Goal: Information Seeking & Learning: Learn about a topic

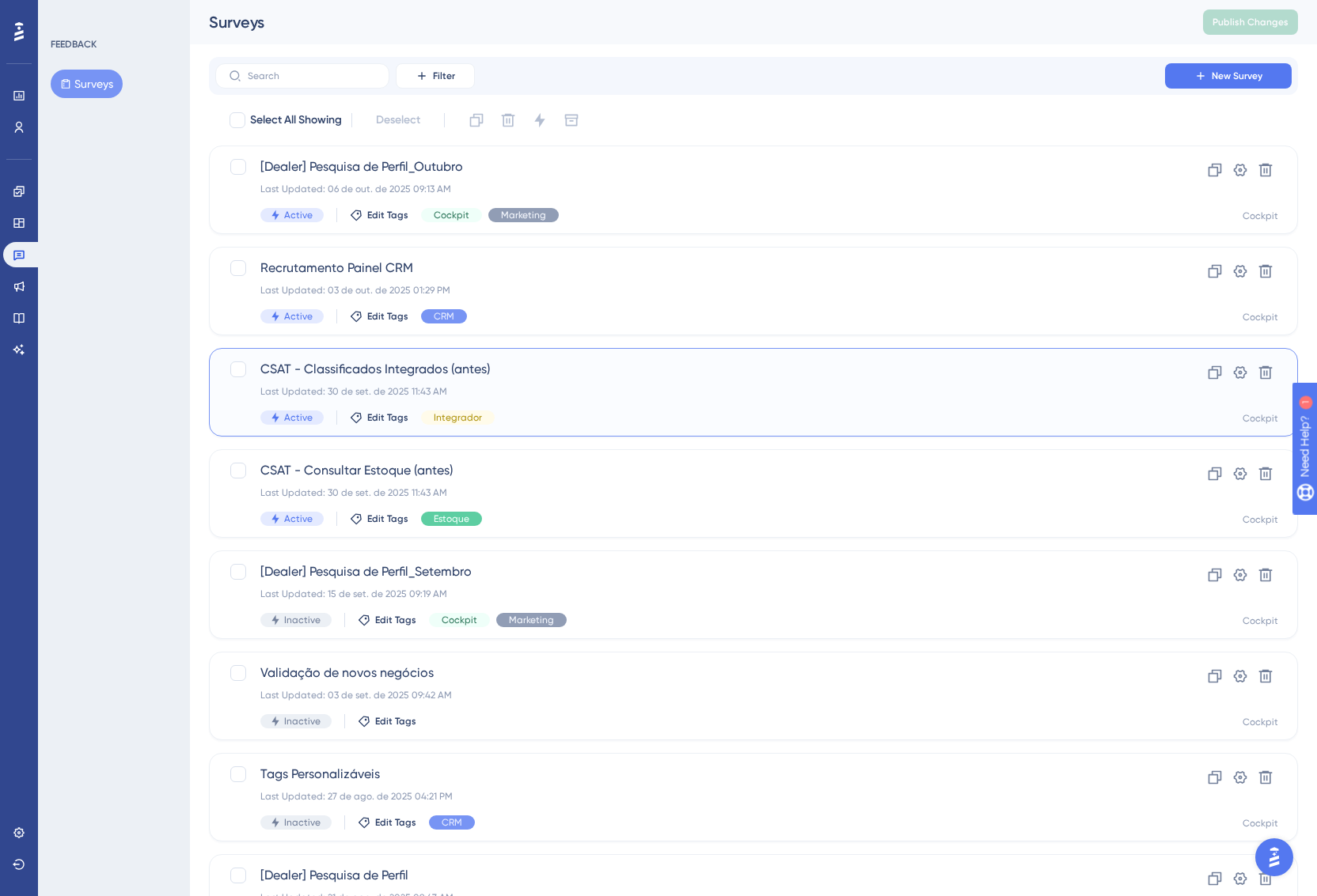
click at [544, 382] on div "CSAT - Classificados Integrados (antes) Last Updated: 30 de set. de 2025 11:43 …" at bounding box center [690, 391] width 859 height 65
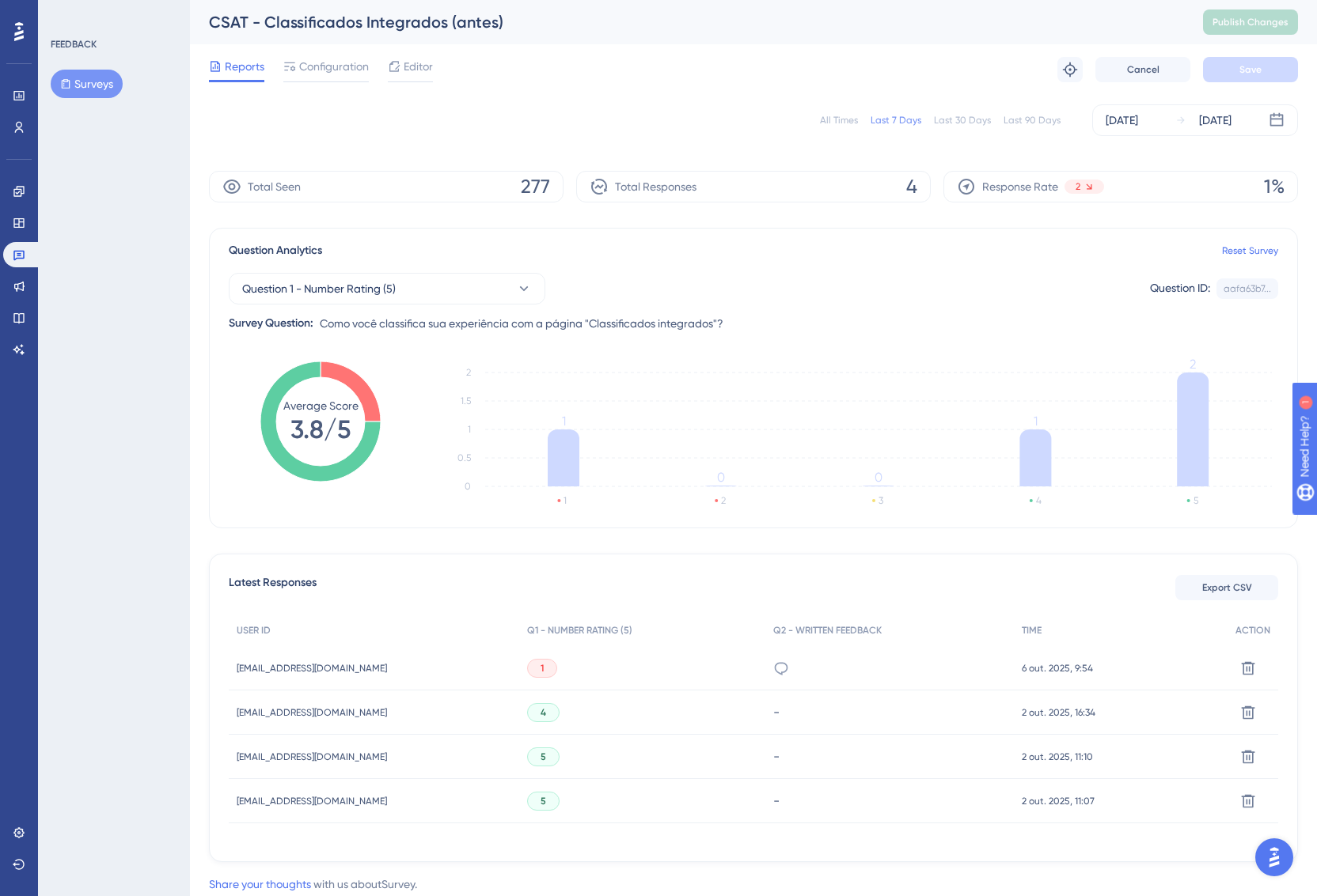
click at [1055, 126] on div "All Times Last 7 Days Last 30 Days Last 90 Days Oct 01 2025 Oct 07 2025" at bounding box center [753, 120] width 1089 height 32
click at [1048, 124] on div "Last 90 Days" at bounding box center [1032, 120] width 57 height 12
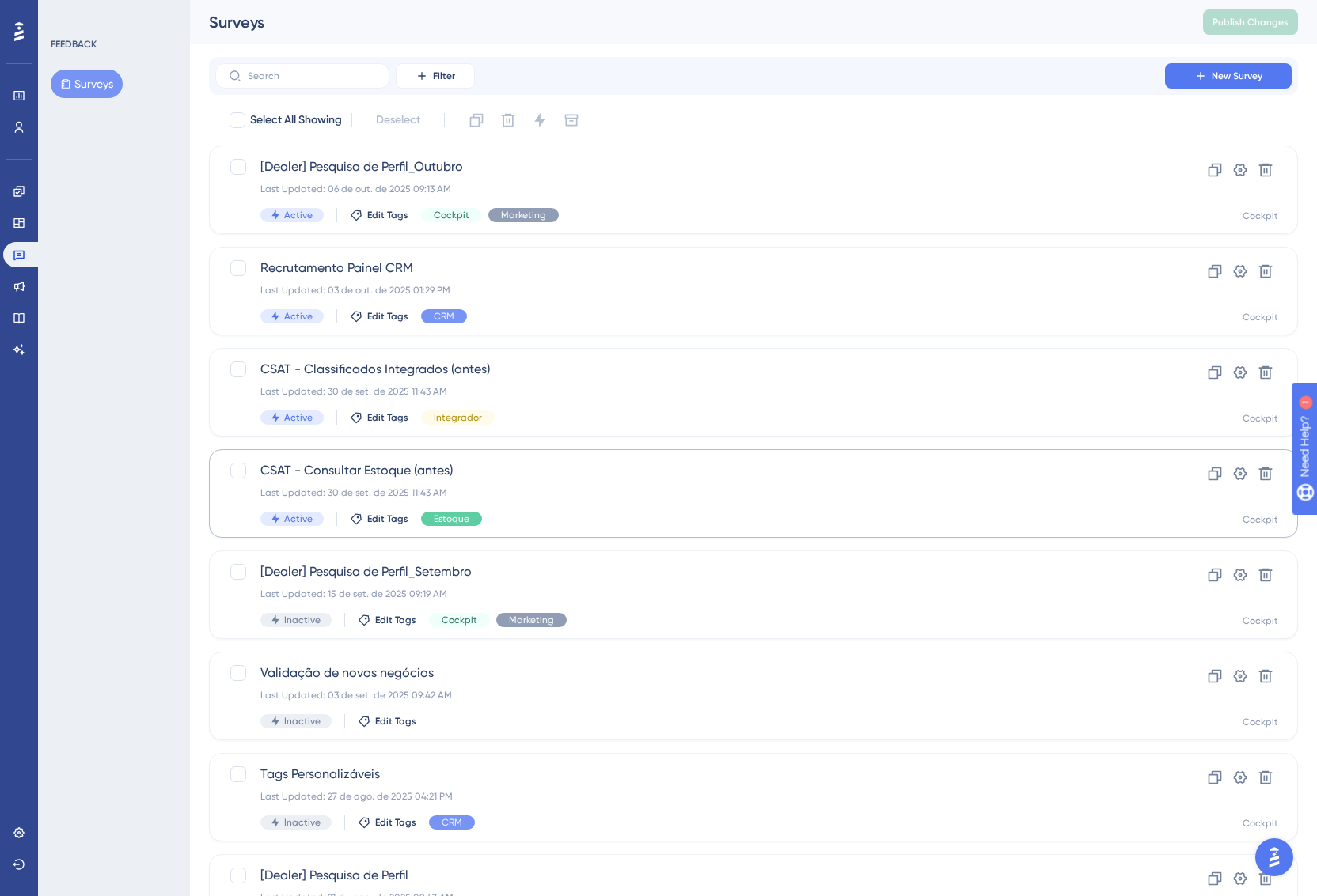
click at [510, 474] on span "CSAT - Consultar Estoque (antes)" at bounding box center [690, 470] width 859 height 19
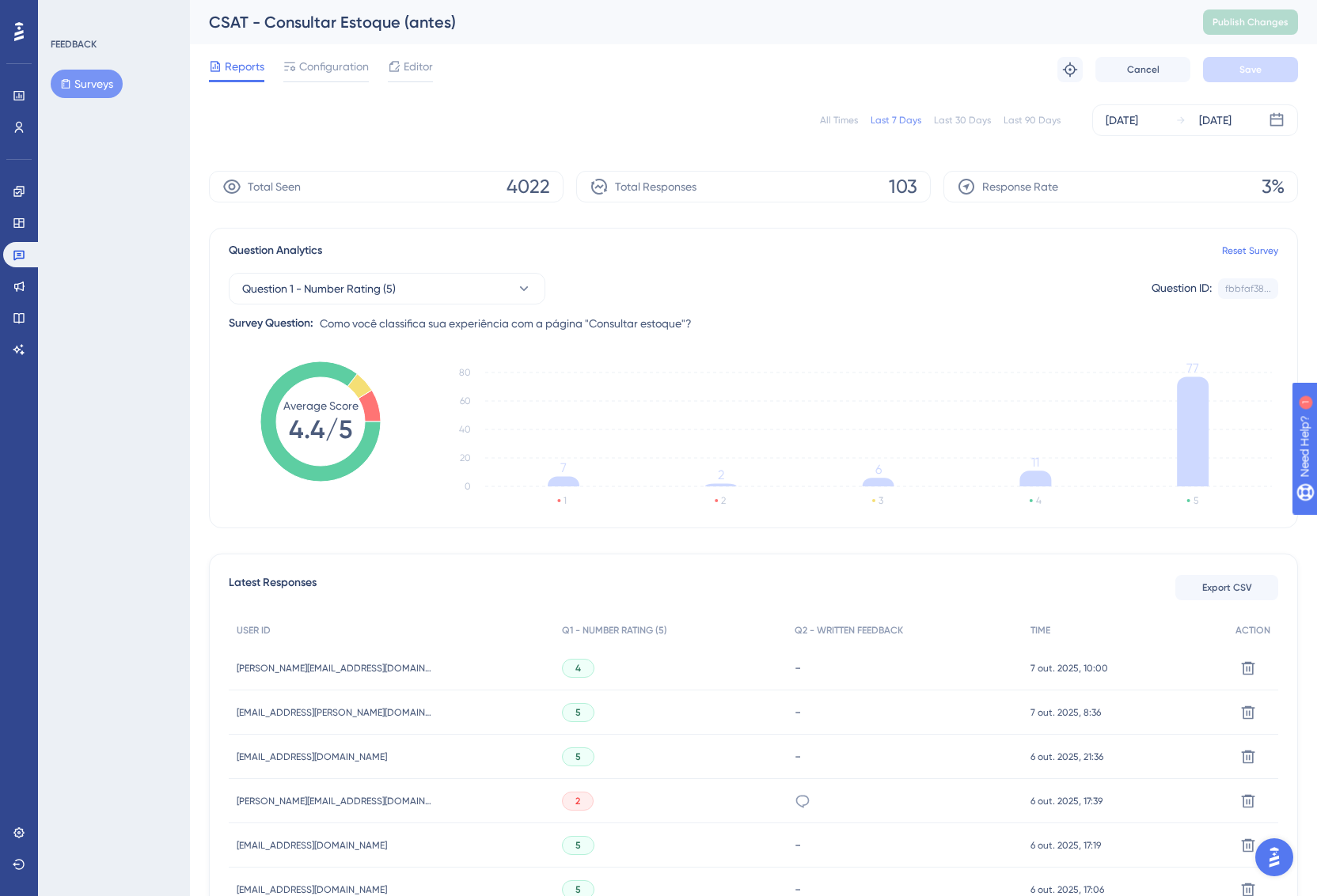
click at [1030, 122] on div "Last 90 Days" at bounding box center [1032, 120] width 57 height 12
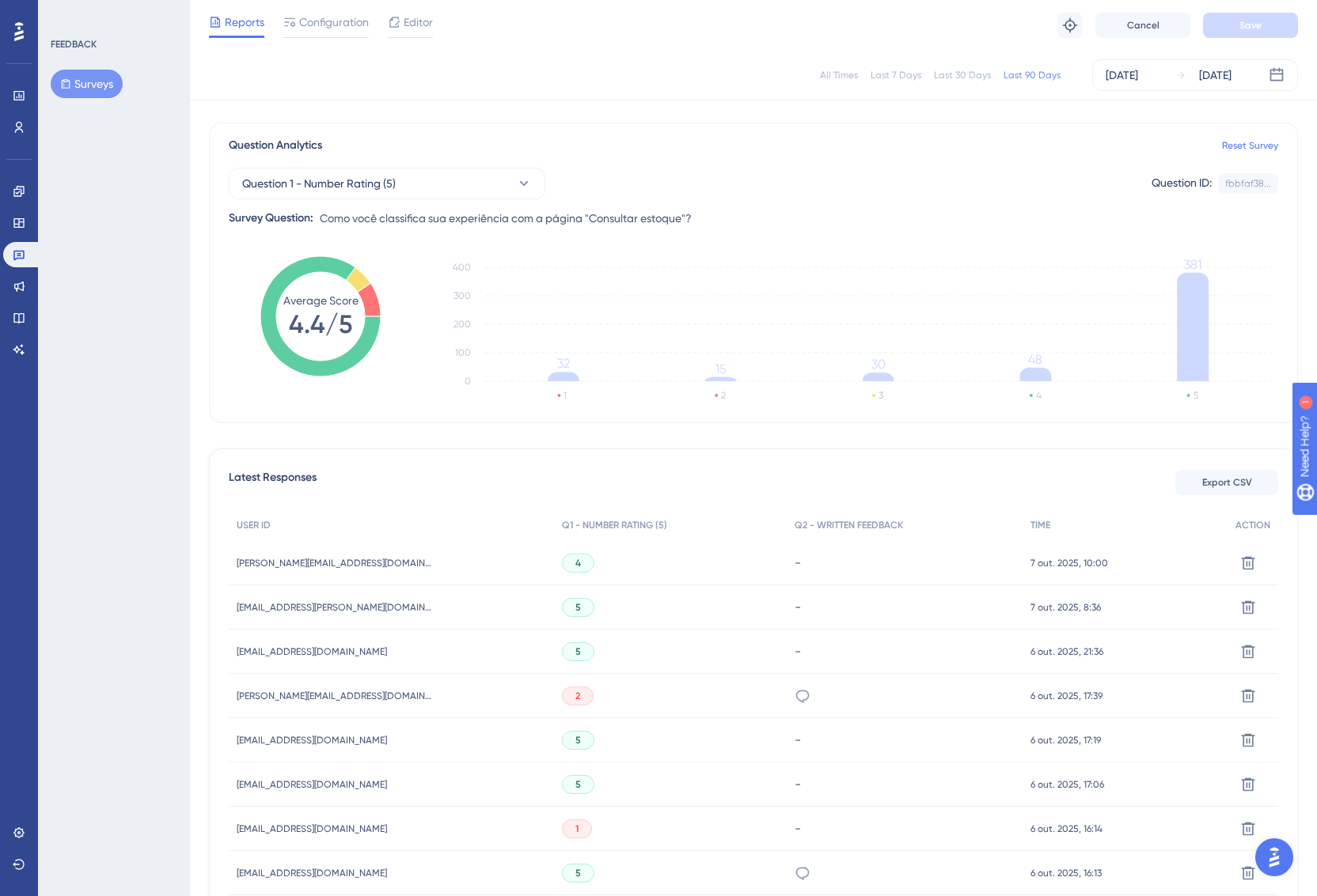
scroll to position [31, 0]
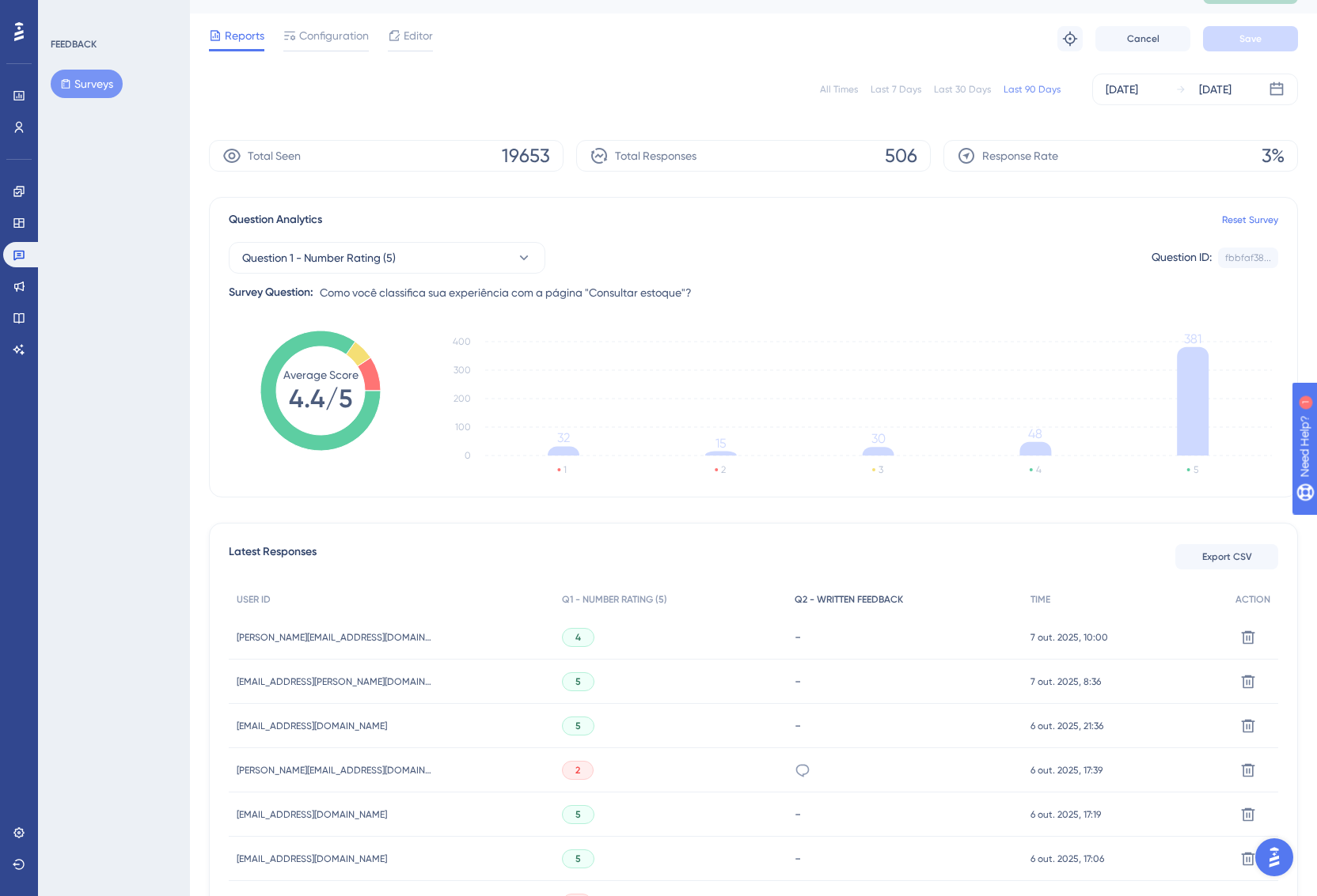
click at [827, 601] on span "Q2 - WRITTEN FEEDBACK" at bounding box center [849, 599] width 109 height 12
click at [826, 599] on span "Q2 - WRITTEN FEEDBACK" at bounding box center [849, 599] width 109 height 12
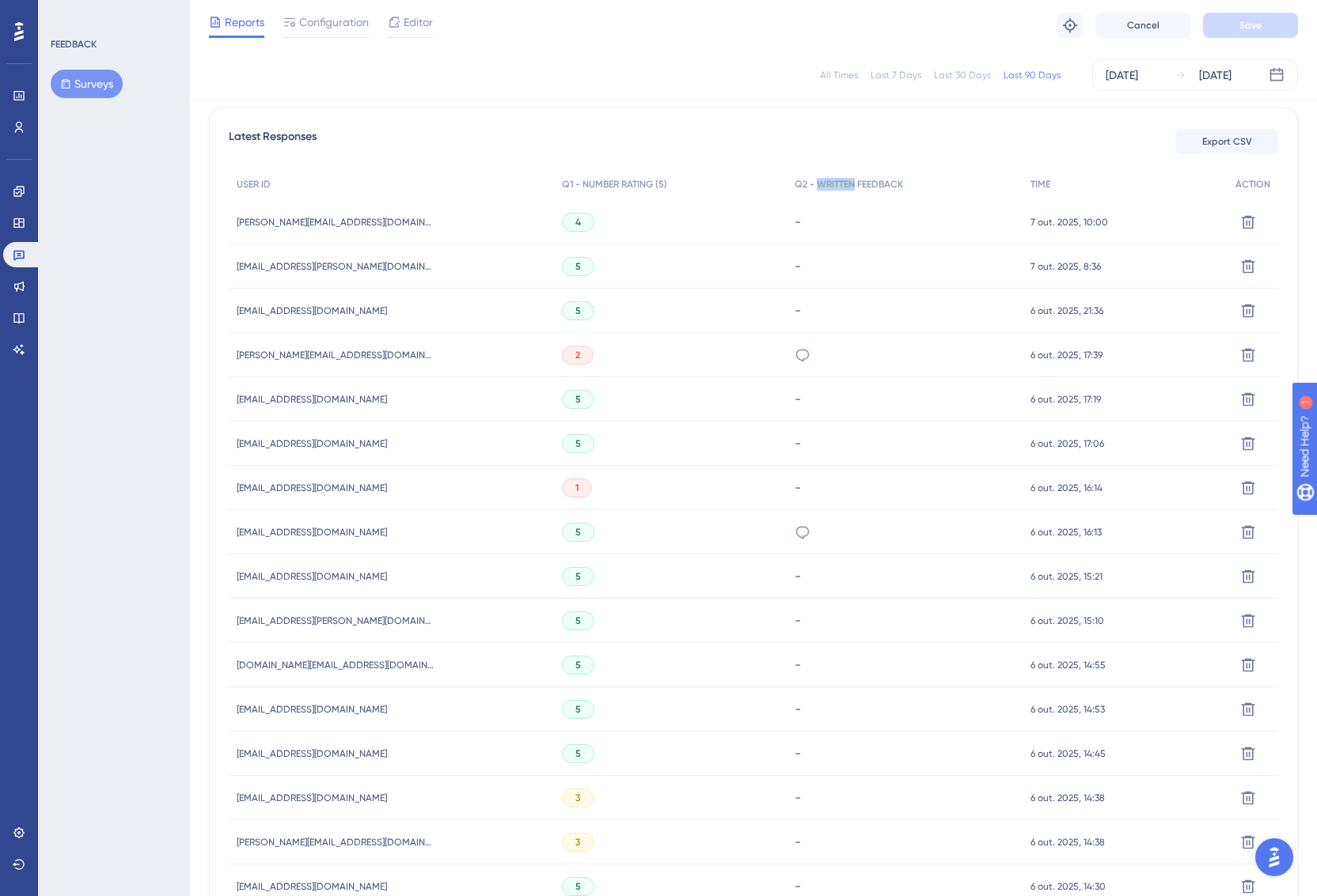
scroll to position [0, 0]
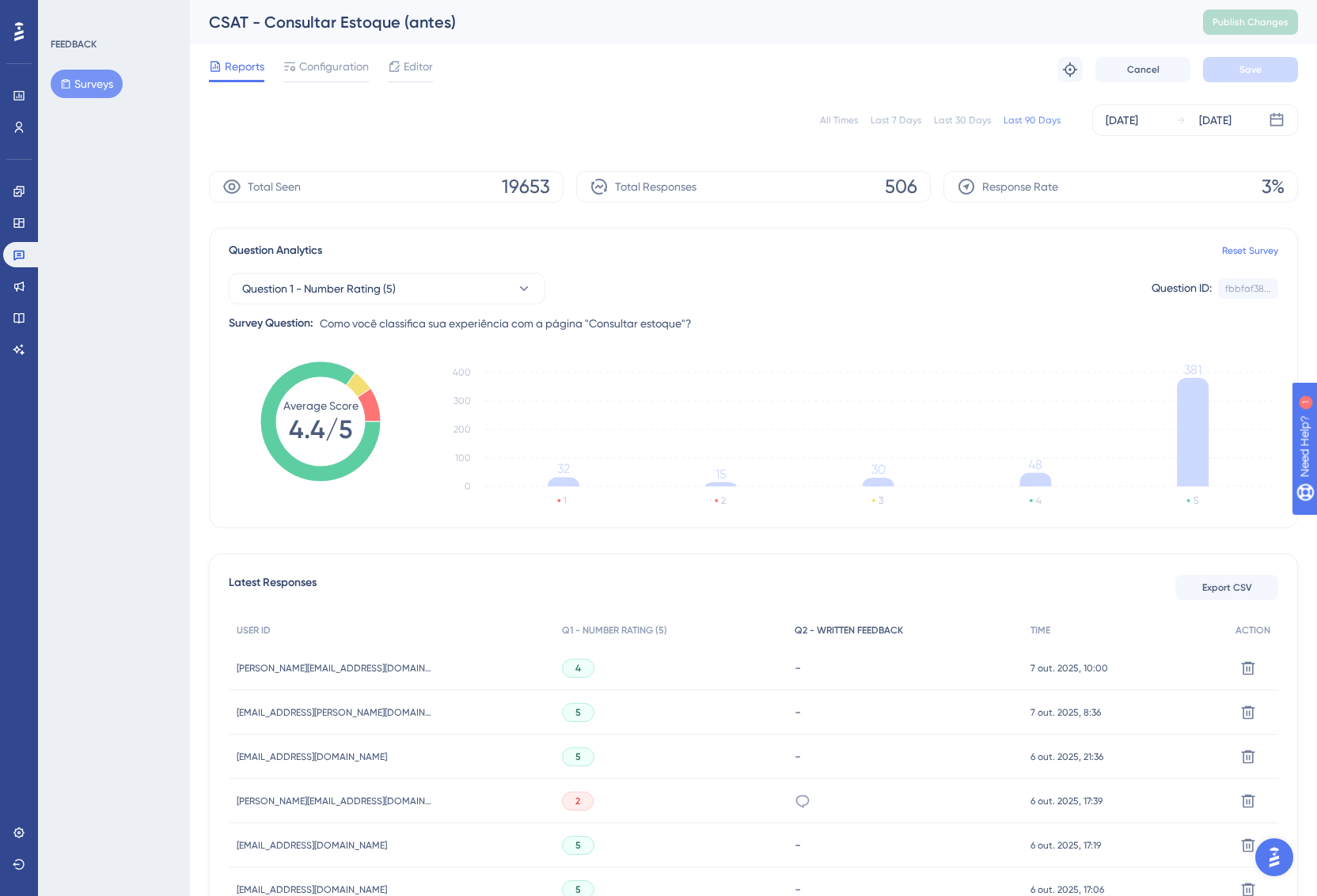
click at [861, 626] on span "Q2 - WRITTEN FEEDBACK" at bounding box center [849, 630] width 109 height 12
click at [795, 665] on div "-" at bounding box center [904, 668] width 220 height 15
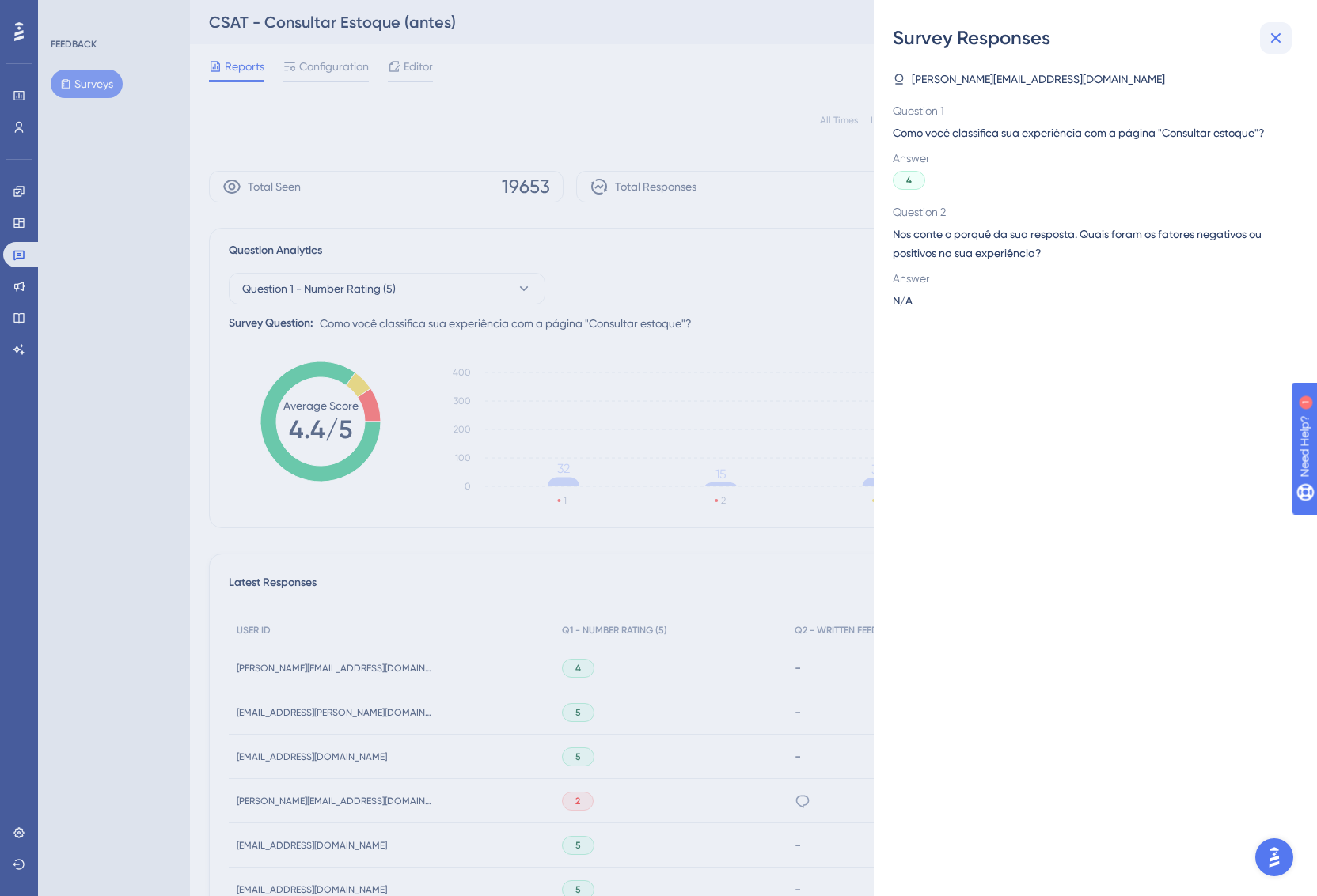
click at [1280, 45] on icon at bounding box center [1275, 37] width 19 height 19
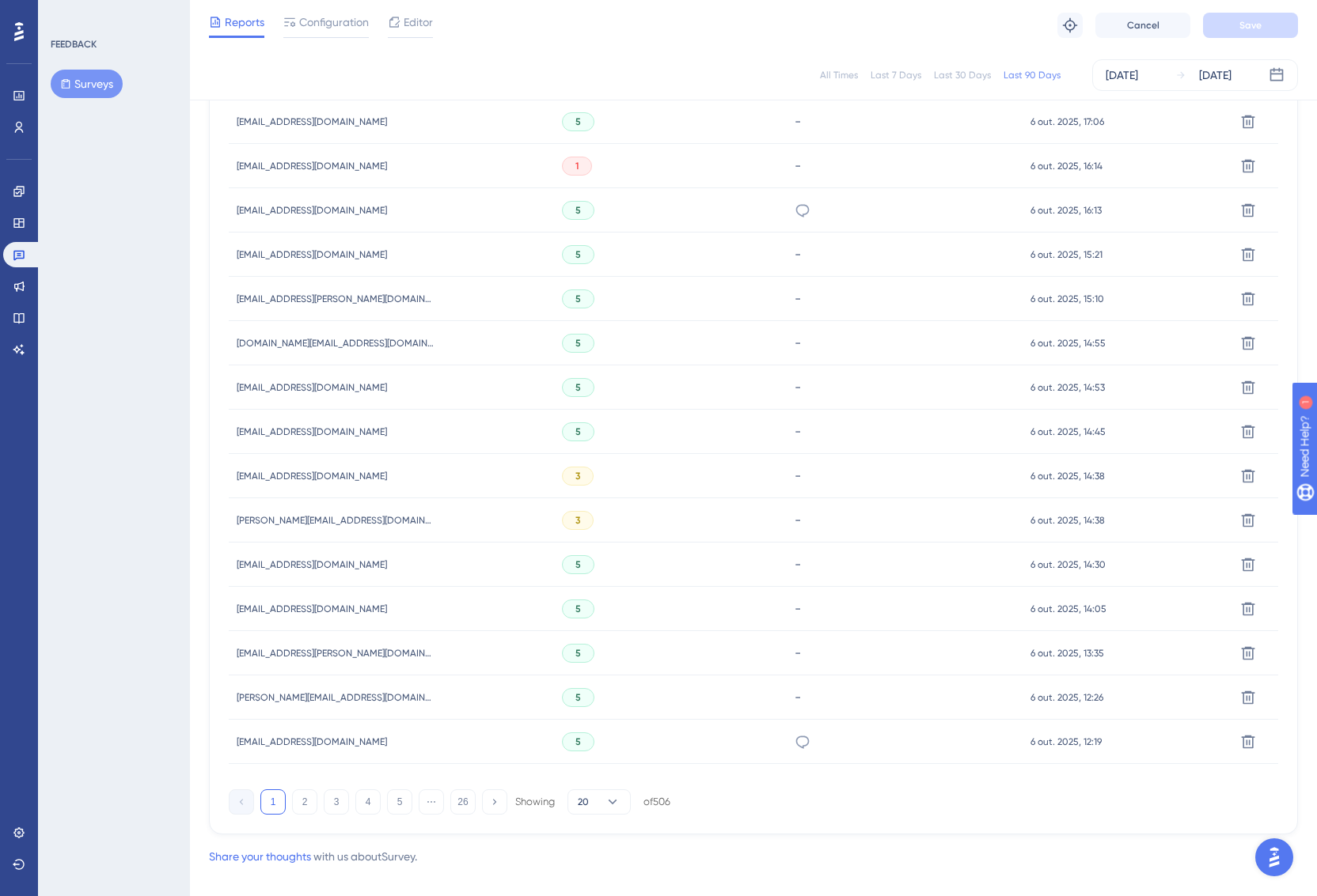
scroll to position [782, 0]
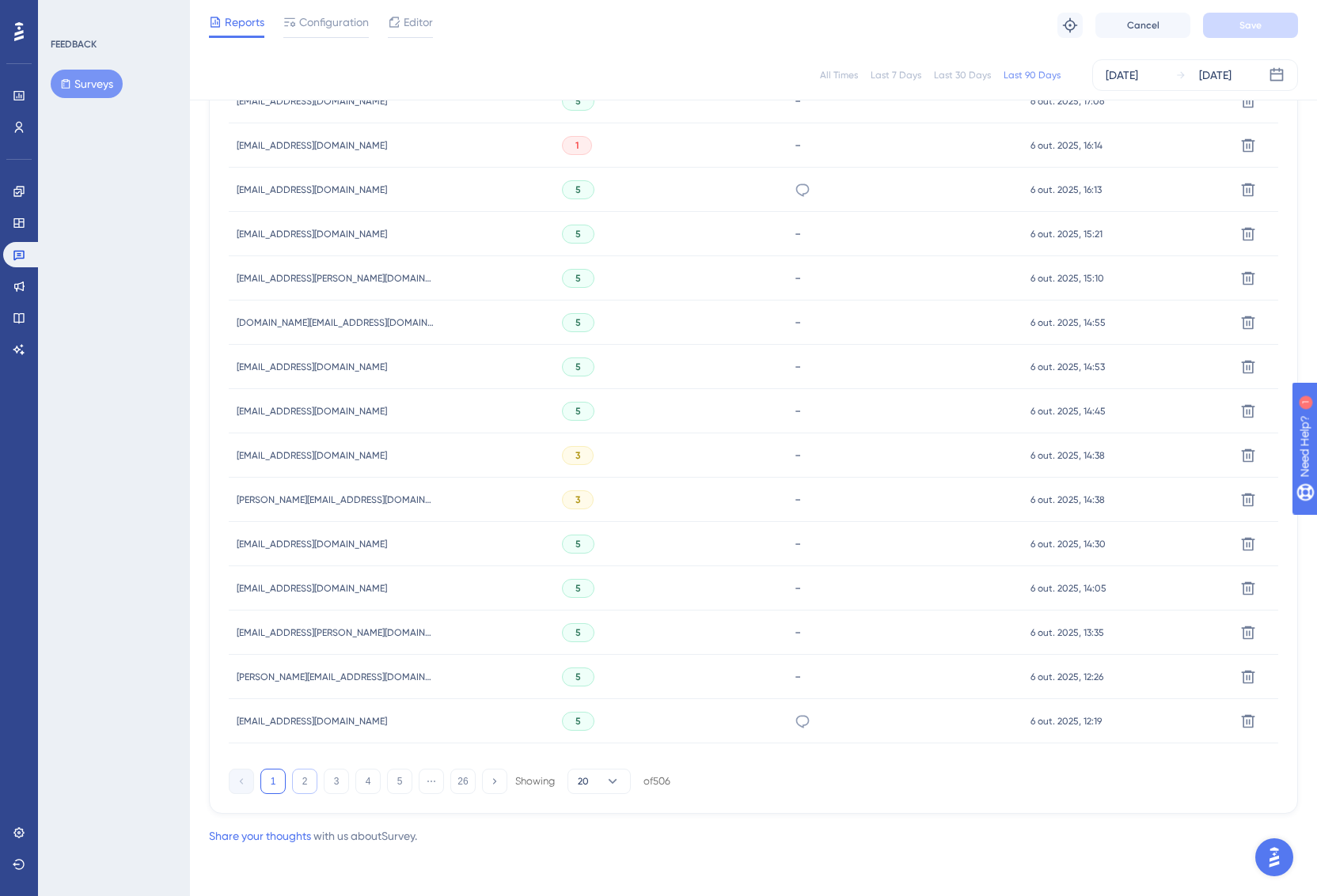
click at [311, 773] on button "2" at bounding box center [304, 781] width 26 height 26
click at [338, 786] on button "3" at bounding box center [336, 781] width 26 height 26
click at [365, 779] on button "4" at bounding box center [368, 781] width 26 height 26
click at [404, 786] on button "5" at bounding box center [400, 781] width 26 height 26
click at [400, 779] on button "6" at bounding box center [400, 781] width 26 height 26
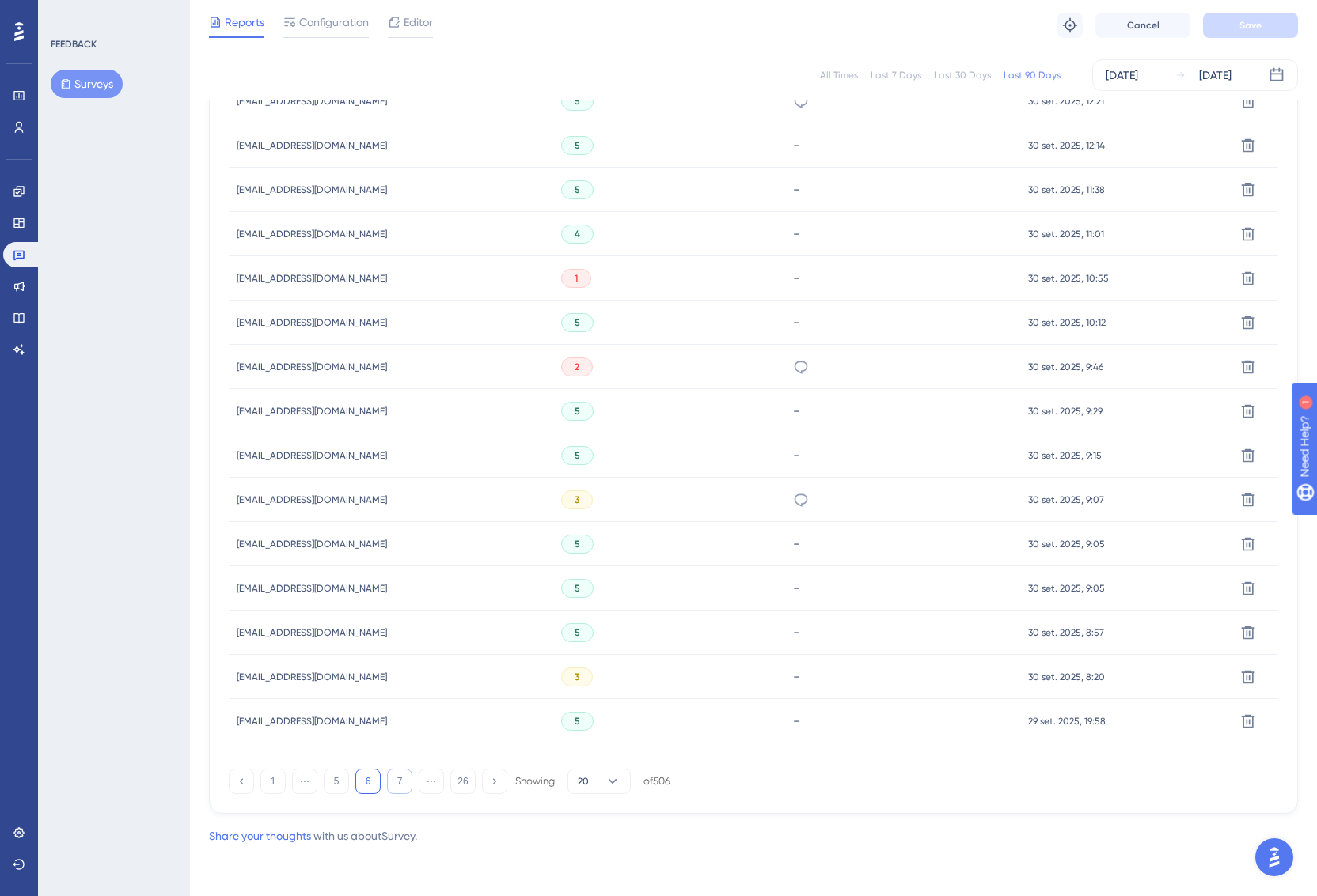
click at [395, 778] on button "7" at bounding box center [400, 781] width 26 height 26
click at [395, 785] on button "8" at bounding box center [400, 781] width 26 height 26
click at [393, 780] on button "9" at bounding box center [400, 781] width 26 height 26
click at [390, 778] on button "10" at bounding box center [400, 781] width 26 height 26
click at [397, 783] on button "11" at bounding box center [400, 781] width 26 height 26
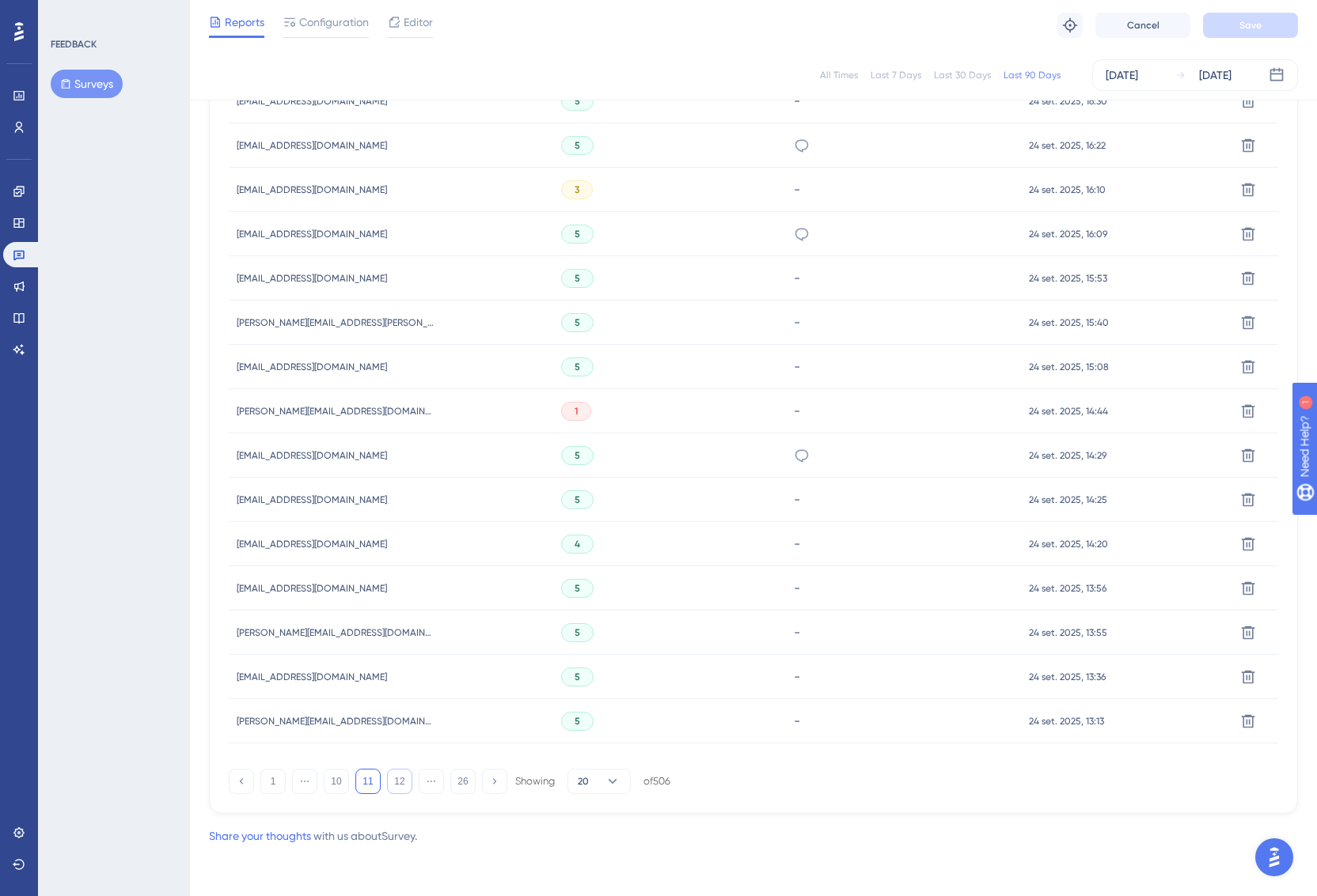
click at [402, 781] on button "12" at bounding box center [400, 781] width 26 height 26
click at [364, 783] on button "12" at bounding box center [368, 781] width 26 height 26
click at [335, 786] on button "11" at bounding box center [336, 781] width 26 height 26
click at [409, 782] on button "12" at bounding box center [400, 781] width 26 height 26
click at [397, 784] on button "13" at bounding box center [400, 781] width 26 height 26
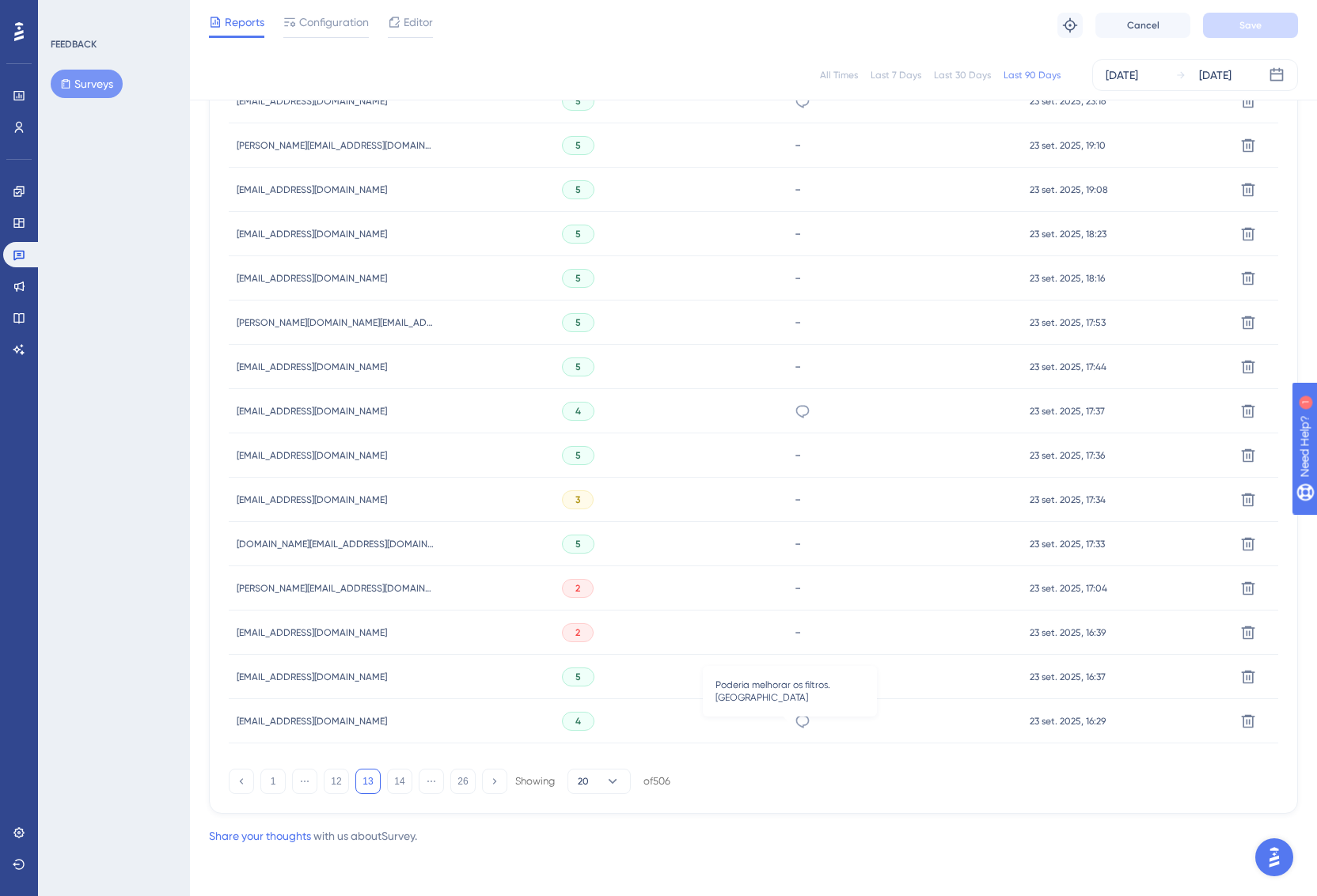
scroll to position [755, 0]
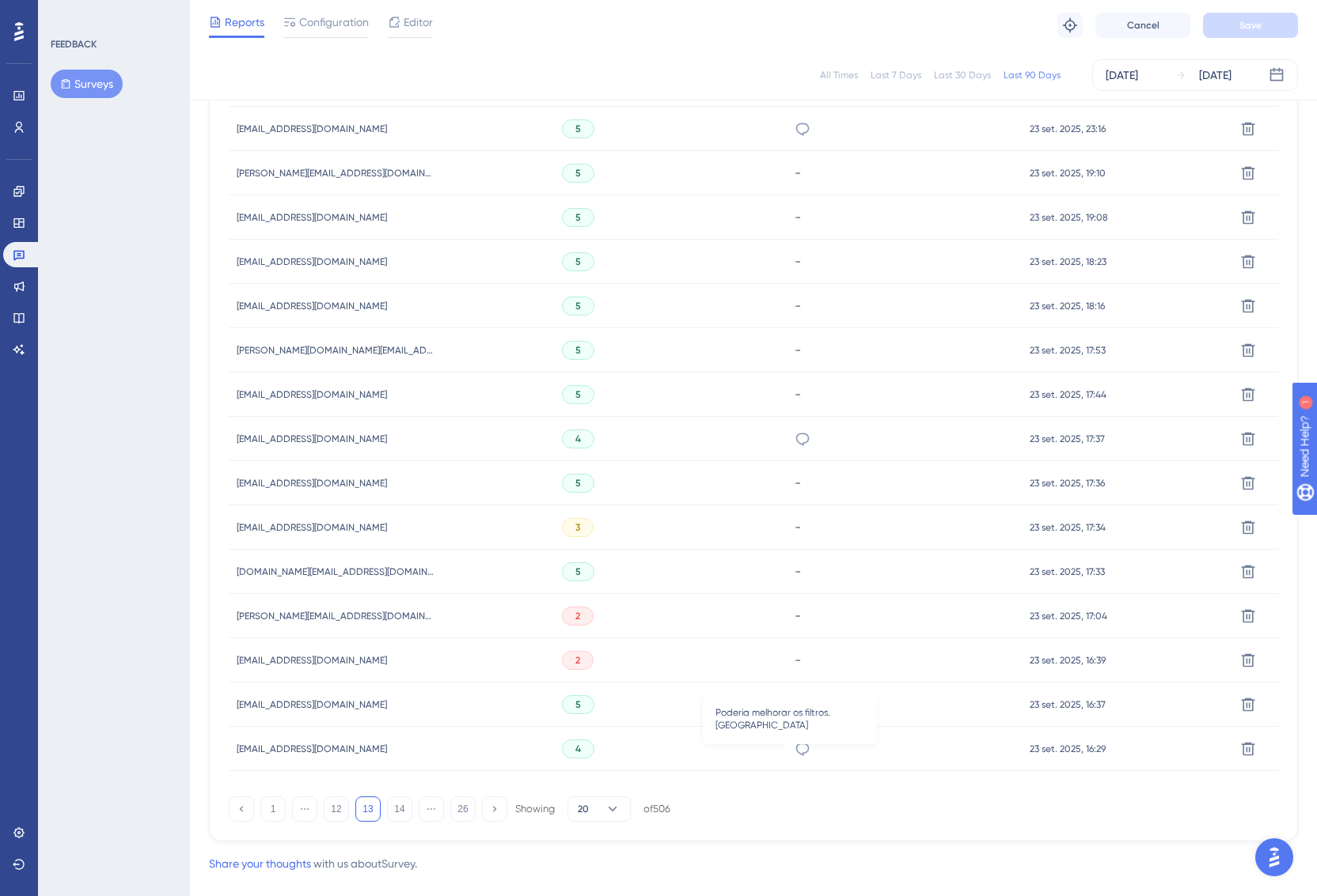
click at [795, 748] on icon at bounding box center [803, 749] width 16 height 16
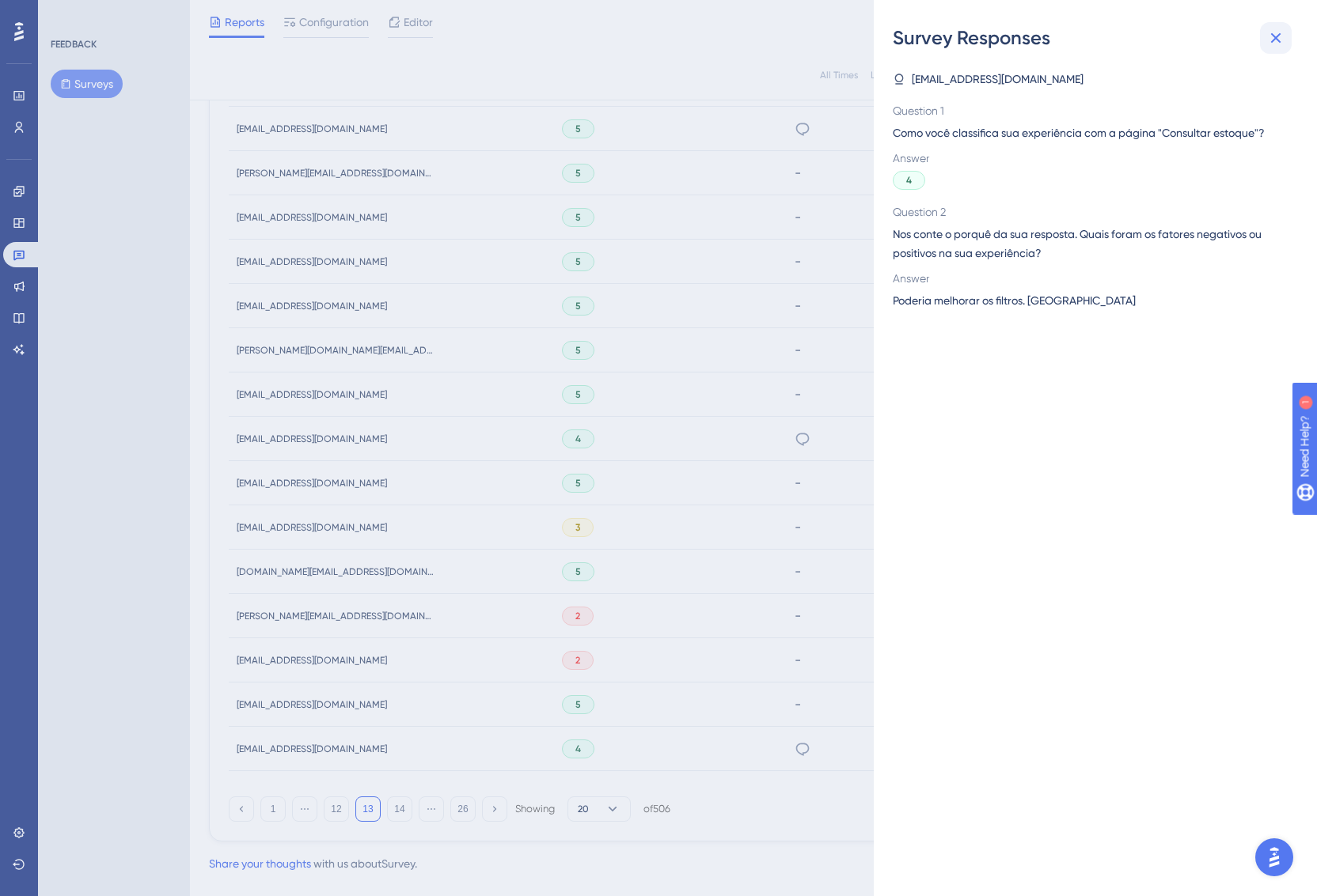
click at [1280, 36] on icon at bounding box center [1275, 37] width 19 height 19
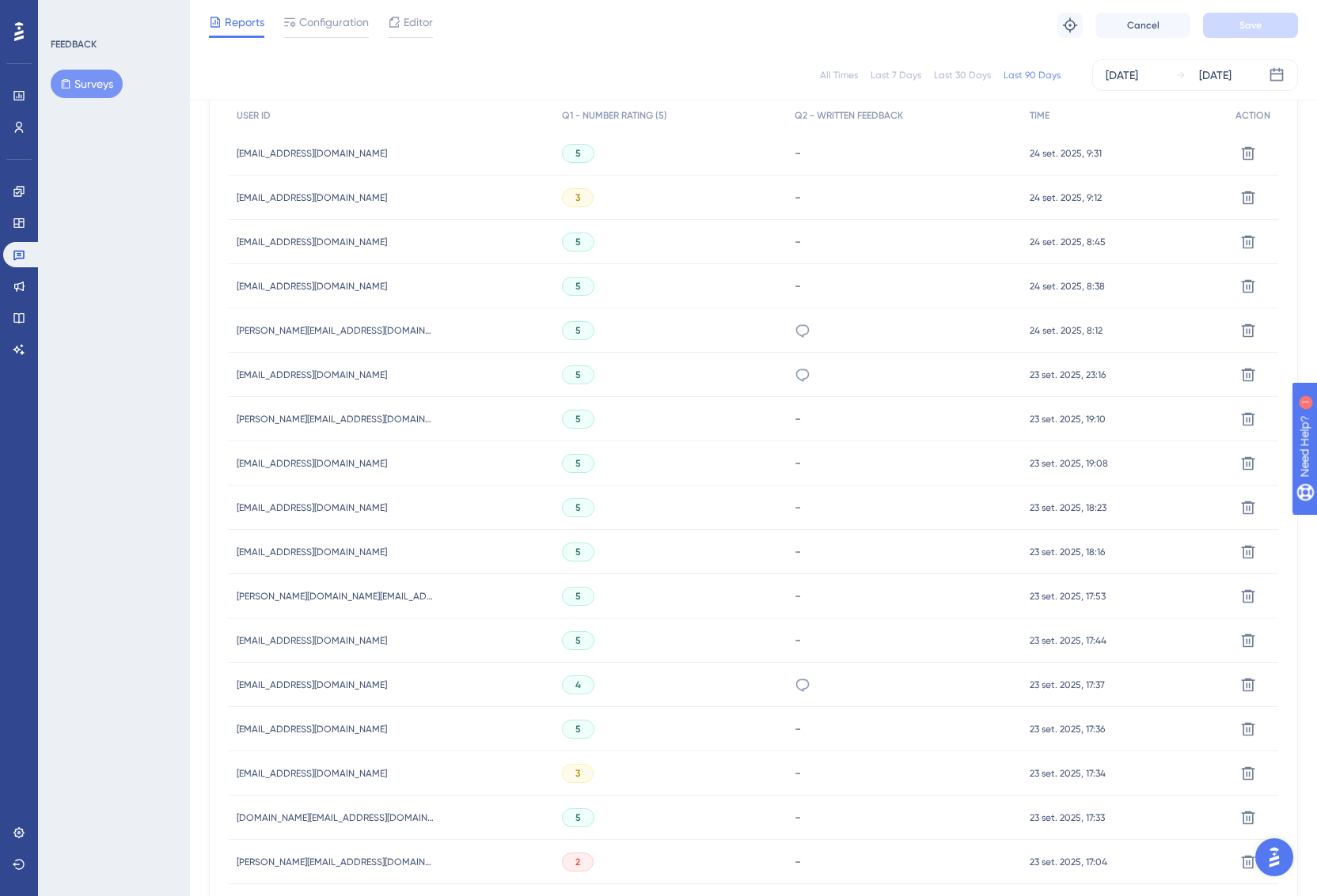
scroll to position [782, 0]
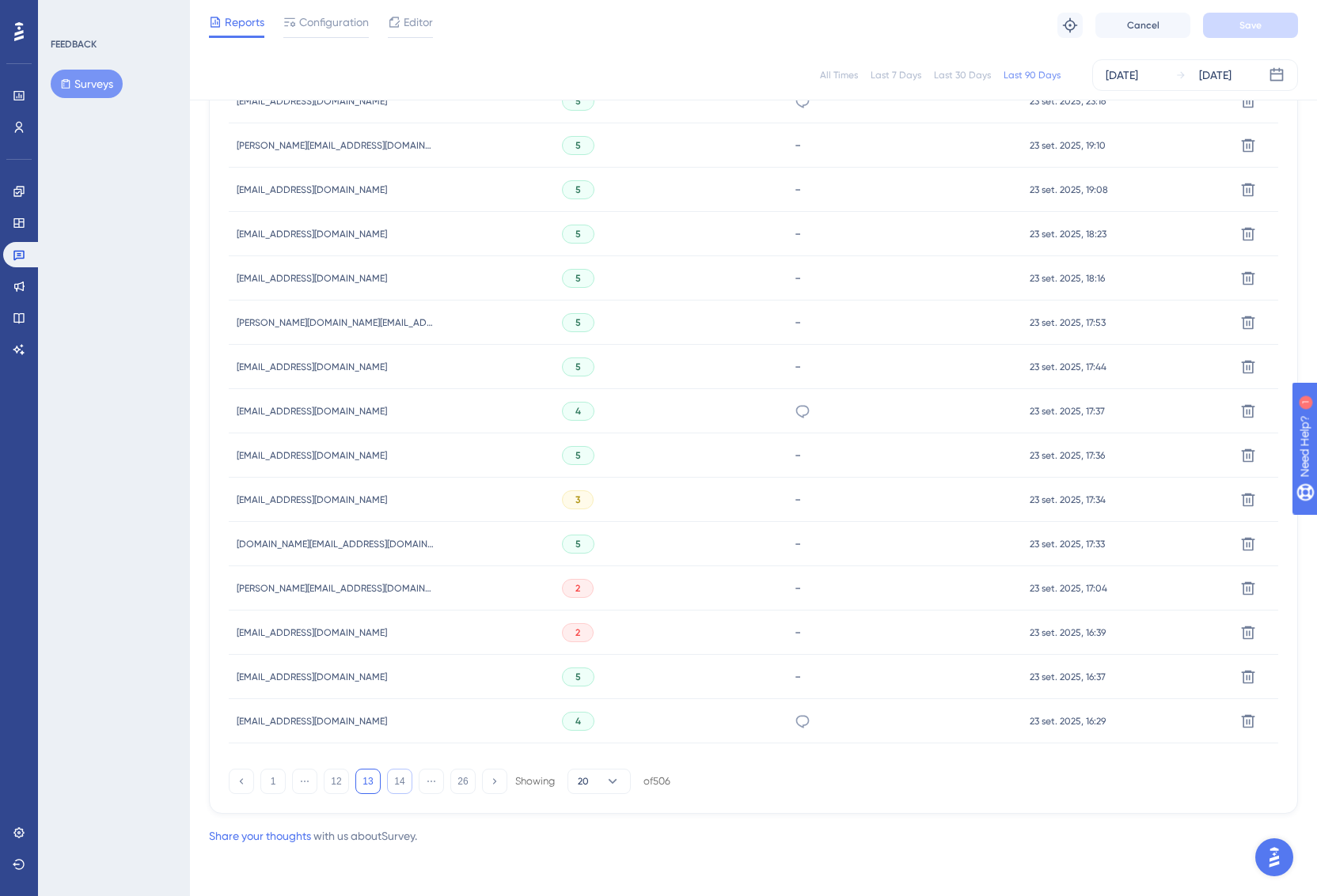
click at [399, 782] on button "14" at bounding box center [400, 781] width 26 height 26
click at [407, 777] on button "15" at bounding box center [400, 781] width 26 height 26
click at [405, 783] on button "16" at bounding box center [400, 781] width 26 height 26
click at [403, 779] on button "17" at bounding box center [400, 781] width 26 height 26
click at [397, 783] on button "18" at bounding box center [400, 781] width 26 height 26
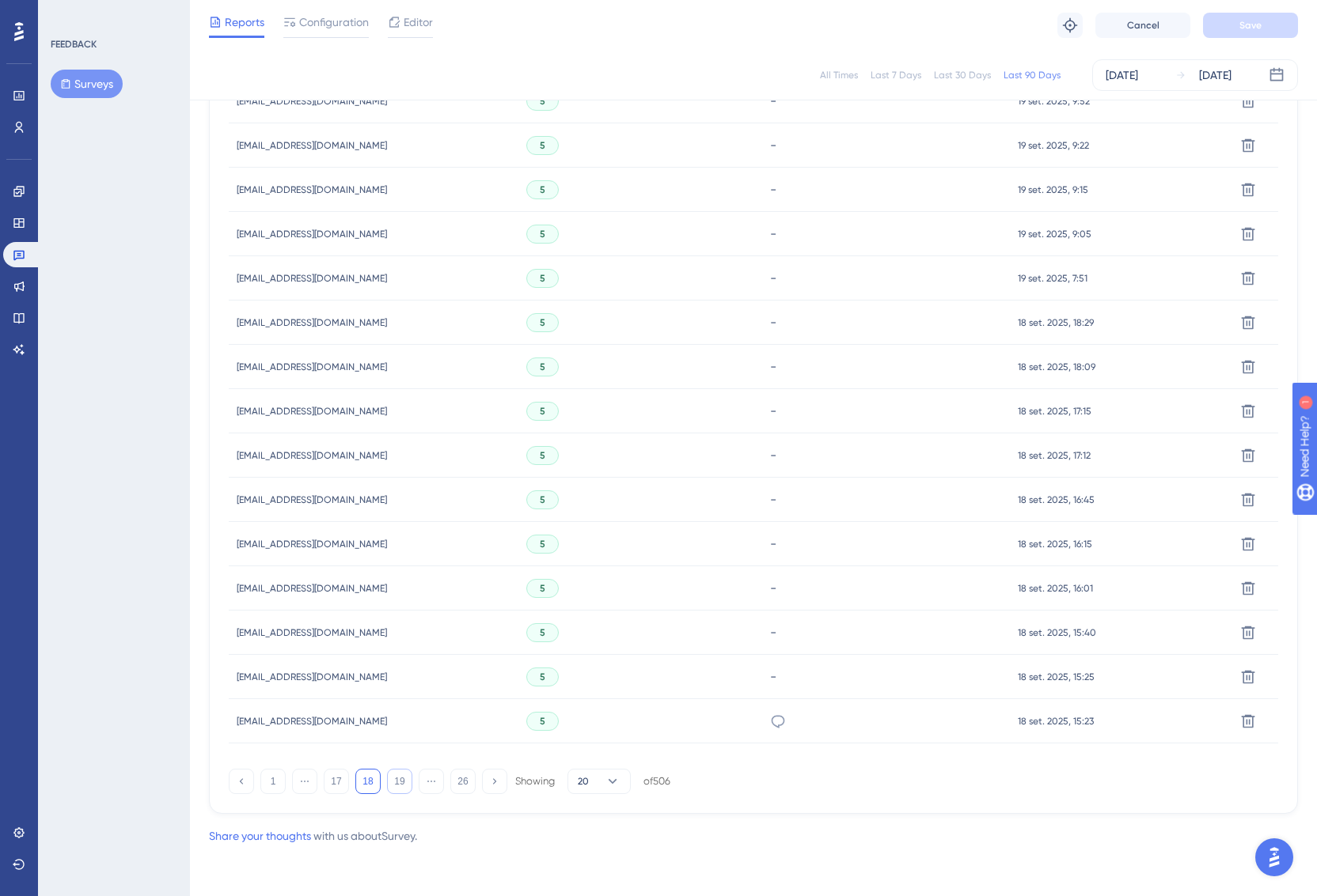
click at [401, 785] on button "19" at bounding box center [400, 781] width 26 height 26
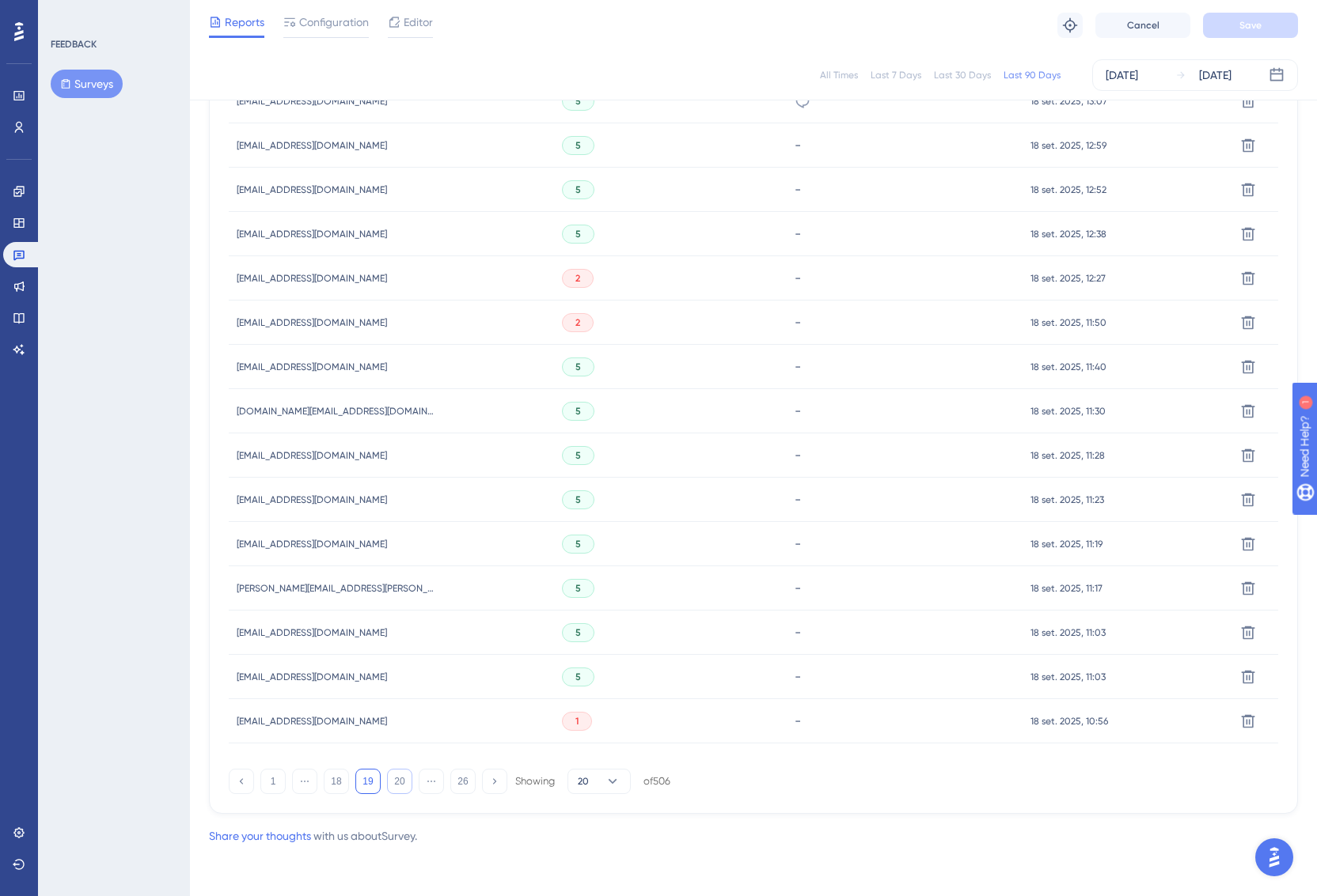
click at [403, 779] on button "20" at bounding box center [400, 781] width 26 height 26
click at [401, 778] on button "21" at bounding box center [400, 781] width 26 height 26
click at [397, 782] on button "22" at bounding box center [400, 781] width 26 height 26
click at [397, 778] on button "23" at bounding box center [400, 781] width 26 height 26
click at [403, 779] on button "24" at bounding box center [400, 781] width 26 height 26
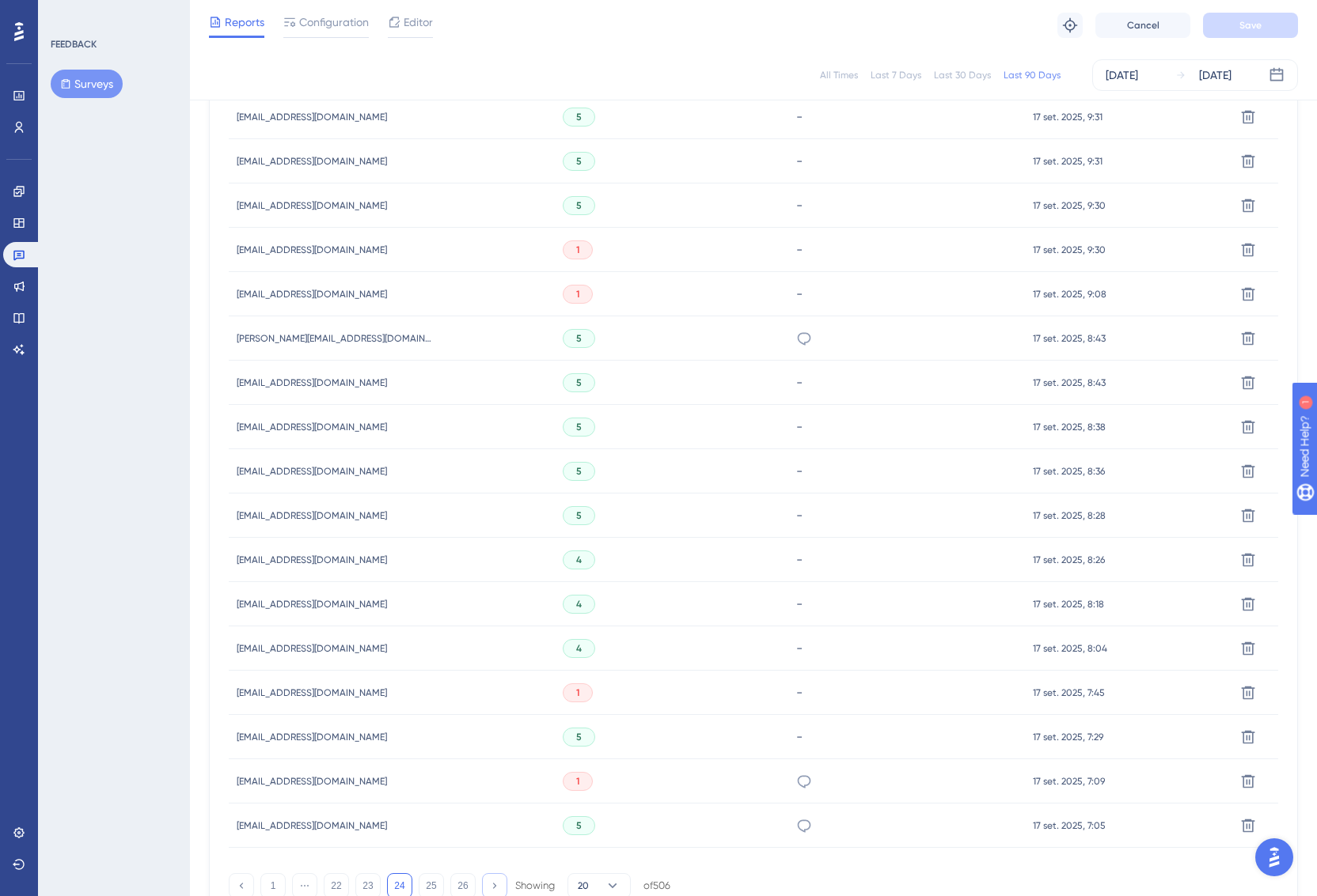
scroll to position [681, 0]
click at [433, 880] on button "25" at bounding box center [431, 883] width 26 height 26
click at [796, 638] on icon at bounding box center [803, 646] width 16 height 16
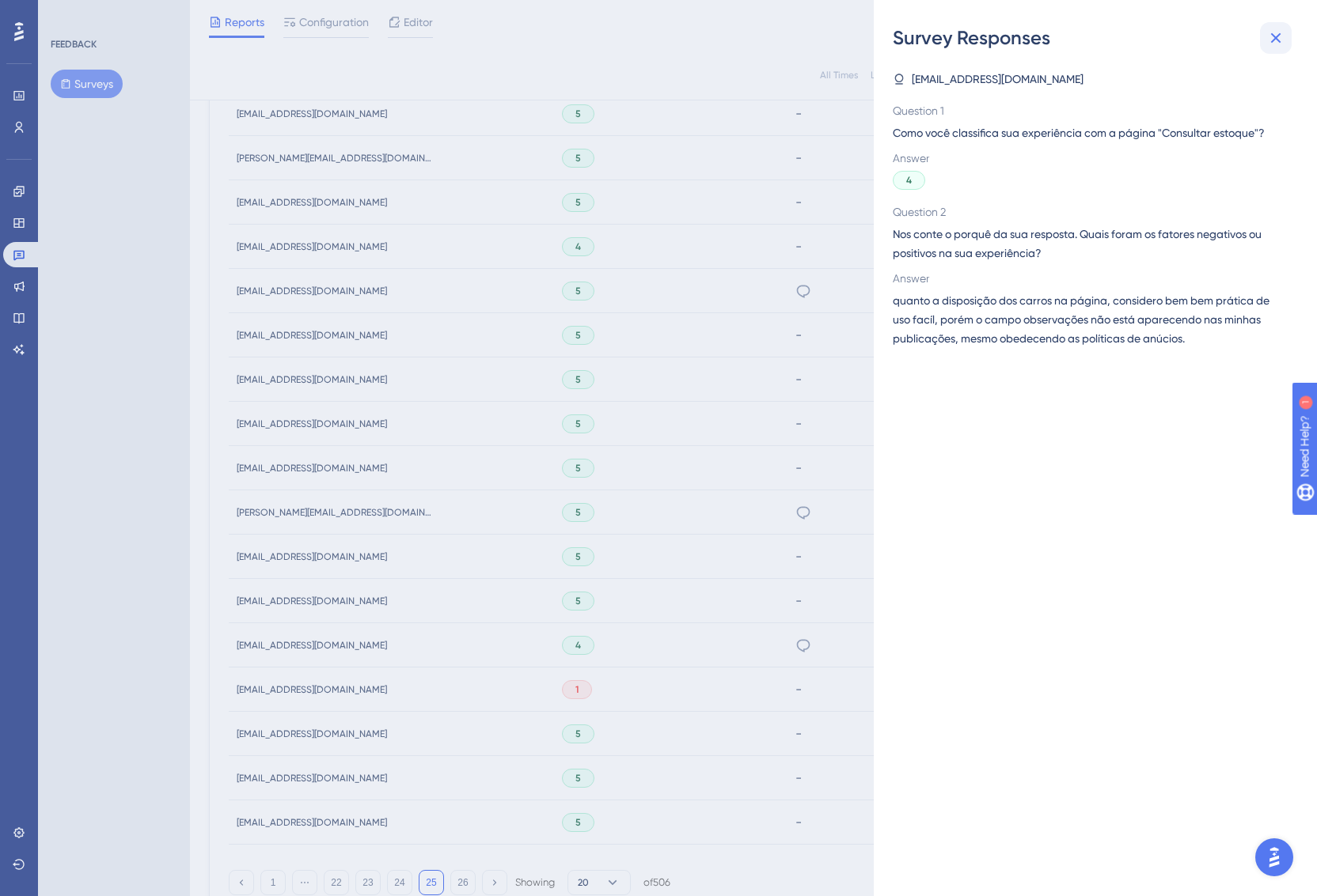
click at [1269, 38] on icon at bounding box center [1275, 37] width 19 height 19
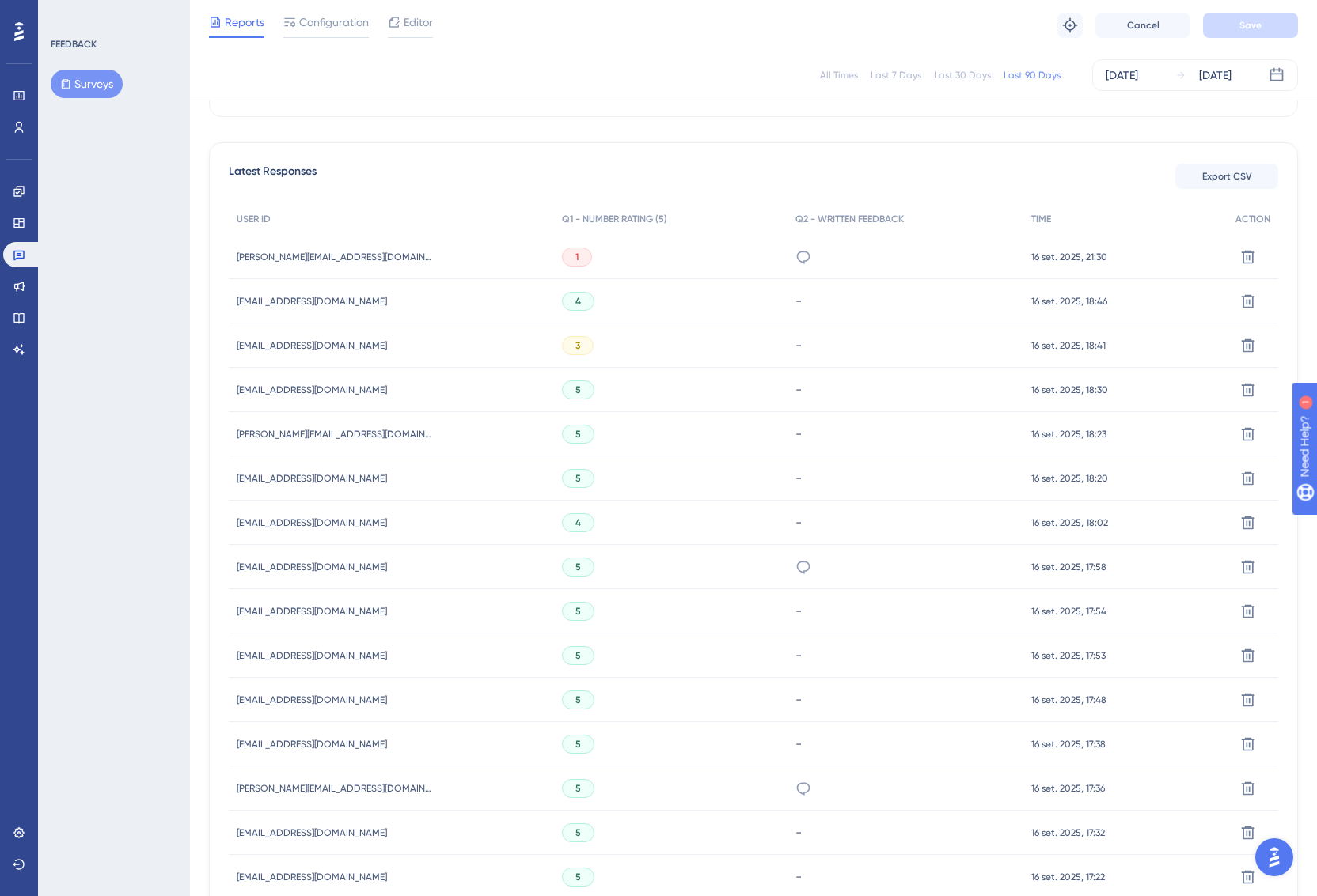
scroll to position [782, 0]
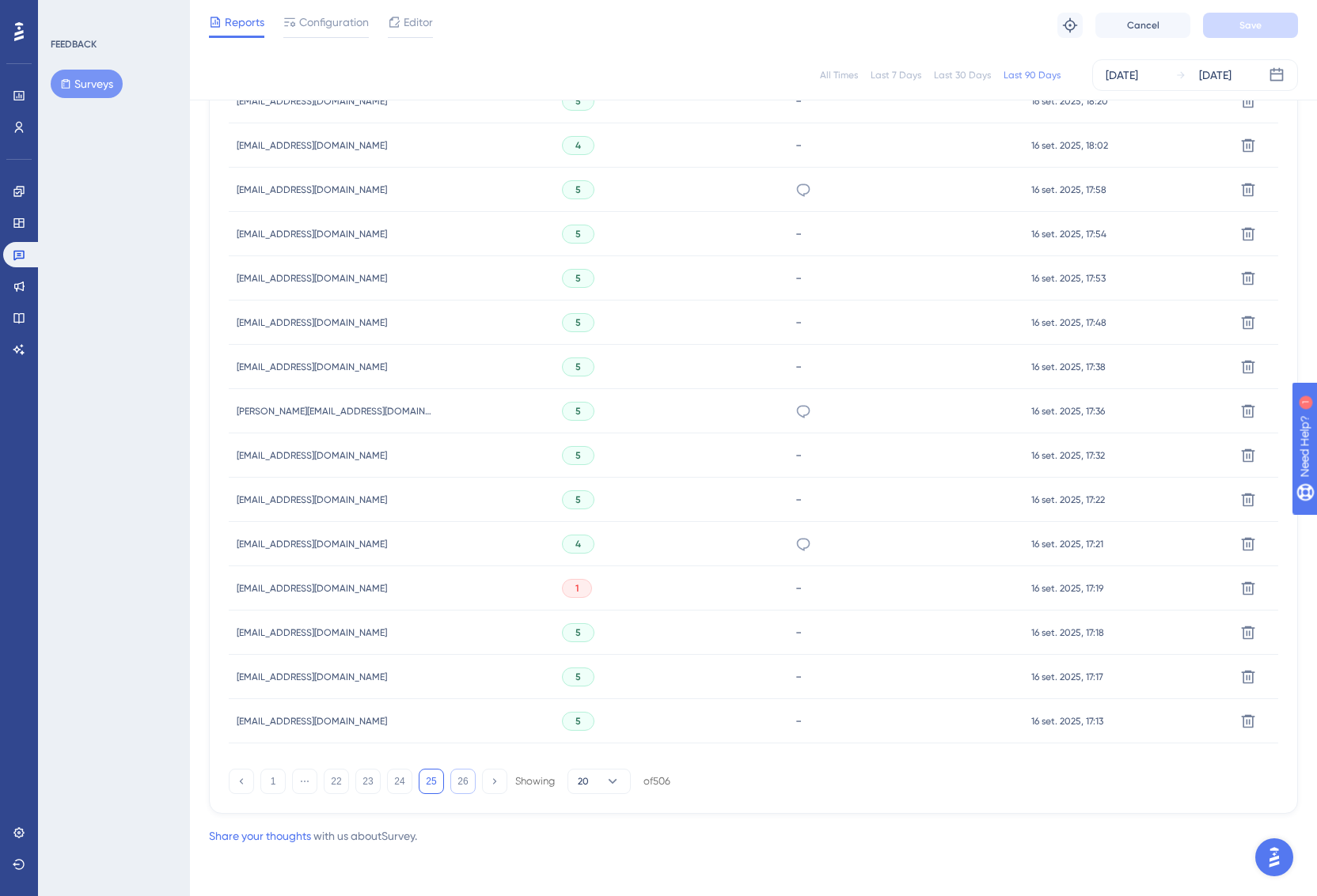
click at [465, 789] on button "26" at bounding box center [462, 781] width 26 height 26
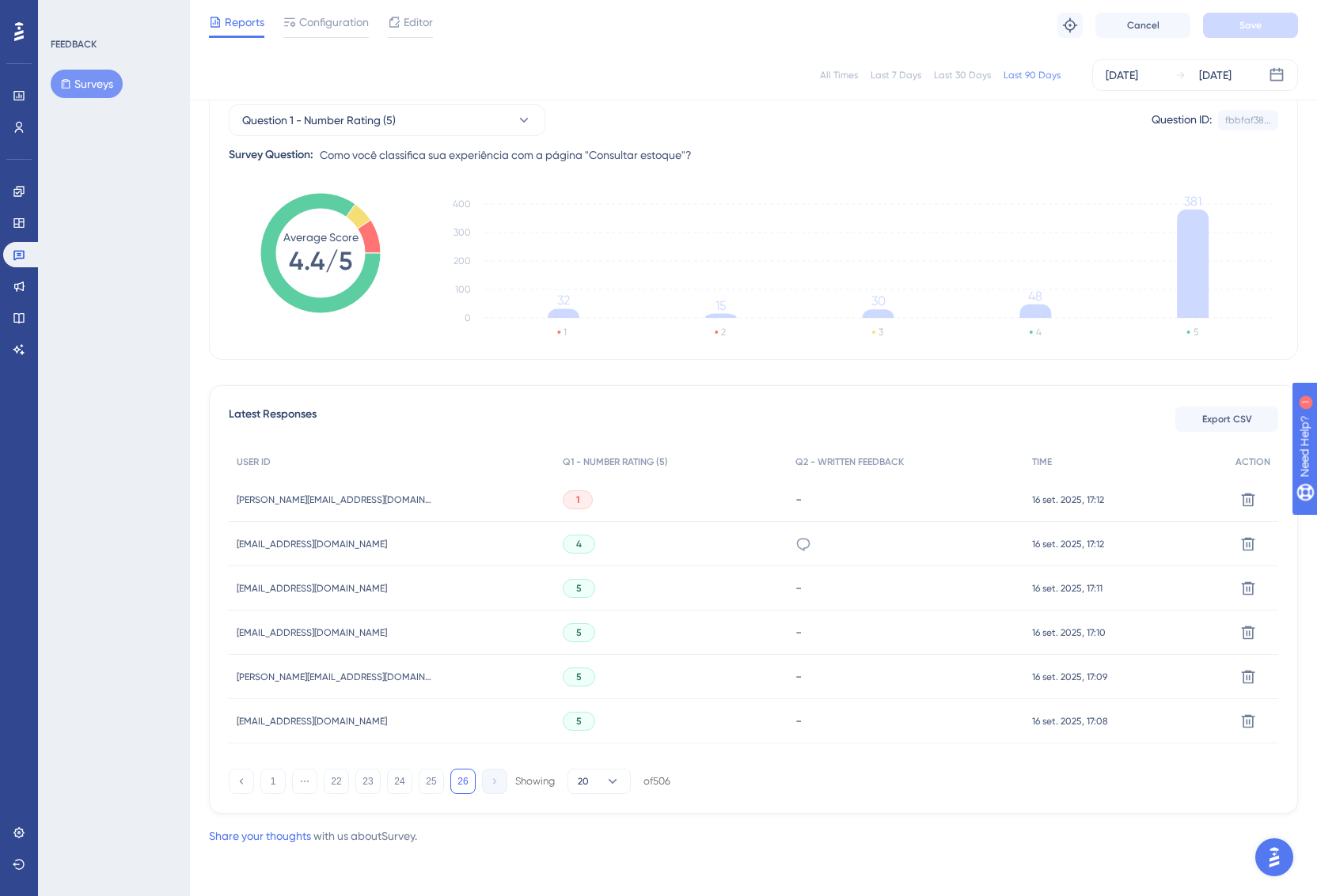
scroll to position [0, 0]
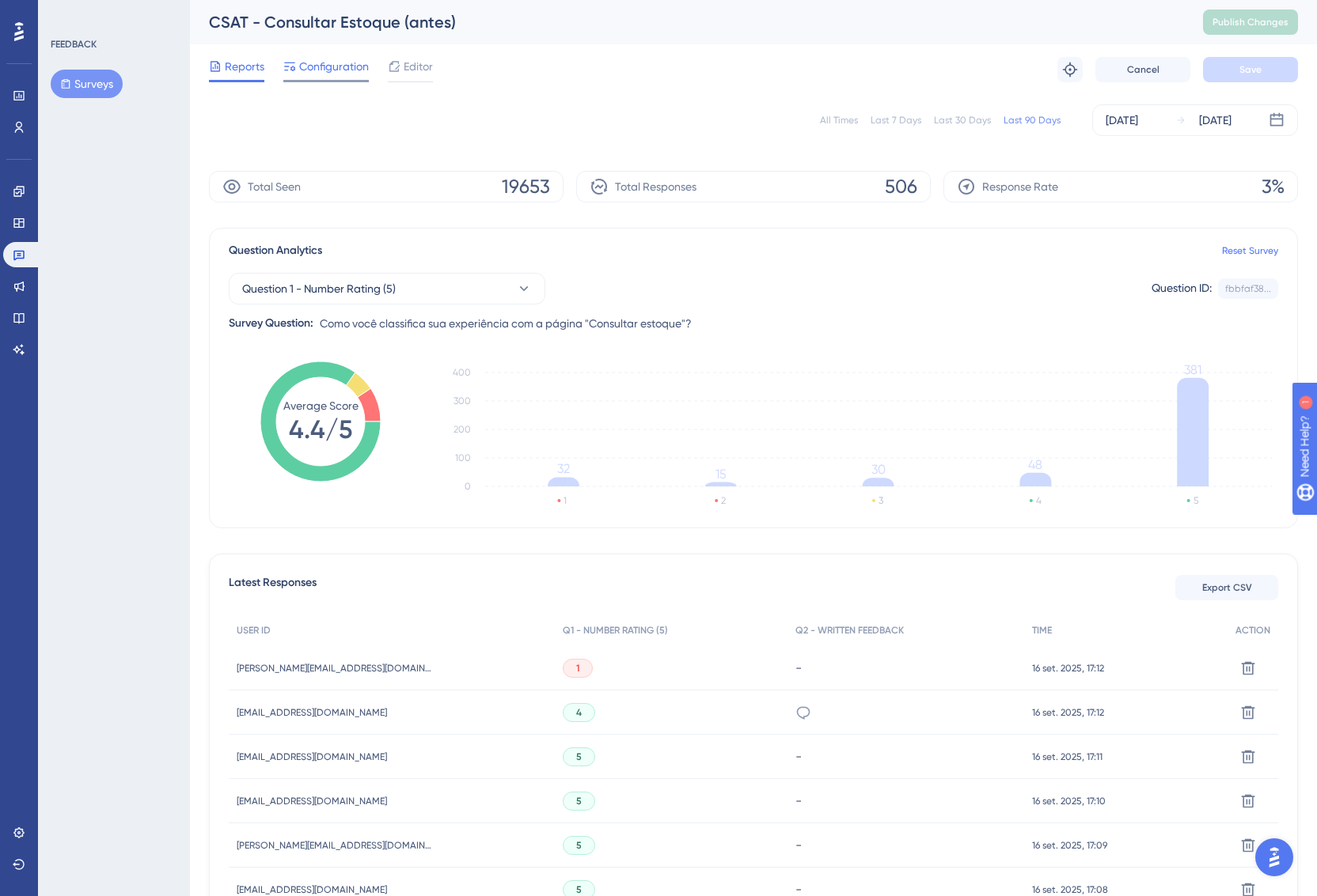
click at [329, 70] on span "Configuration" at bounding box center [333, 65] width 70 height 19
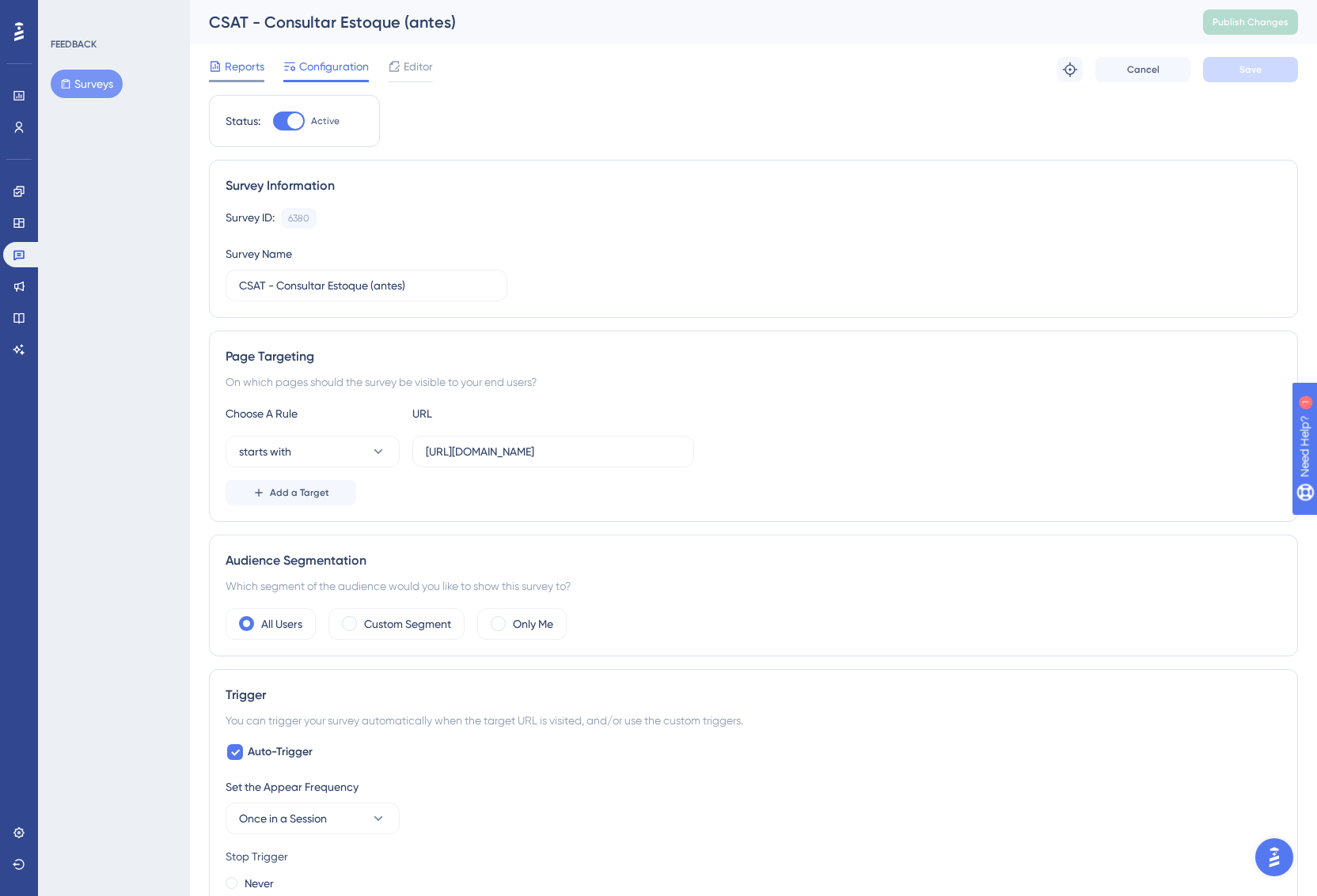
click at [249, 60] on span "Reports" at bounding box center [244, 65] width 40 height 19
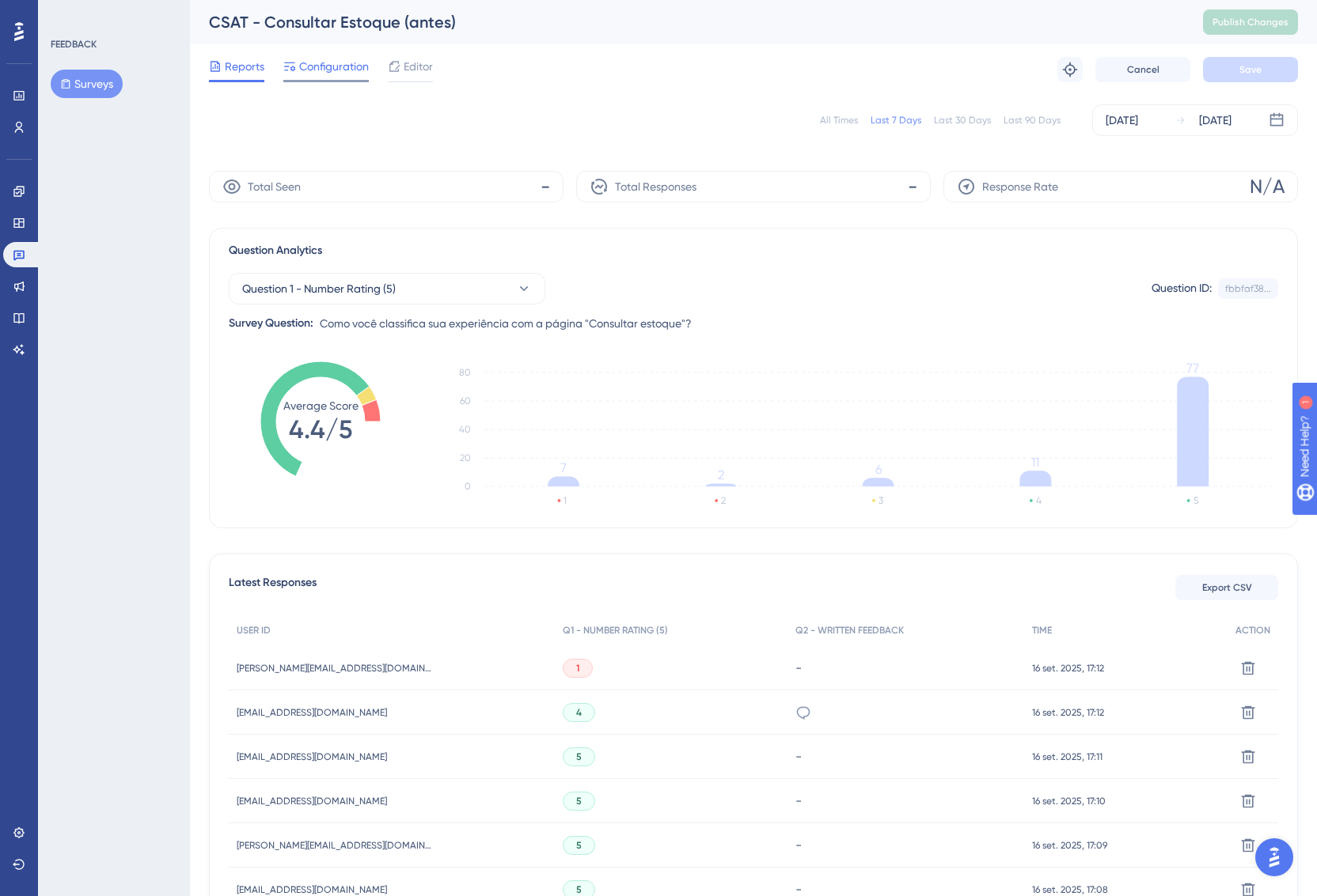
click at [312, 63] on span "Configuration" at bounding box center [333, 65] width 70 height 19
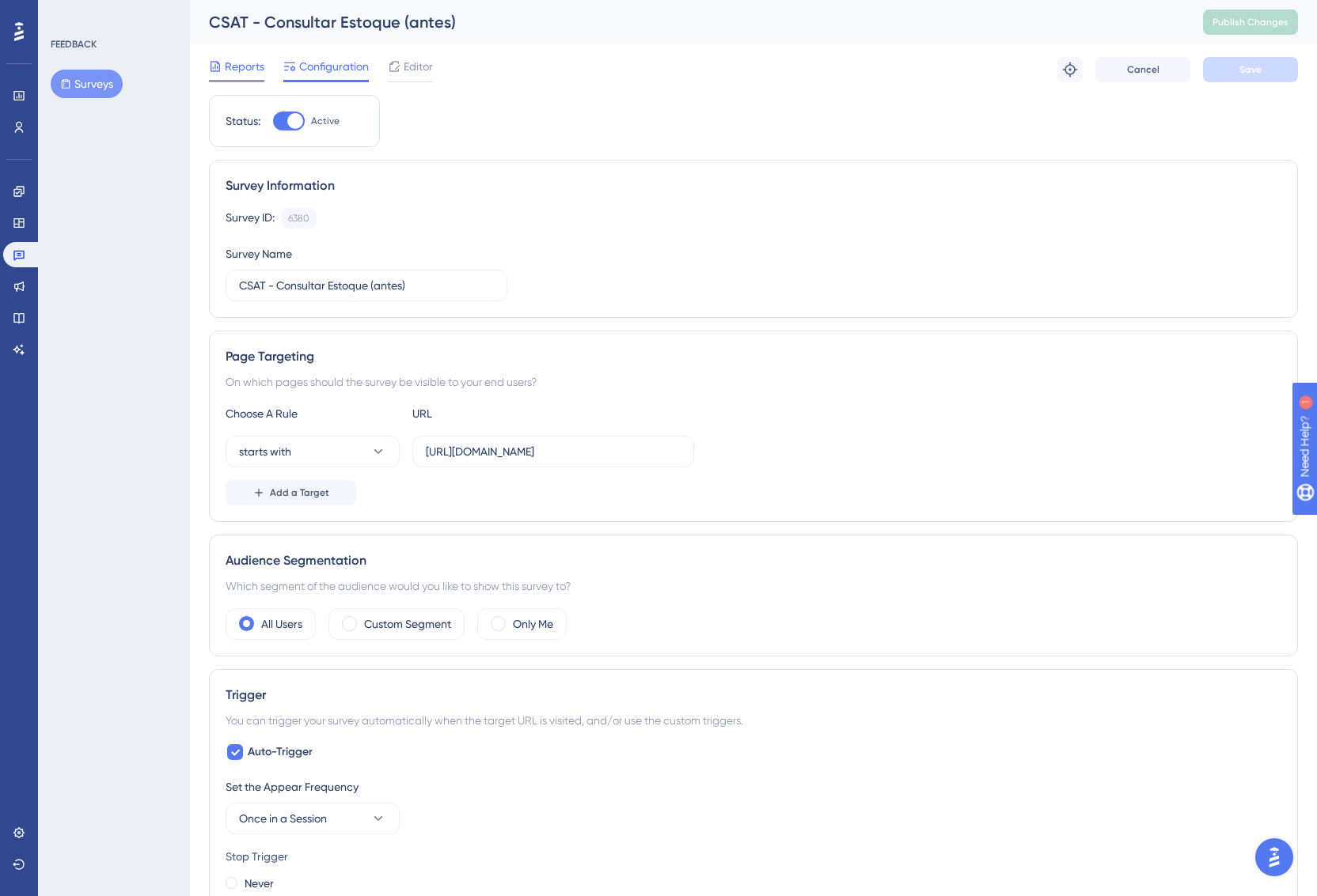
click at [229, 65] on span "Reports" at bounding box center [244, 65] width 40 height 19
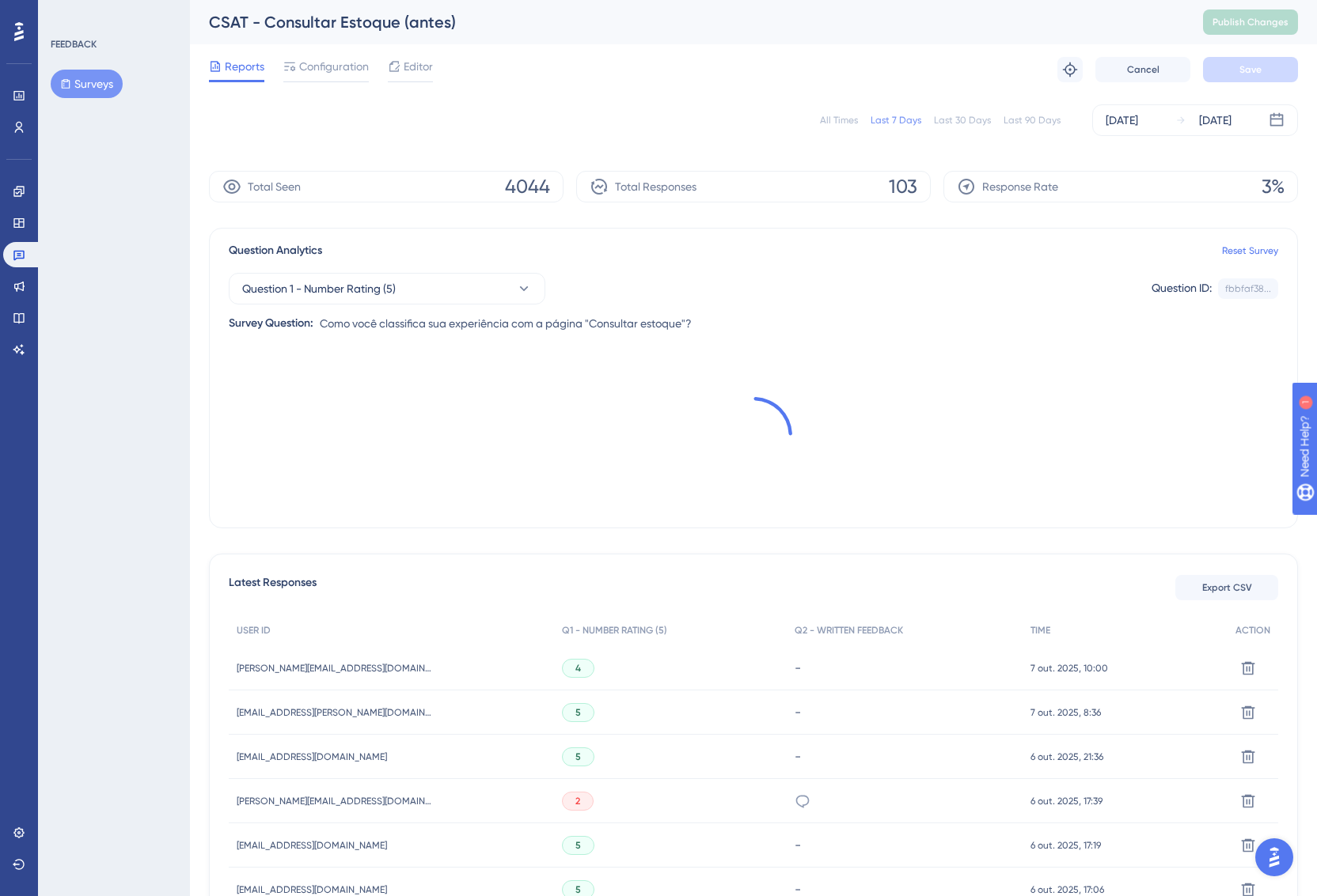
click at [569, 131] on div "All Times Last 7 Days Last 30 Days Last 90 Days Oct 01 2025 Oct 07 2025" at bounding box center [753, 120] width 1089 height 32
click at [1056, 120] on div "Last 90 Days" at bounding box center [1032, 120] width 57 height 12
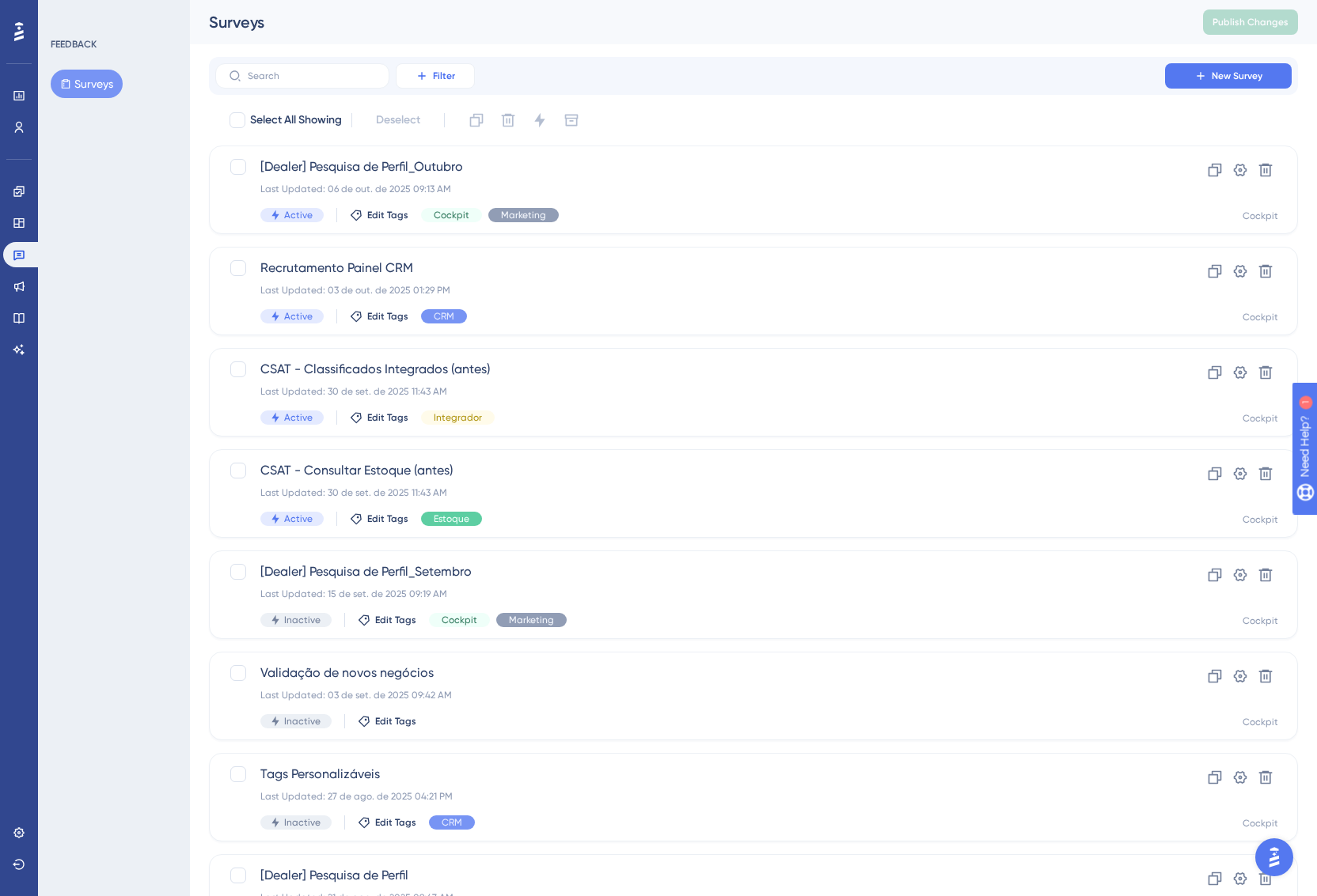
click at [436, 78] on span "Filter" at bounding box center [444, 76] width 22 height 12
click at [450, 209] on span "Status" at bounding box center [435, 216] width 33 height 19
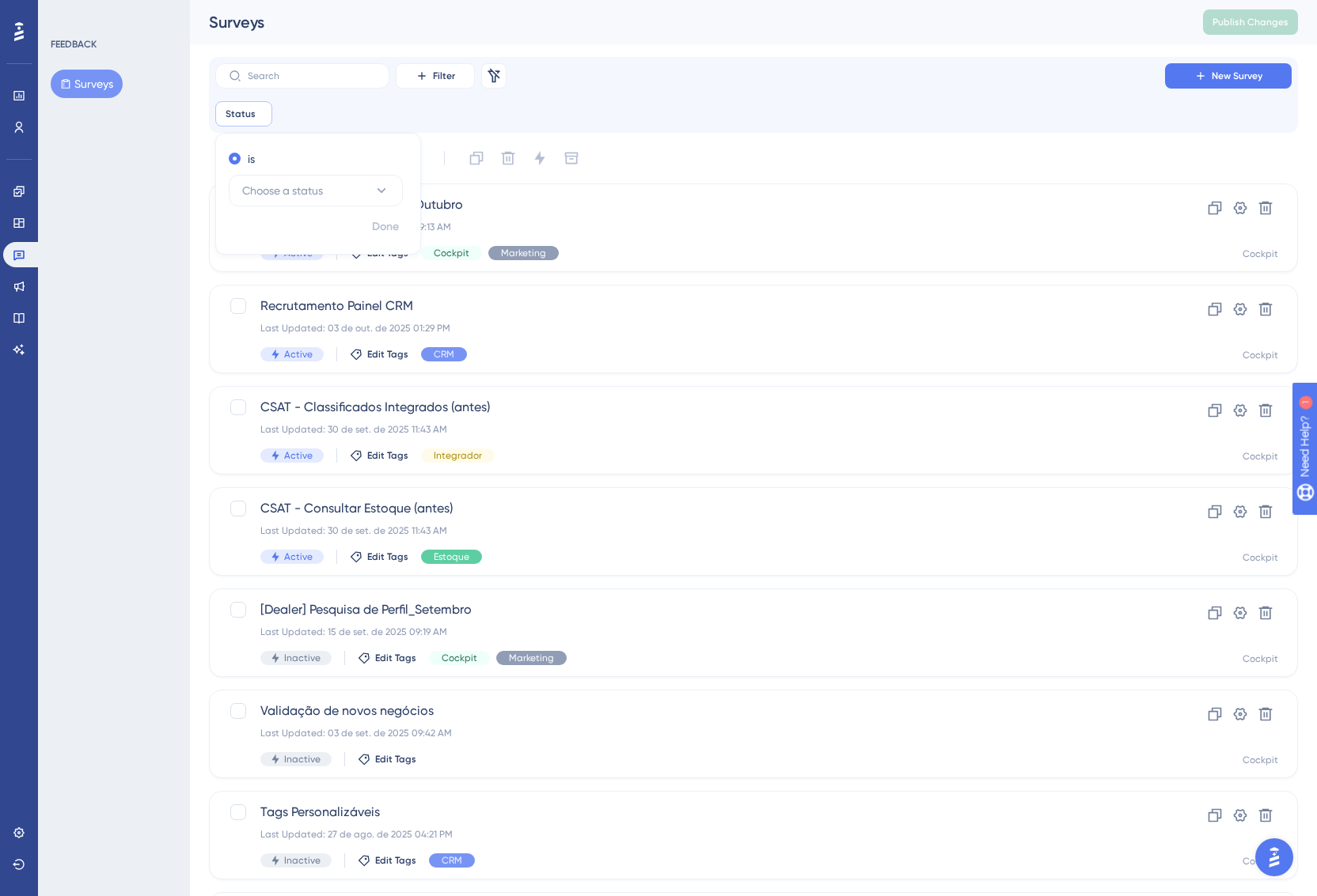
click at [395, 172] on div "is Choose a status" at bounding box center [315, 178] width 172 height 57
click at [387, 180] on button "Choose a status" at bounding box center [316, 191] width 174 height 32
click at [306, 236] on div "Active Active" at bounding box center [316, 239] width 128 height 32
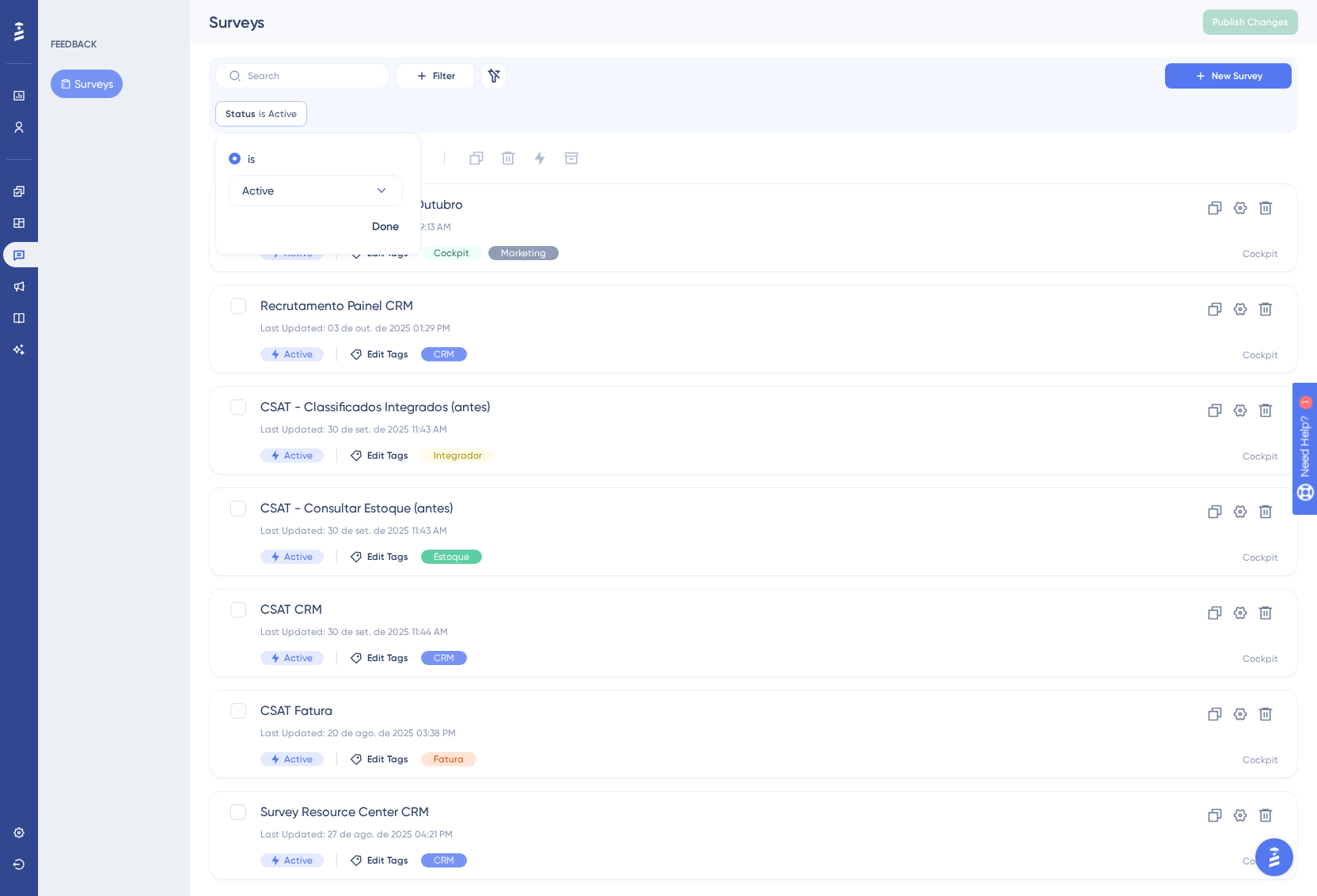
click at [87, 513] on div "FEEDBACK Surveys" at bounding box center [114, 448] width 152 height 896
click at [599, 623] on div "CSAT CRM Last Updated: 30 de set. de 2025 11:44 AM Active Edit Tags CRM" at bounding box center [690, 633] width 859 height 65
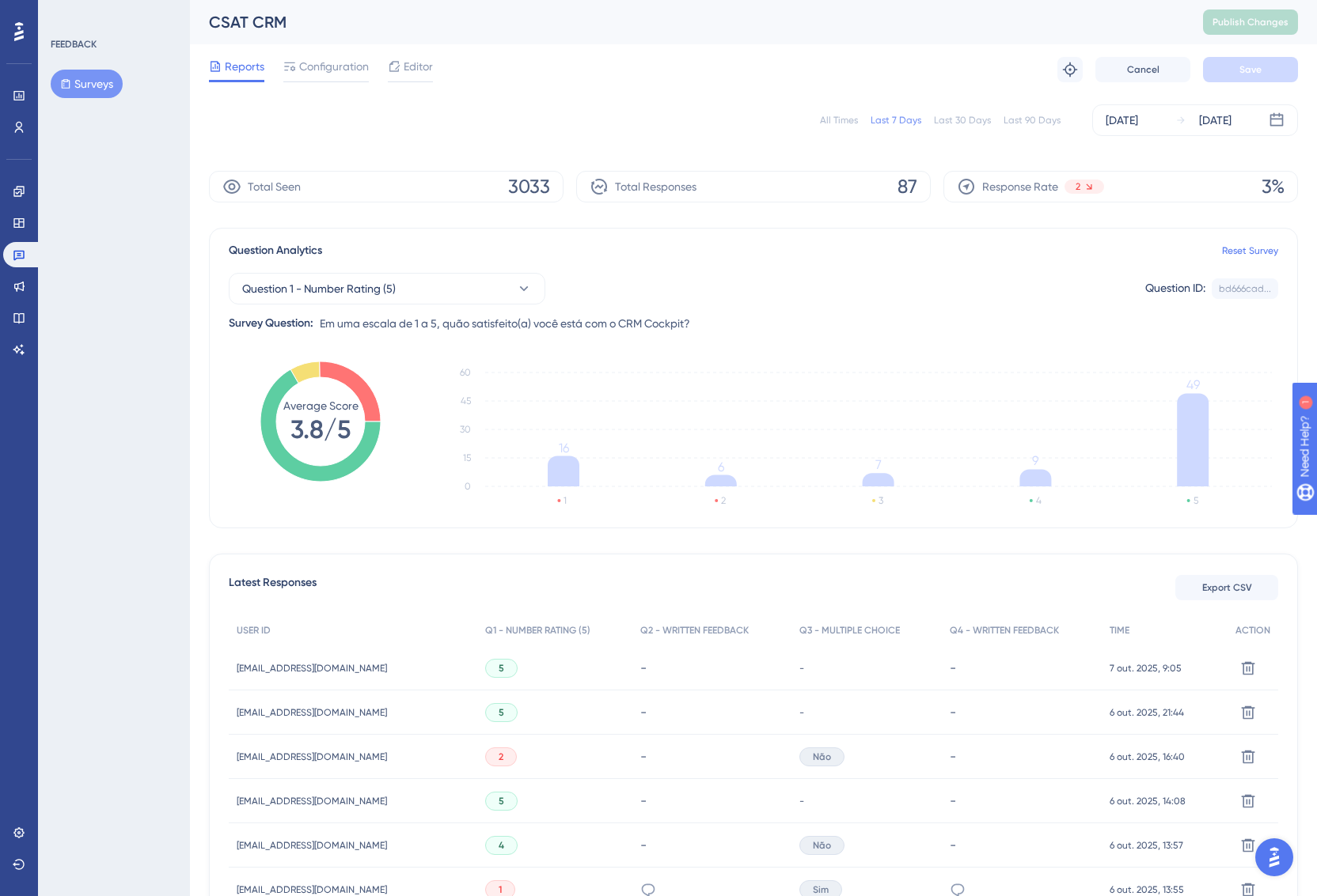
click at [970, 118] on div "Last 30 Days" at bounding box center [962, 120] width 57 height 12
click at [1038, 118] on div "Last 90 Days" at bounding box center [1032, 120] width 57 height 12
drag, startPoint x: 887, startPoint y: 185, endPoint x: 916, endPoint y: 185, distance: 29.0
click at [916, 185] on span "240" at bounding box center [901, 186] width 34 height 26
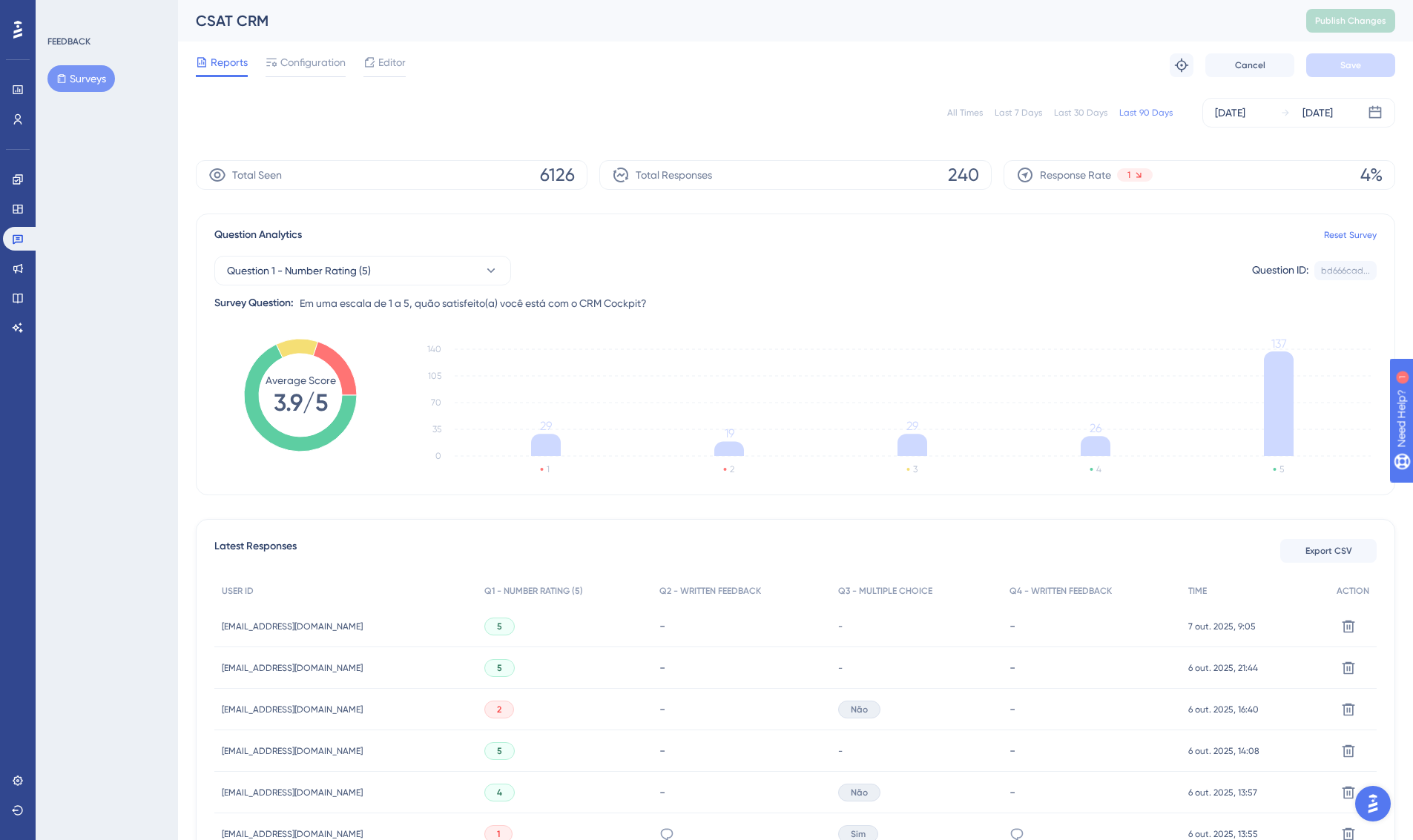
click at [648, 68] on div "Reports Configuration Editor Troubleshoot Cancel Save" at bounding box center [796, 65] width 1200 height 47
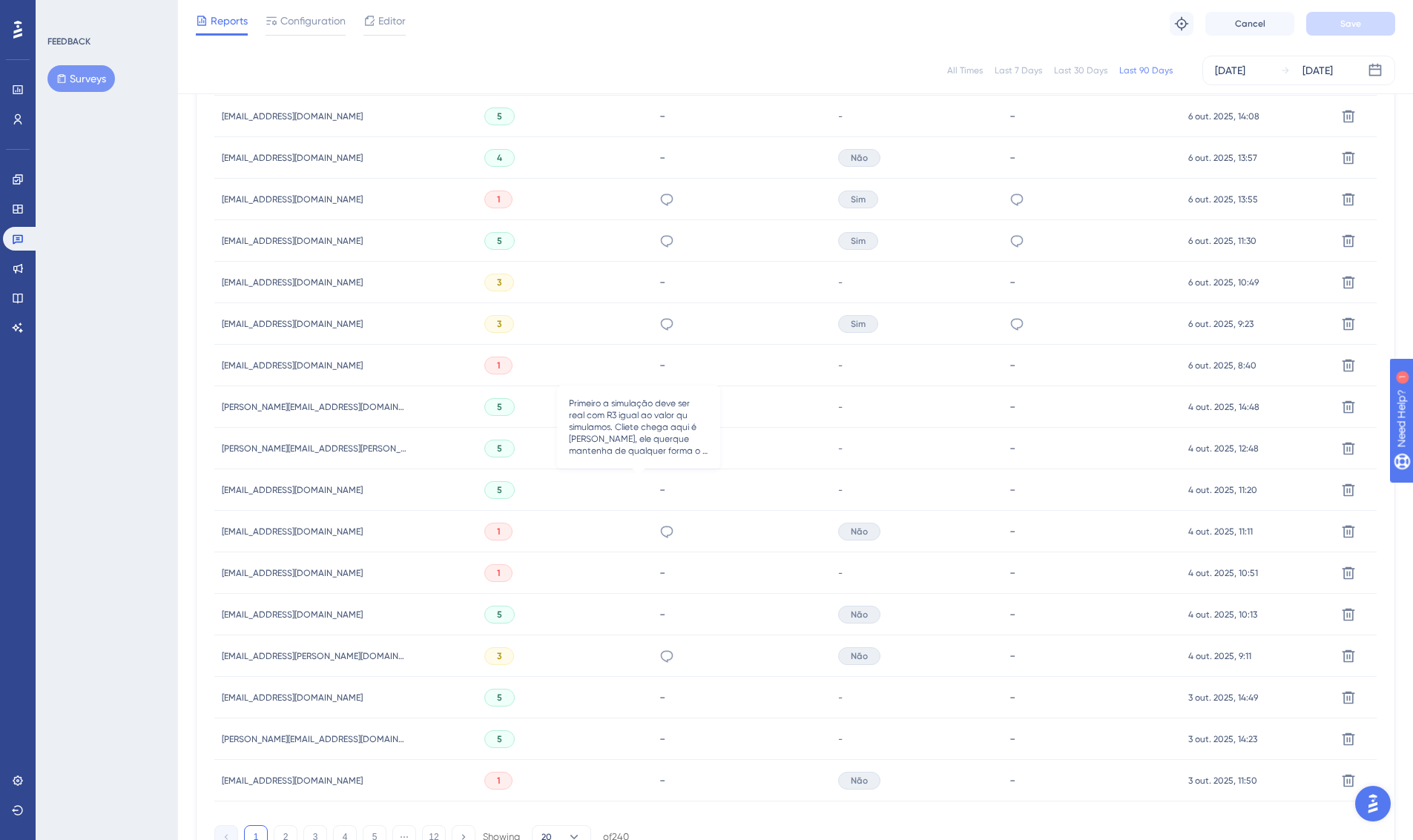
scroll to position [733, 0]
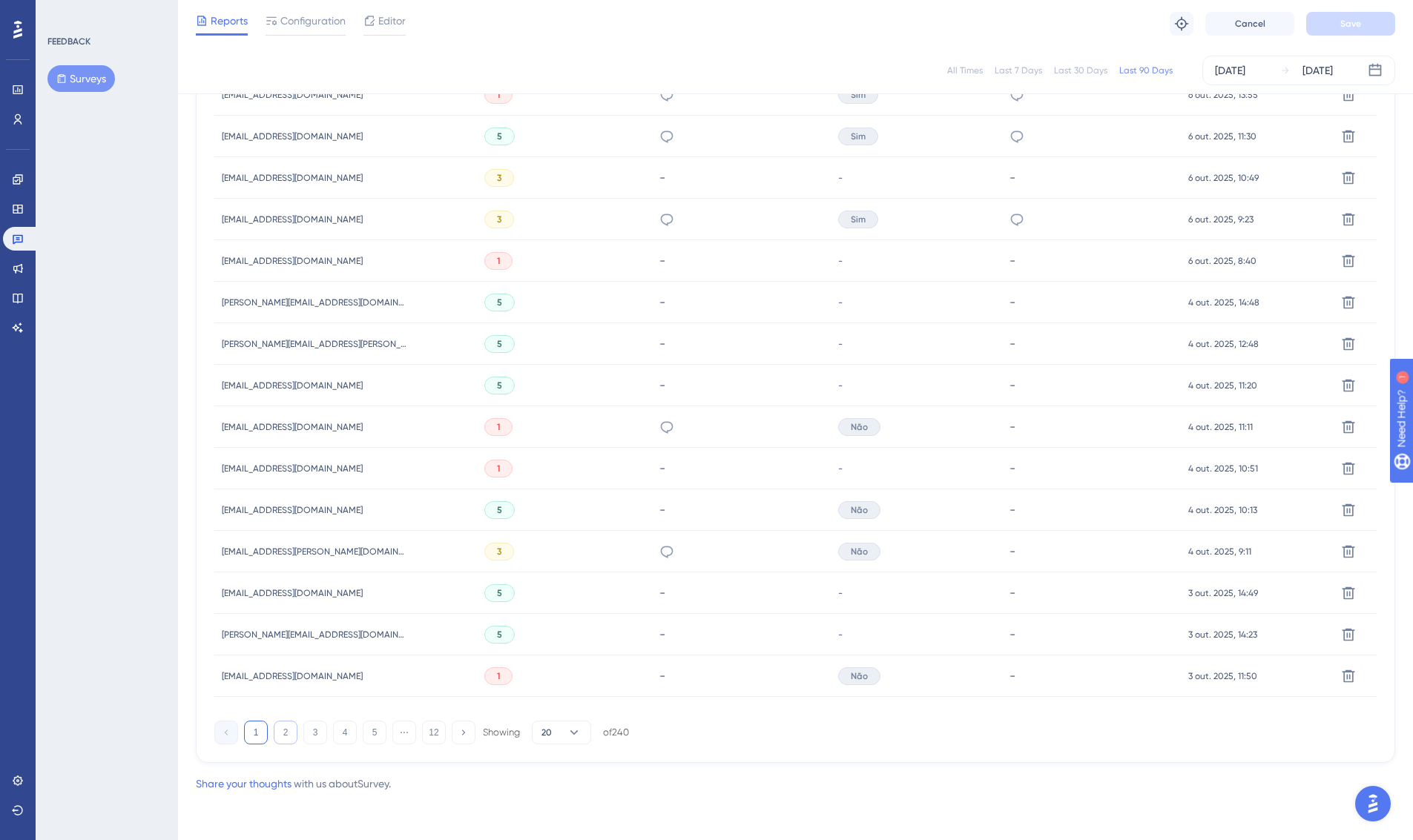
click at [287, 731] on button "2" at bounding box center [285, 732] width 24 height 24
click at [316, 731] on button "3" at bounding box center [315, 732] width 24 height 24
click at [347, 725] on button "4" at bounding box center [345, 732] width 24 height 24
click at [376, 733] on button "5" at bounding box center [375, 732] width 24 height 24
click at [375, 733] on button "6" at bounding box center [375, 732] width 24 height 24
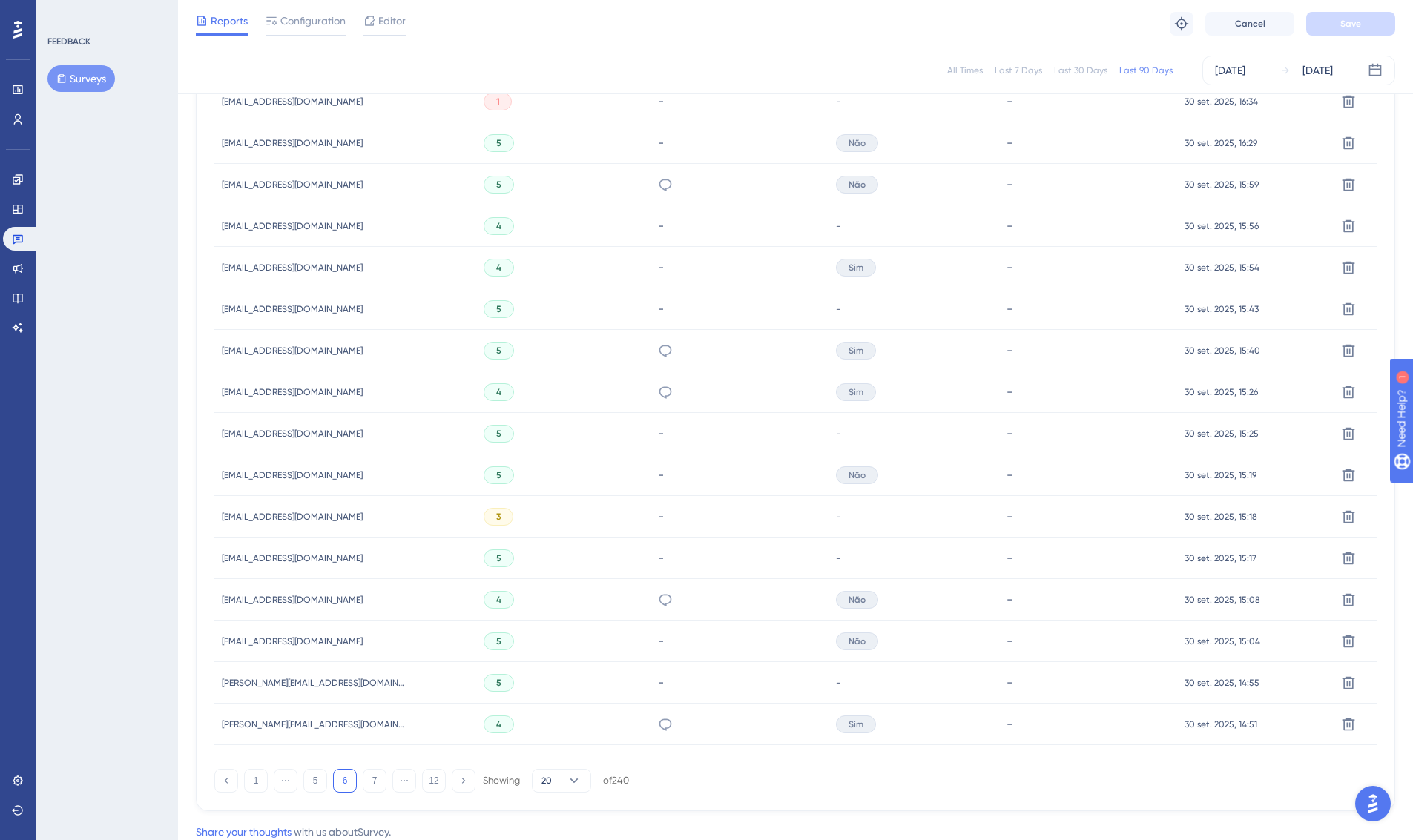
scroll to position [441, 0]
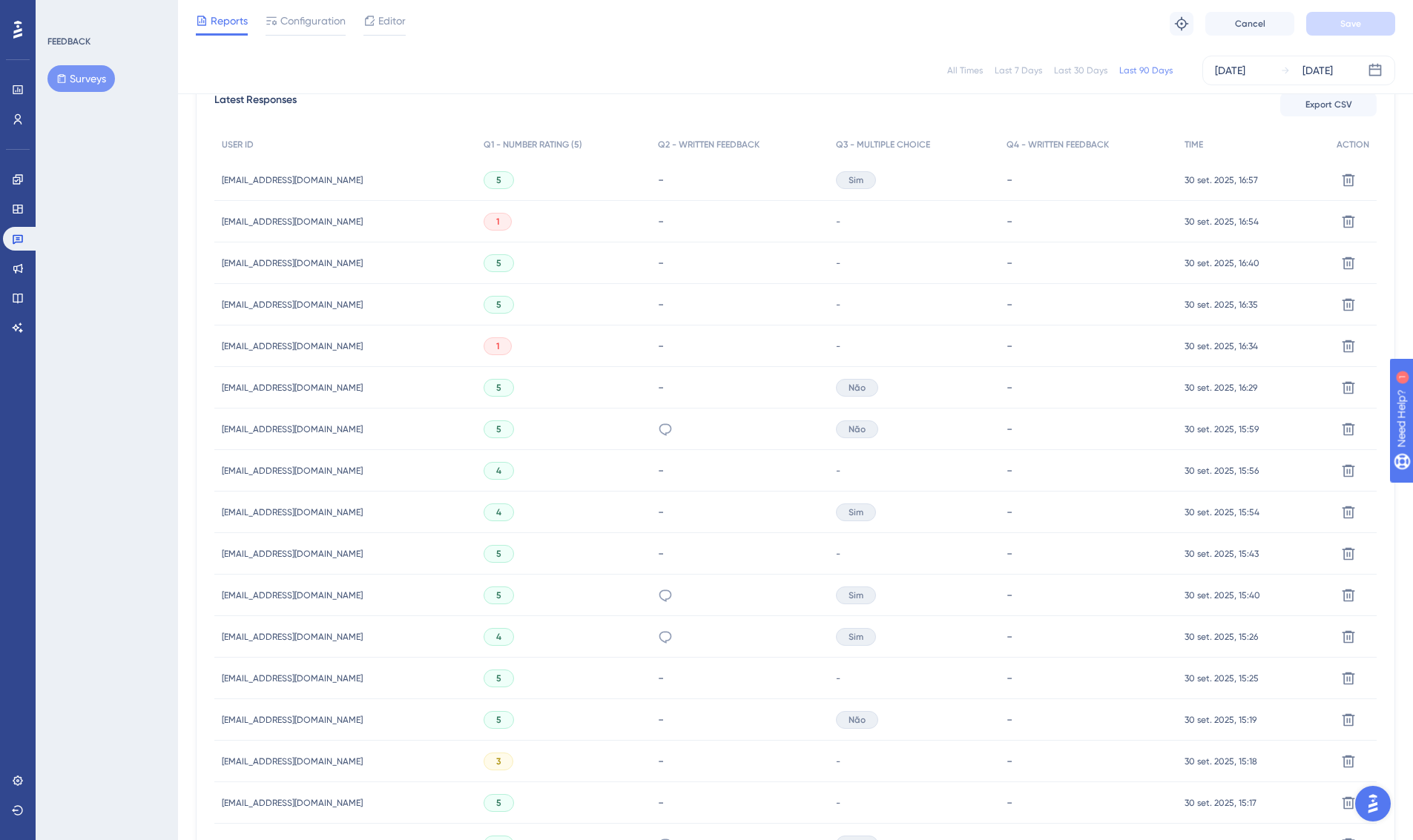
click at [849, 179] on span "Sim" at bounding box center [856, 180] width 15 height 12
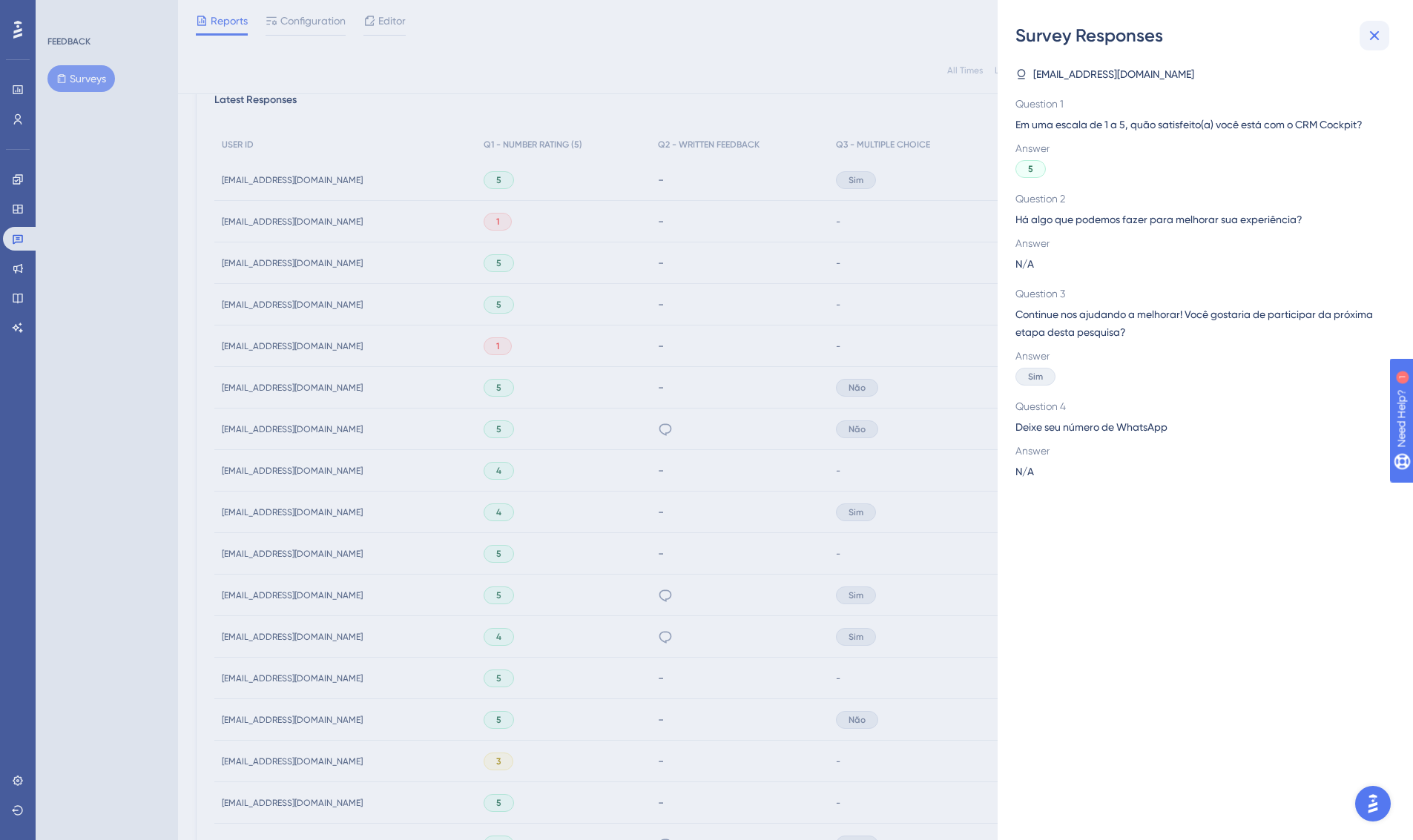
click at [1245, 42] on icon at bounding box center [1374, 35] width 17 height 17
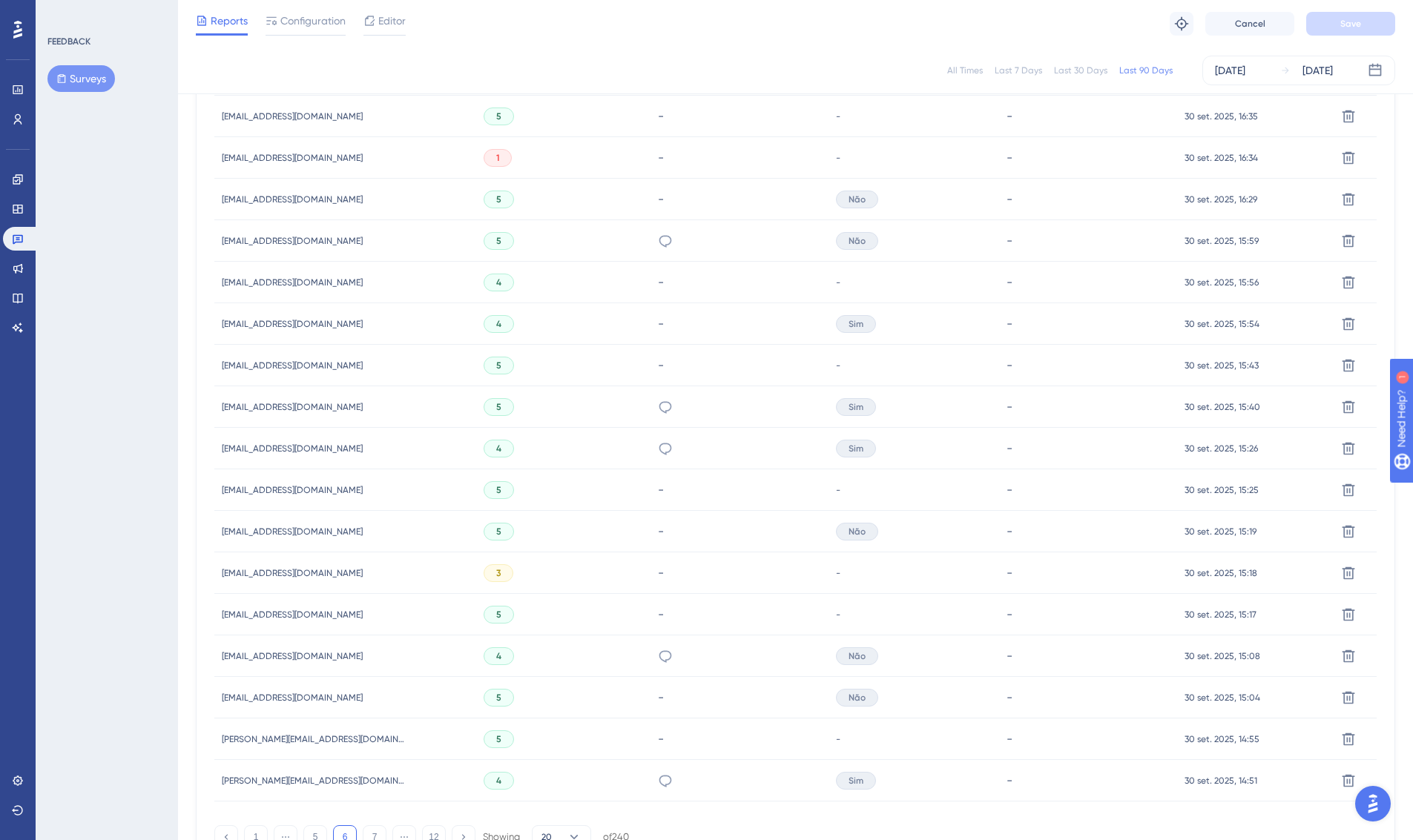
scroll to position [733, 0]
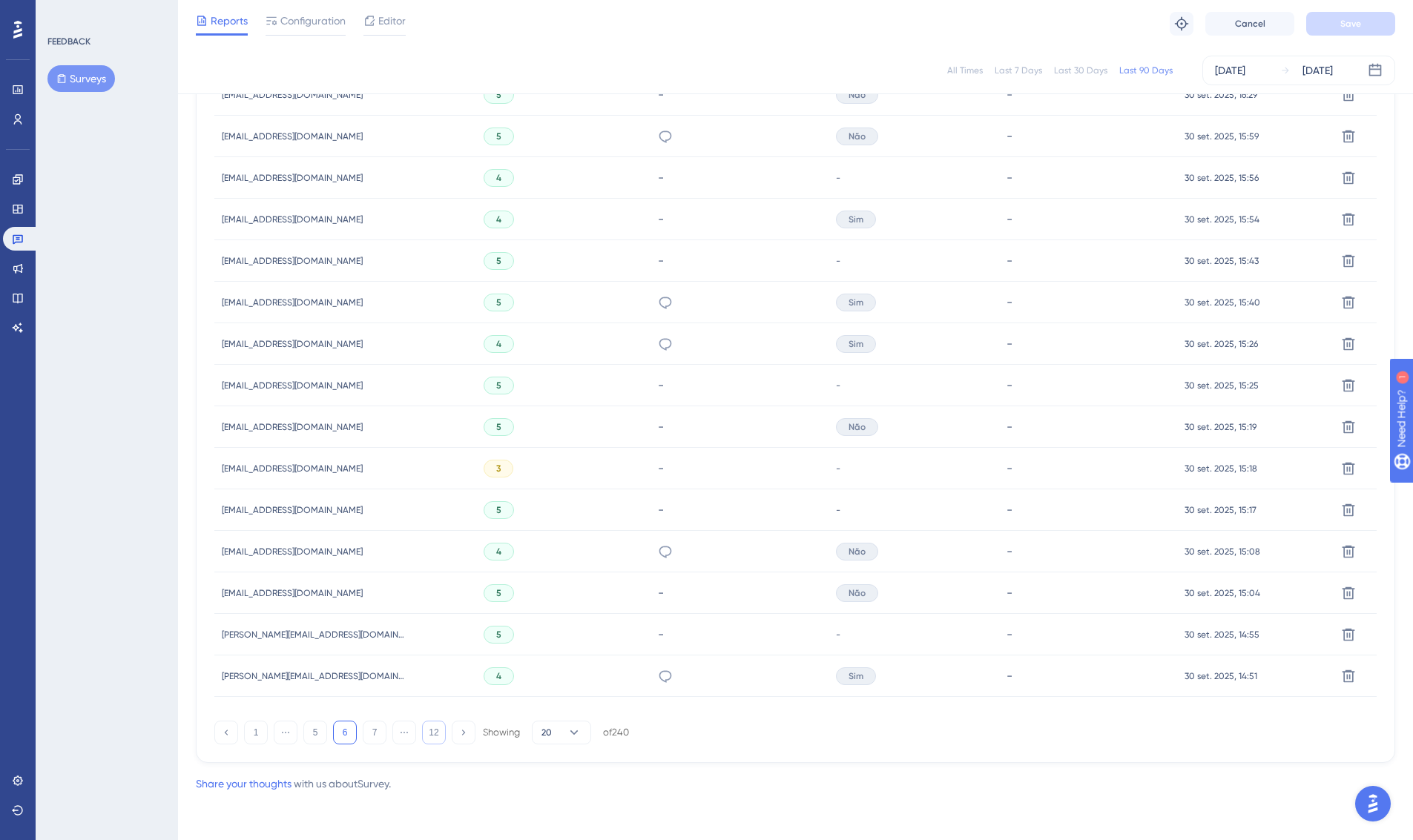
click at [431, 732] on button "12" at bounding box center [433, 732] width 24 height 24
click at [407, 731] on button "11" at bounding box center [404, 732] width 24 height 24
click at [374, 736] on button "10" at bounding box center [375, 732] width 24 height 24
click at [345, 734] on button "9" at bounding box center [345, 732] width 24 height 24
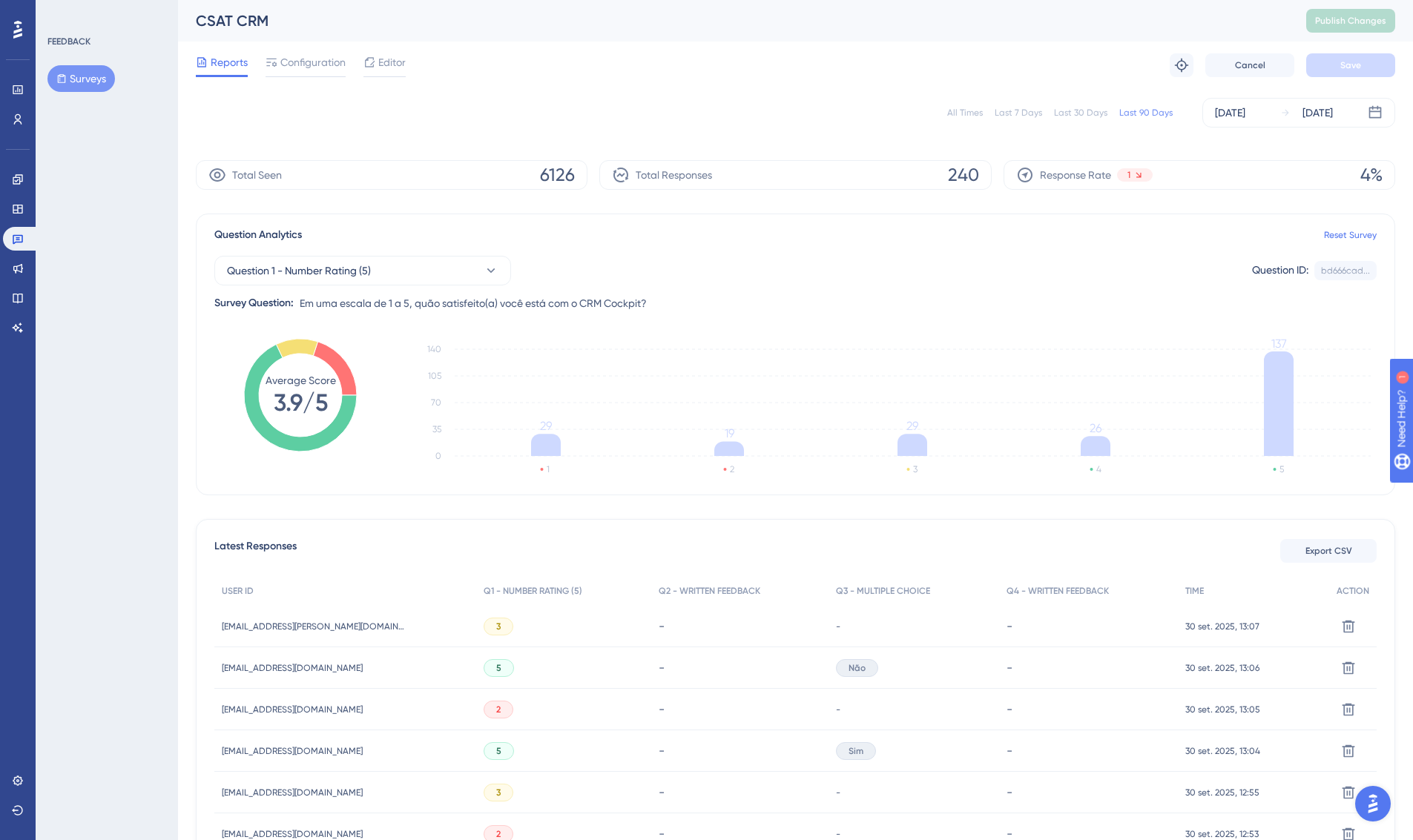
scroll to position [0, 0]
click at [1245, 116] on div "Jul 10 2025" at bounding box center [1230, 112] width 31 height 17
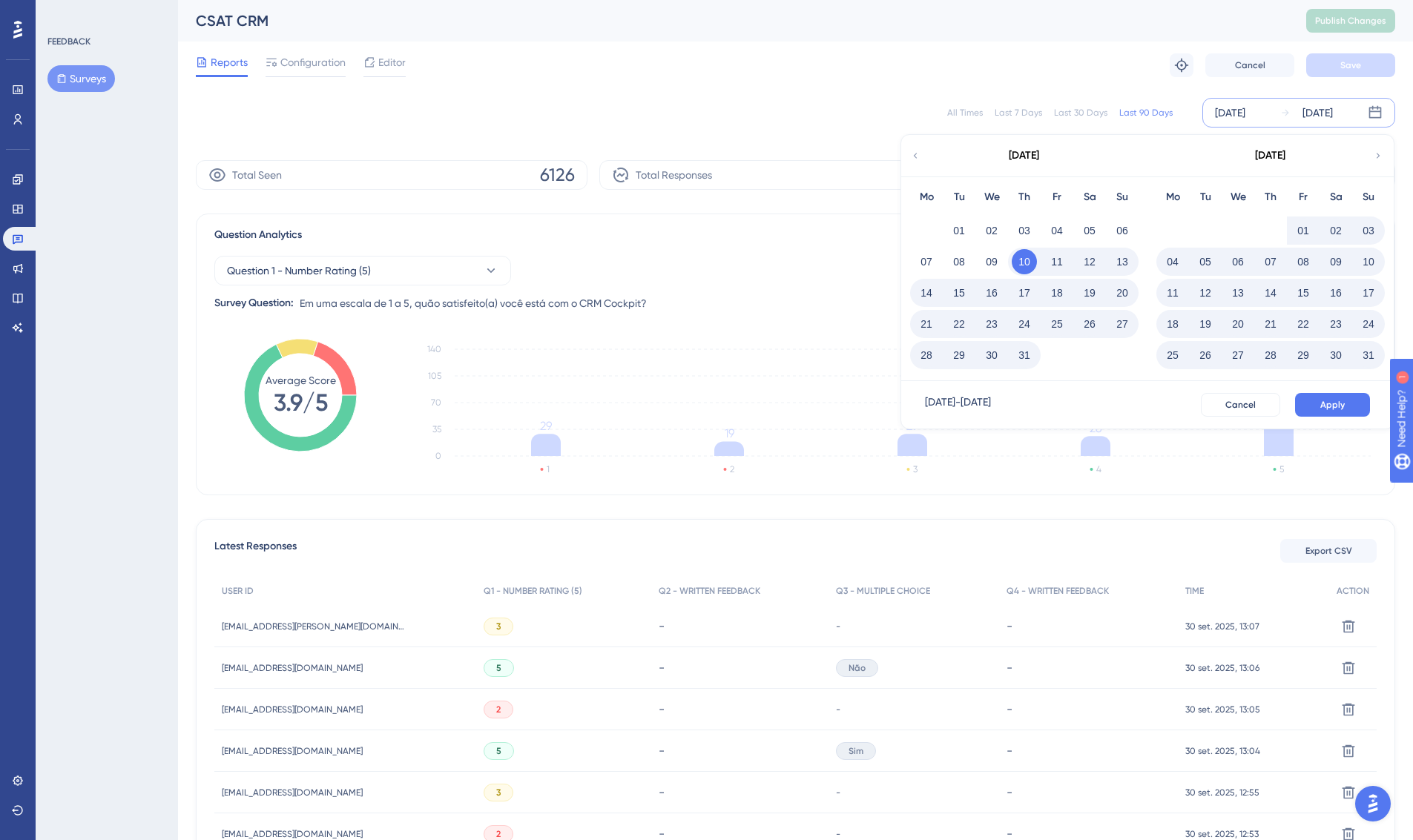
click at [1120, 327] on button "27" at bounding box center [1122, 324] width 25 height 25
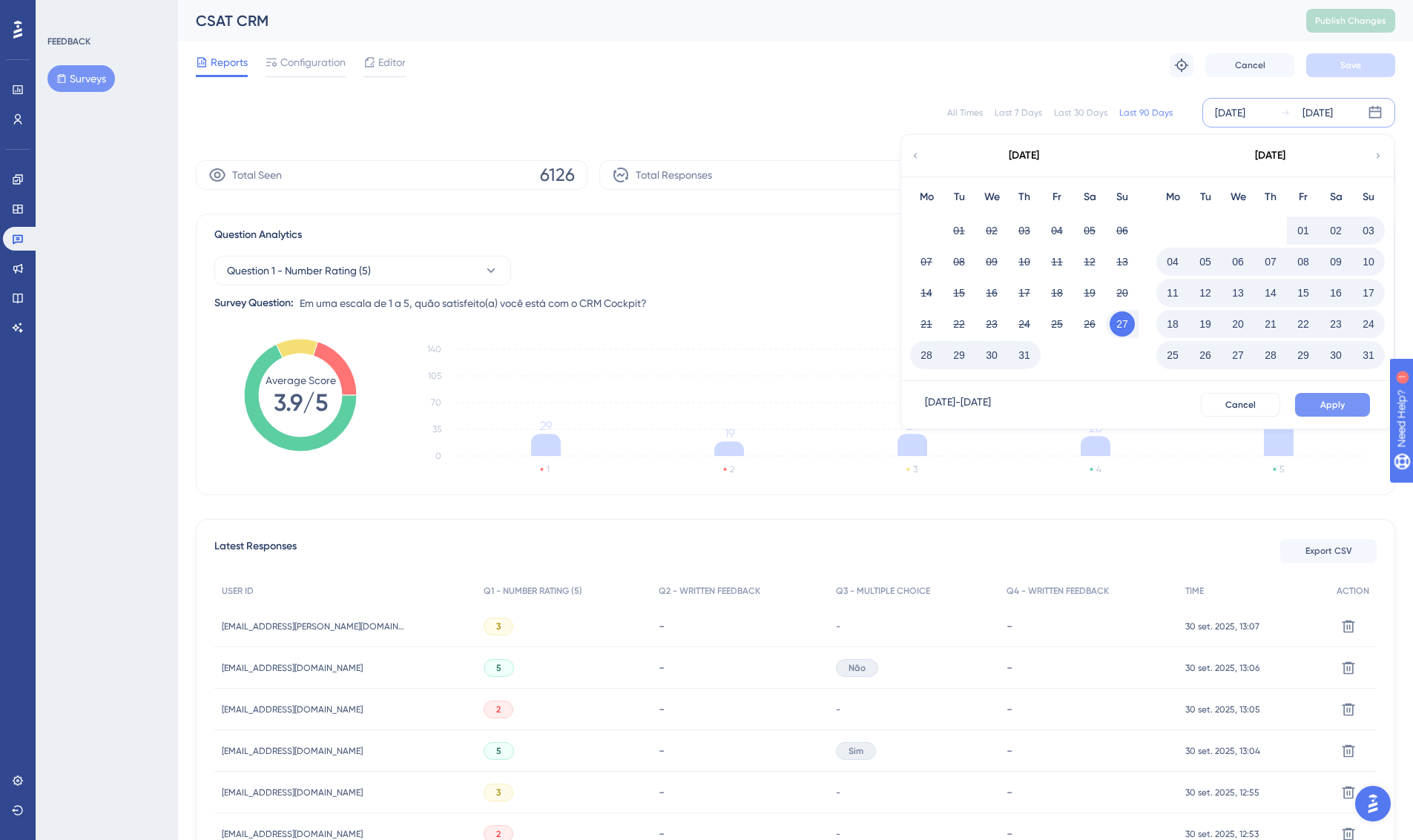
click at [1245, 404] on button "Apply" at bounding box center [1333, 404] width 75 height 24
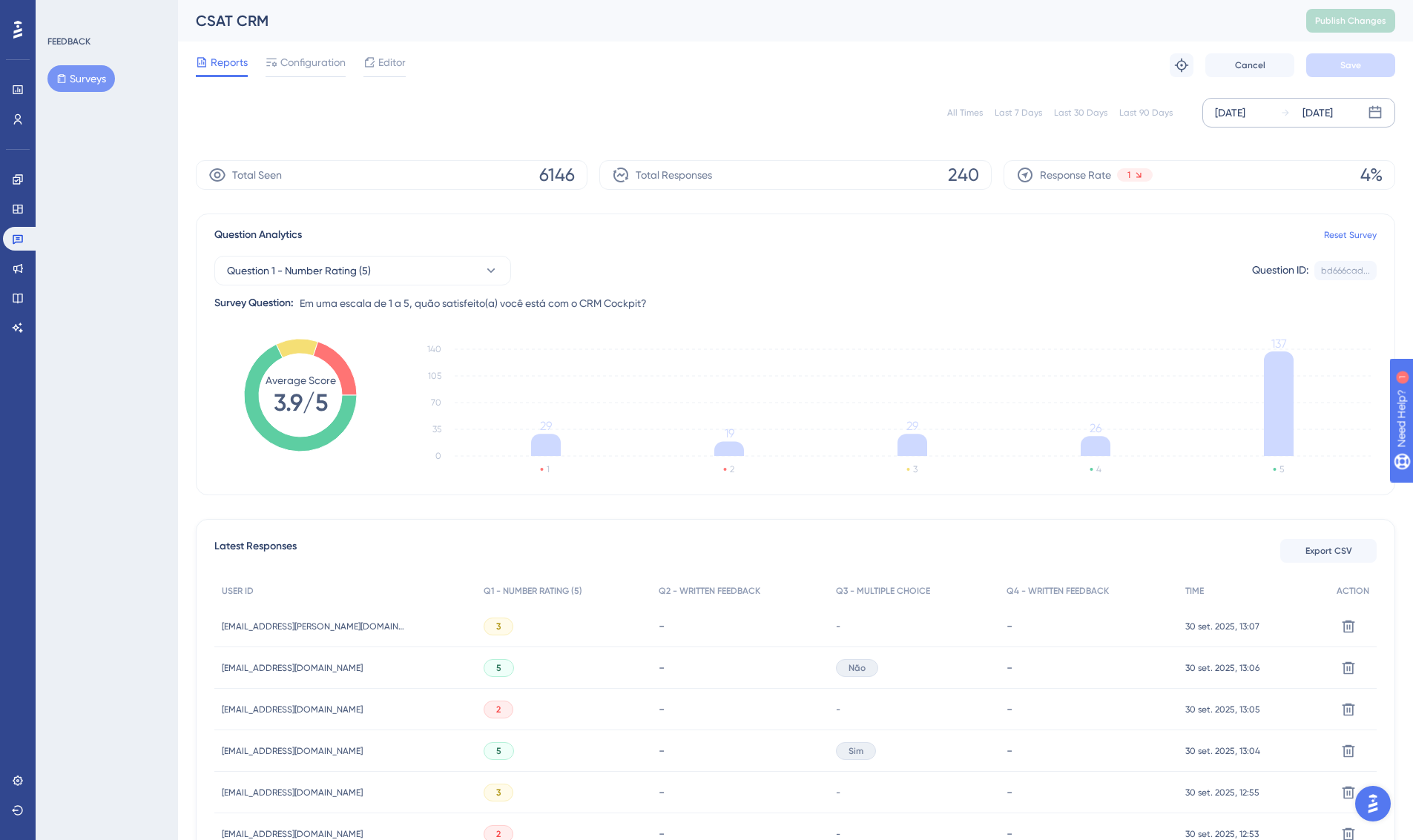
click at [1245, 119] on div "[DATE]" at bounding box center [1307, 112] width 53 height 17
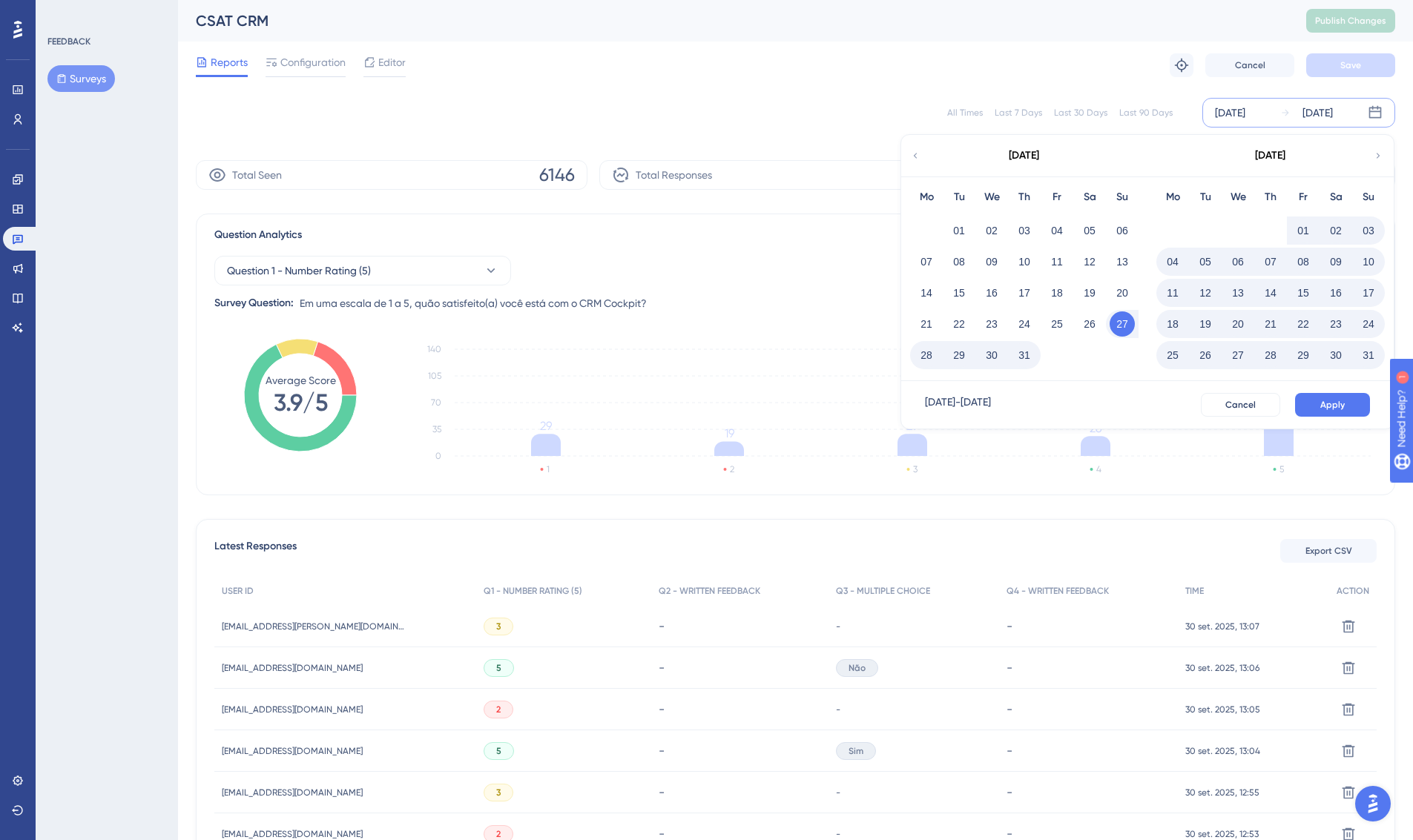
click at [1245, 232] on button "01" at bounding box center [1304, 230] width 25 height 25
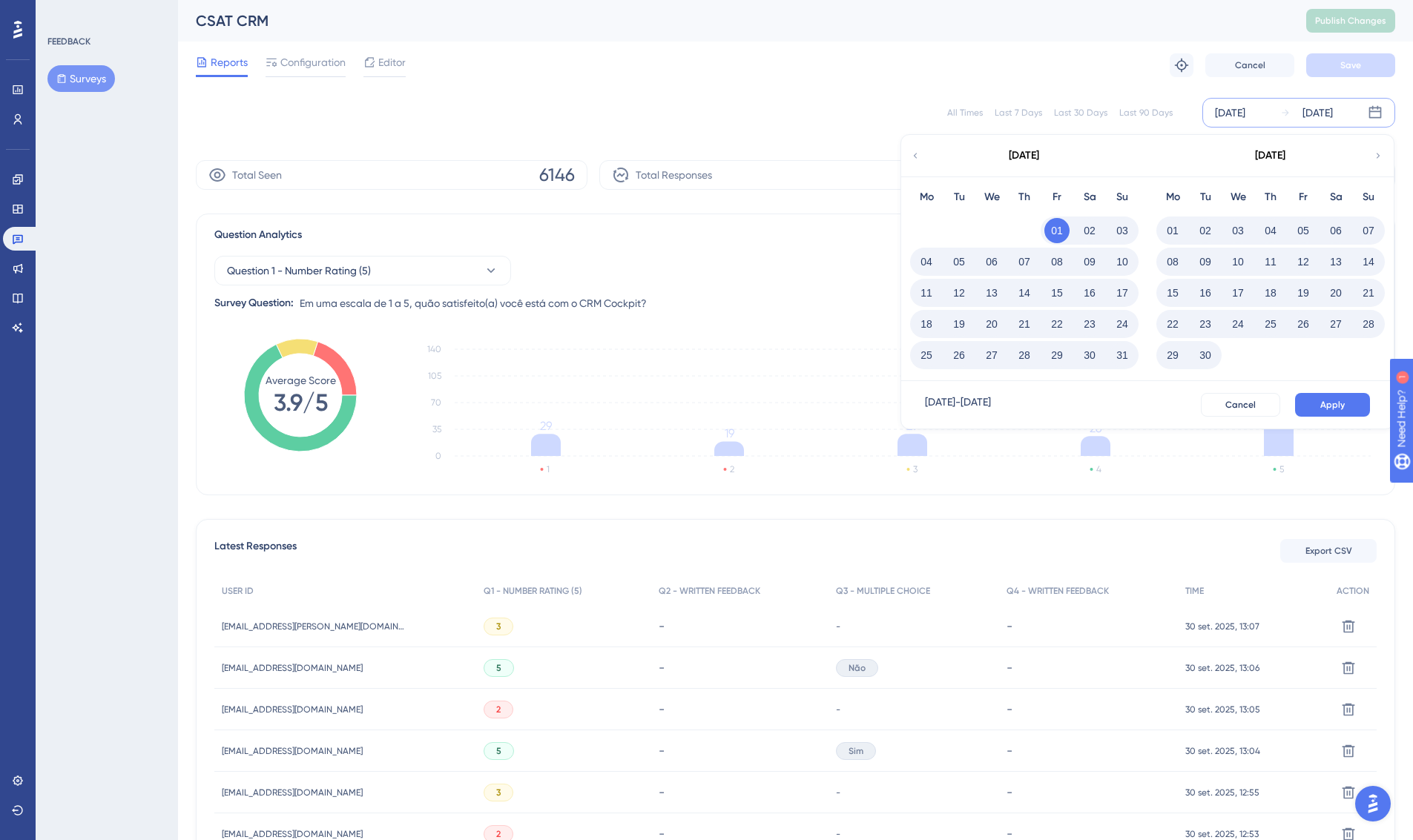
click at [1245, 157] on div "[DATE]" at bounding box center [1270, 156] width 244 height 41
click at [1245, 156] on icon at bounding box center [1378, 156] width 11 height 13
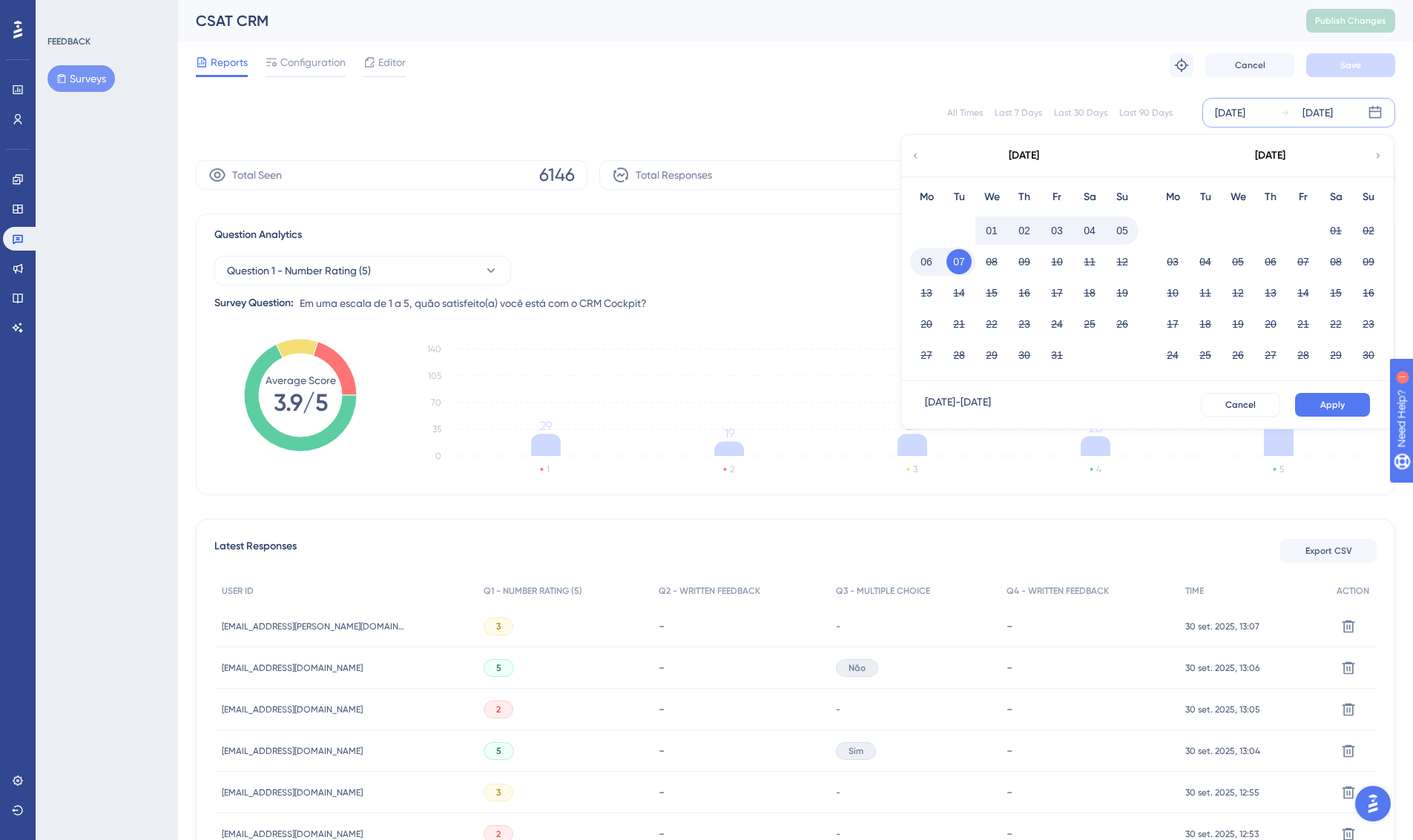
click at [989, 233] on button "01" at bounding box center [992, 230] width 25 height 25
click at [984, 231] on button "01" at bounding box center [992, 230] width 25 height 25
click at [1000, 231] on button "01" at bounding box center [992, 230] width 25 height 25
click at [980, 240] on div "01" at bounding box center [991, 230] width 32 height 28
click at [989, 237] on button "01" at bounding box center [992, 230] width 25 height 25
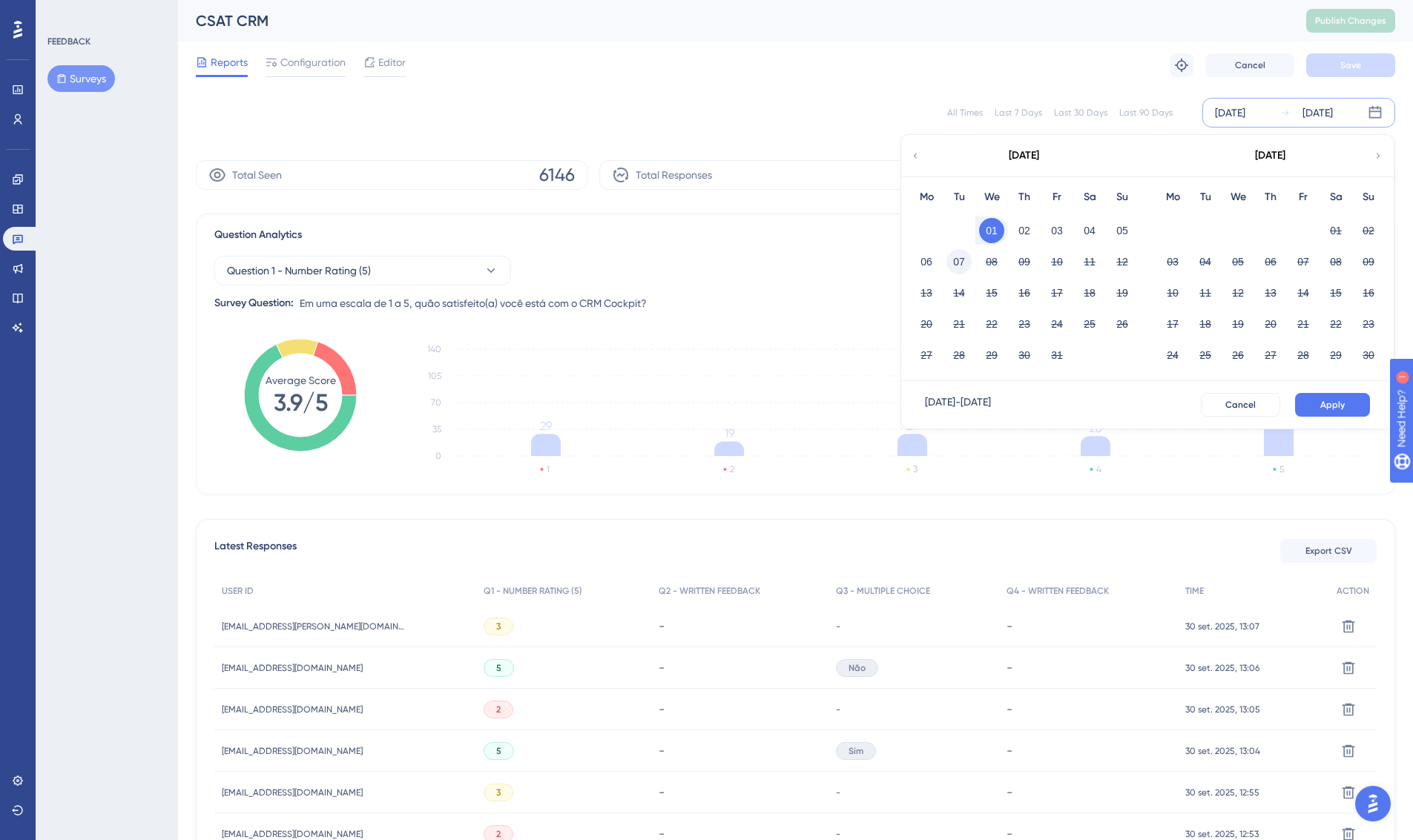
click at [963, 258] on button "07" at bounding box center [959, 262] width 25 height 25
click at [1245, 406] on span "Apply" at bounding box center [1333, 405] width 25 height 12
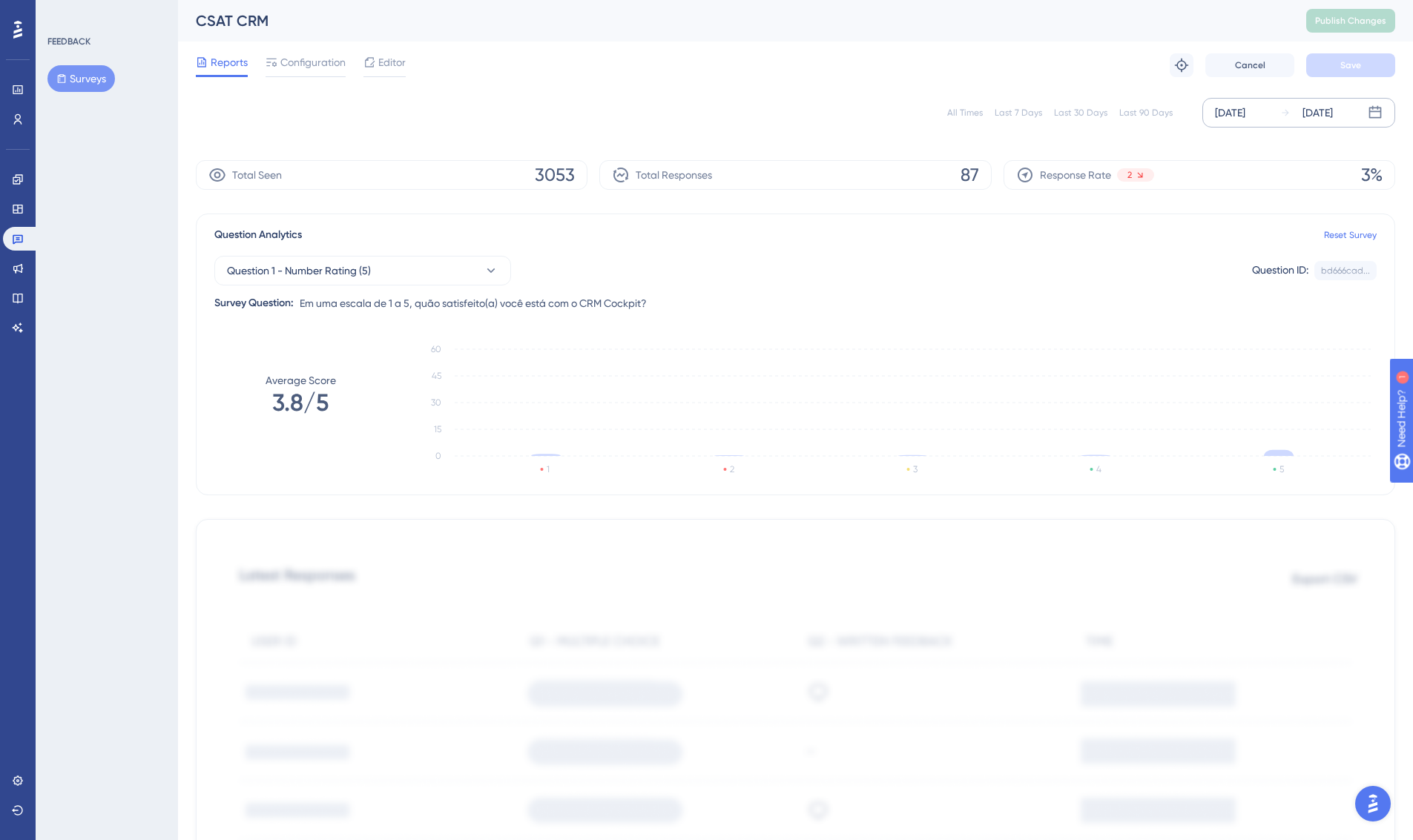
click at [1245, 110] on div "[DATE]" at bounding box center [1318, 112] width 31 height 17
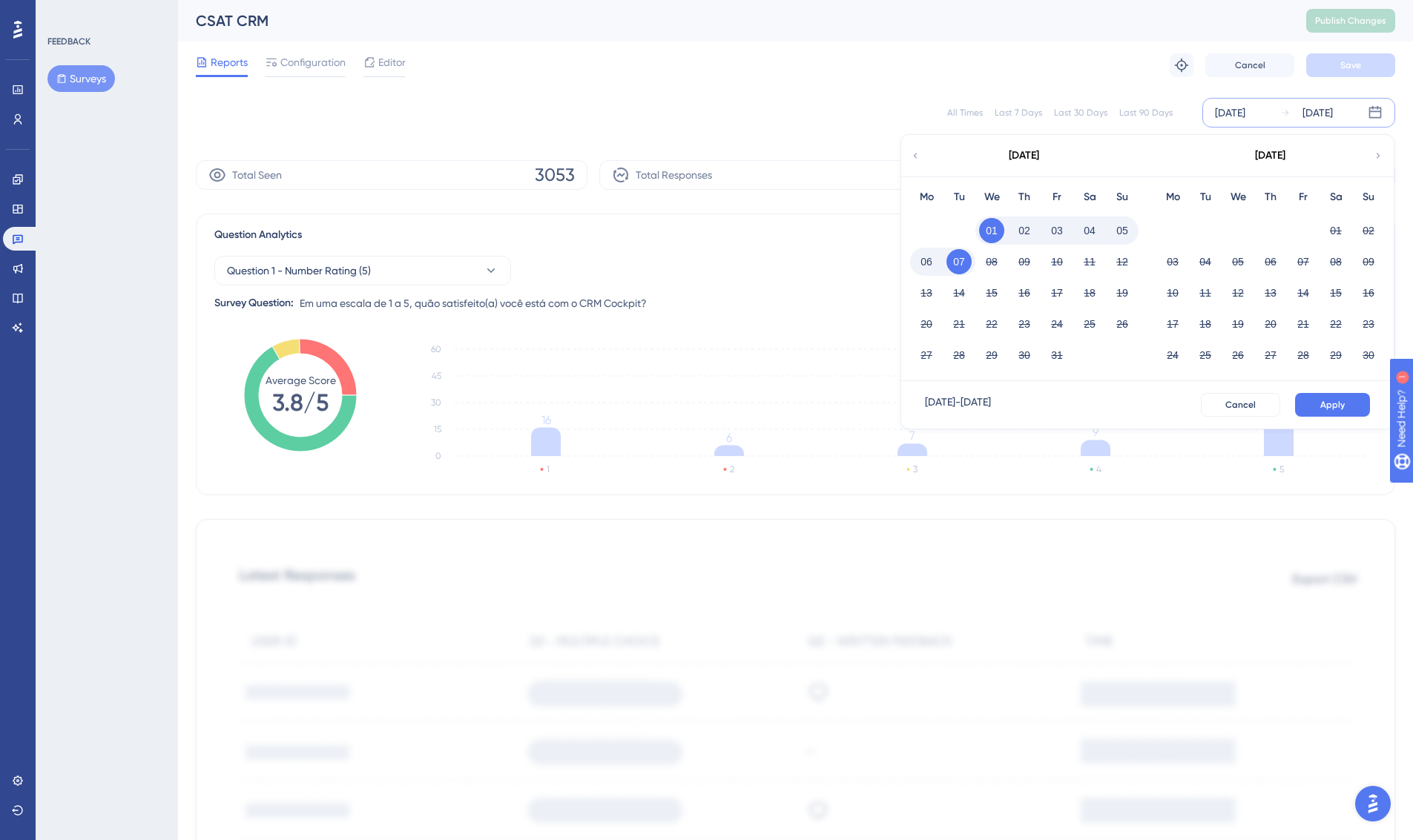
click at [922, 159] on div "[DATE]" at bounding box center [1023, 156] width 244 height 41
click at [913, 152] on icon at bounding box center [915, 156] width 11 height 13
click at [1245, 152] on icon at bounding box center [1378, 156] width 11 height 13
click at [927, 159] on div "[DATE]" at bounding box center [1023, 156] width 244 height 41
click at [917, 155] on icon at bounding box center [915, 156] width 11 height 13
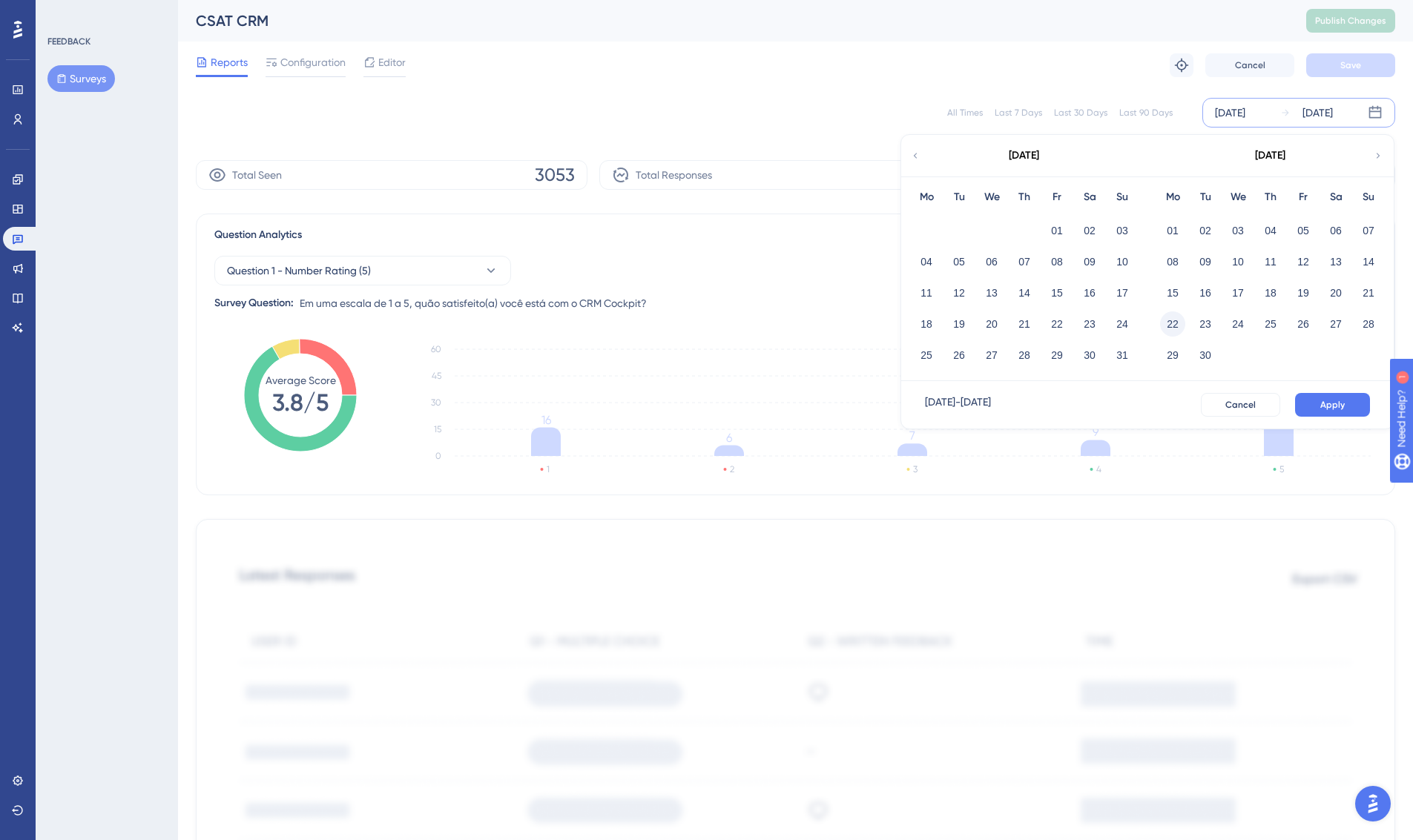
click at [1173, 325] on button "22" at bounding box center [1173, 324] width 25 height 25
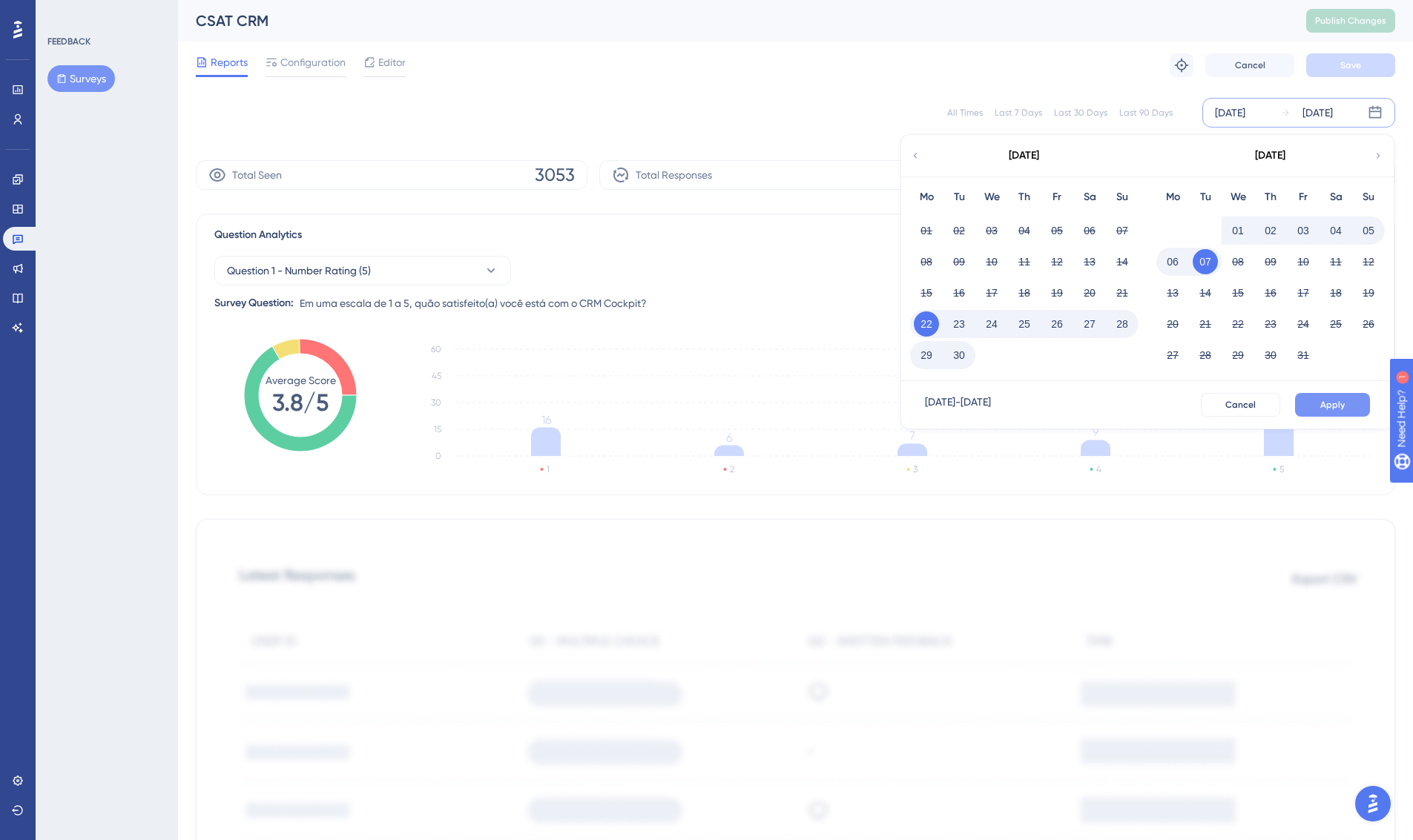
click at [1245, 403] on span "Apply" at bounding box center [1333, 405] width 25 height 12
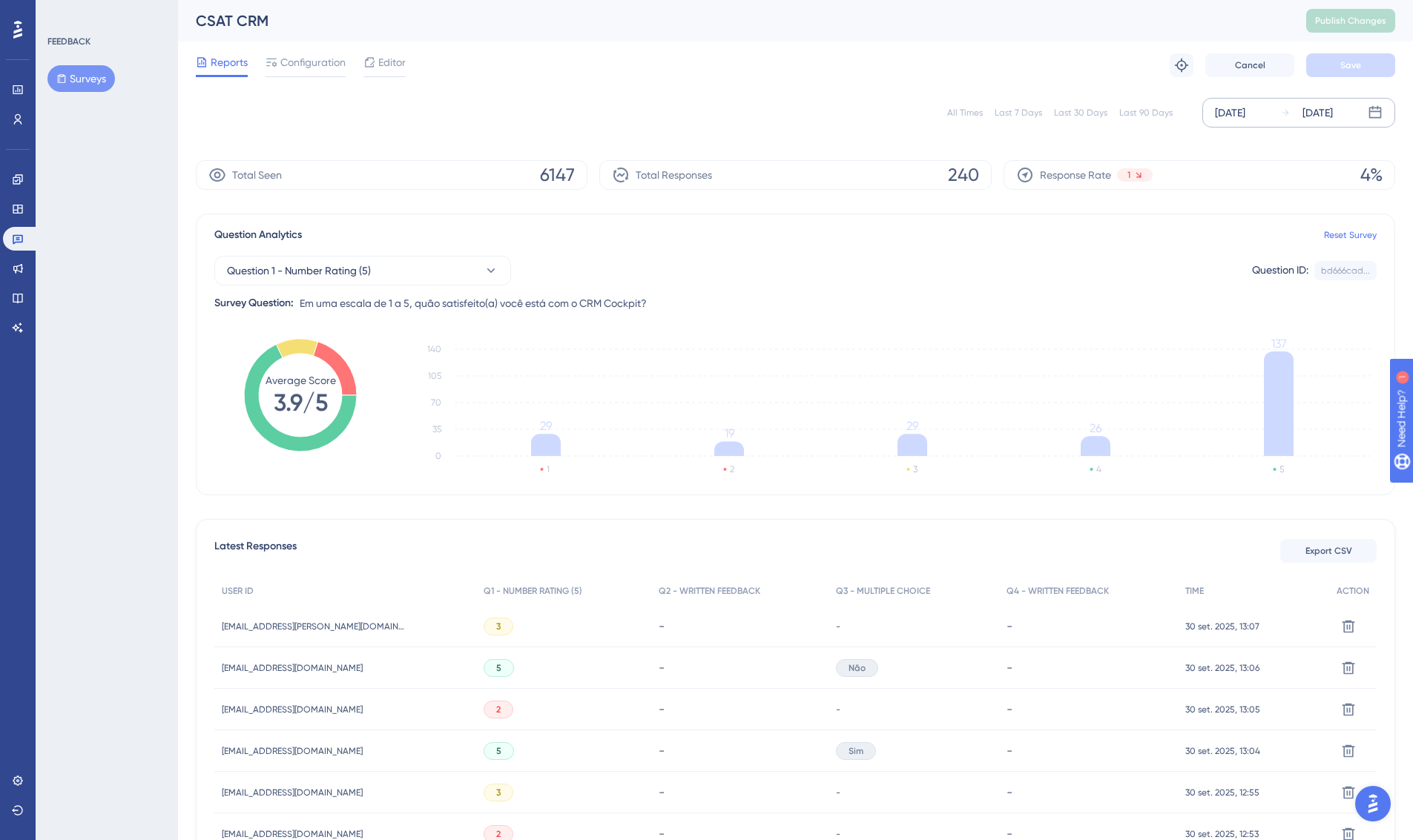
click at [1245, 115] on div "Sep 22 2025" at bounding box center [1230, 112] width 31 height 17
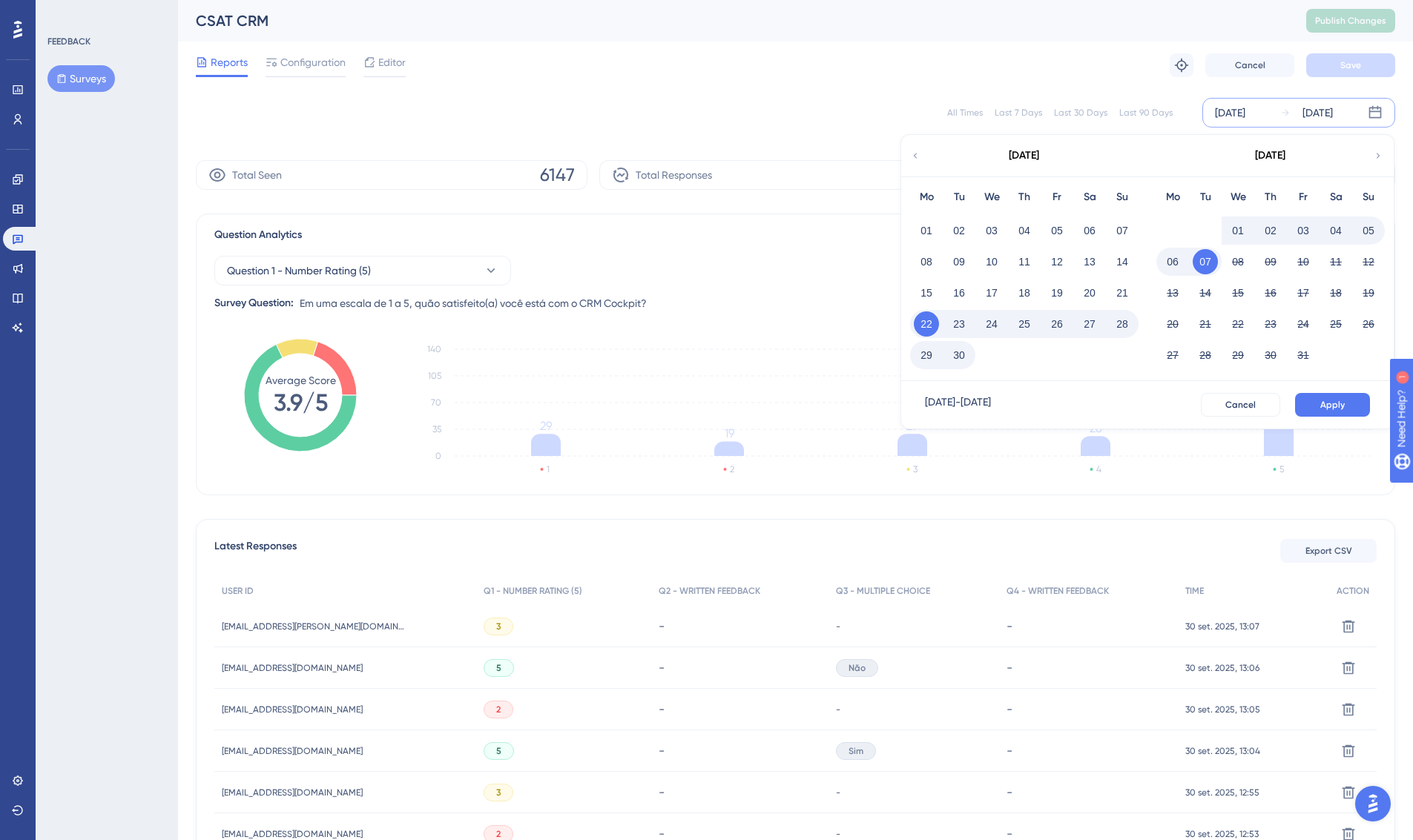
click at [997, 323] on button "24" at bounding box center [992, 324] width 25 height 25
click at [1245, 404] on span "Apply" at bounding box center [1333, 405] width 25 height 12
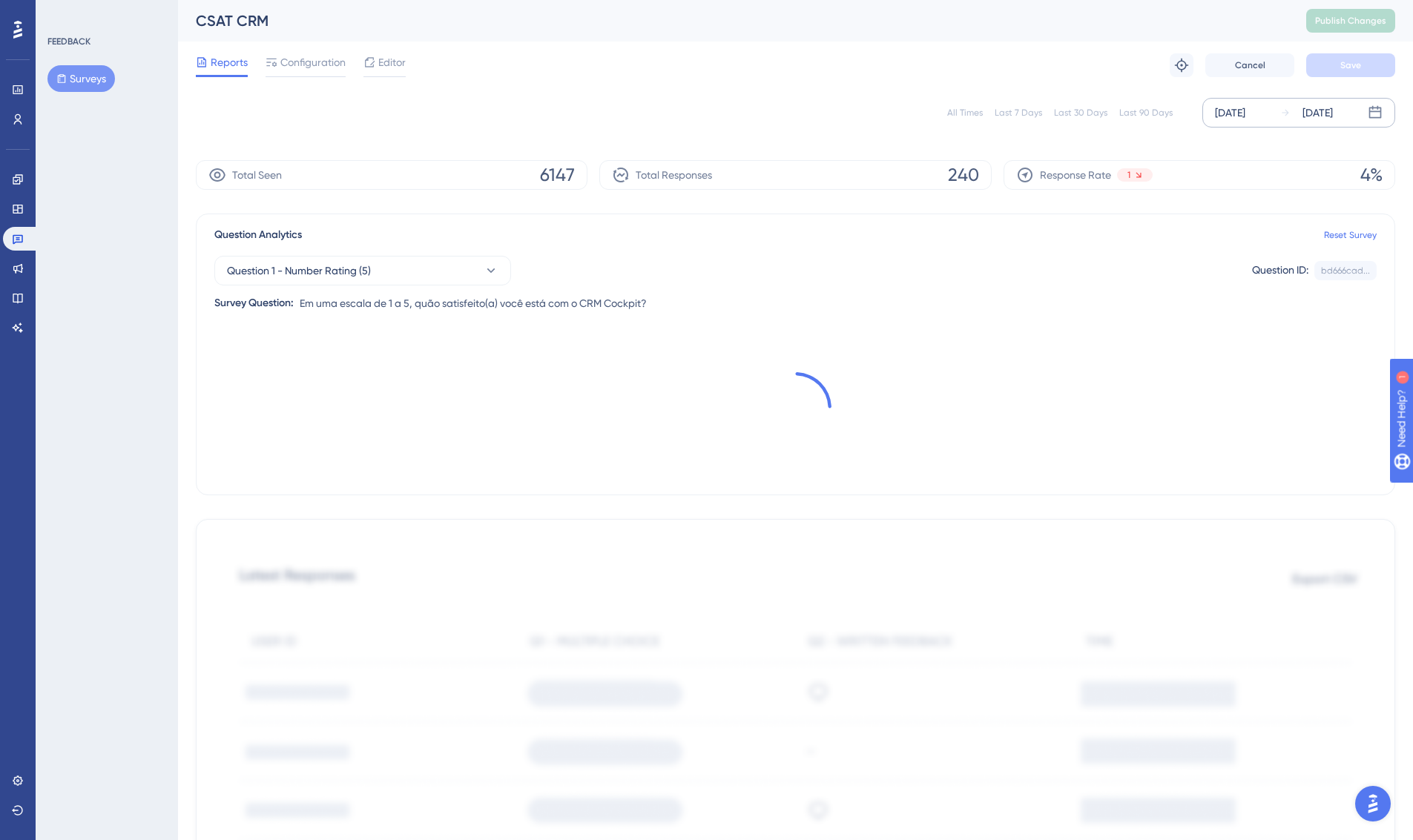
click at [1245, 117] on div "Sep 24 2025" at bounding box center [1230, 112] width 31 height 17
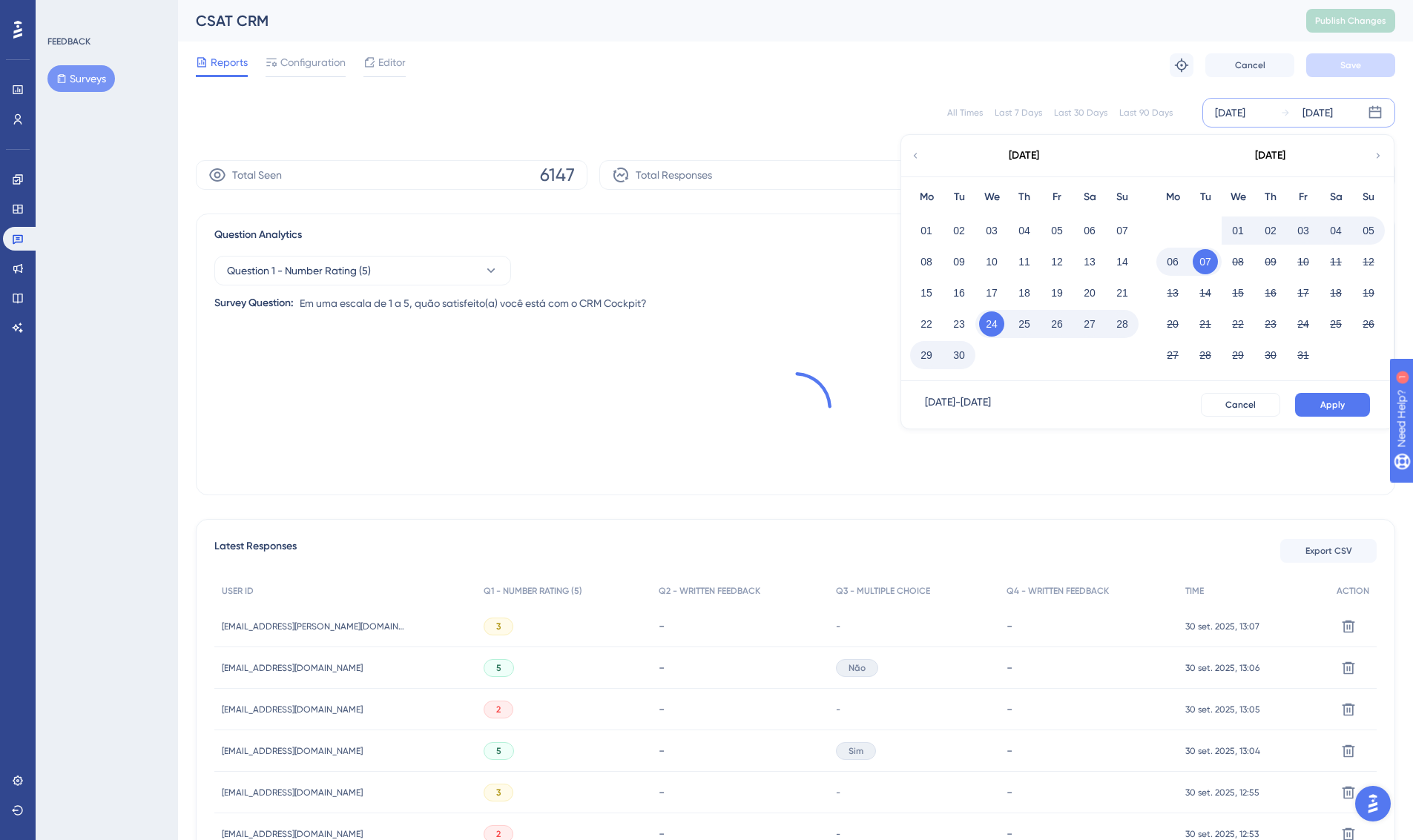
click at [1023, 325] on button "25" at bounding box center [1024, 324] width 25 height 25
click at [1245, 407] on span "Apply" at bounding box center [1333, 405] width 25 height 12
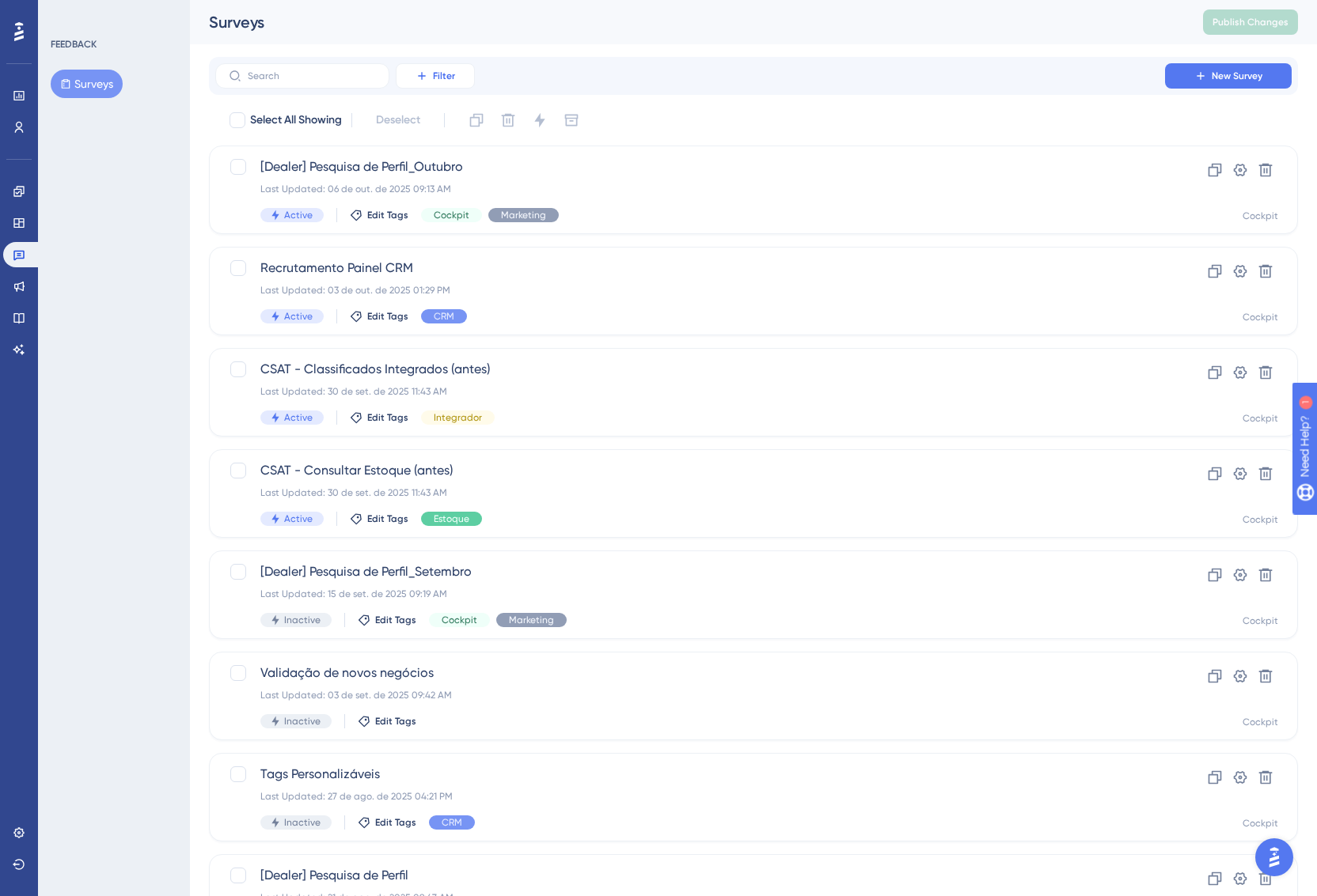
click at [429, 76] on button "Filter" at bounding box center [436, 76] width 80 height 26
click at [453, 213] on div "Status Status" at bounding box center [451, 216] width 65 height 32
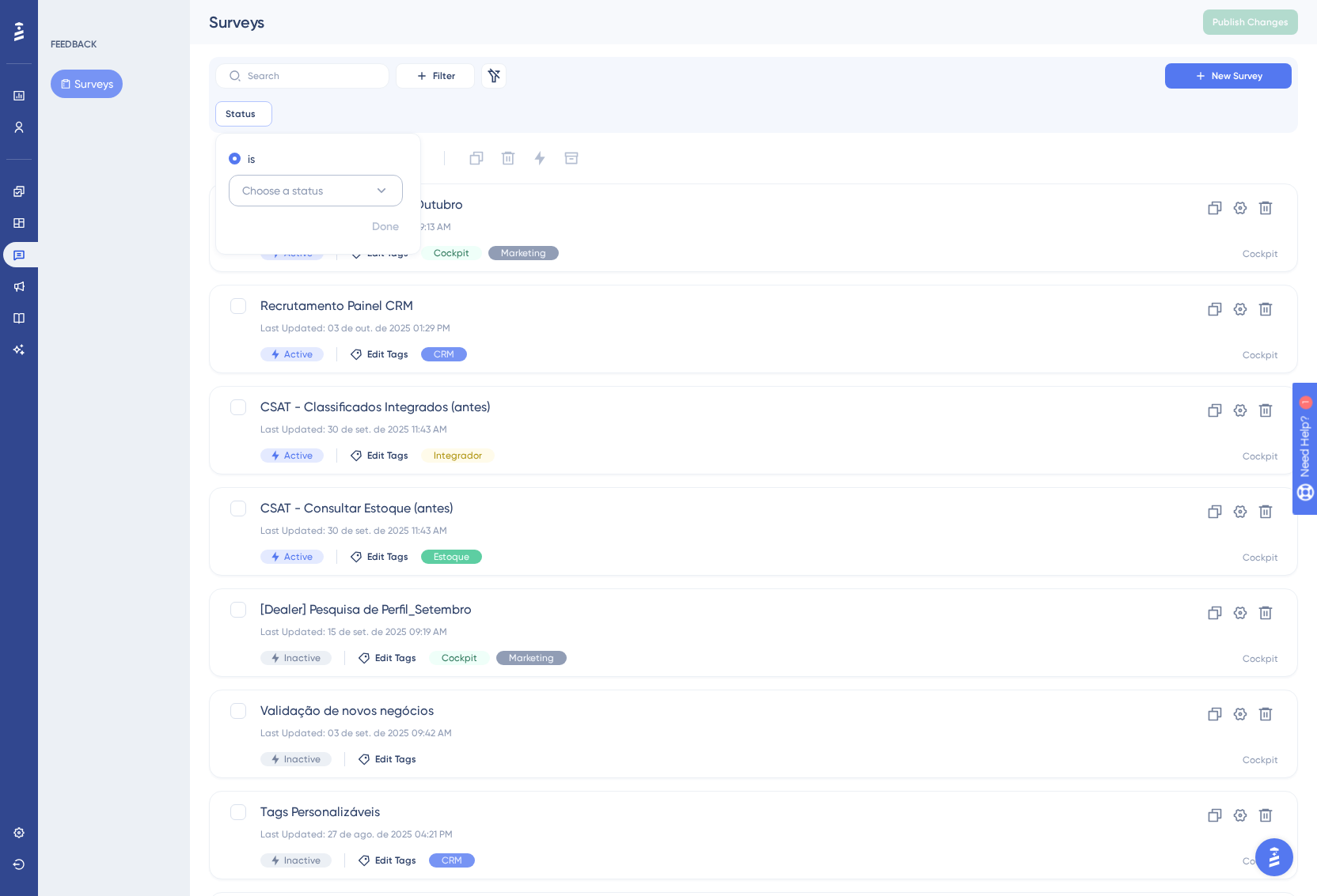
click at [298, 189] on span "Choose a status" at bounding box center [282, 190] width 80 height 19
click at [298, 234] on div "Active Active" at bounding box center [316, 239] width 128 height 32
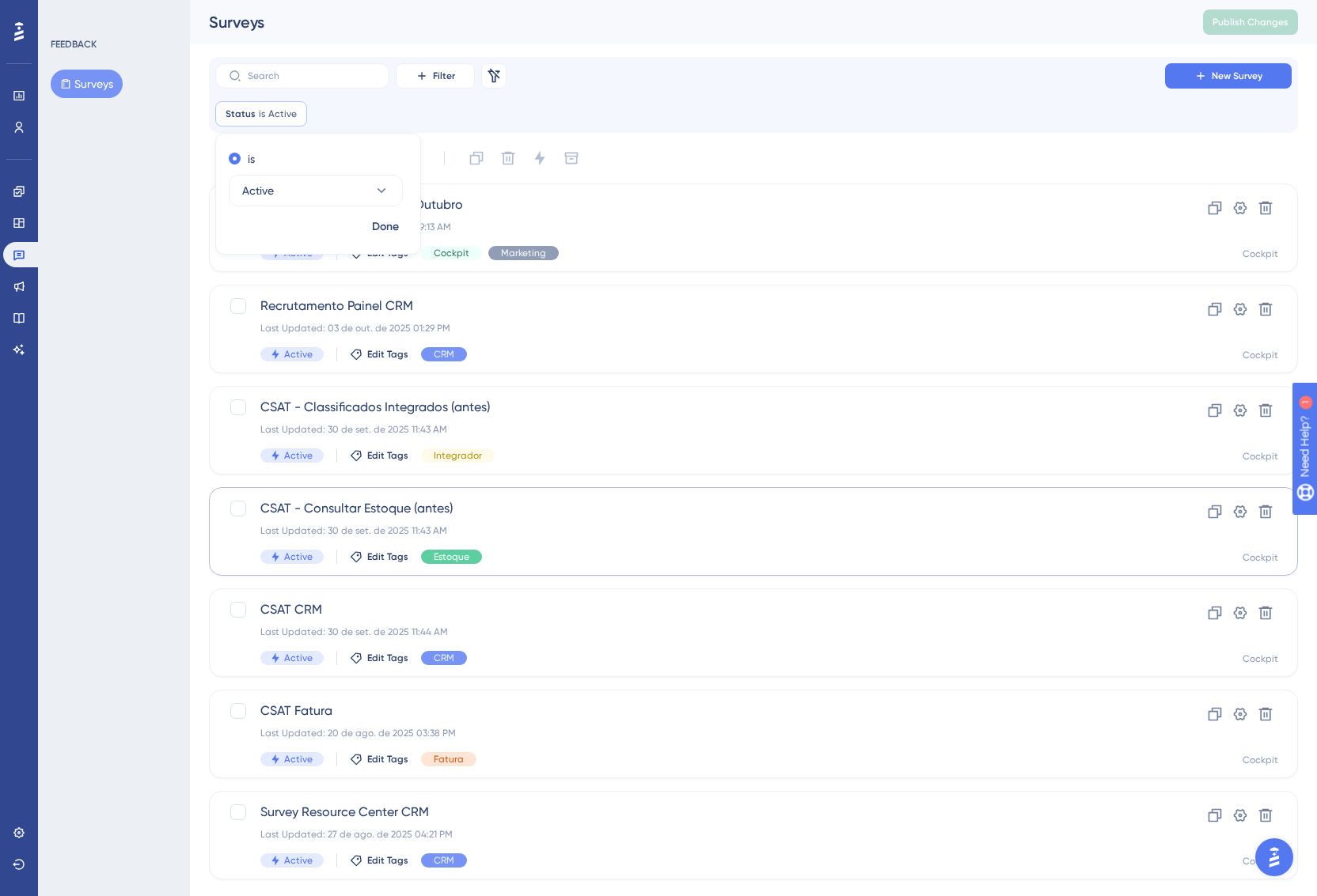
scroll to position [34, 0]
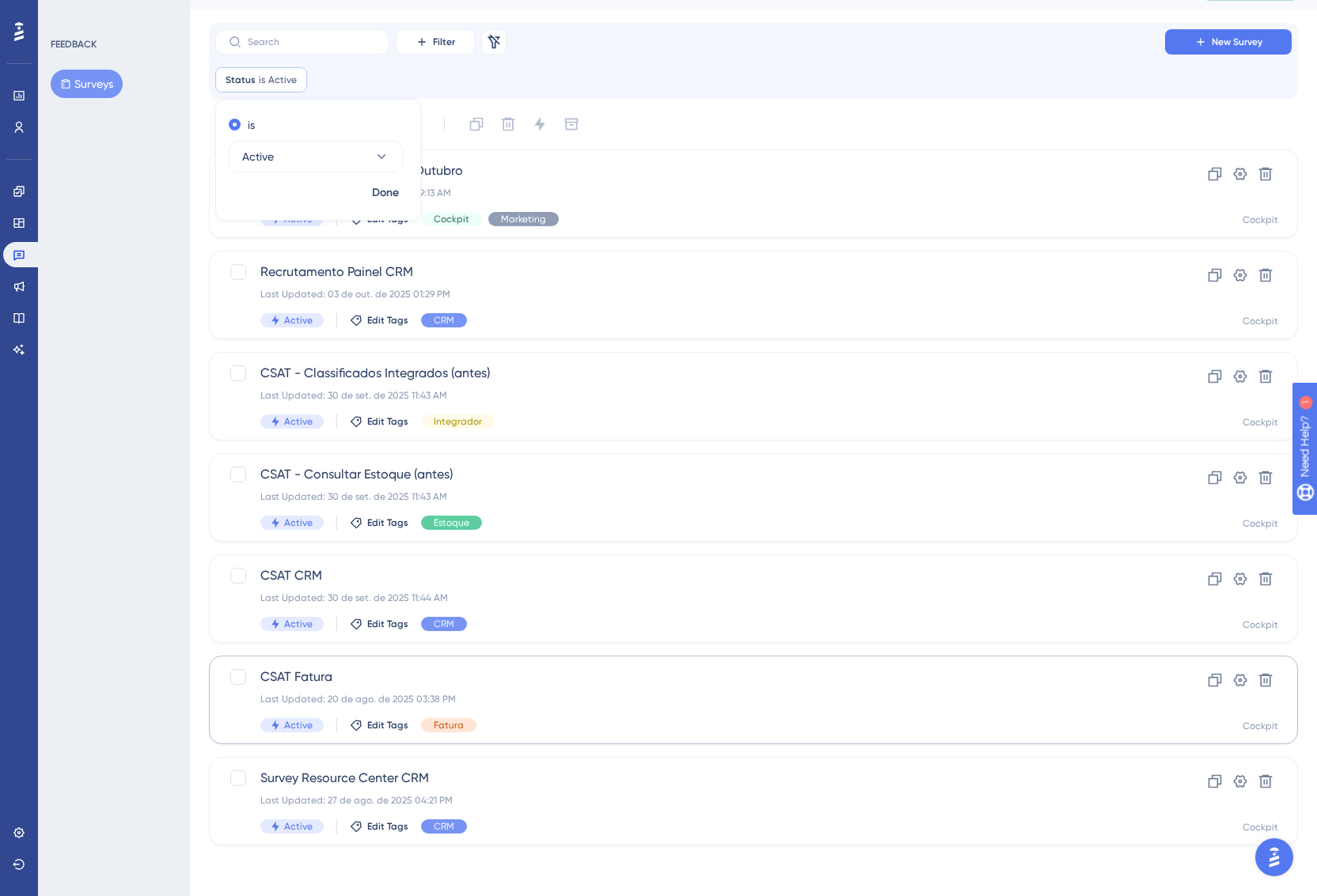
click at [601, 687] on div "CSAT Fatura Last Updated: 20 de ago. de 2025 03:38 PM Active Edit Tags Fatura" at bounding box center [690, 700] width 859 height 65
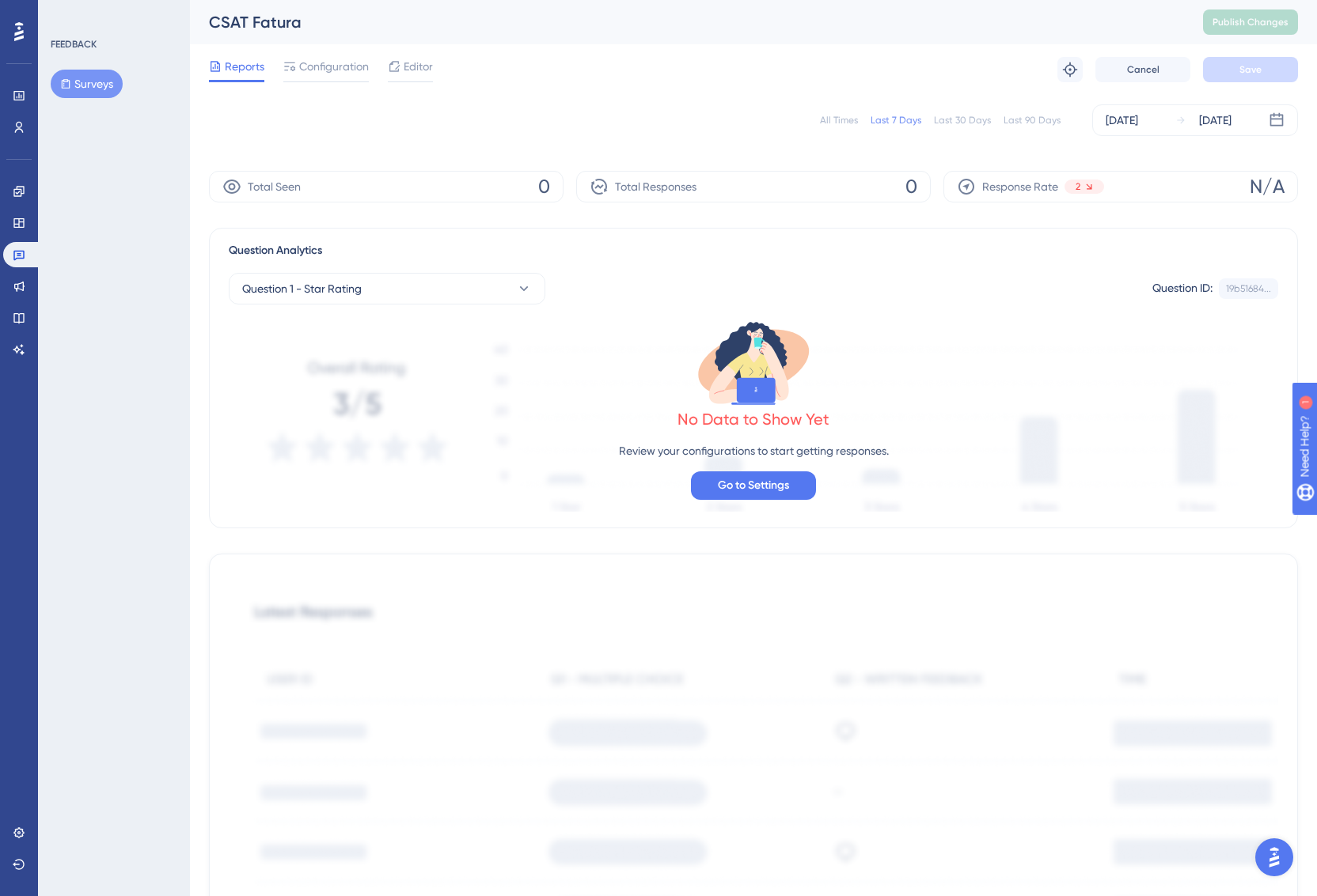
click at [834, 118] on div "All Times" at bounding box center [838, 120] width 38 height 12
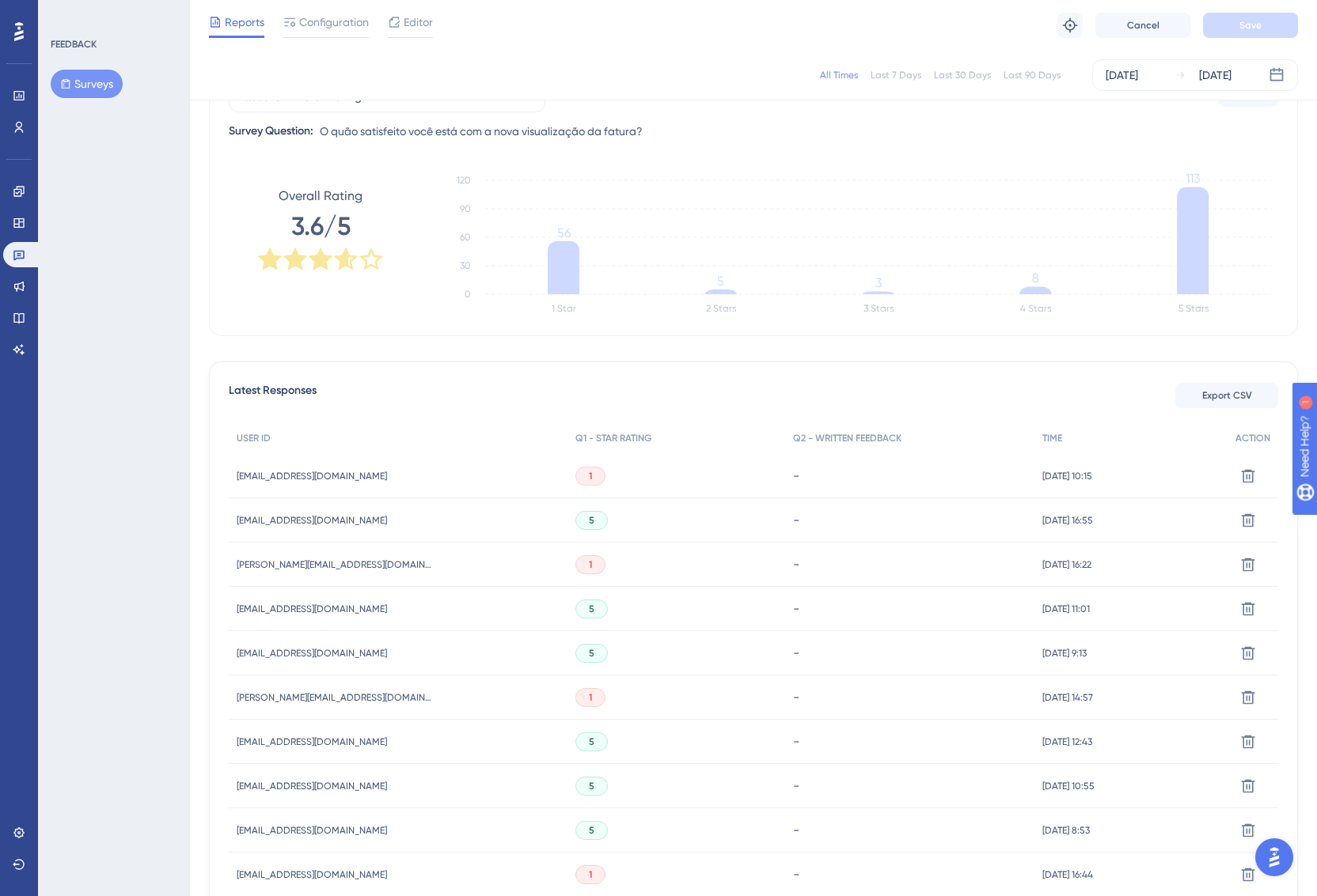
scroll to position [782, 0]
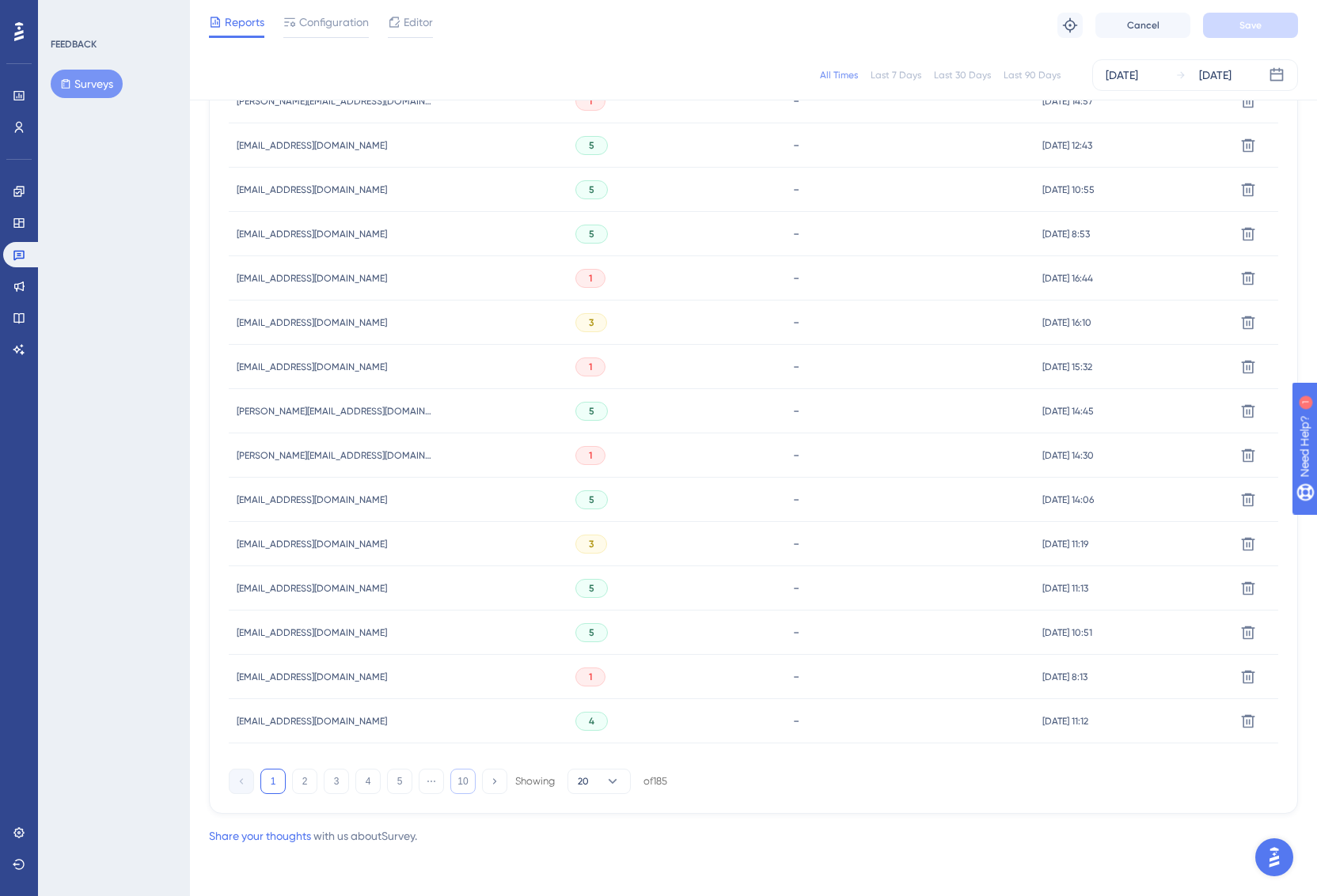
click at [456, 784] on button "10" at bounding box center [462, 781] width 26 height 26
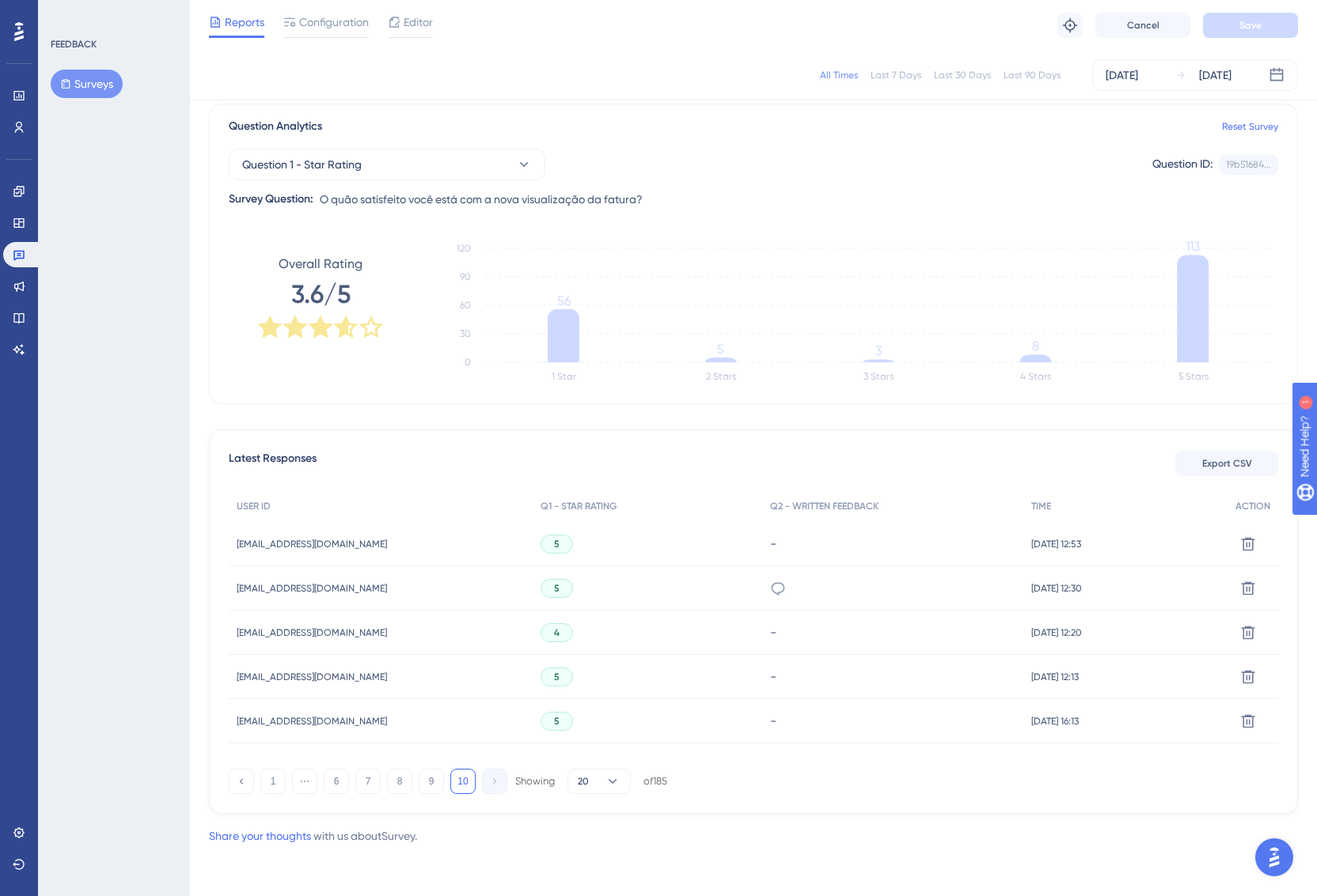
scroll to position [118, 0]
click at [439, 790] on button "9" at bounding box center [431, 781] width 26 height 26
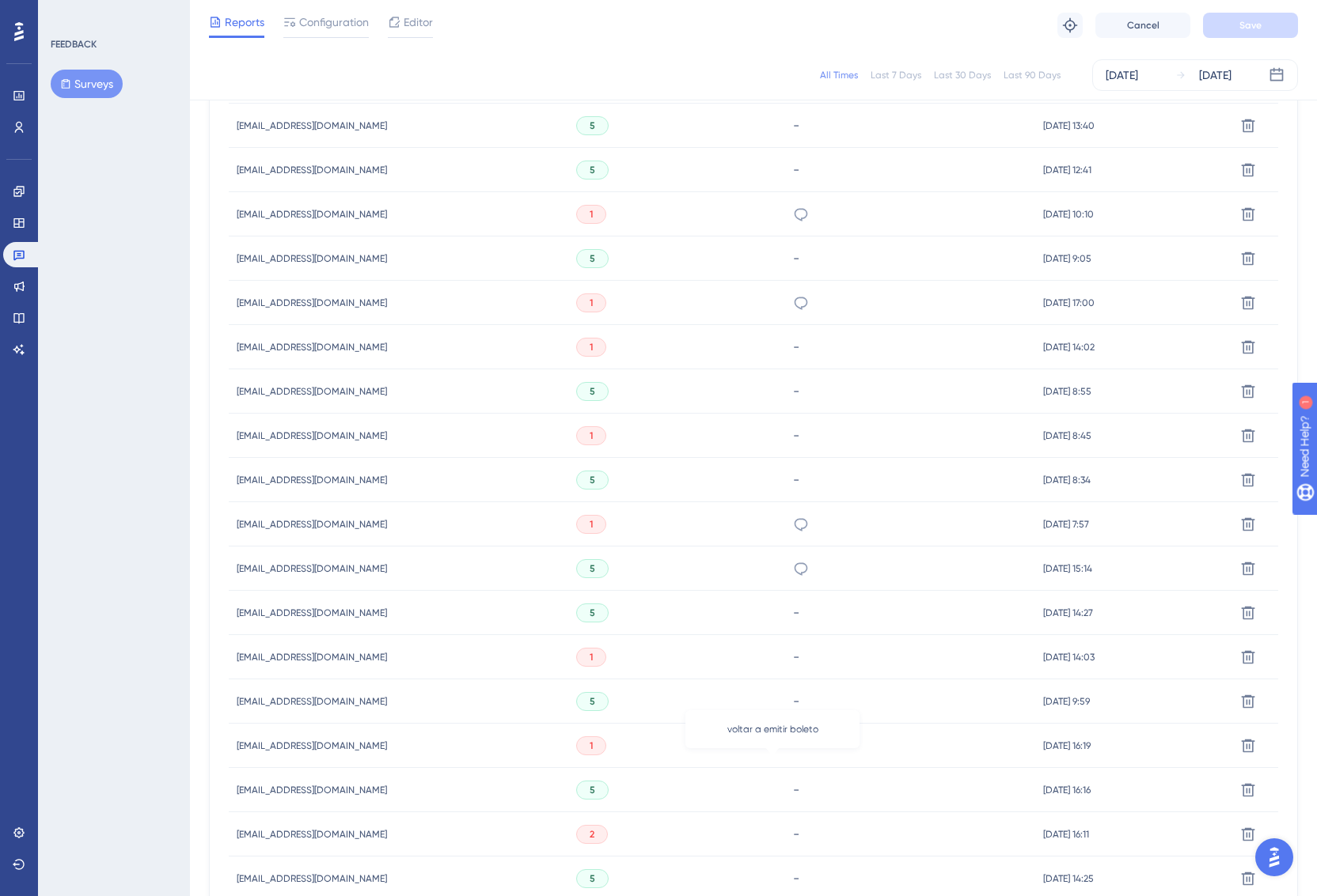
scroll to position [779, 0]
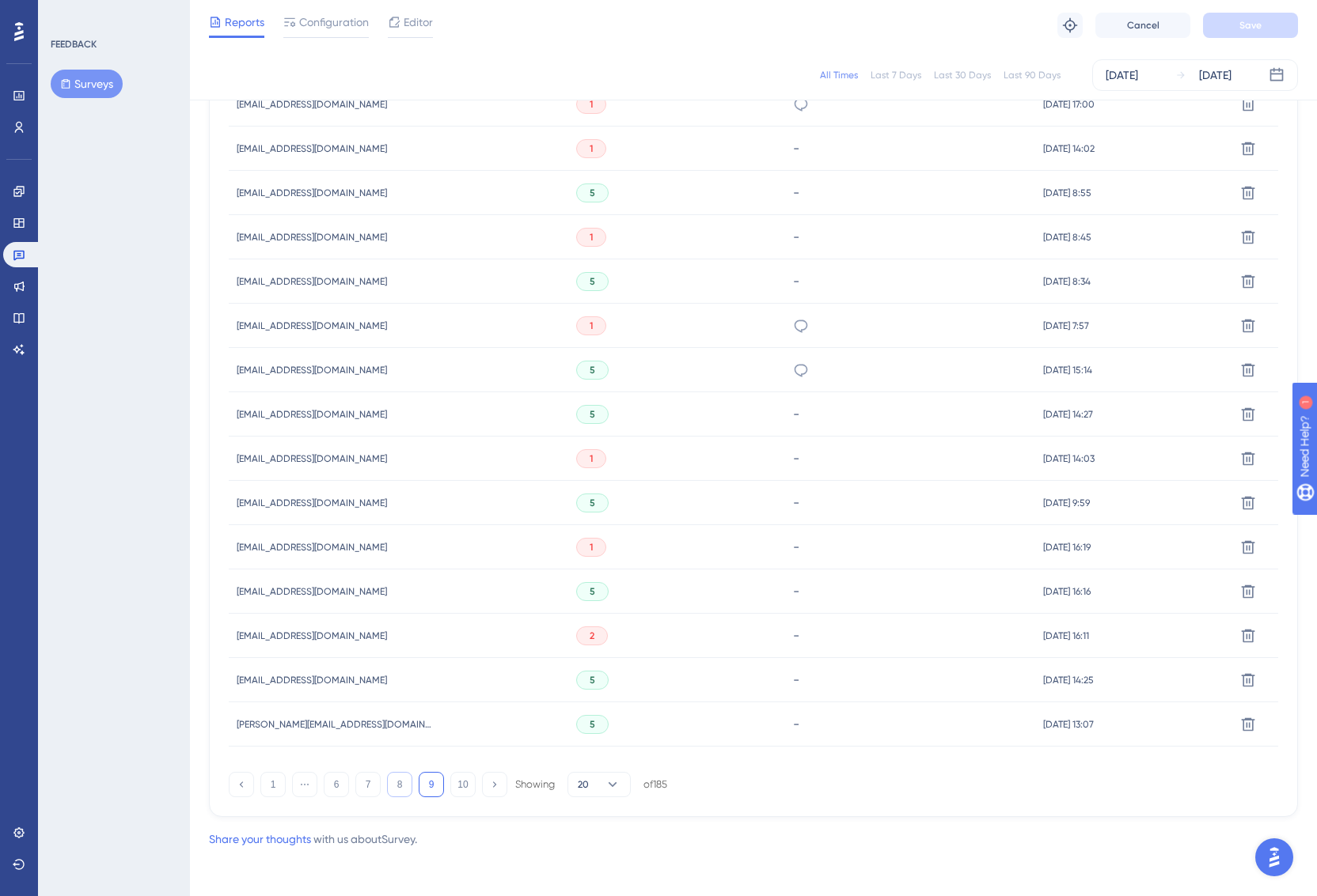
click at [393, 789] on button "8" at bounding box center [400, 785] width 26 height 26
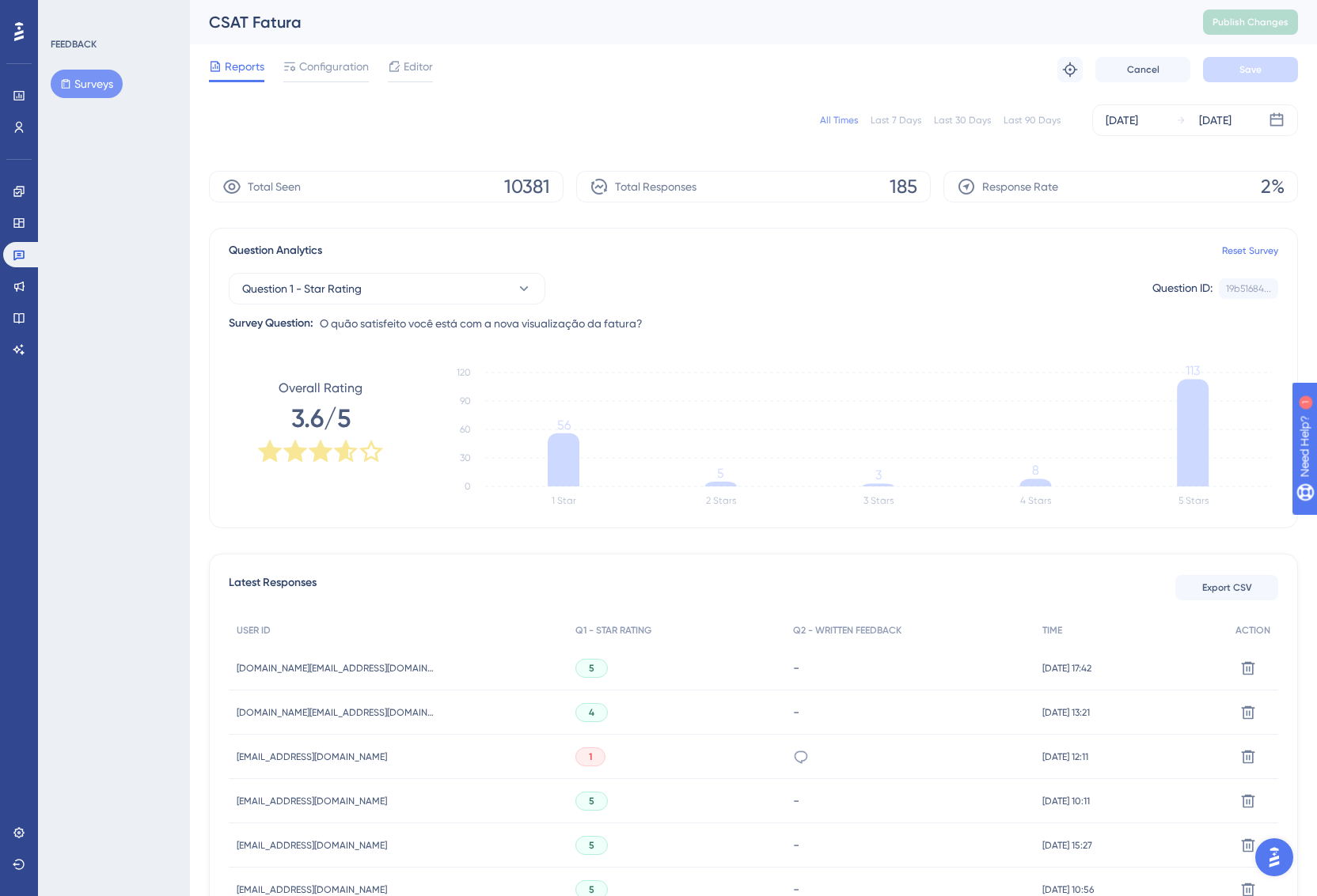
scroll to position [0, 0]
click at [351, 72] on span "Configuration" at bounding box center [333, 65] width 70 height 19
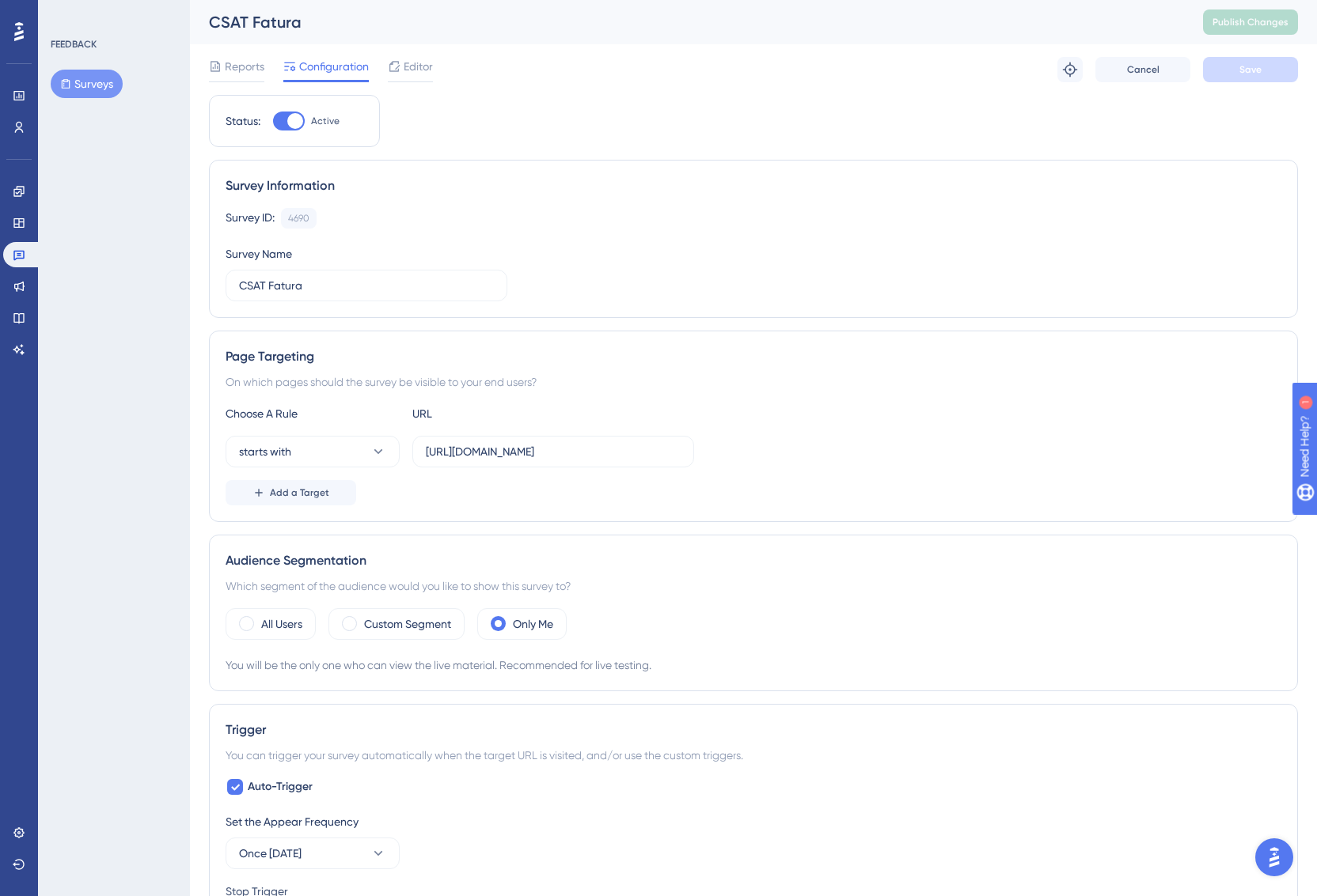
click at [285, 118] on div at bounding box center [289, 120] width 32 height 19
click at [273, 121] on input "Active" at bounding box center [272, 121] width 1 height 1
checkbox input "false"
click at [568, 219] on div "Survey ID: 4690 Copy" at bounding box center [753, 217] width 1055 height 20
click at [257, 71] on span "Reports" at bounding box center [244, 65] width 40 height 19
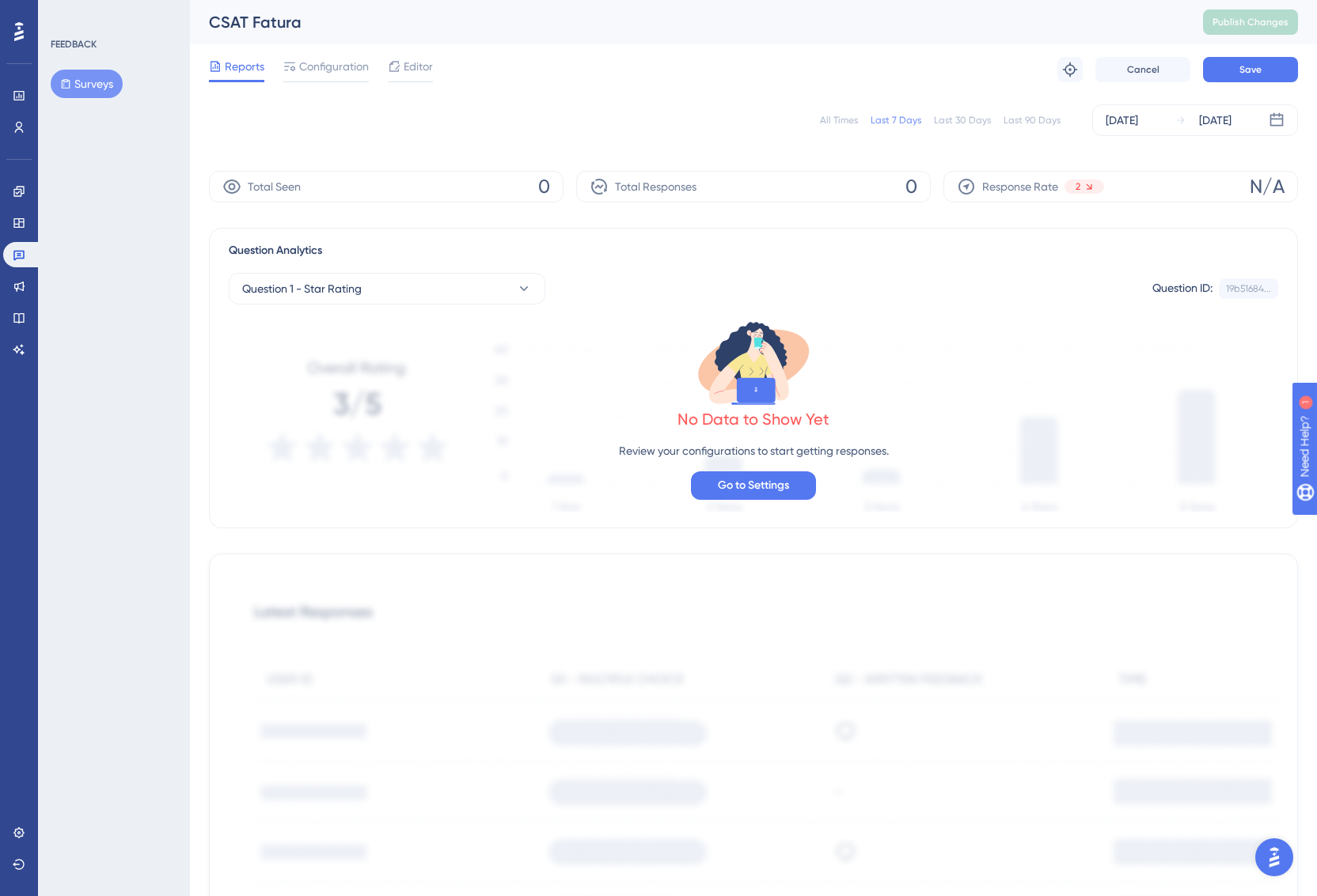
click at [965, 121] on div "Last 30 Days" at bounding box center [962, 120] width 57 height 12
click at [1047, 121] on div "Last 90 Days" at bounding box center [1032, 120] width 57 height 12
click at [14, 246] on link at bounding box center [22, 254] width 38 height 26
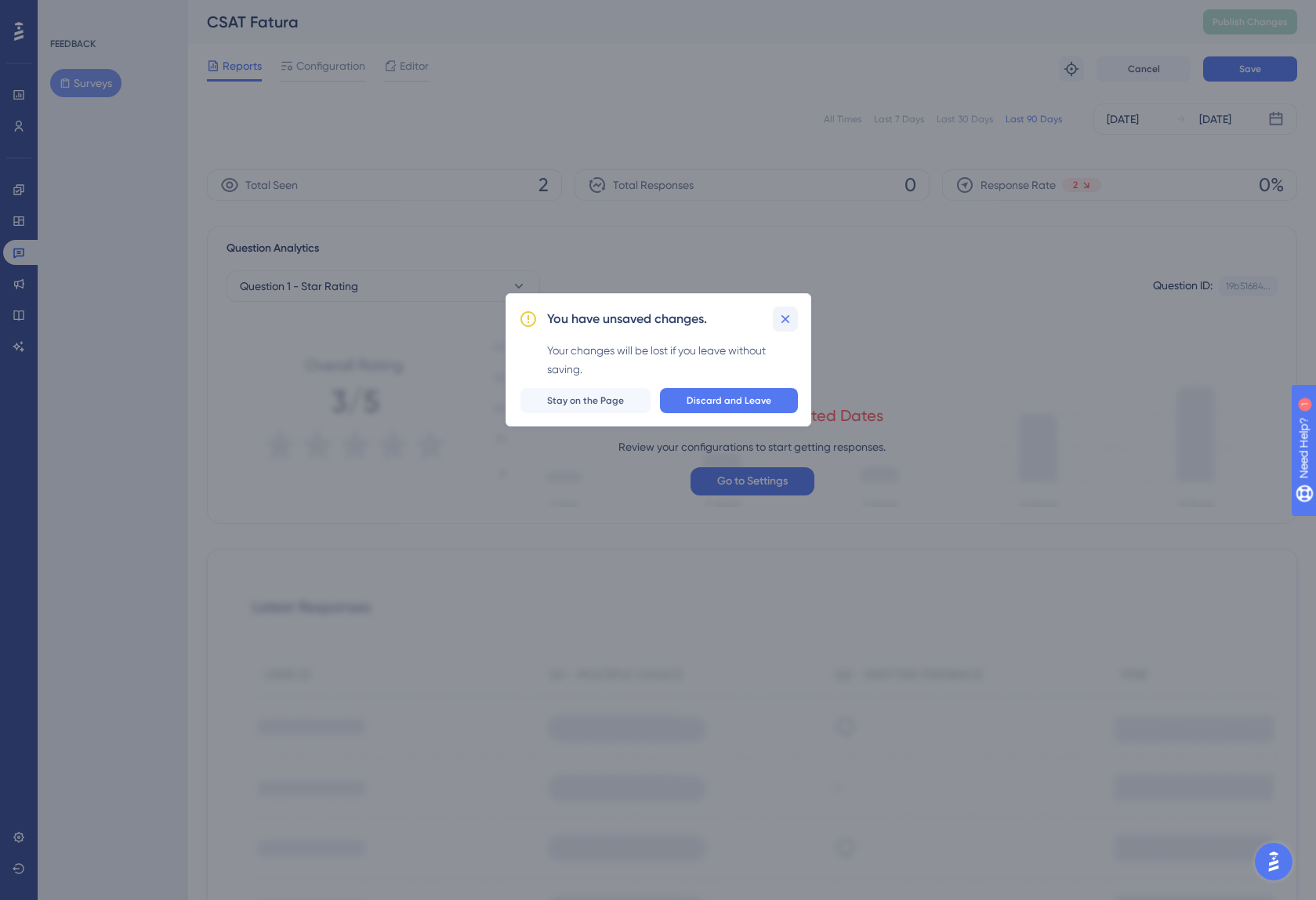
click at [782, 326] on icon at bounding box center [785, 319] width 16 height 16
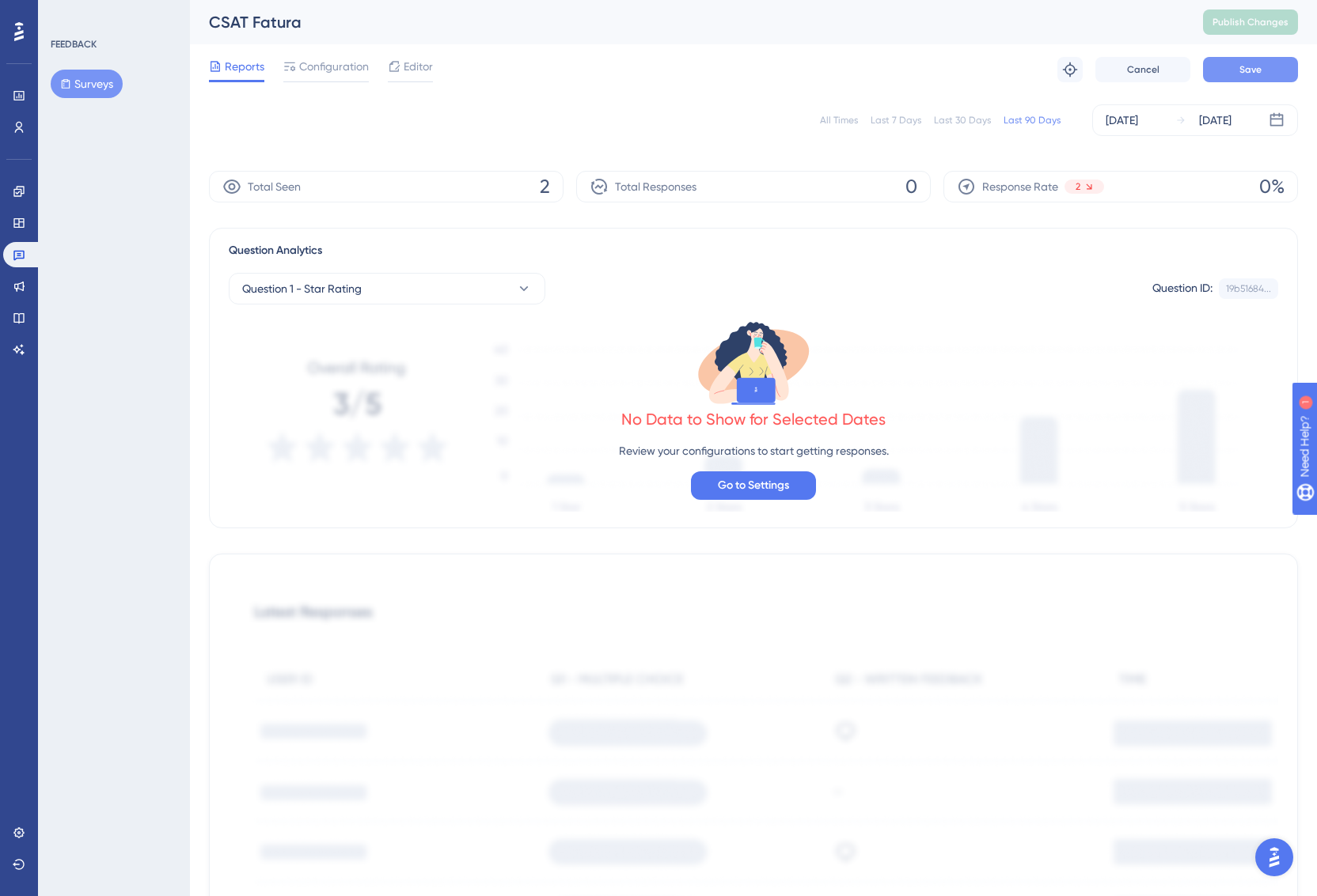
click at [1253, 64] on span "Save" at bounding box center [1250, 70] width 22 height 12
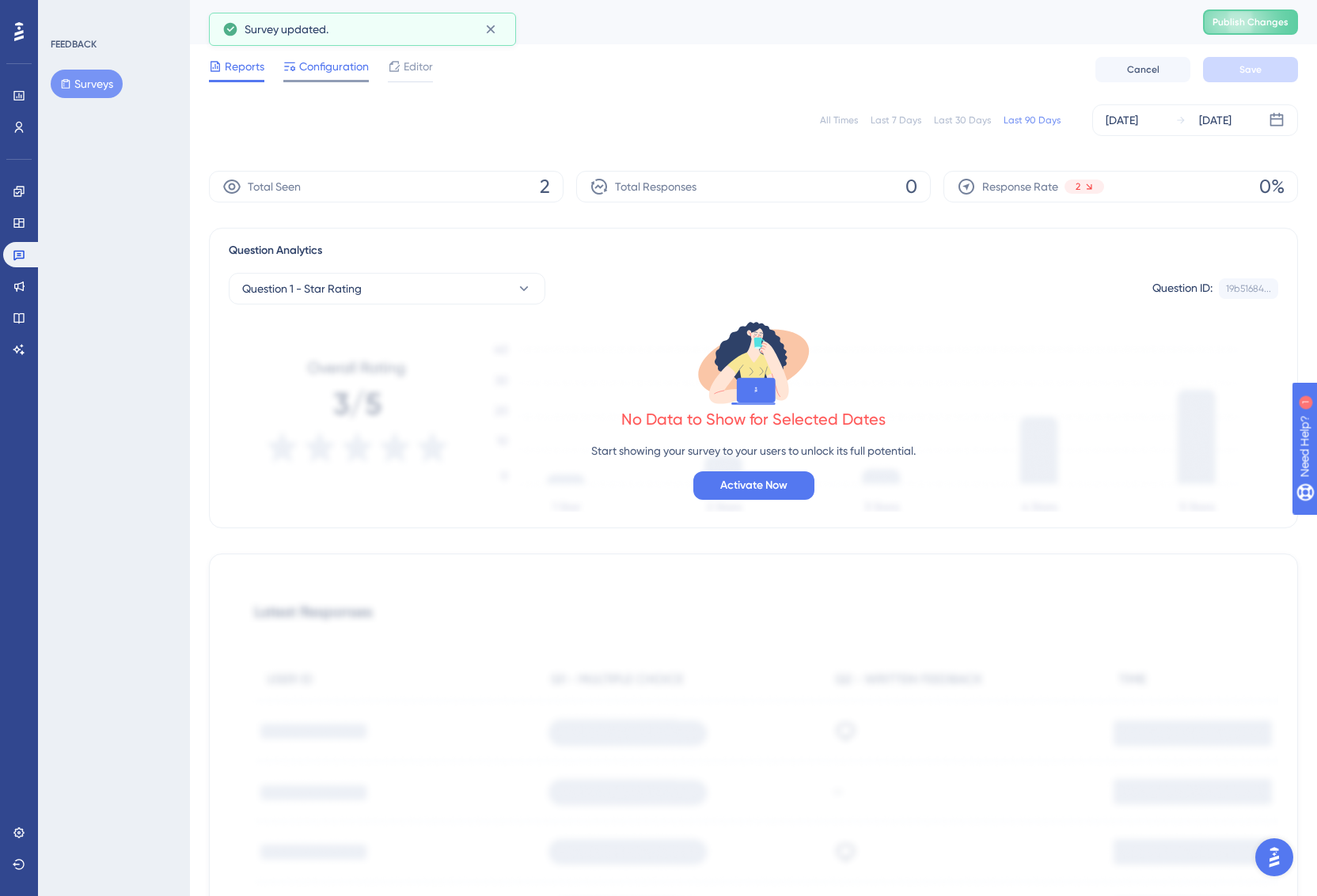
click at [343, 66] on span "Configuration" at bounding box center [333, 65] width 70 height 19
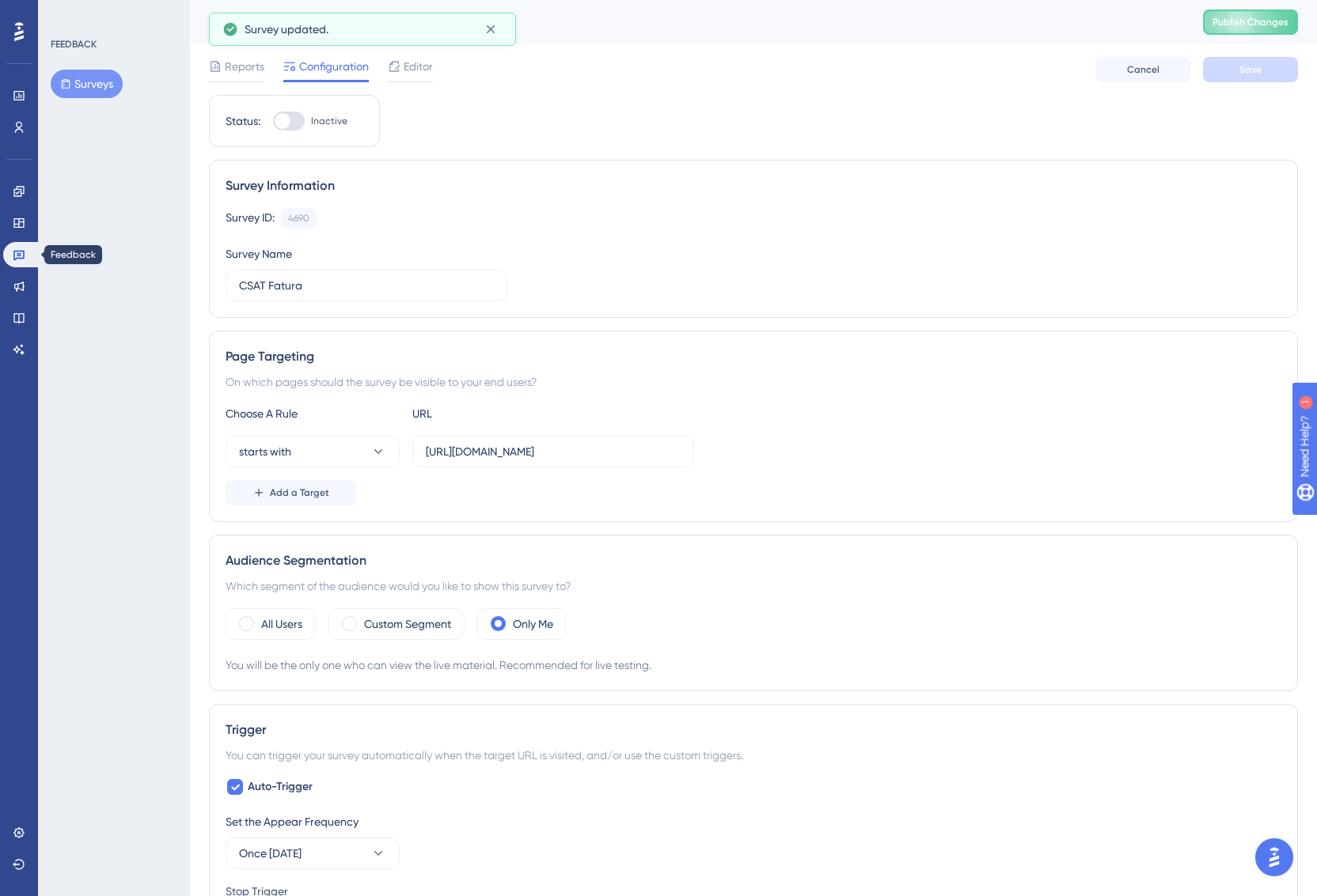
click at [16, 253] on icon at bounding box center [19, 254] width 12 height 12
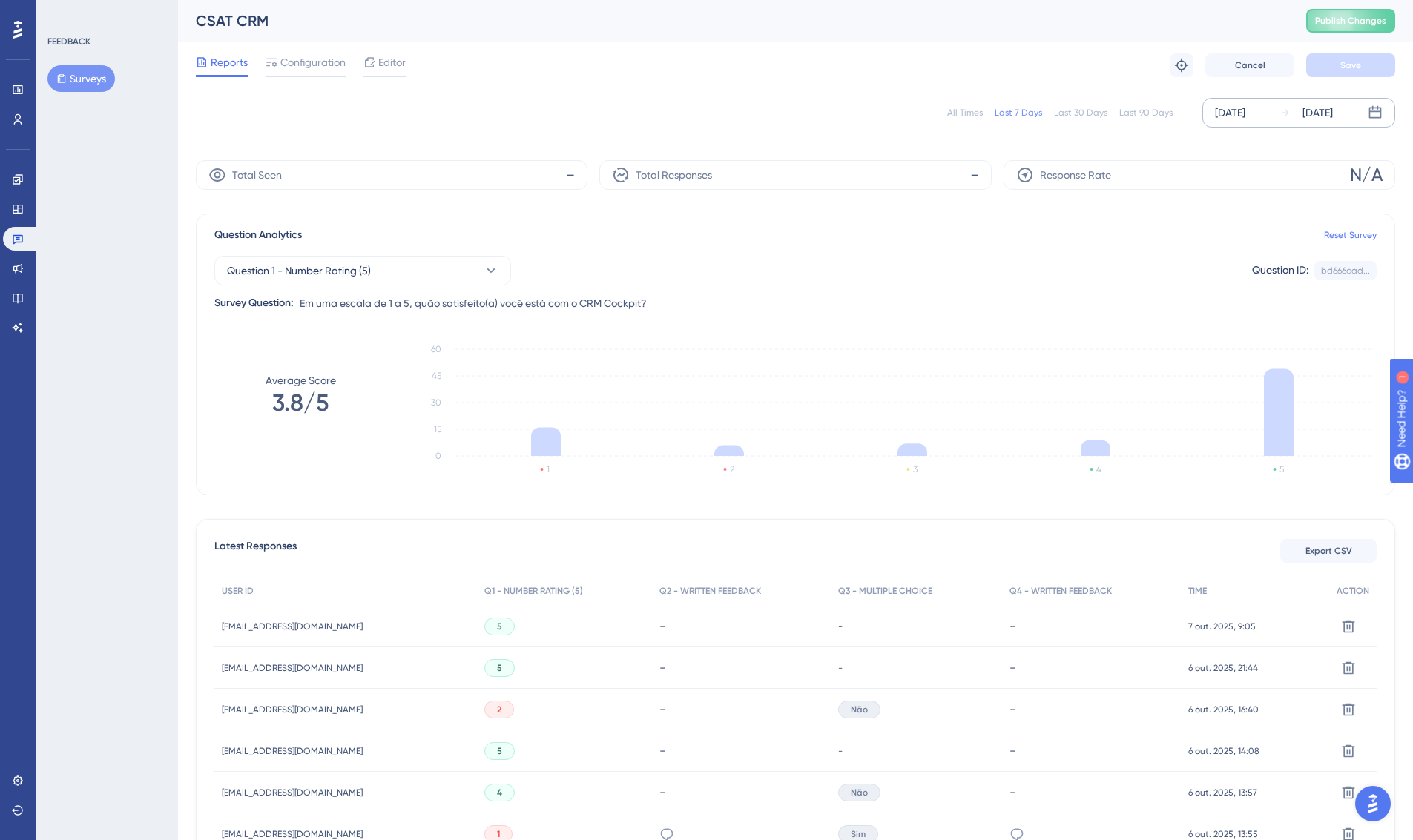
click at [1246, 113] on div "[DATE]" at bounding box center [1230, 112] width 31 height 17
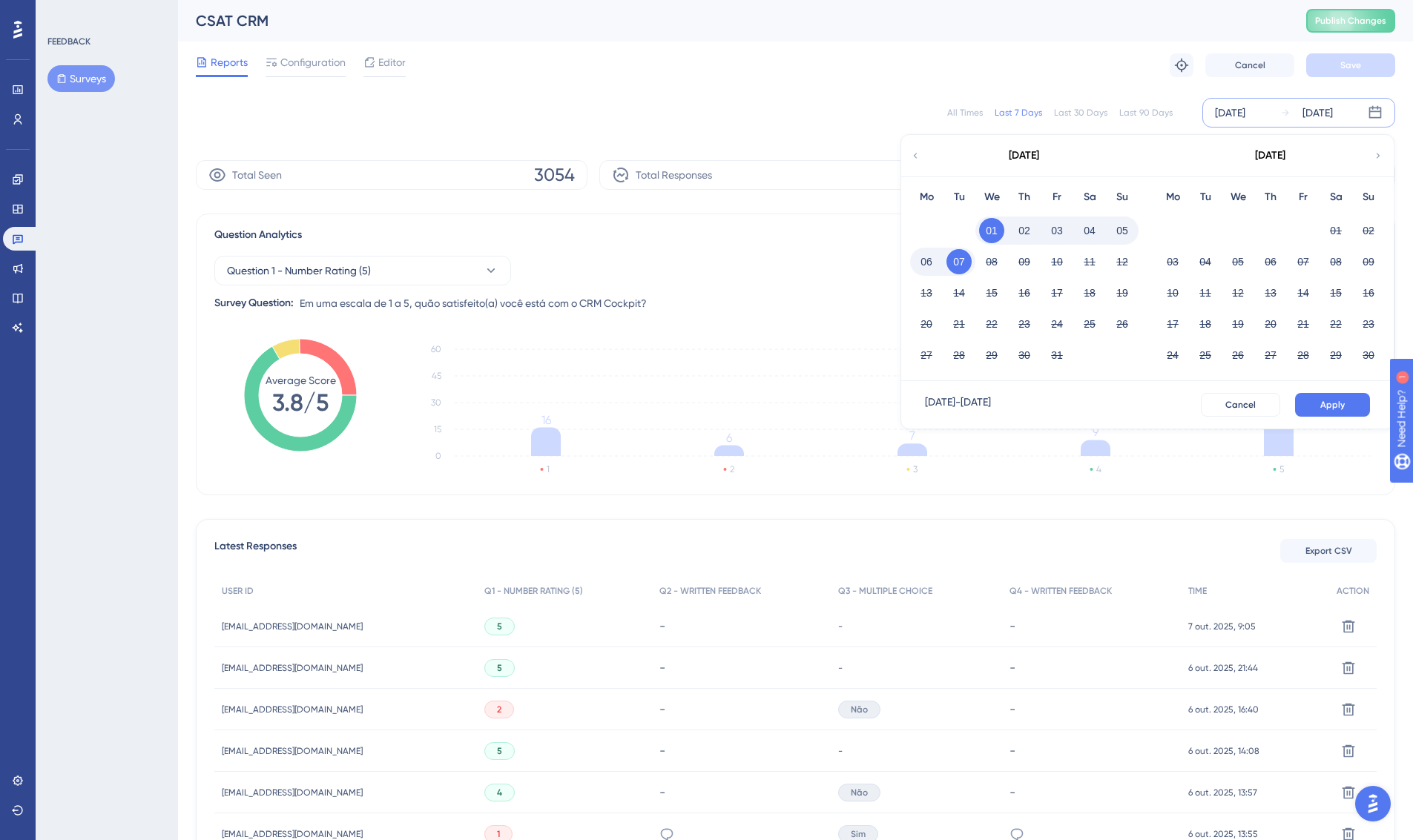
click at [920, 157] on icon at bounding box center [915, 156] width 11 height 13
click at [1270, 323] on button "25" at bounding box center [1270, 324] width 25 height 25
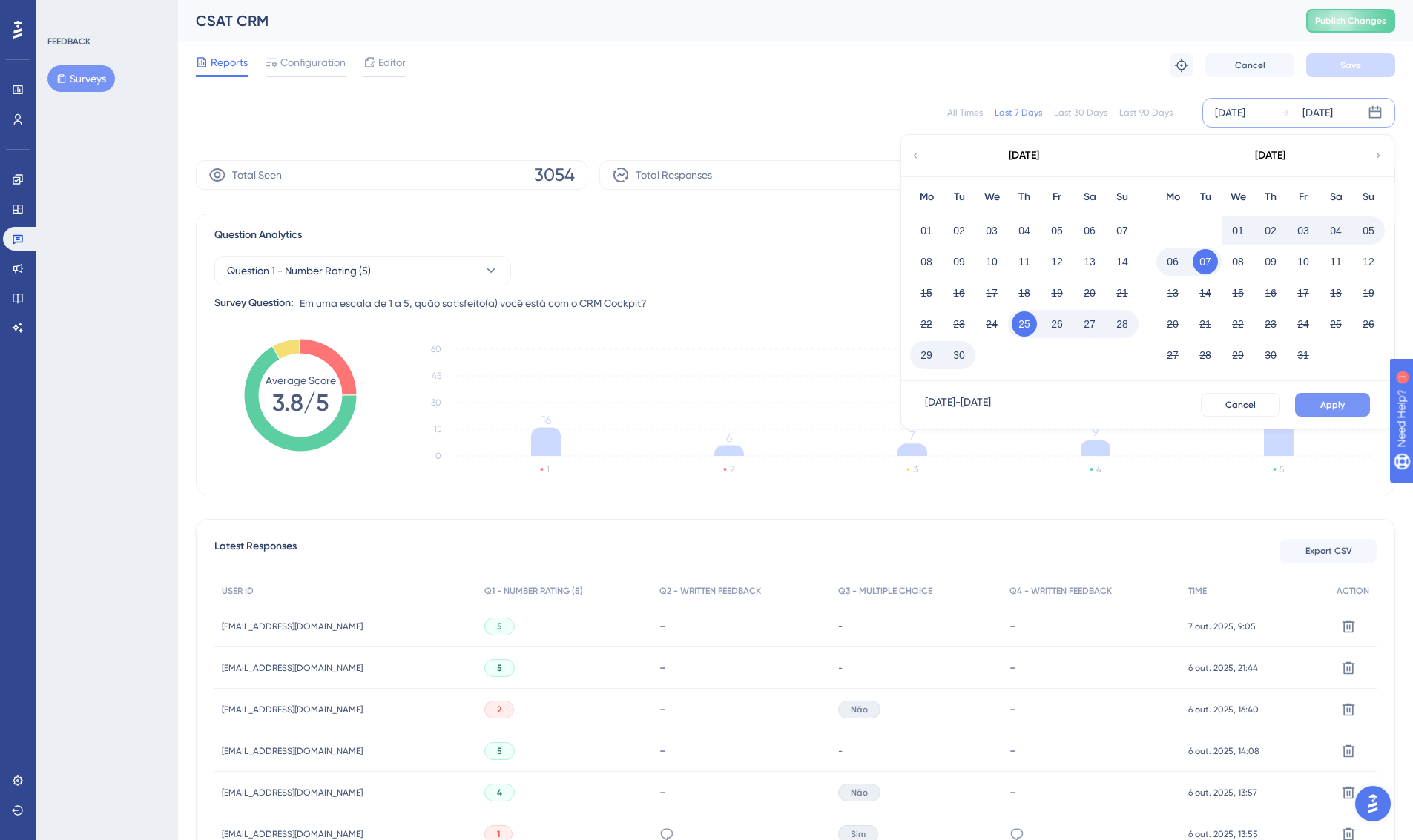
click at [1349, 409] on button "Apply" at bounding box center [1333, 404] width 75 height 24
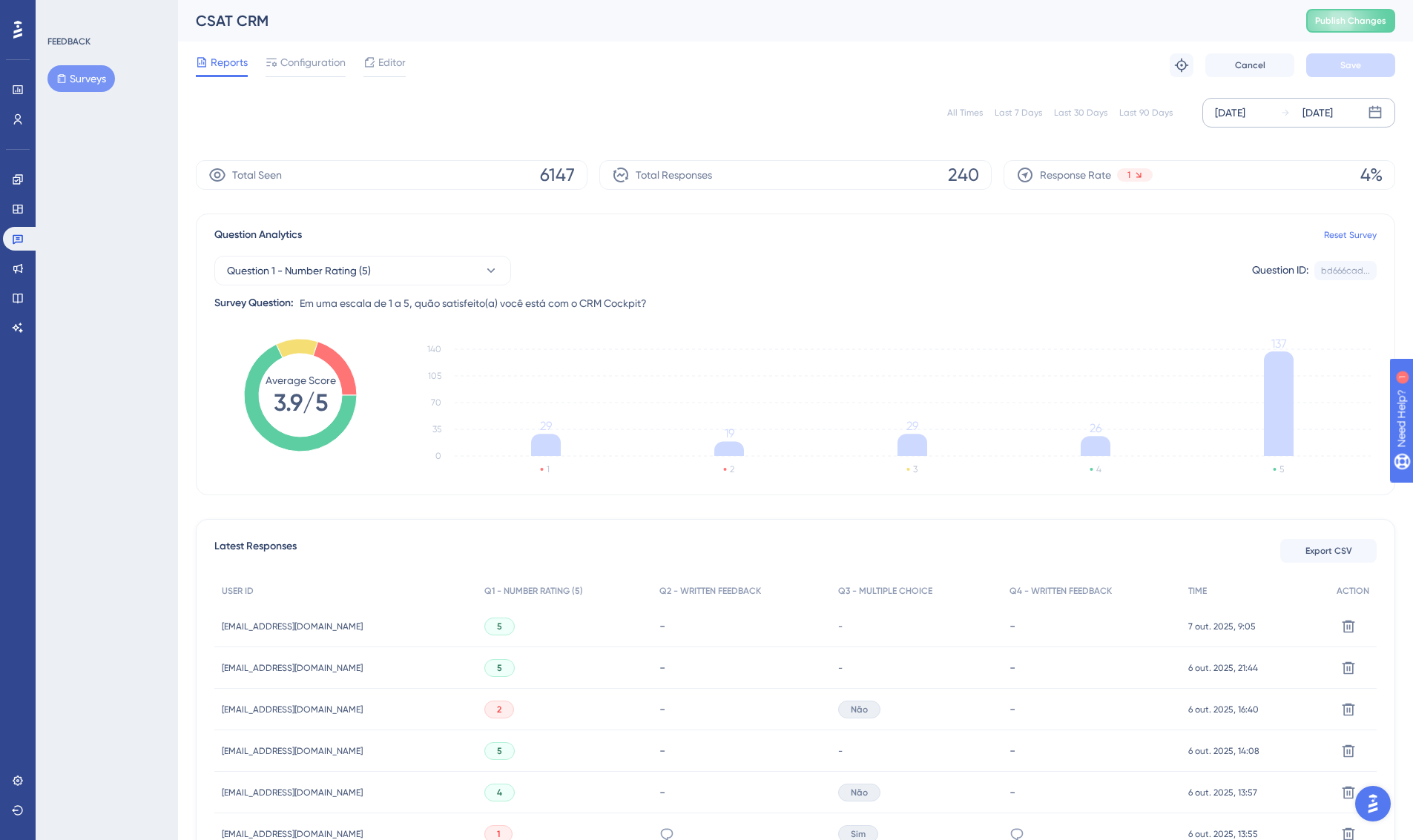
click at [1246, 116] on div "[DATE]" at bounding box center [1230, 112] width 31 height 17
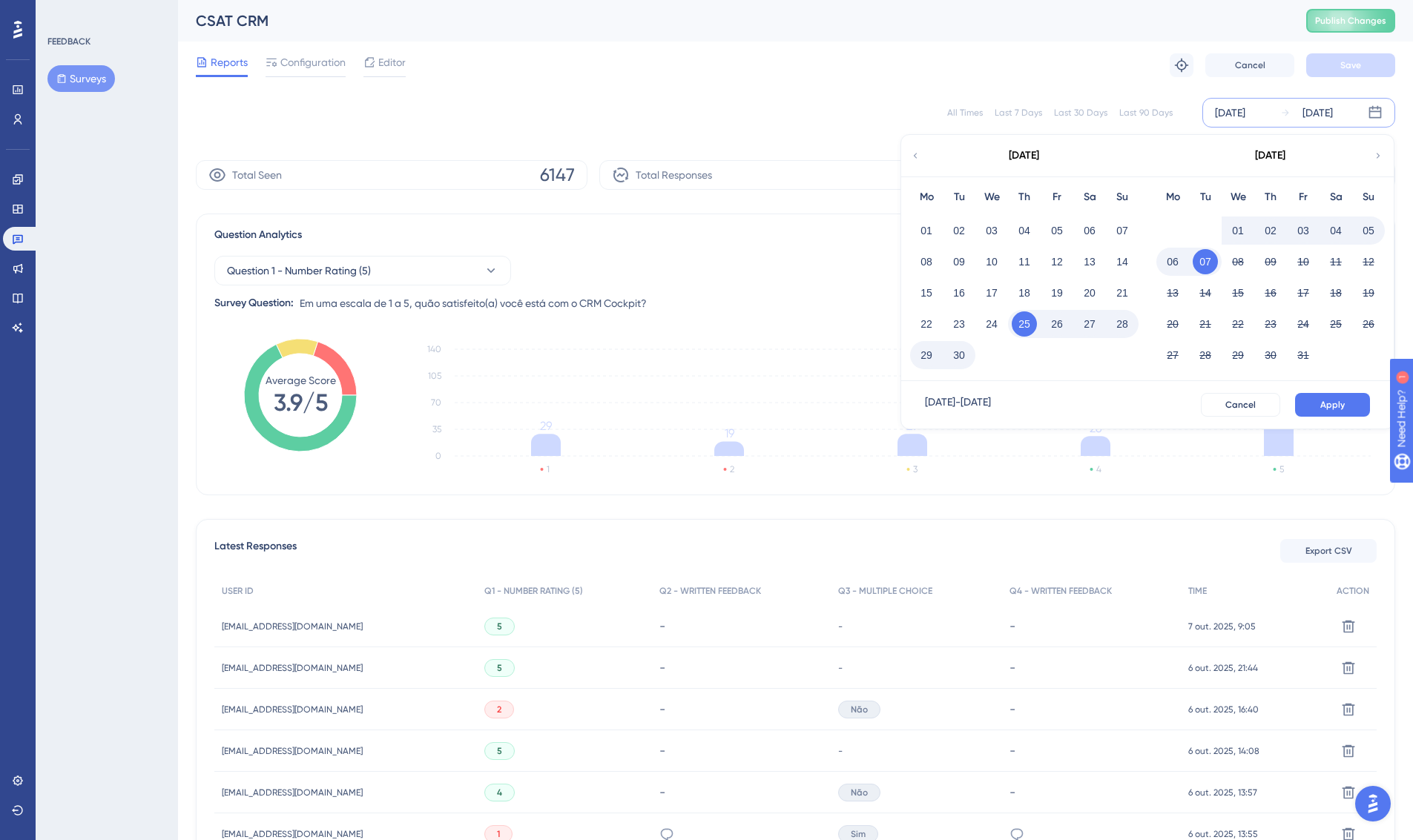
click at [1050, 329] on button "26" at bounding box center [1057, 324] width 25 height 25
click at [1326, 407] on span "Apply" at bounding box center [1333, 405] width 25 height 12
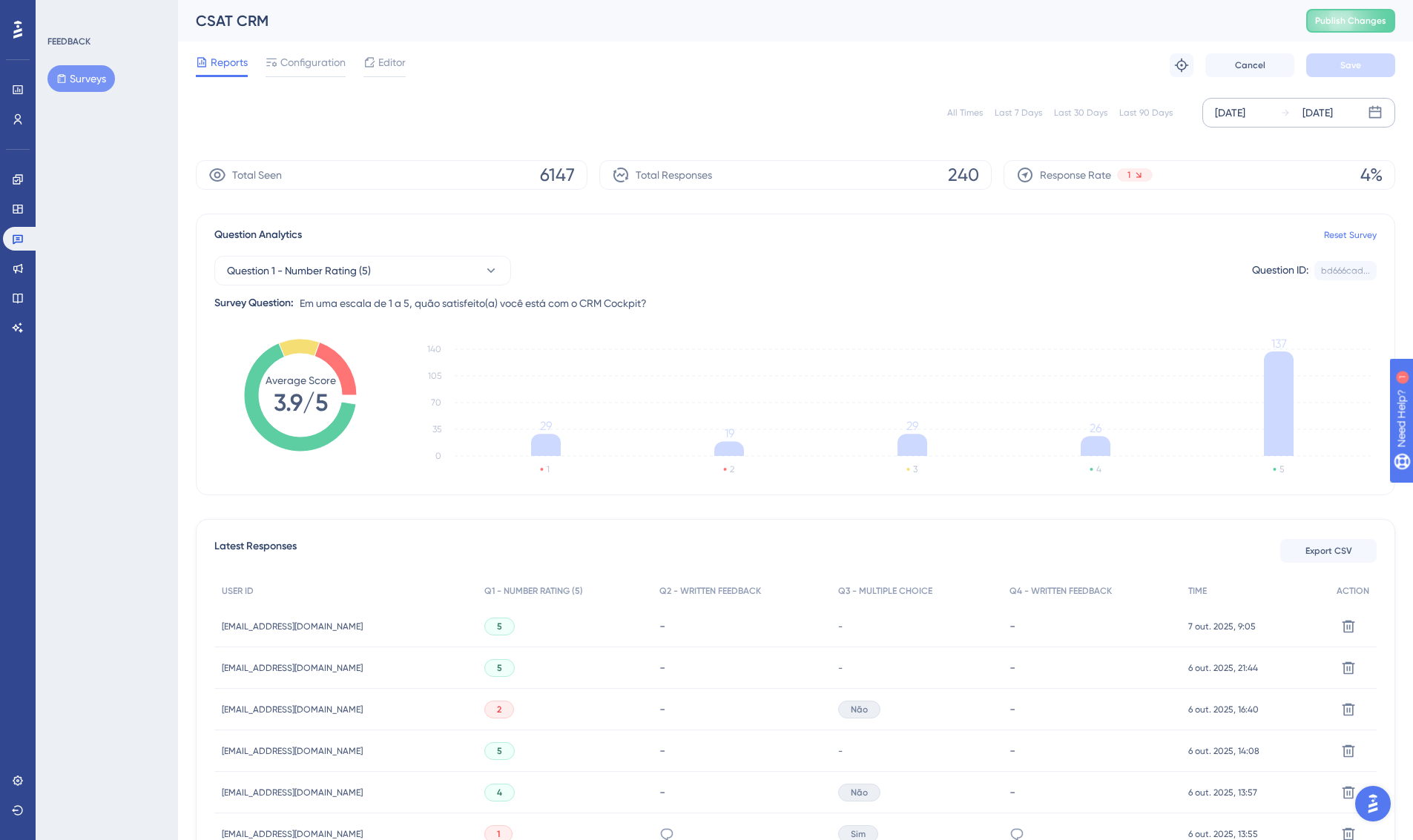
click at [1243, 109] on div "[DATE]" at bounding box center [1230, 112] width 31 height 17
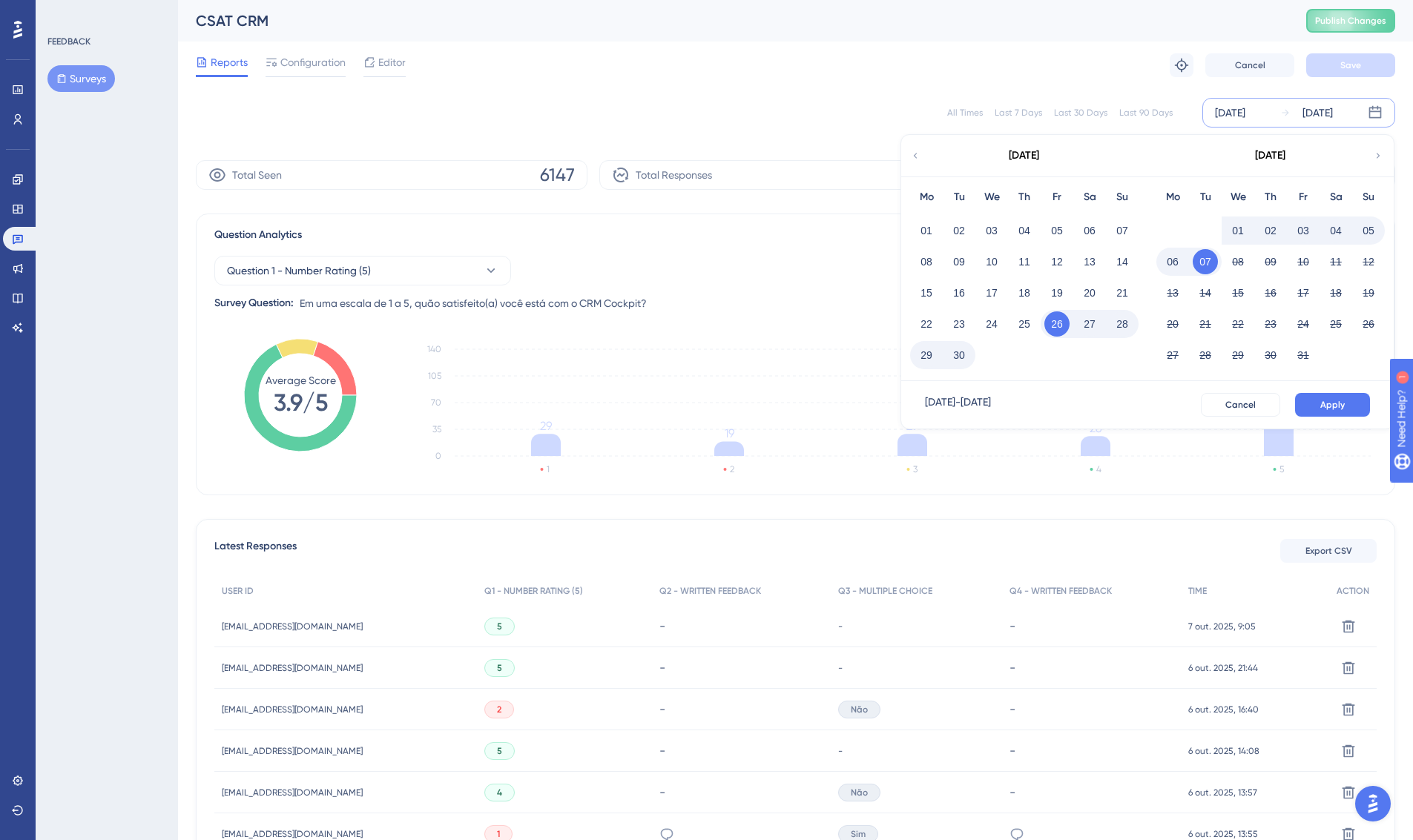
click at [1086, 321] on button "27" at bounding box center [1090, 324] width 25 height 25
click at [1335, 405] on span "Apply" at bounding box center [1333, 405] width 25 height 12
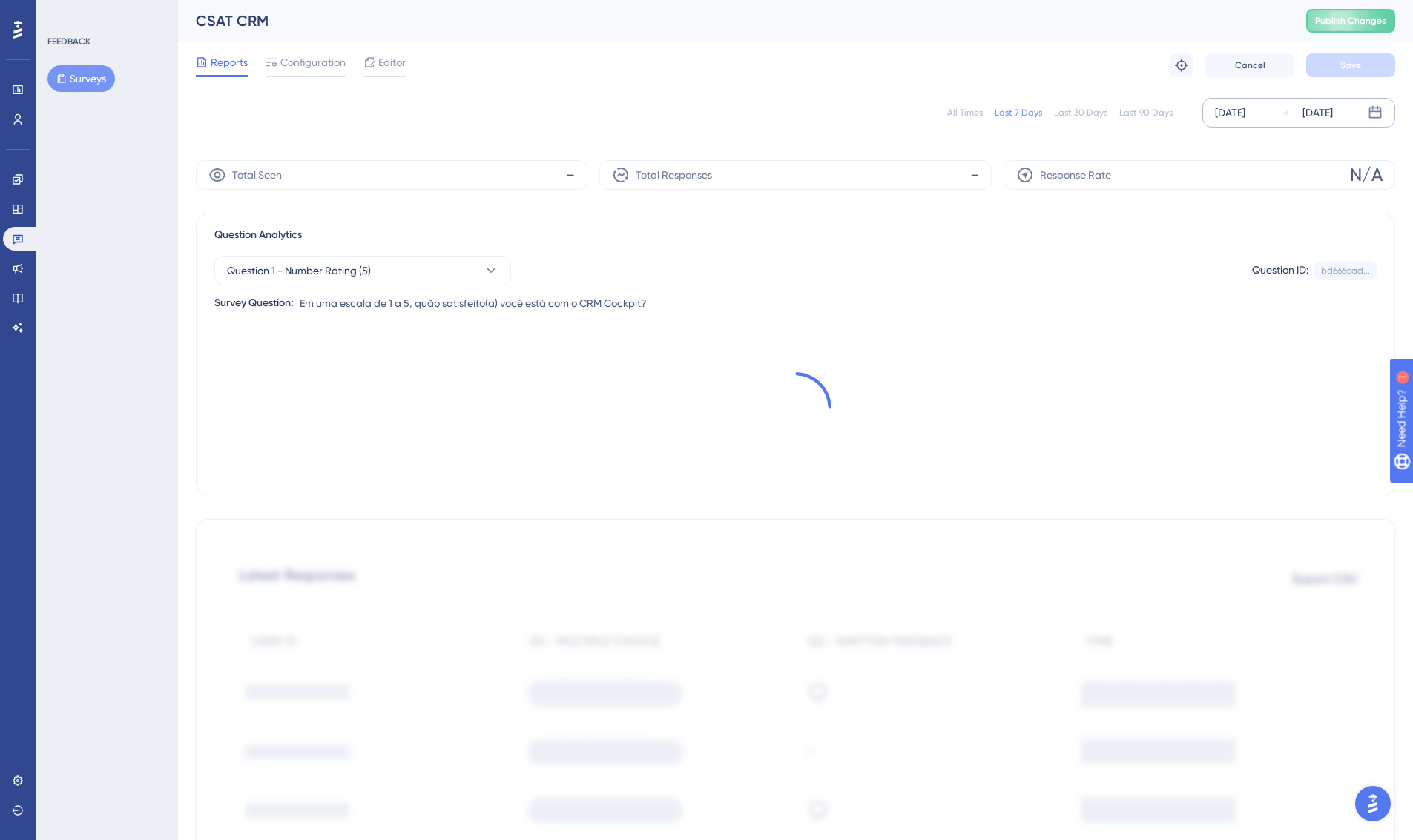
click at [1272, 114] on div "[DATE] [DATE]" at bounding box center [1299, 113] width 193 height 30
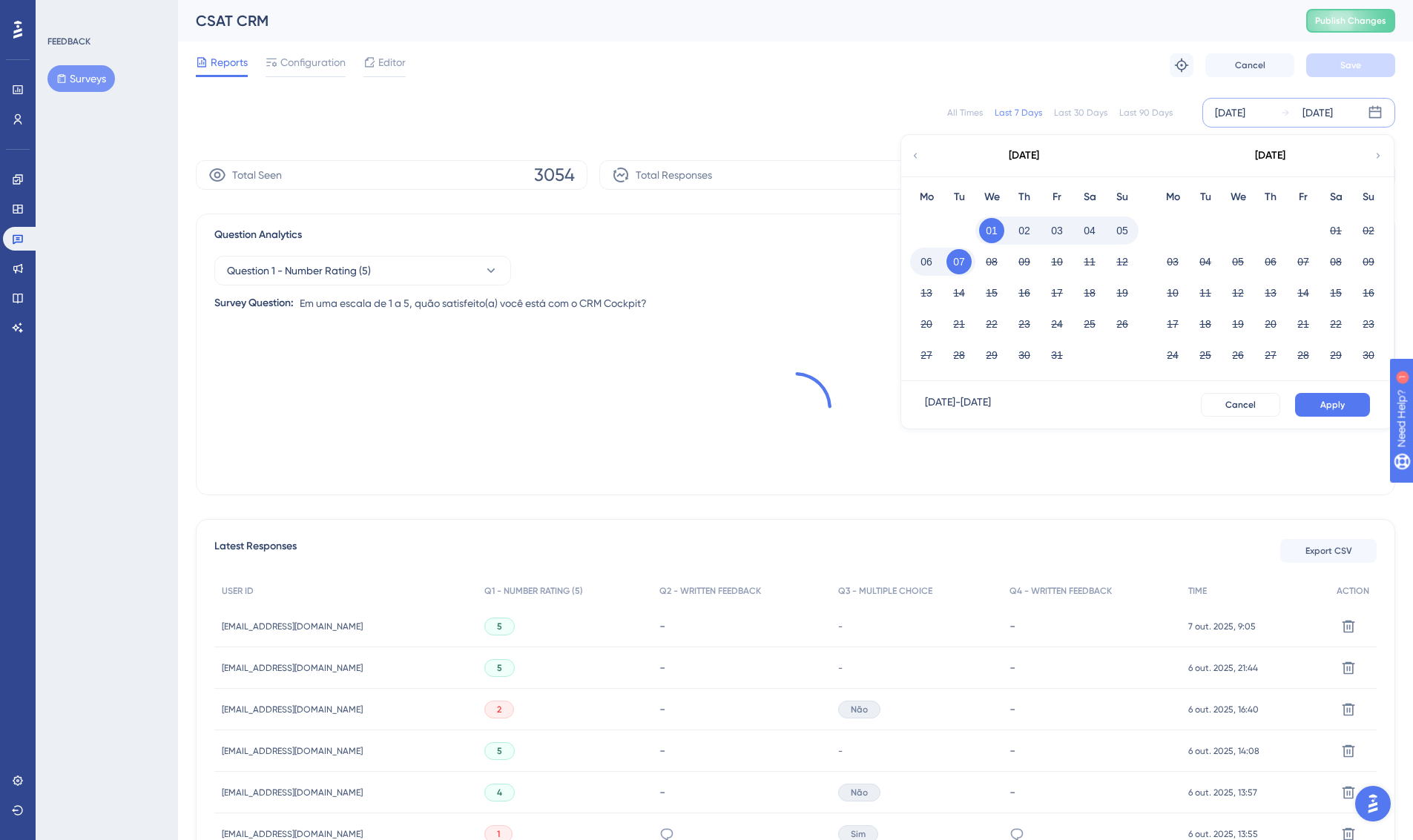
click at [924, 155] on div "[DATE]" at bounding box center [1023, 156] width 244 height 41
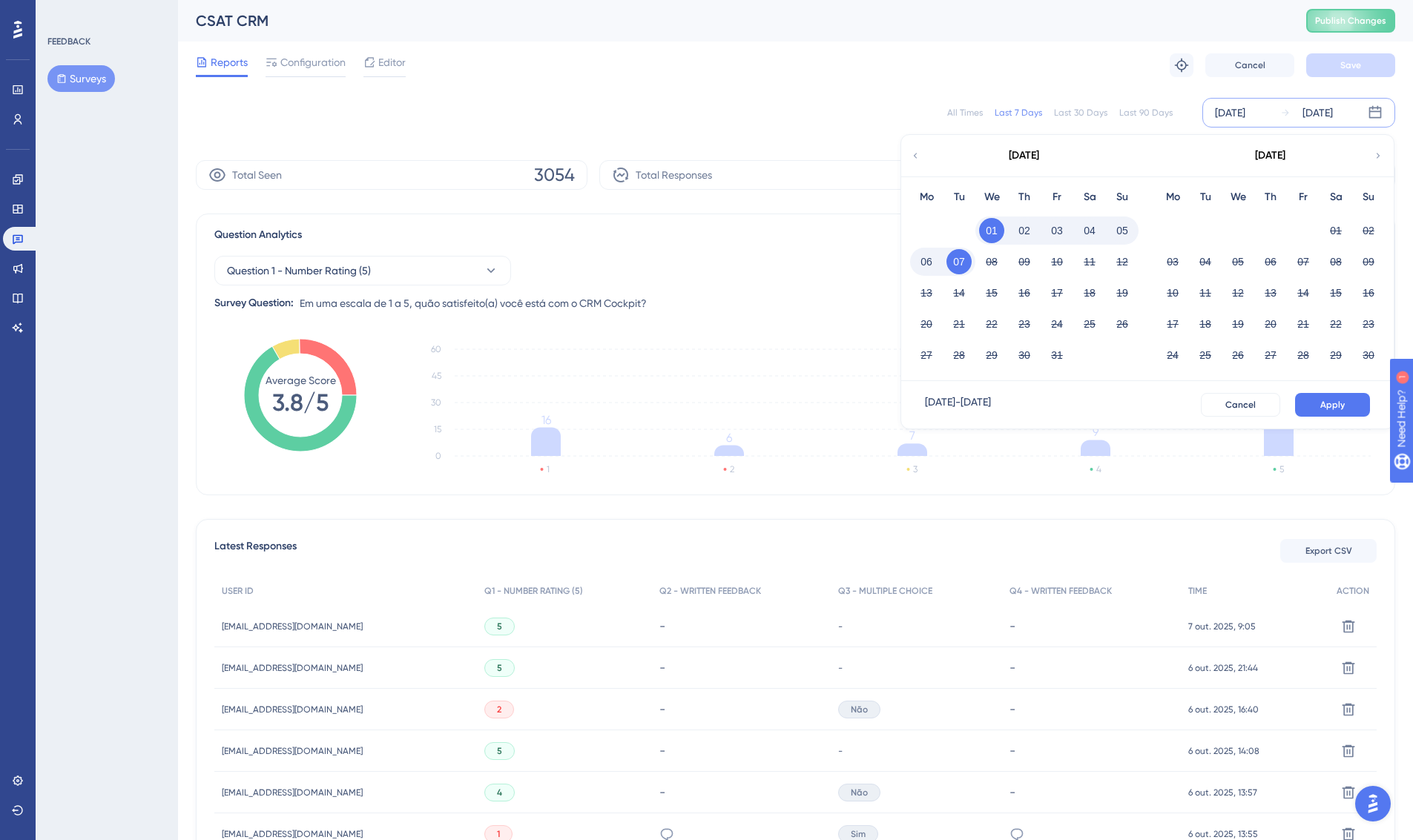
click at [924, 158] on div "[DATE]" at bounding box center [1023, 156] width 244 height 41
click at [915, 155] on icon at bounding box center [916, 155] width 3 height 5
click at [1300, 326] on button "26" at bounding box center [1304, 324] width 25 height 25
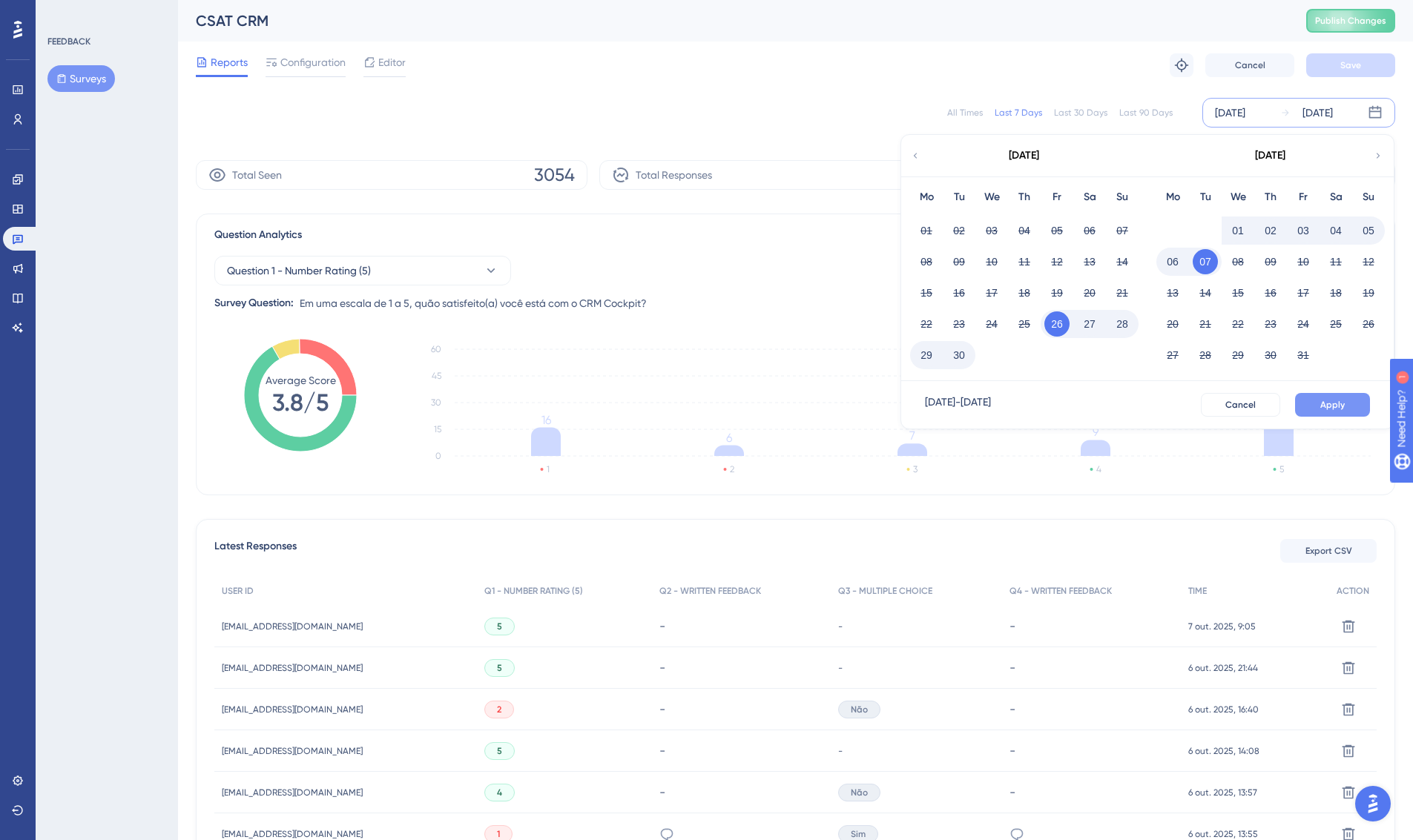
click at [1337, 401] on span "Apply" at bounding box center [1333, 405] width 25 height 12
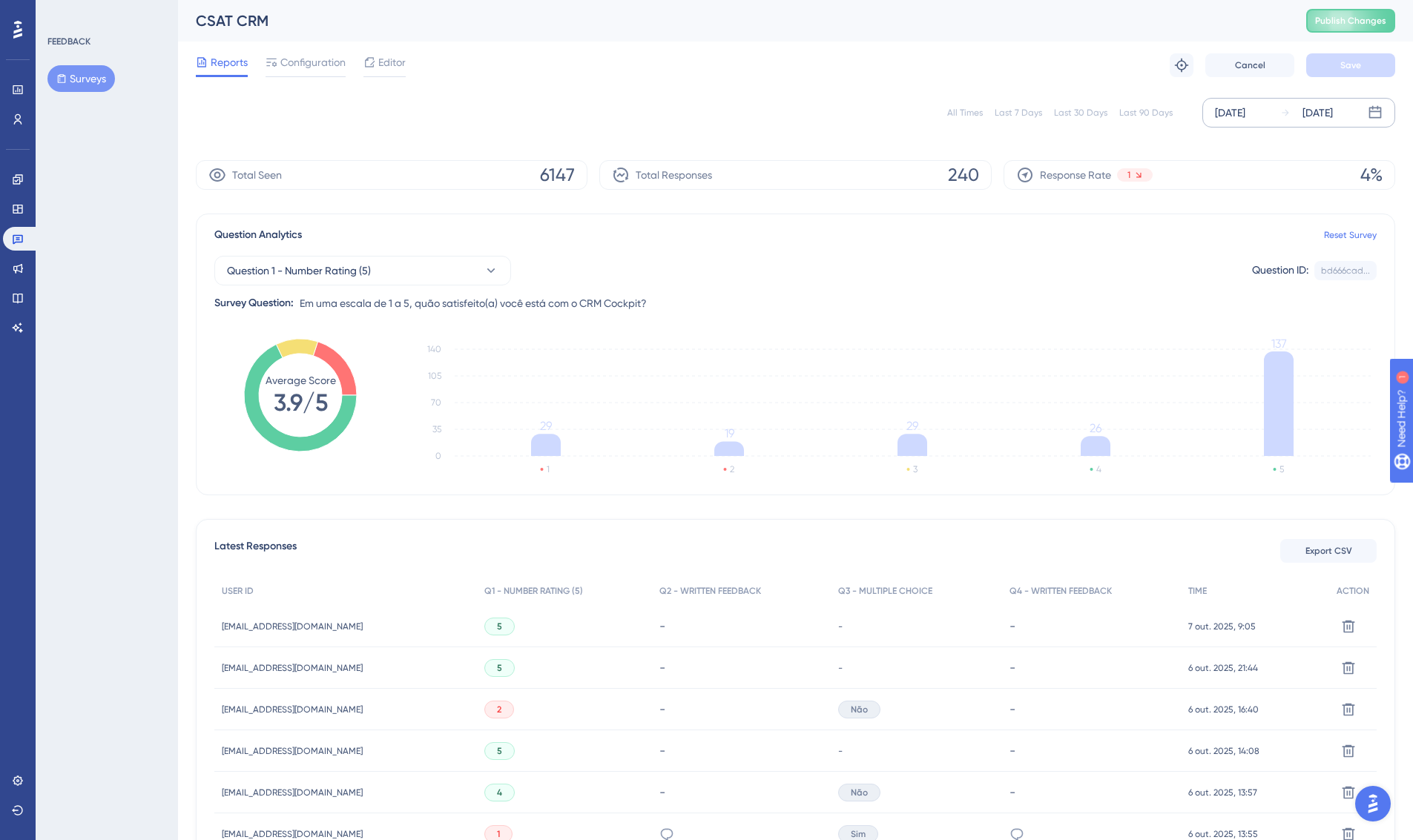
click at [1246, 121] on div "[DATE]" at bounding box center [1230, 112] width 31 height 17
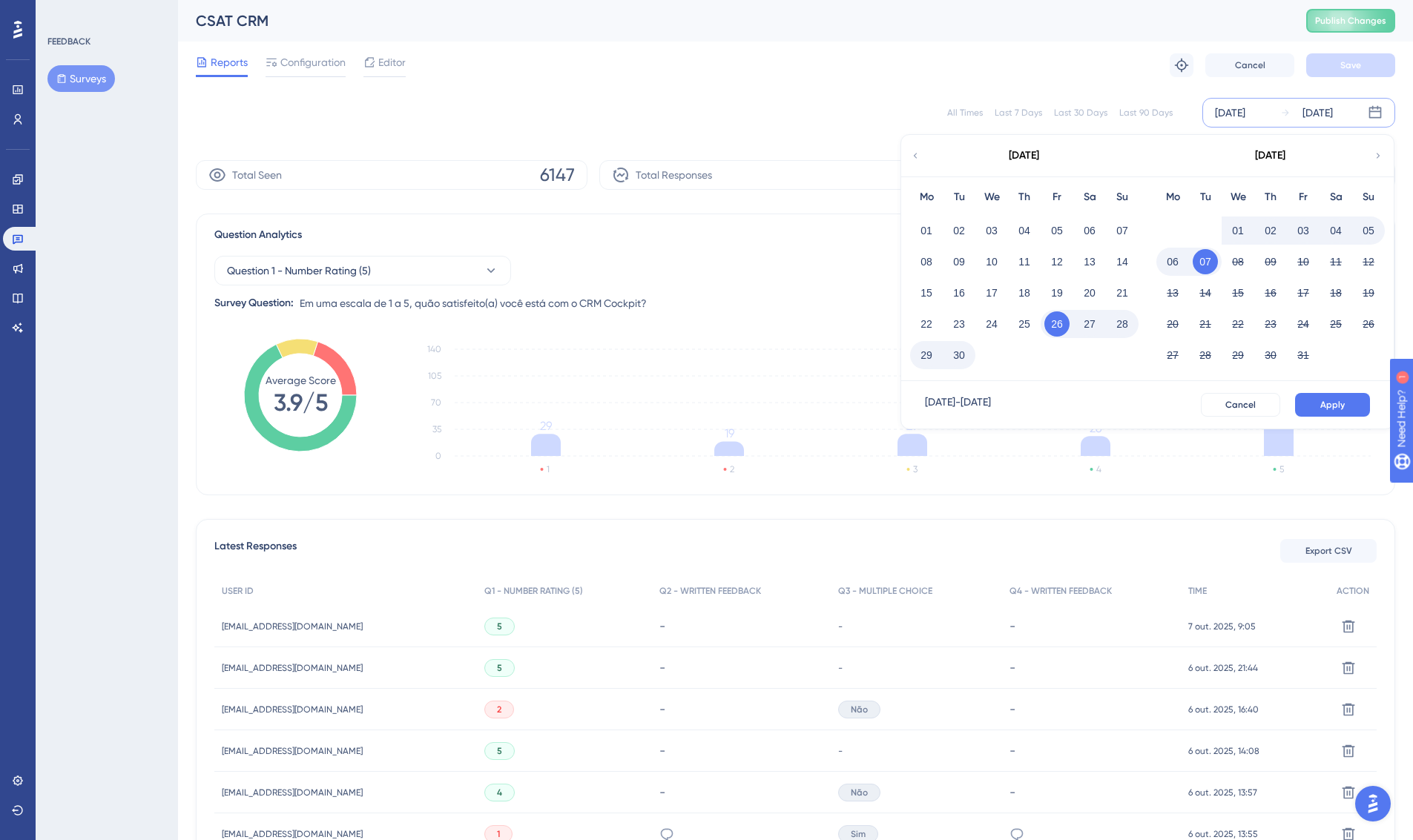
click at [965, 355] on button "30" at bounding box center [959, 355] width 25 height 25
click at [1333, 404] on span "Apply" at bounding box center [1333, 405] width 25 height 12
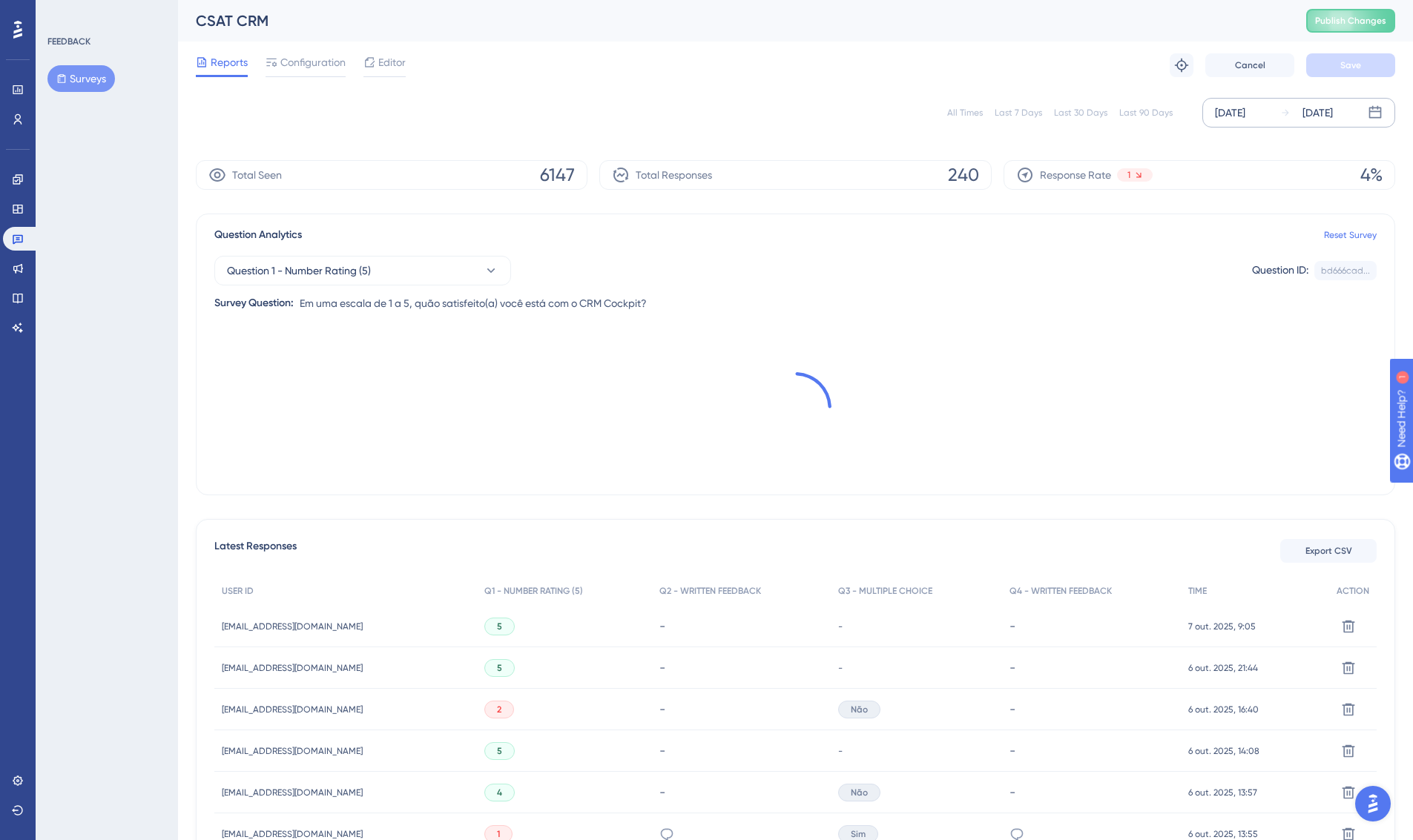
click at [1309, 112] on div "[DATE]" at bounding box center [1318, 112] width 31 height 17
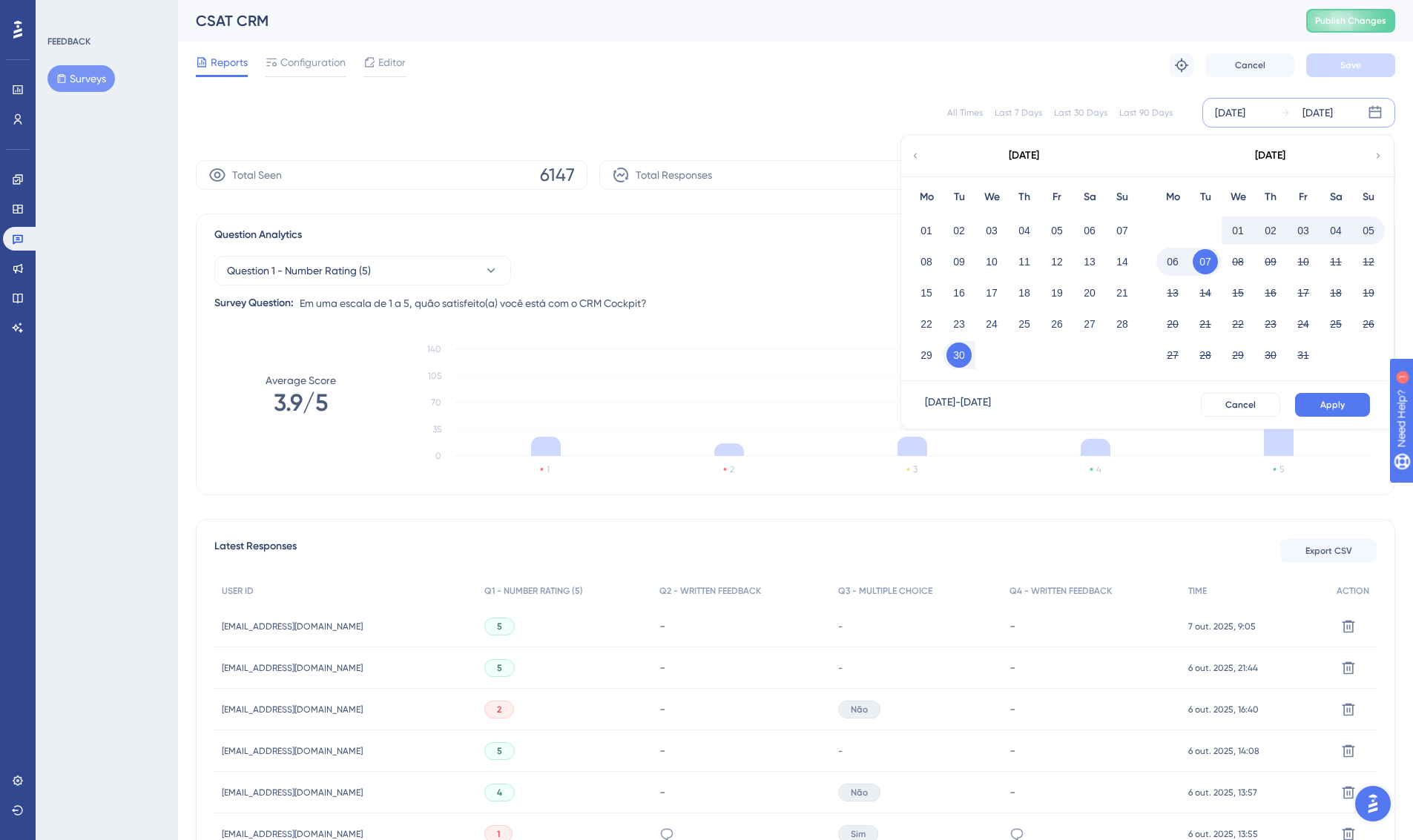
click at [1278, 232] on button "02" at bounding box center [1270, 230] width 25 height 25
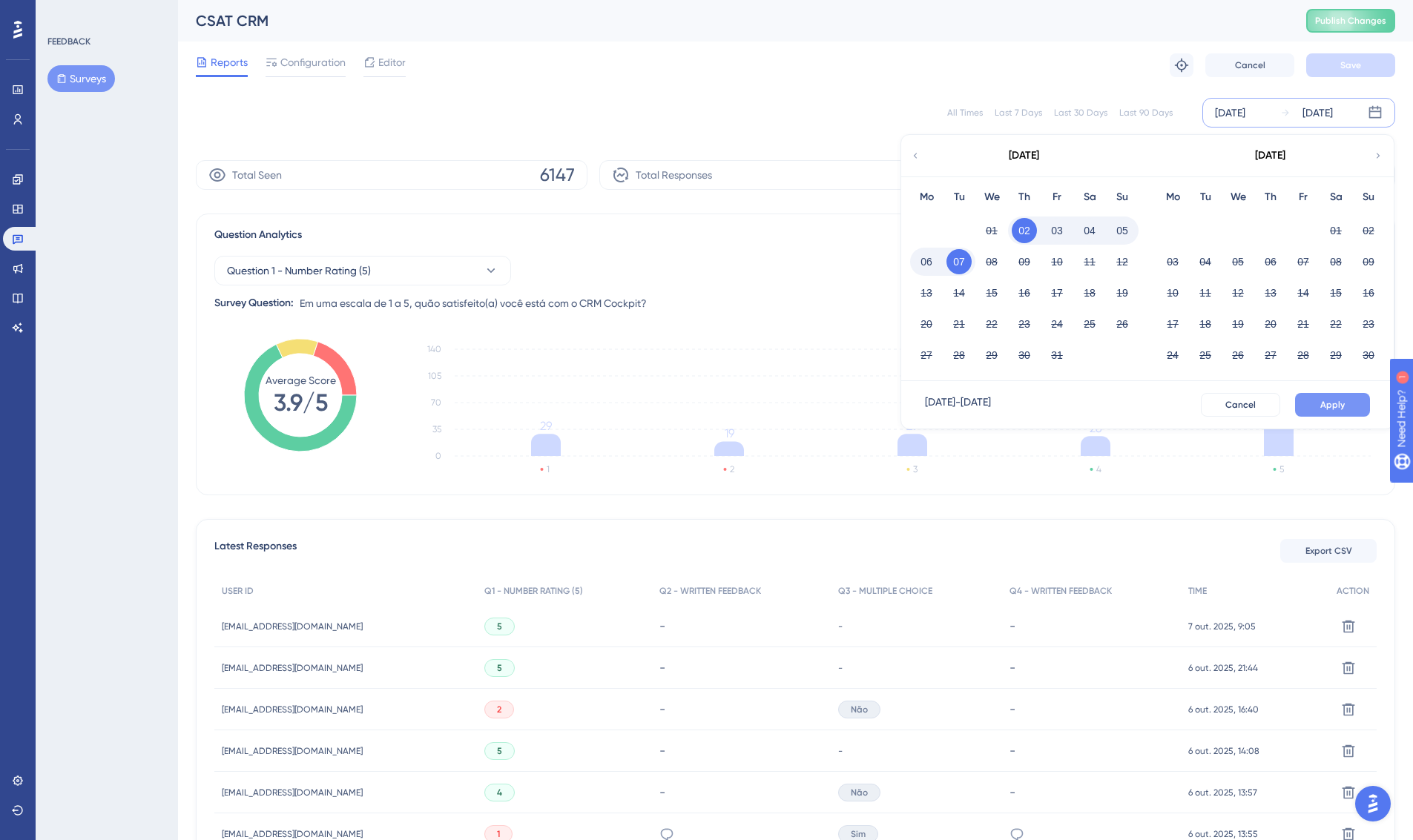
click at [1348, 409] on button "Apply" at bounding box center [1333, 404] width 75 height 24
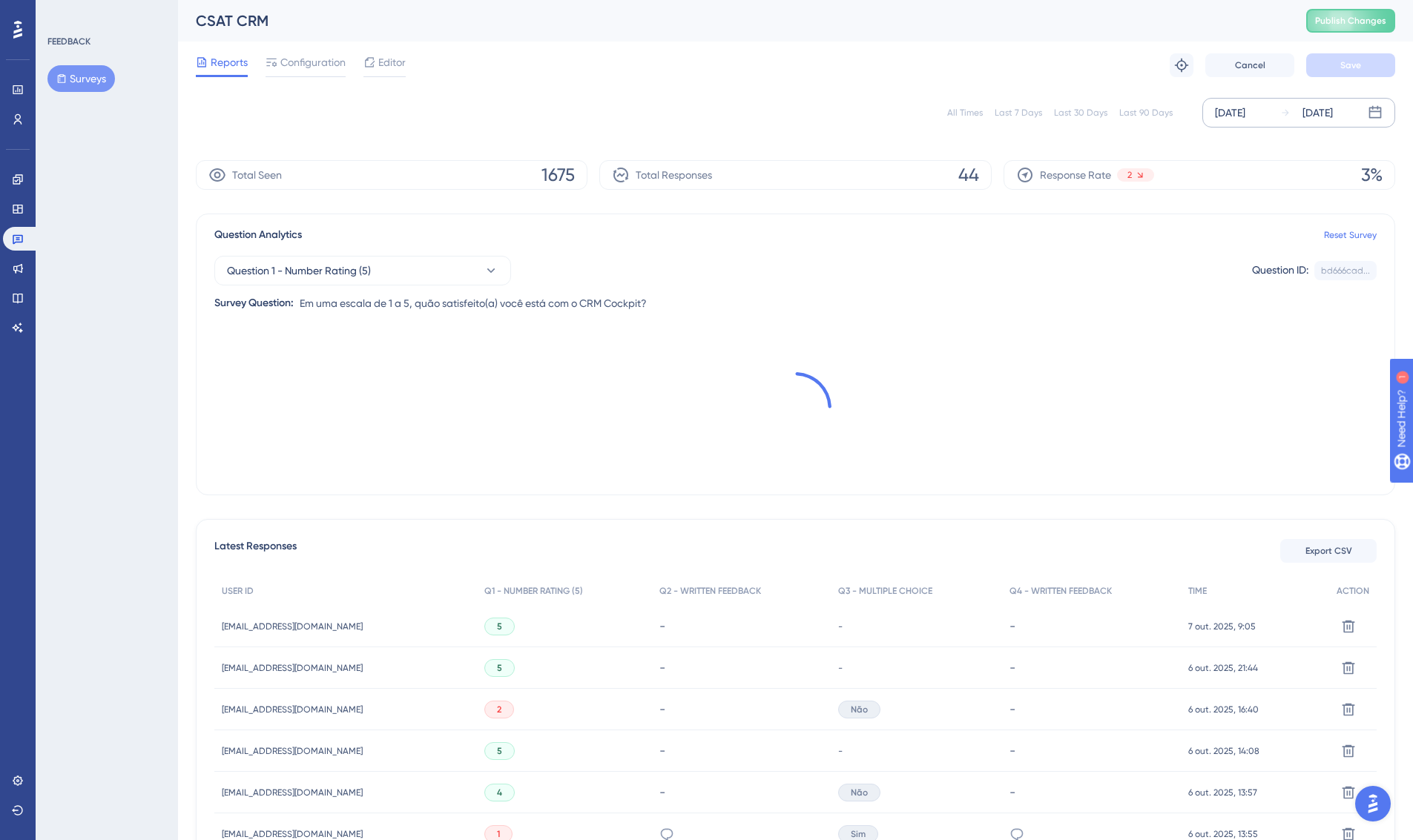
click at [1246, 106] on div "[DATE]" at bounding box center [1230, 112] width 31 height 17
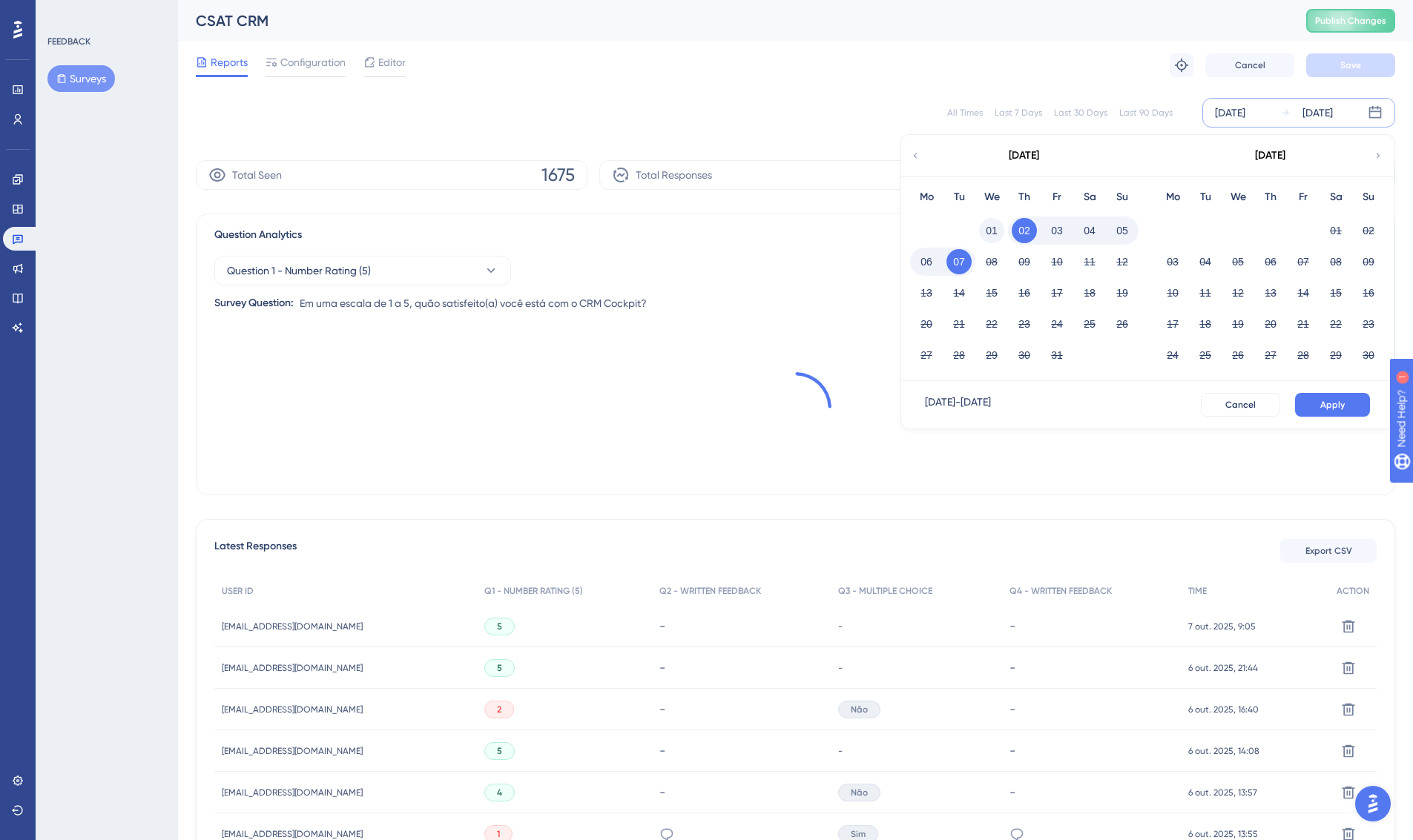
click at [981, 229] on button "01" at bounding box center [992, 230] width 25 height 25
click at [1337, 408] on span "Apply" at bounding box center [1333, 405] width 25 height 12
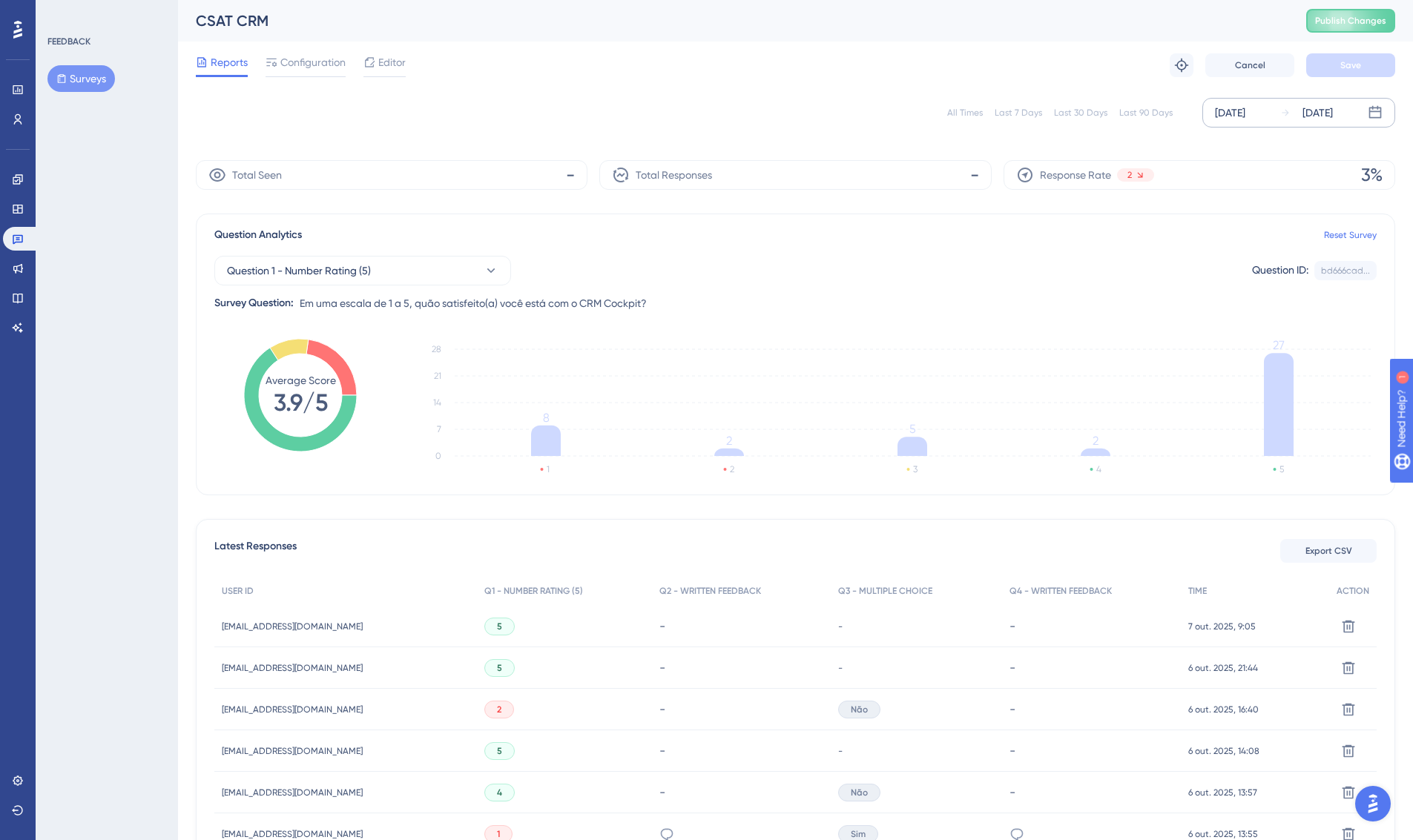
click at [1242, 114] on div "[DATE]" at bounding box center [1230, 112] width 31 height 17
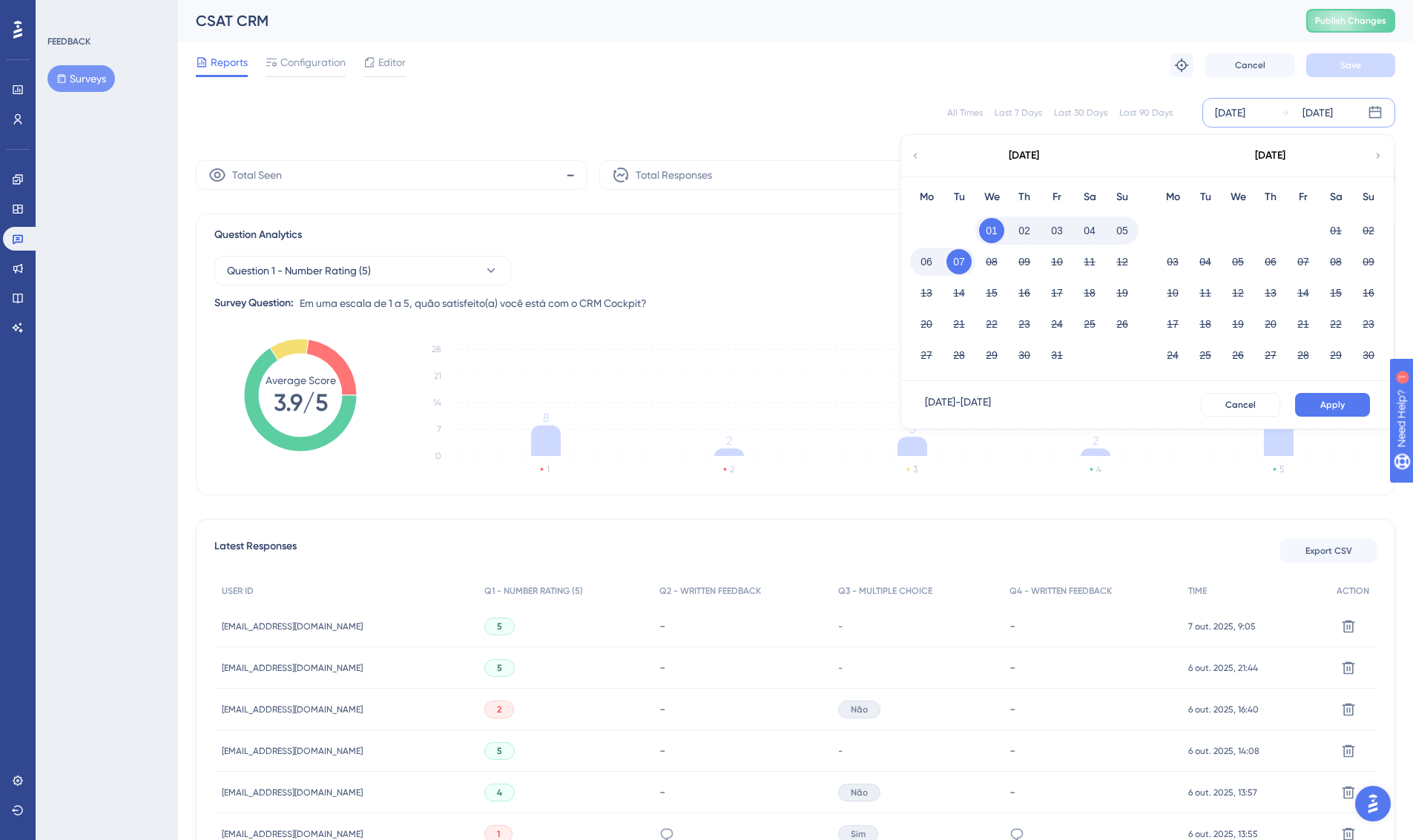
click at [924, 152] on div "[DATE]" at bounding box center [1023, 156] width 244 height 41
click at [917, 152] on icon at bounding box center [915, 156] width 11 height 13
click at [1203, 350] on button "30" at bounding box center [1206, 355] width 25 height 25
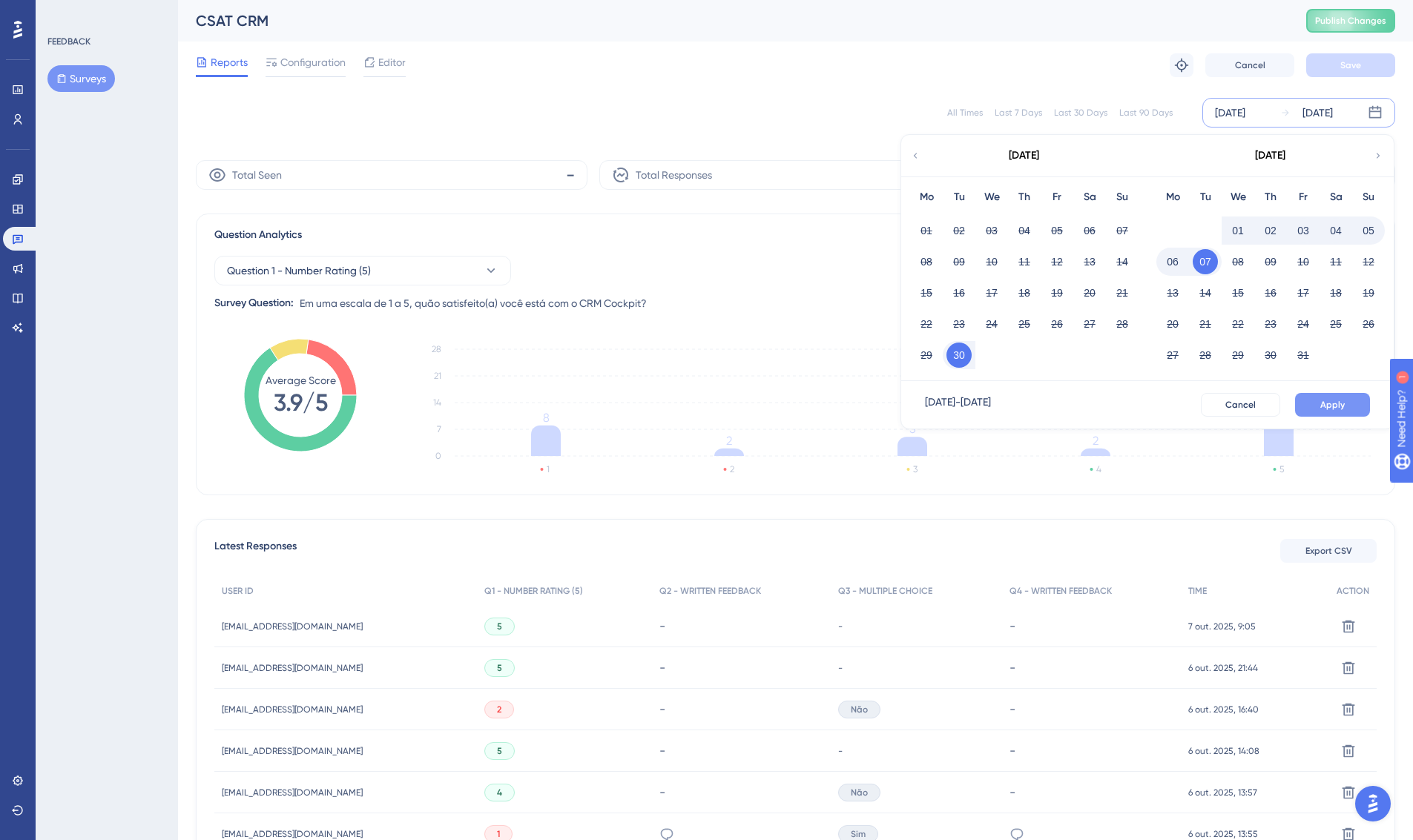
click at [1341, 405] on span "Apply" at bounding box center [1333, 405] width 25 height 12
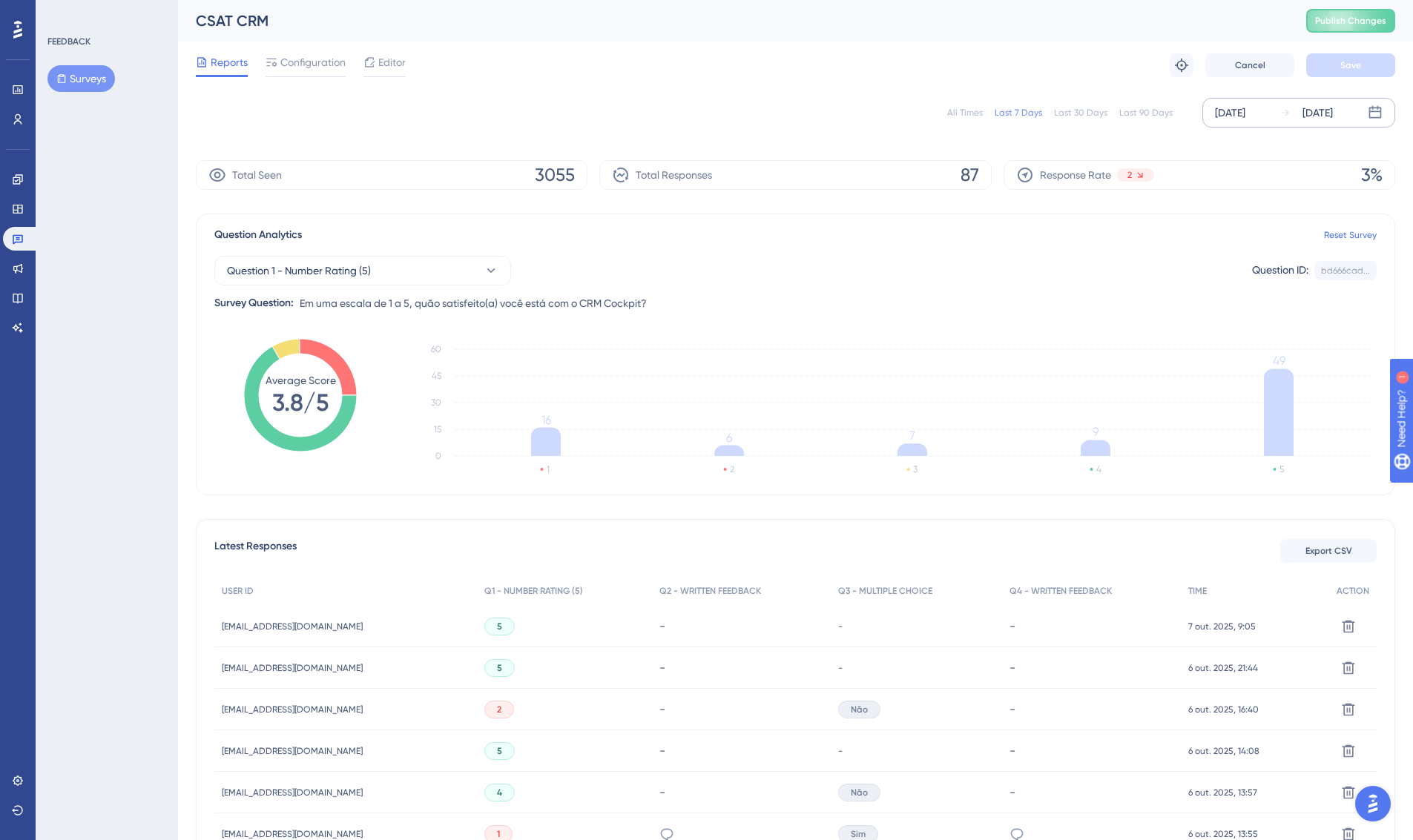
click at [1246, 109] on div "[DATE]" at bounding box center [1230, 112] width 31 height 17
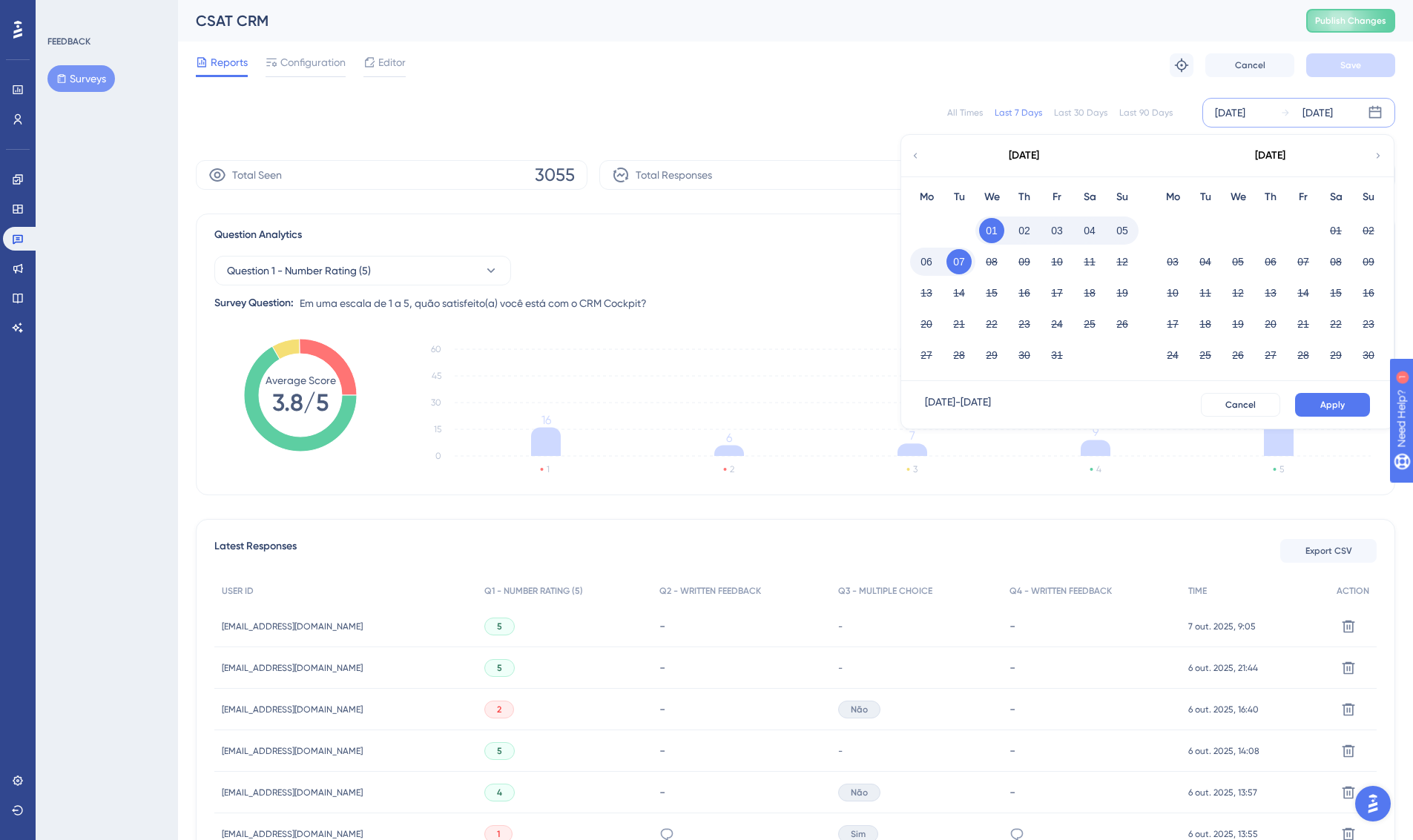
click at [915, 153] on icon at bounding box center [915, 156] width 11 height 13
click at [1373, 160] on icon at bounding box center [1378, 156] width 11 height 13
click at [831, 609] on div "-" at bounding box center [917, 626] width 172 height 41
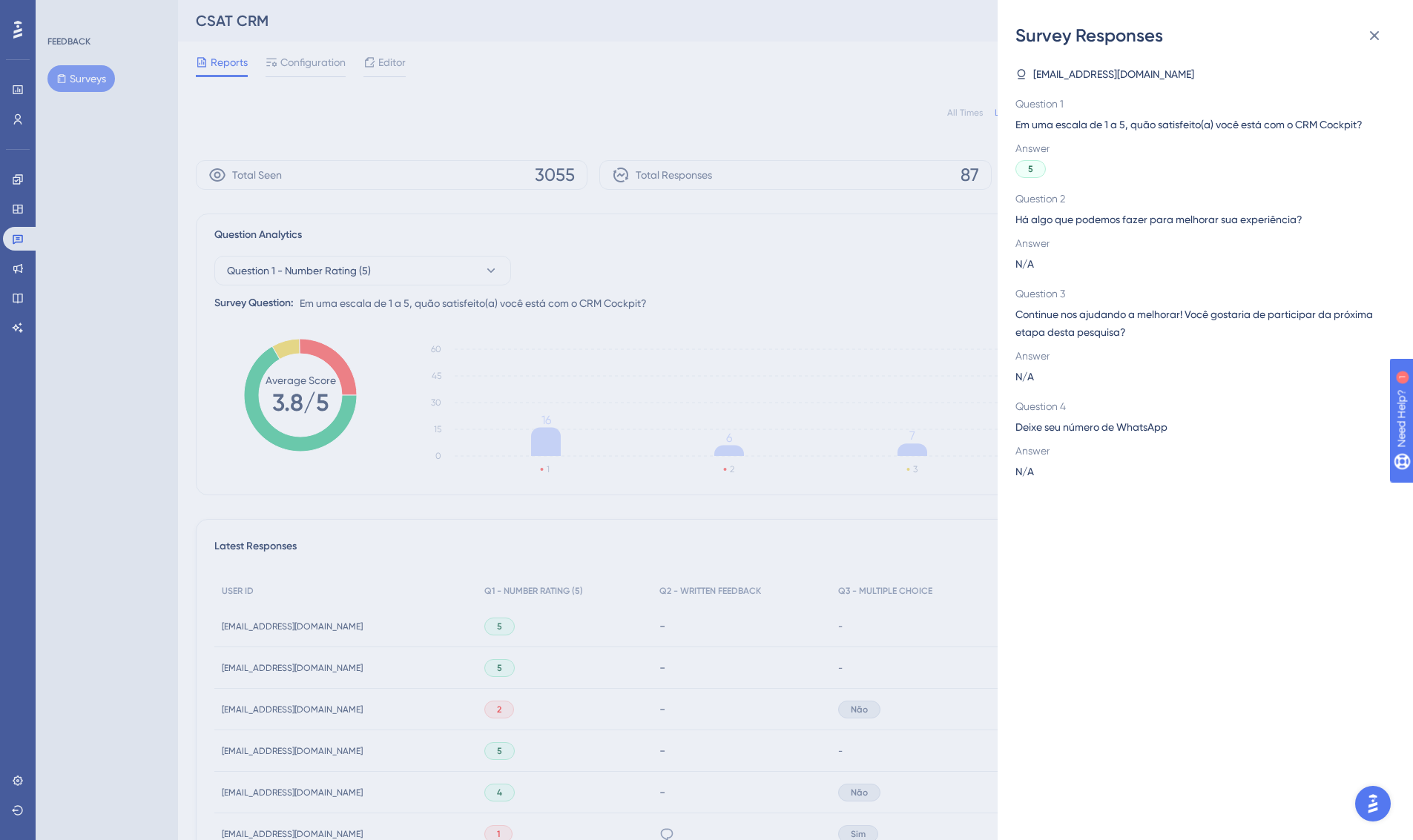
click at [825, 301] on div "Survey Responses [EMAIL_ADDRESS][DOMAIN_NAME] Question 1 Em uma escala de 1 a 5…" at bounding box center [706, 420] width 1413 height 840
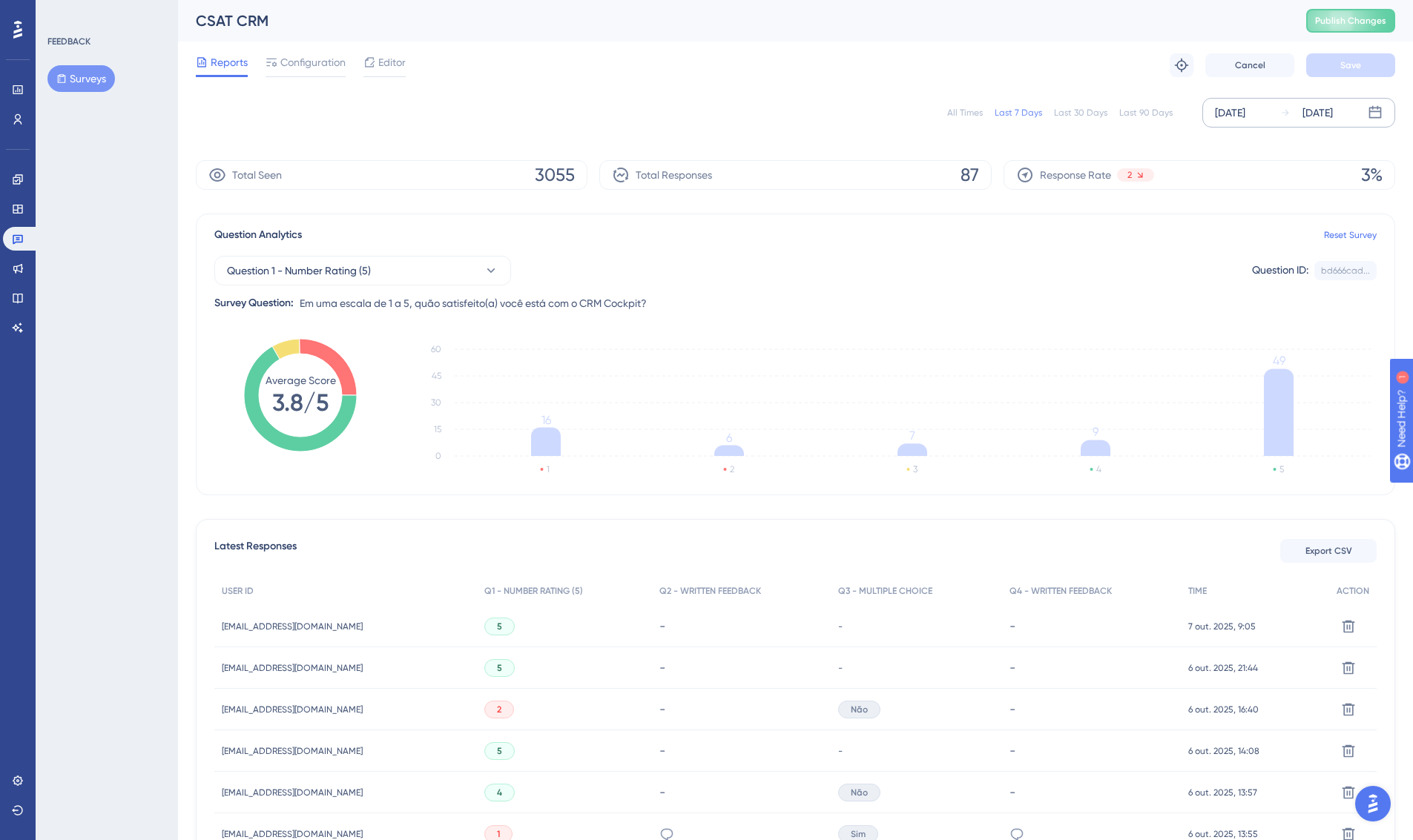
click at [1078, 111] on div "Last 30 Days" at bounding box center [1081, 113] width 53 height 12
click at [1325, 552] on span "Export CSV" at bounding box center [1329, 551] width 46 height 12
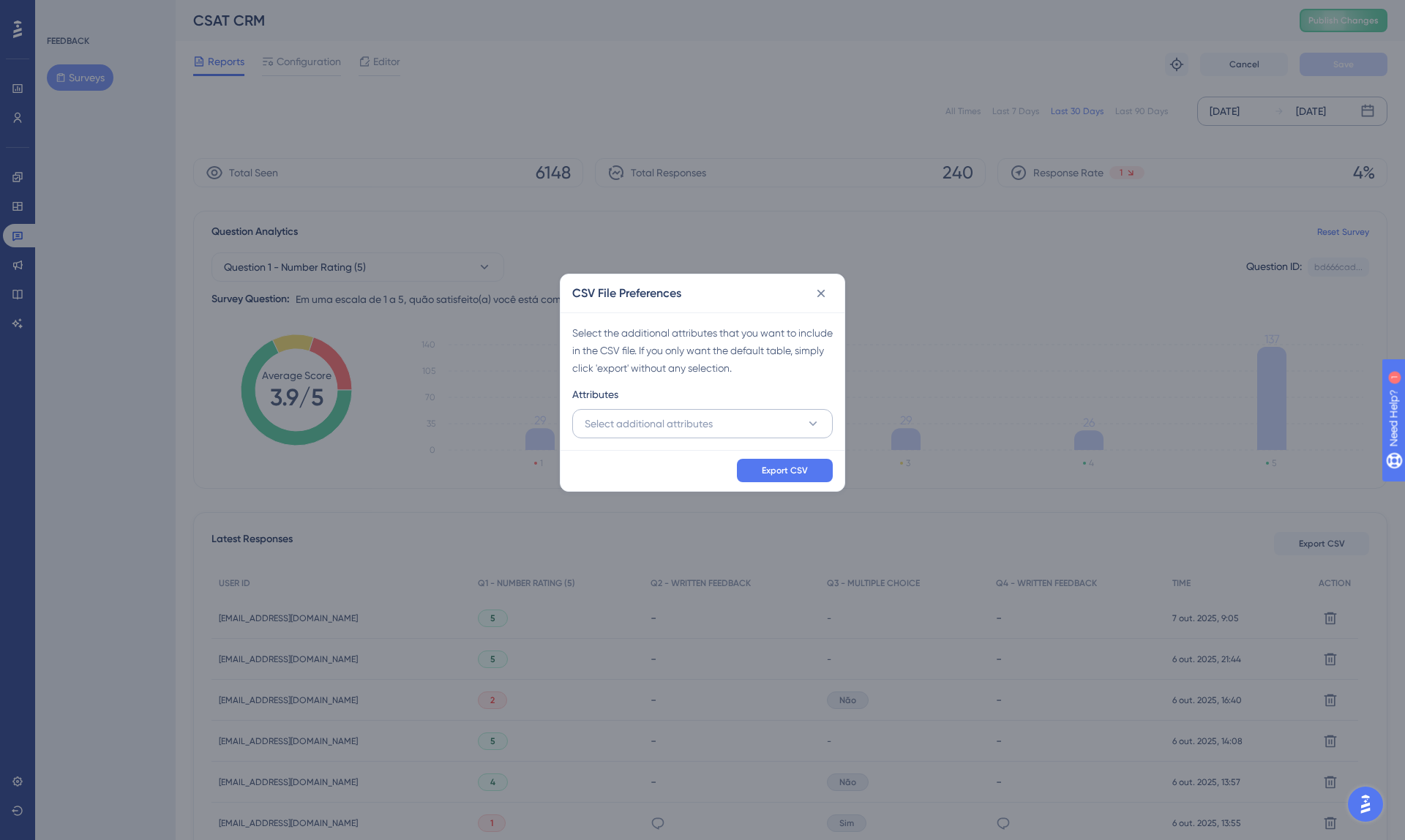
click at [672, 420] on span "Select additional attributes" at bounding box center [648, 423] width 128 height 17
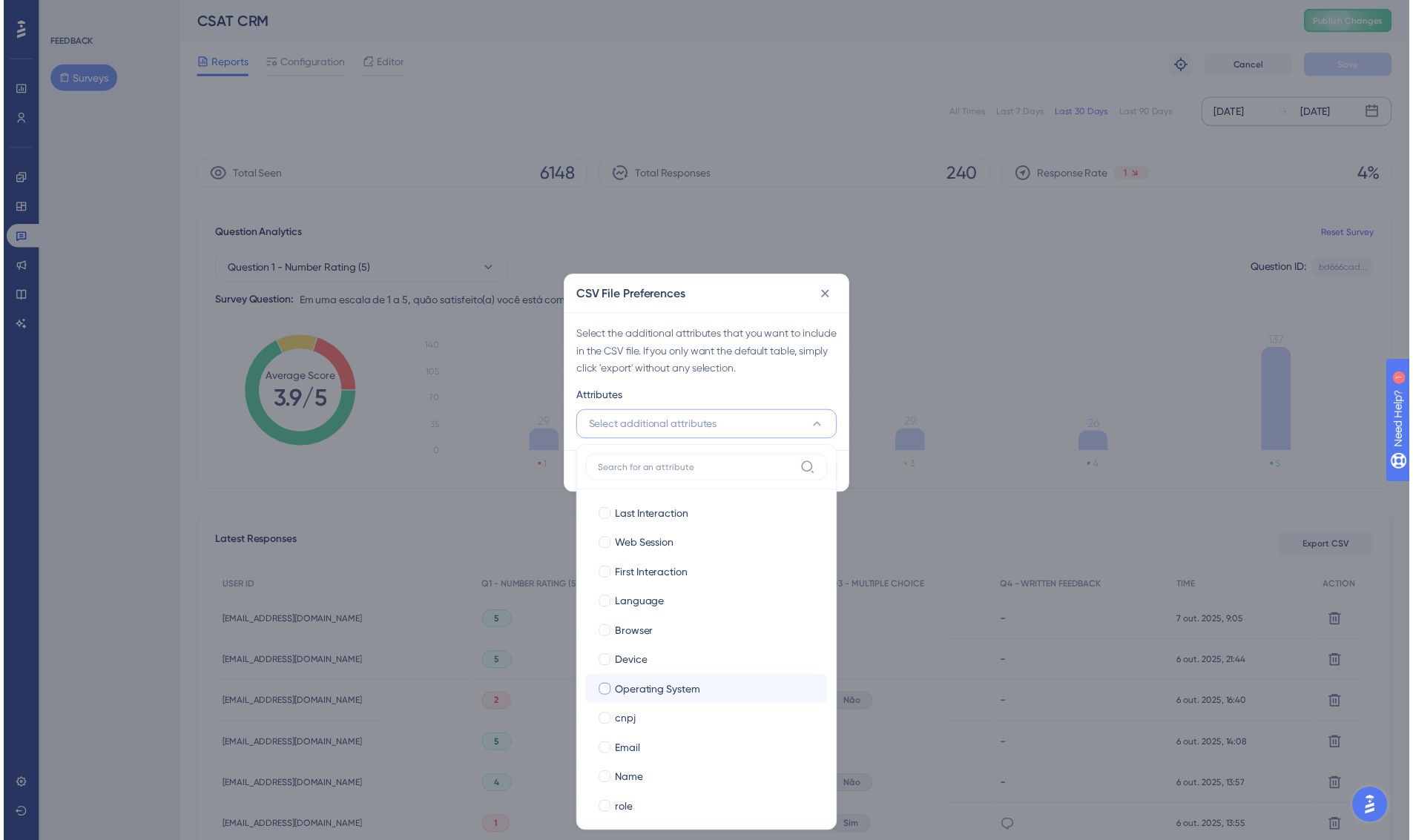
scroll to position [39, 0]
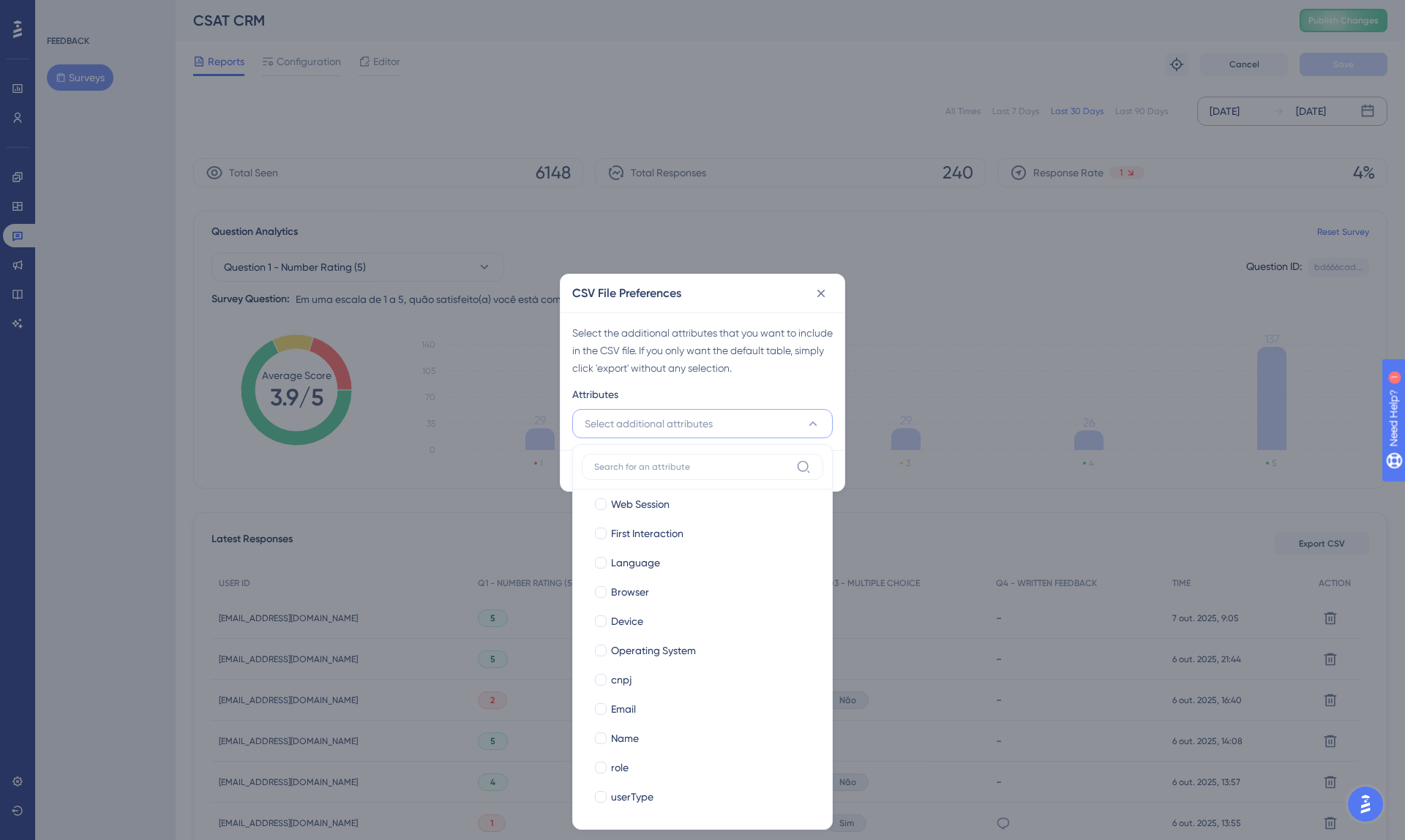
click at [745, 394] on div "Attributes" at bounding box center [702, 397] width 261 height 24
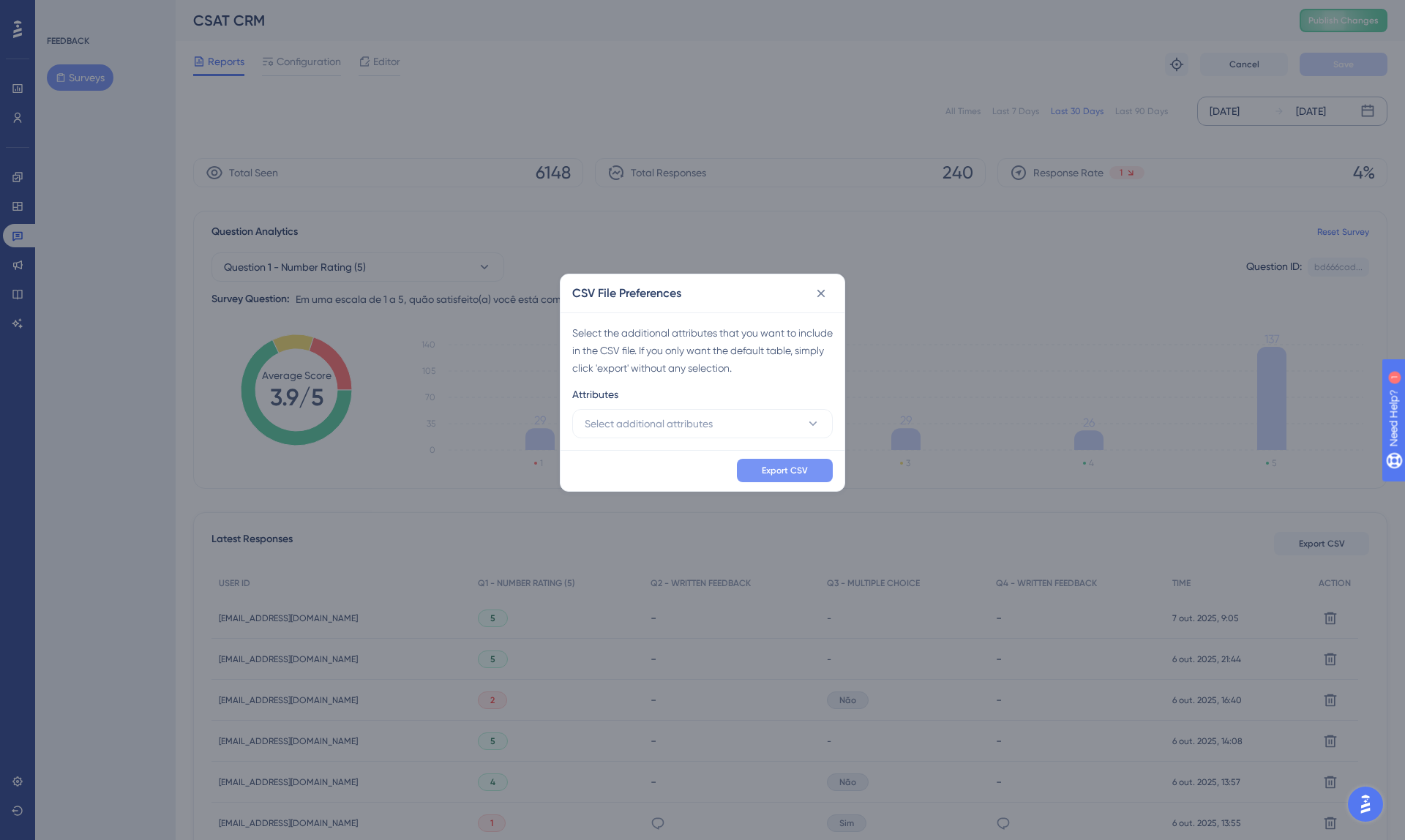
click at [786, 464] on button "Export CSV" at bounding box center [785, 470] width 96 height 24
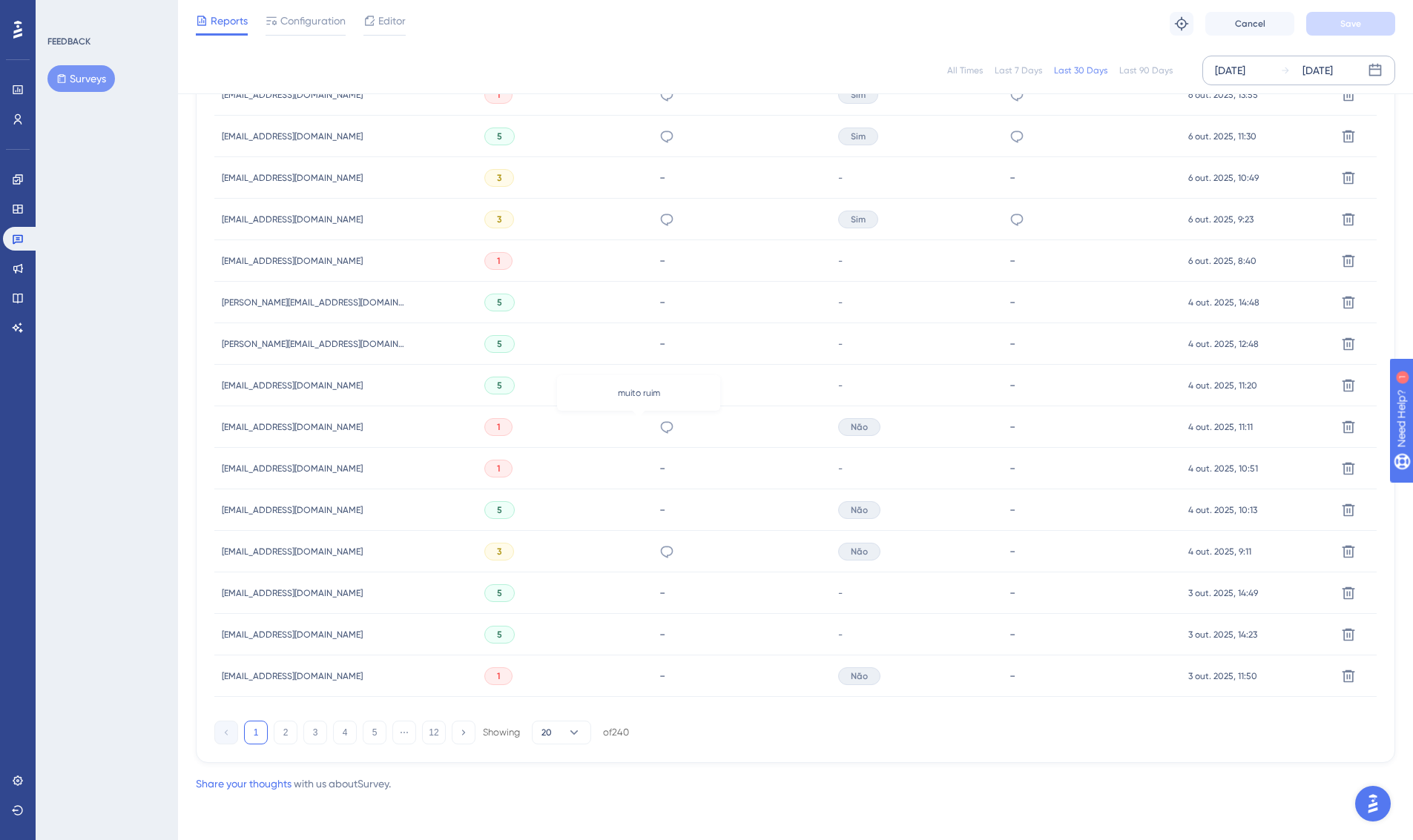
scroll to position [416, 0]
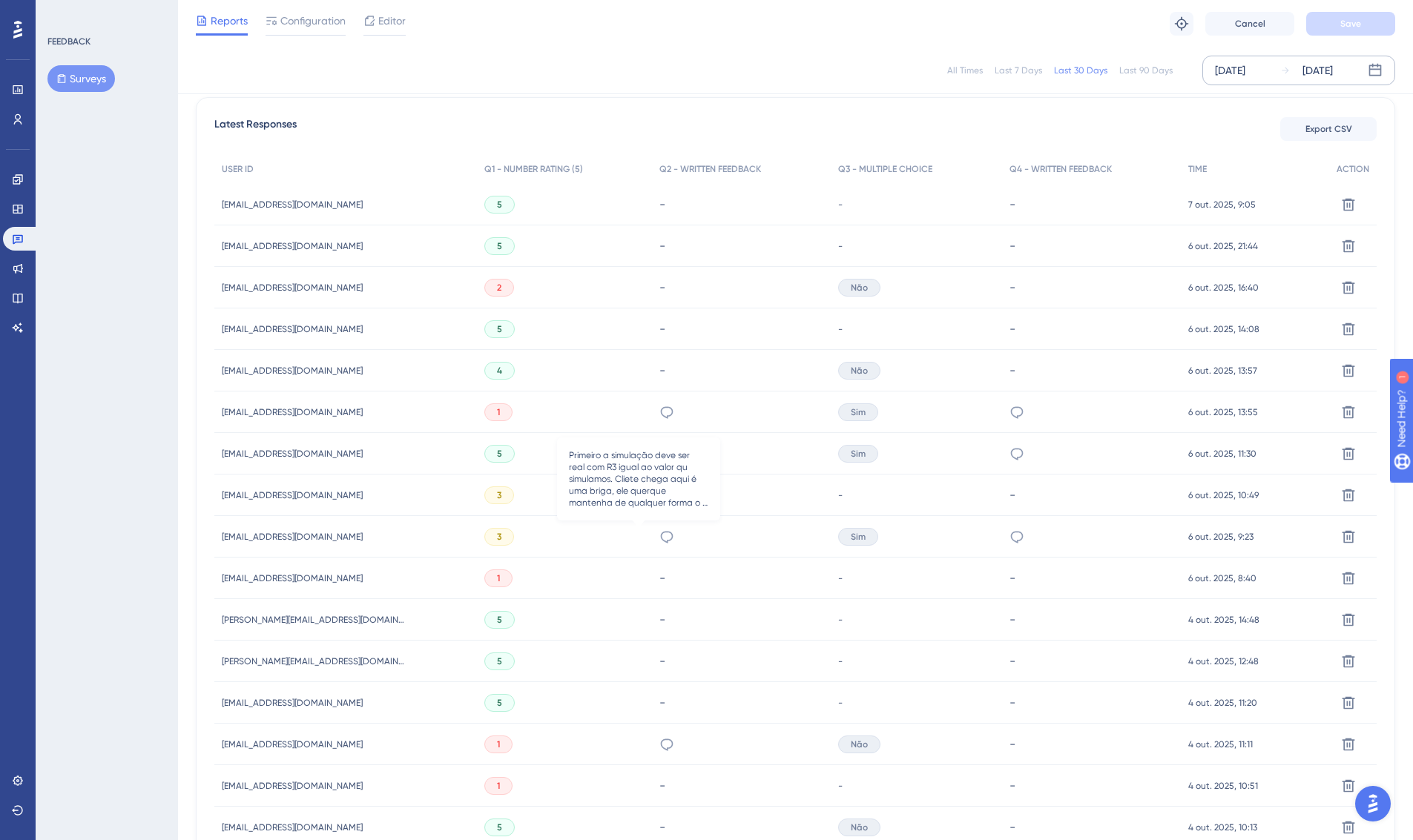
click at [660, 538] on icon at bounding box center [667, 537] width 15 height 15
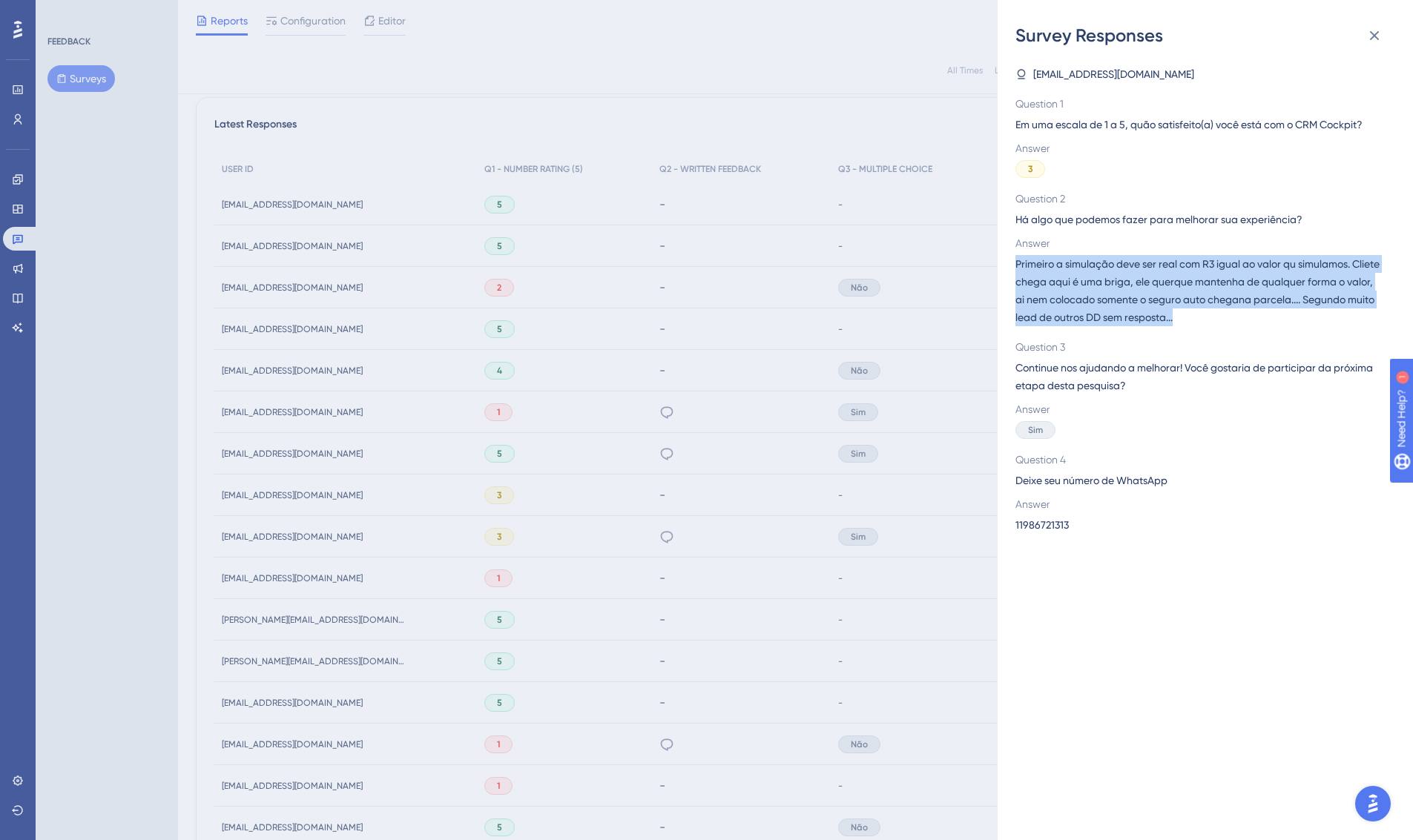
drag, startPoint x: 1214, startPoint y: 322, endPoint x: 1009, endPoint y: 266, distance: 212.5
click at [1009, 266] on div "Survey Responses [EMAIL_ADDRESS][DOMAIN_NAME] Question 1 Em uma escala de 1 a 5…" at bounding box center [1205, 420] width 415 height 840
copy span "Primeiro a simulação deve ser real com R3 igual ao valor qu simulamos. Cliete c…"
click at [641, 413] on div "Survey Responses [EMAIL_ADDRESS][DOMAIN_NAME] Question 1 Em uma escala de 1 a 5…" at bounding box center [706, 420] width 1413 height 840
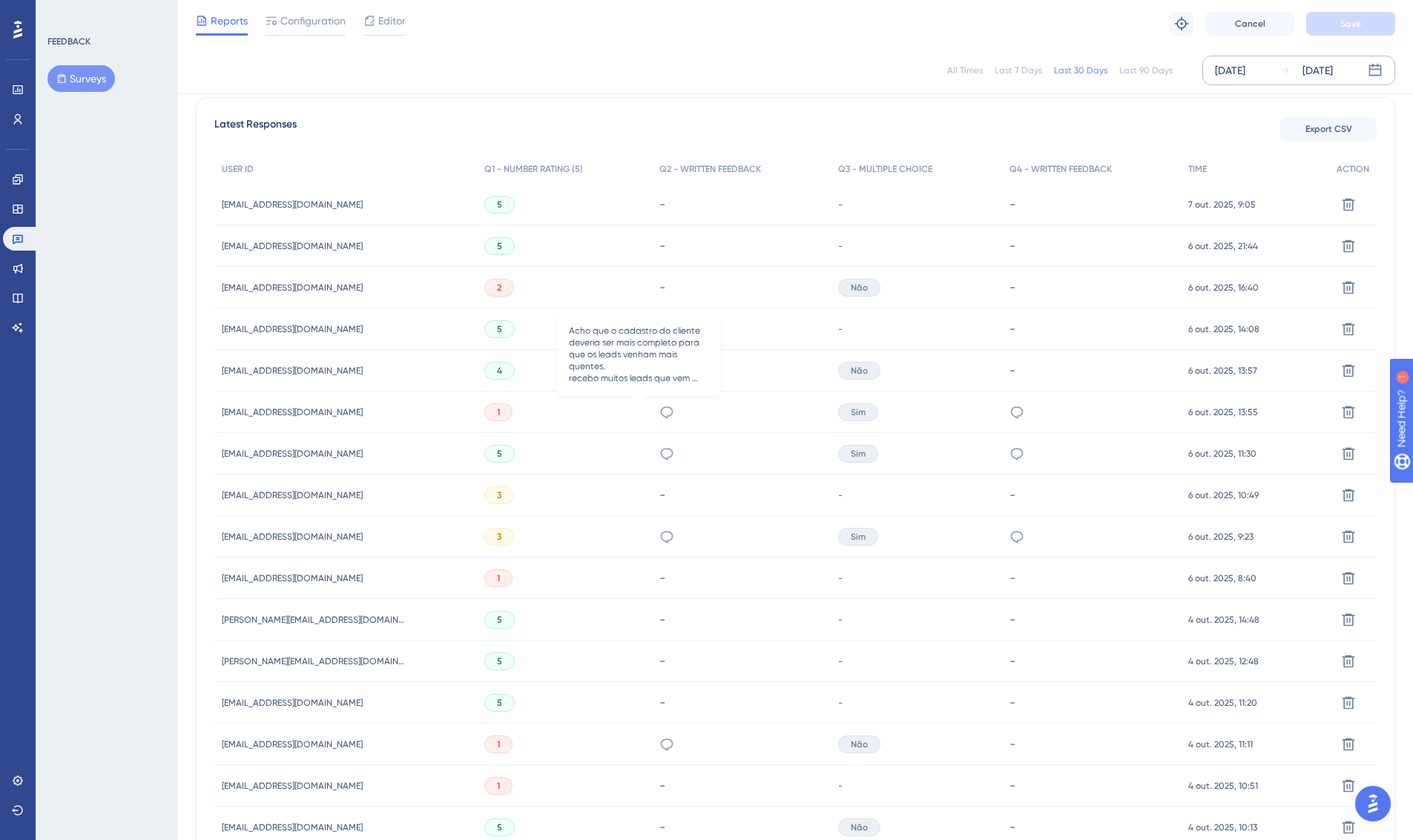
click at [660, 413] on icon at bounding box center [667, 413] width 15 height 15
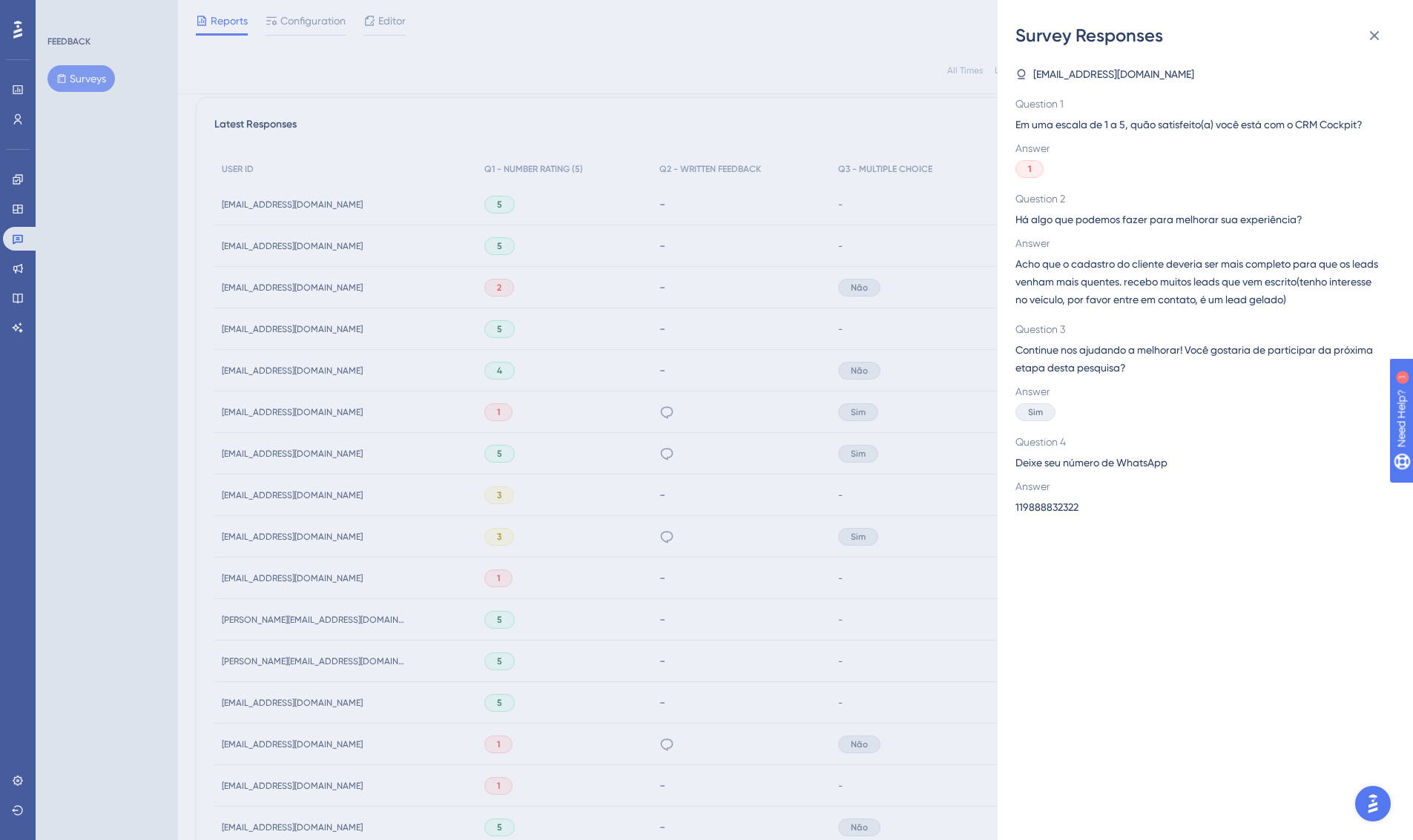
click at [1221, 263] on span "Acho que o cadastro do cliente deveria ser mais completo para que os leads venh…" at bounding box center [1200, 282] width 368 height 53
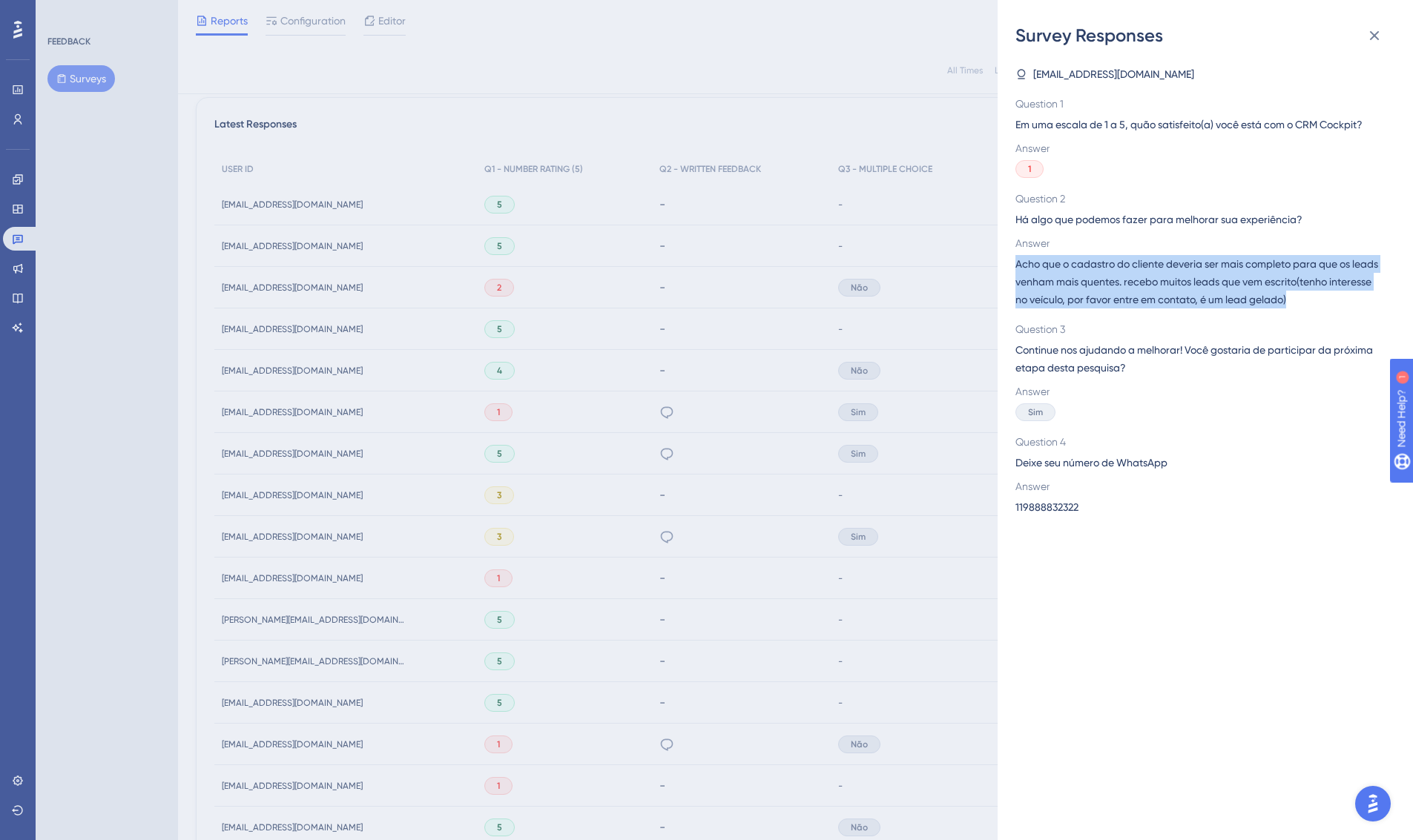
drag, startPoint x: 1336, startPoint y: 301, endPoint x: 1005, endPoint y: 266, distance: 332.8
click at [1005, 266] on div "Survey Responses [EMAIL_ADDRESS][DOMAIN_NAME] Question 1 Em uma escala de 1 a 5…" at bounding box center [1205, 420] width 415 height 840
copy span "Acho que o cadastro do cliente deveria ser mais completo para que os leads venh…"
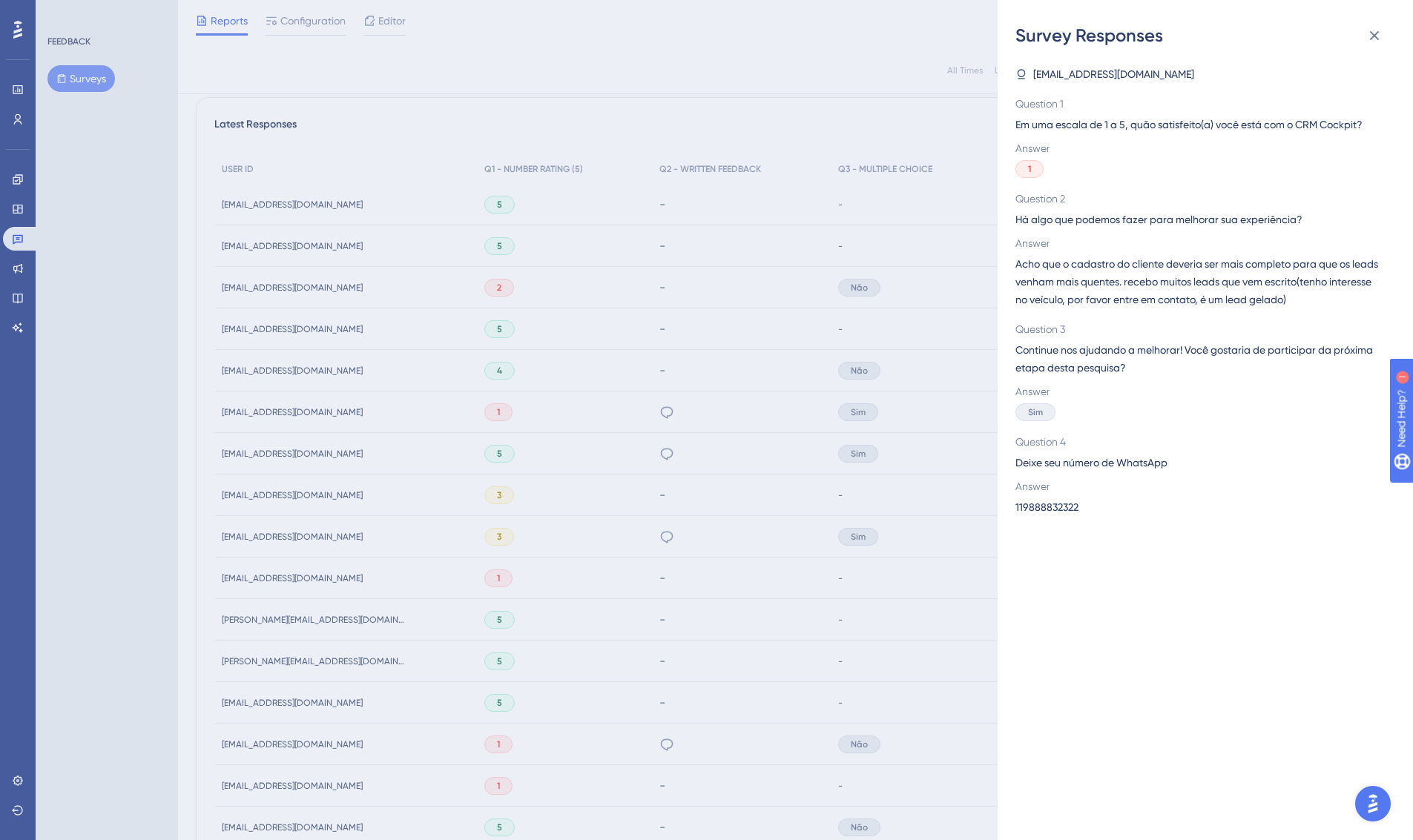
click at [799, 341] on div "Survey Responses [EMAIL_ADDRESS][DOMAIN_NAME] Question 1 Em uma escala de 1 a 5…" at bounding box center [706, 420] width 1413 height 840
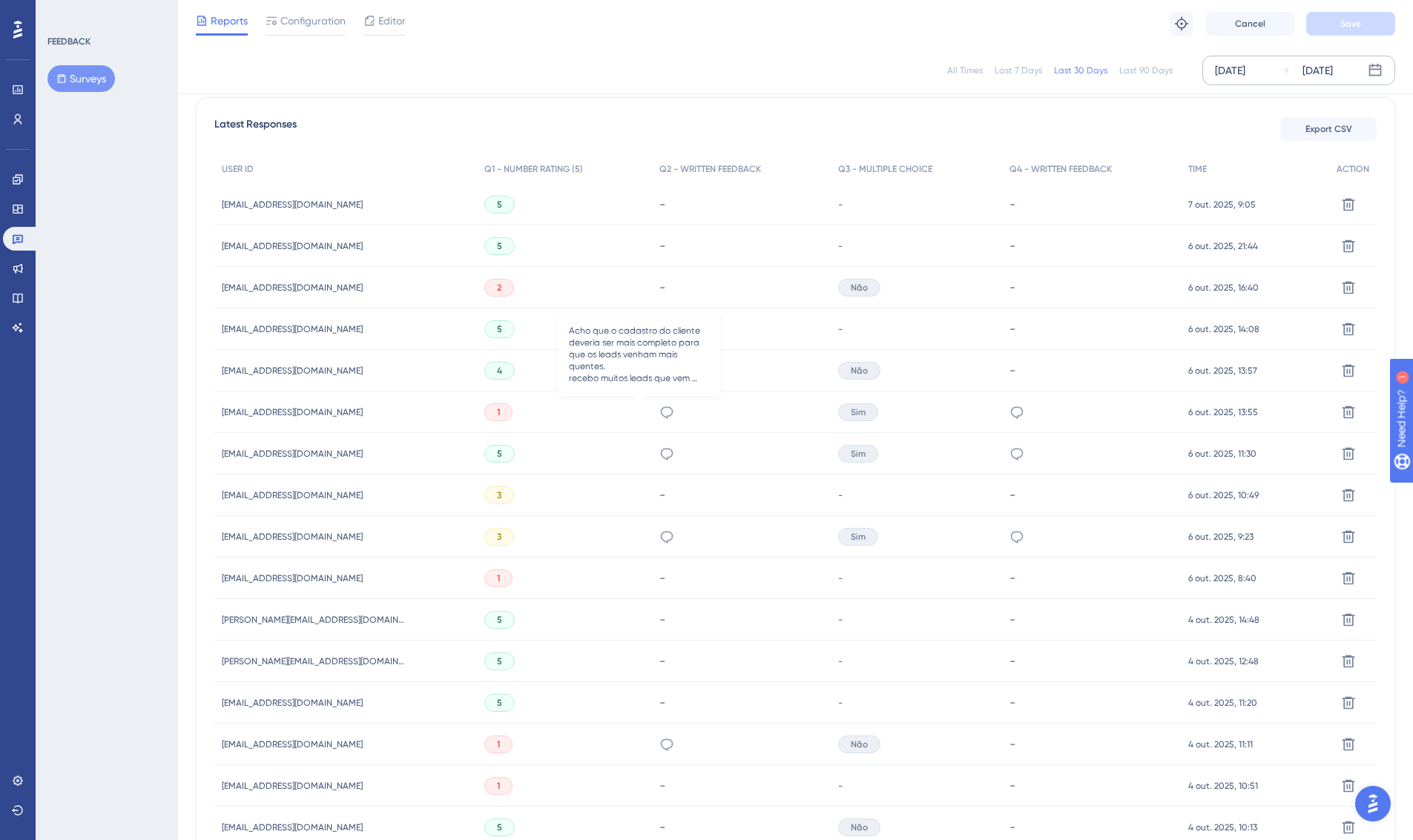
click at [660, 408] on icon at bounding box center [667, 413] width 15 height 15
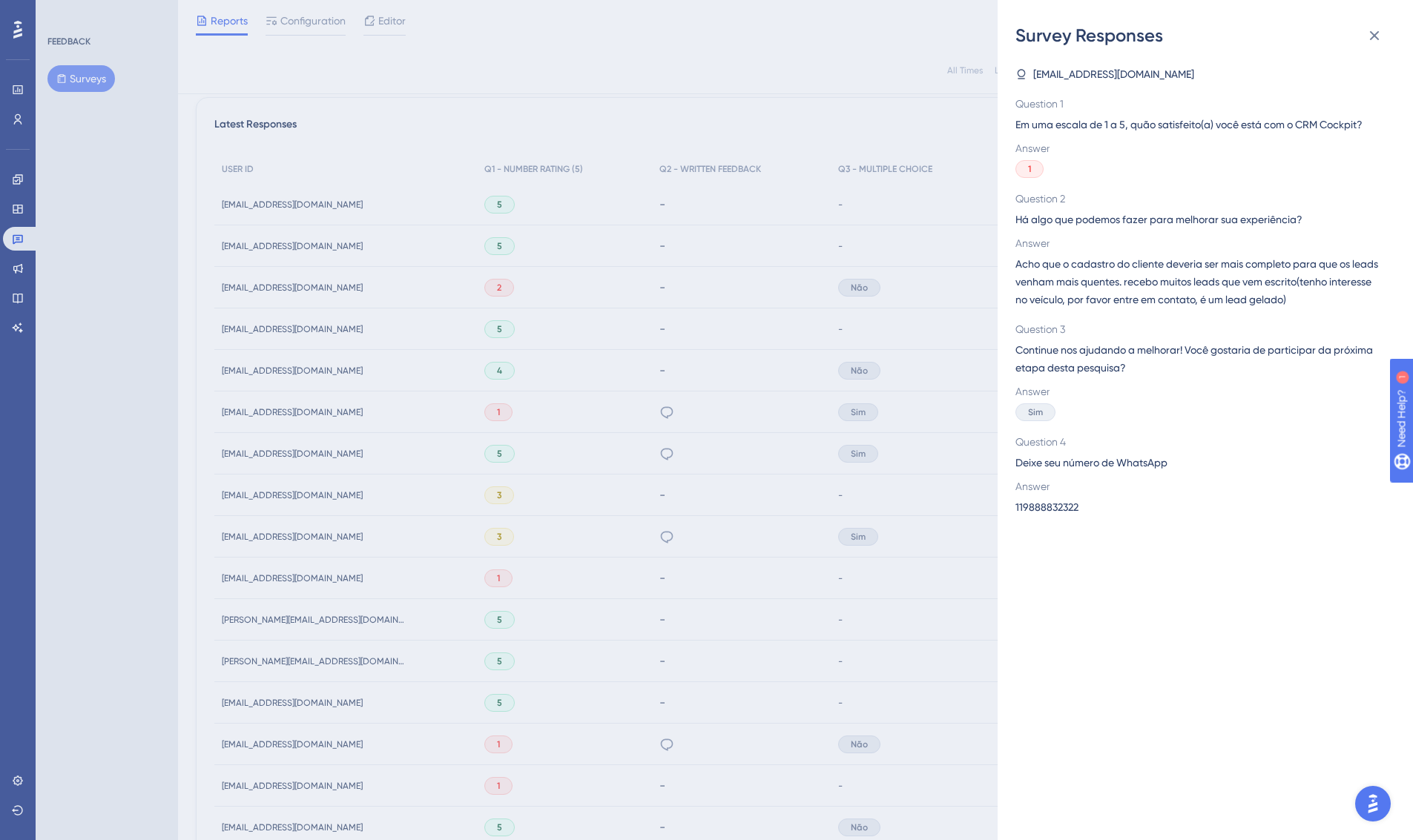
click at [632, 429] on div "Survey Responses [EMAIL_ADDRESS][DOMAIN_NAME] Question 1 Em uma escala de 1 a 5…" at bounding box center [706, 420] width 1413 height 840
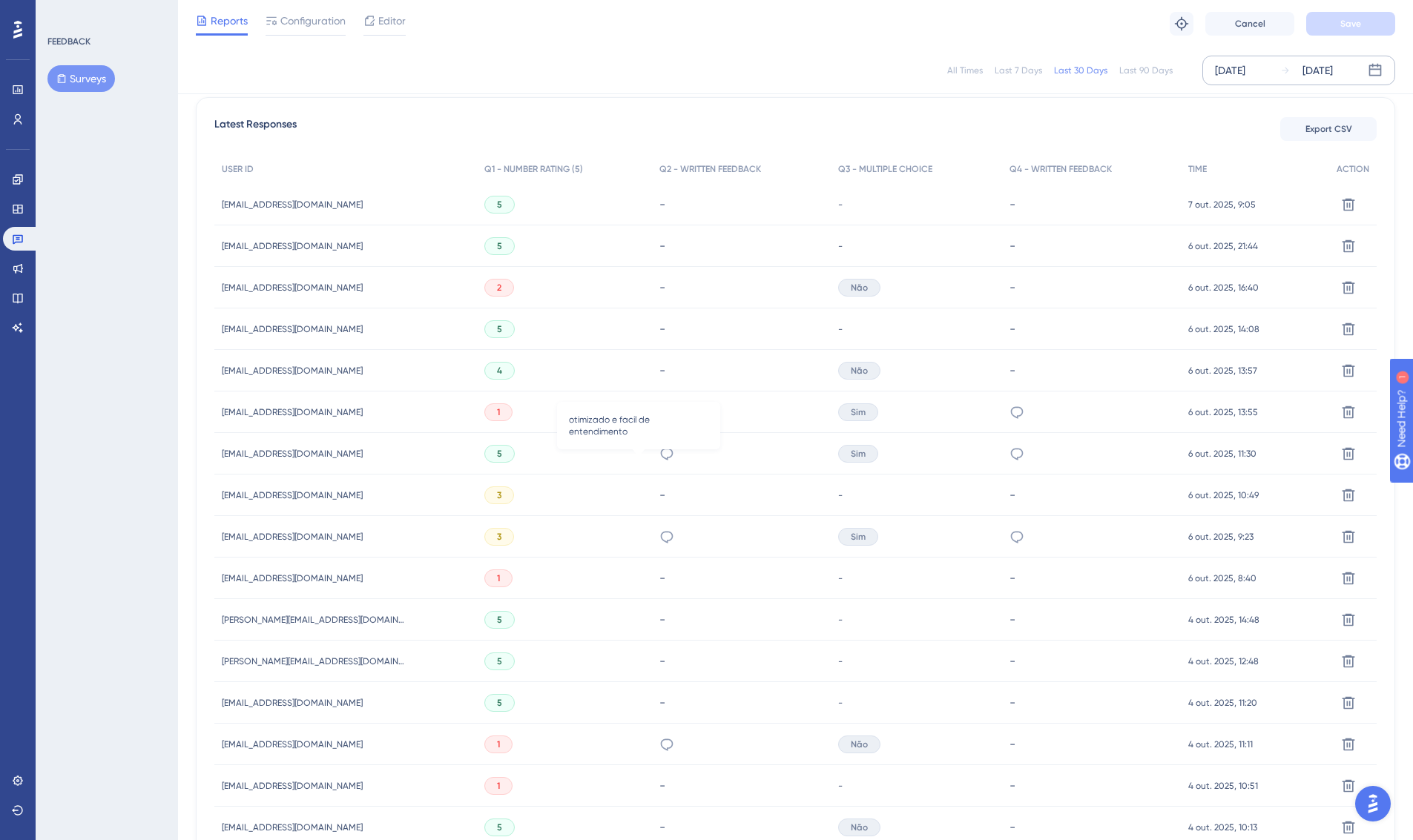
click at [660, 452] on icon at bounding box center [667, 454] width 15 height 15
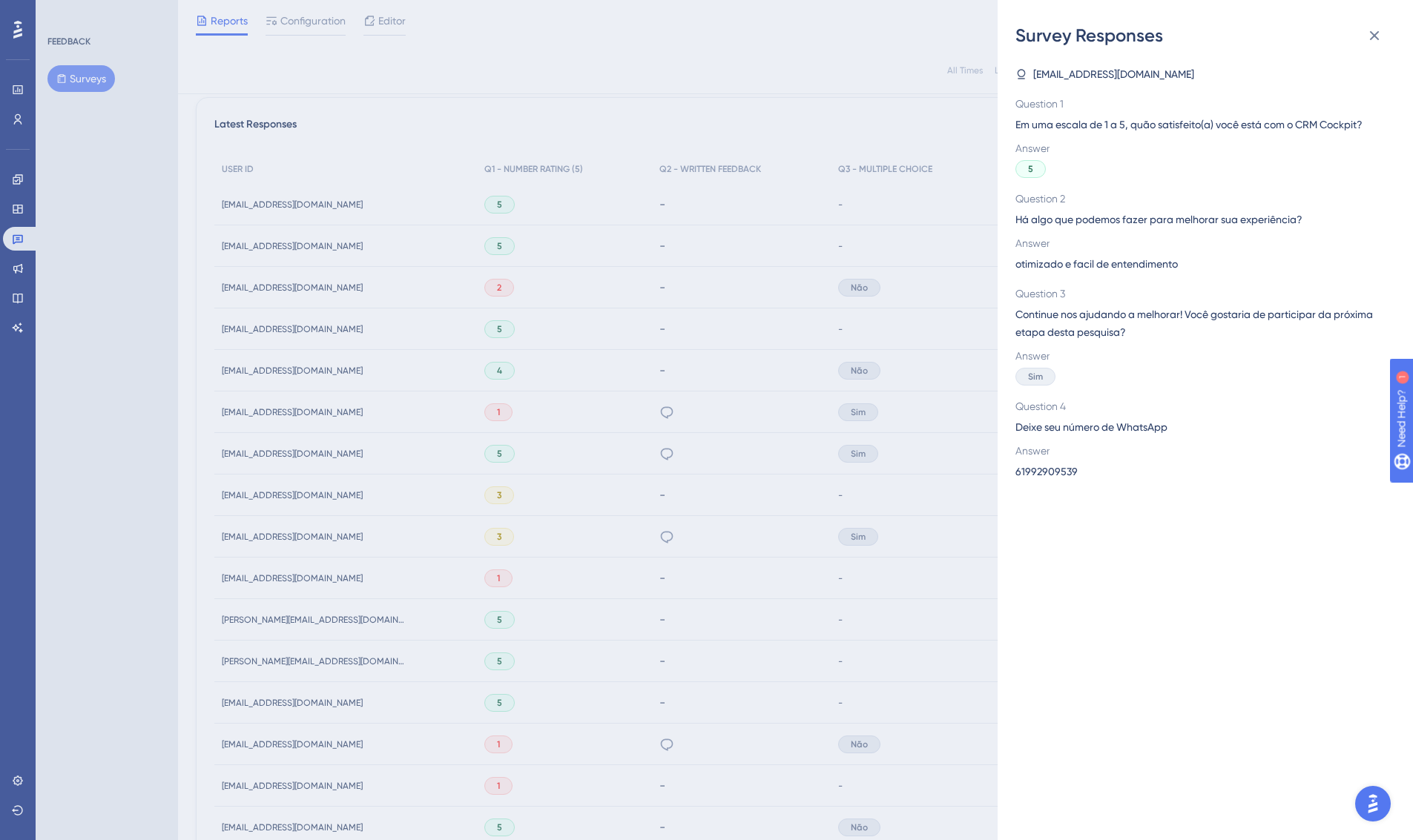
click at [372, 118] on div "Survey Responses [EMAIL_ADDRESS][DOMAIN_NAME] Question 1 Em uma escala de 1 a 5…" at bounding box center [706, 420] width 1413 height 840
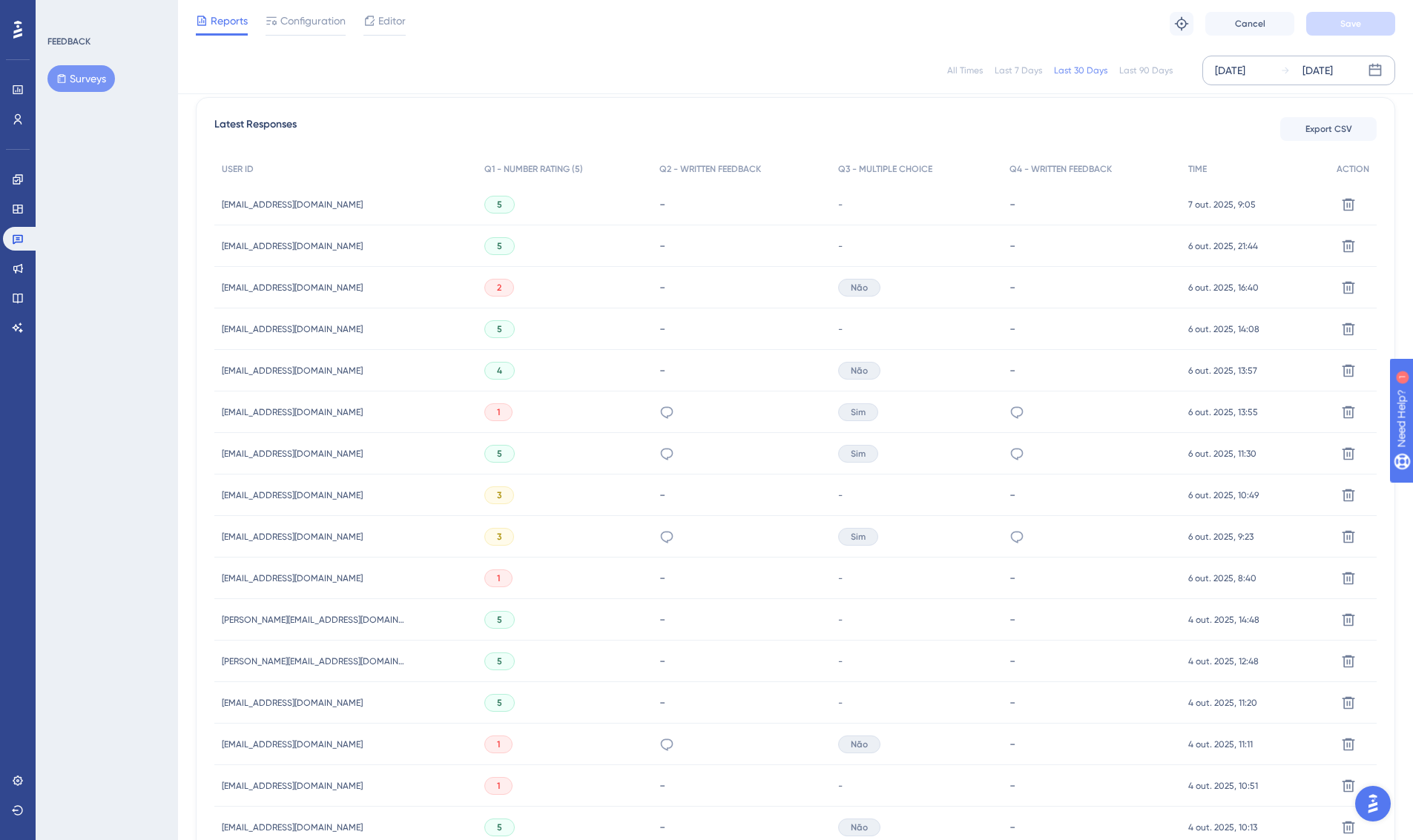
scroll to position [733, 0]
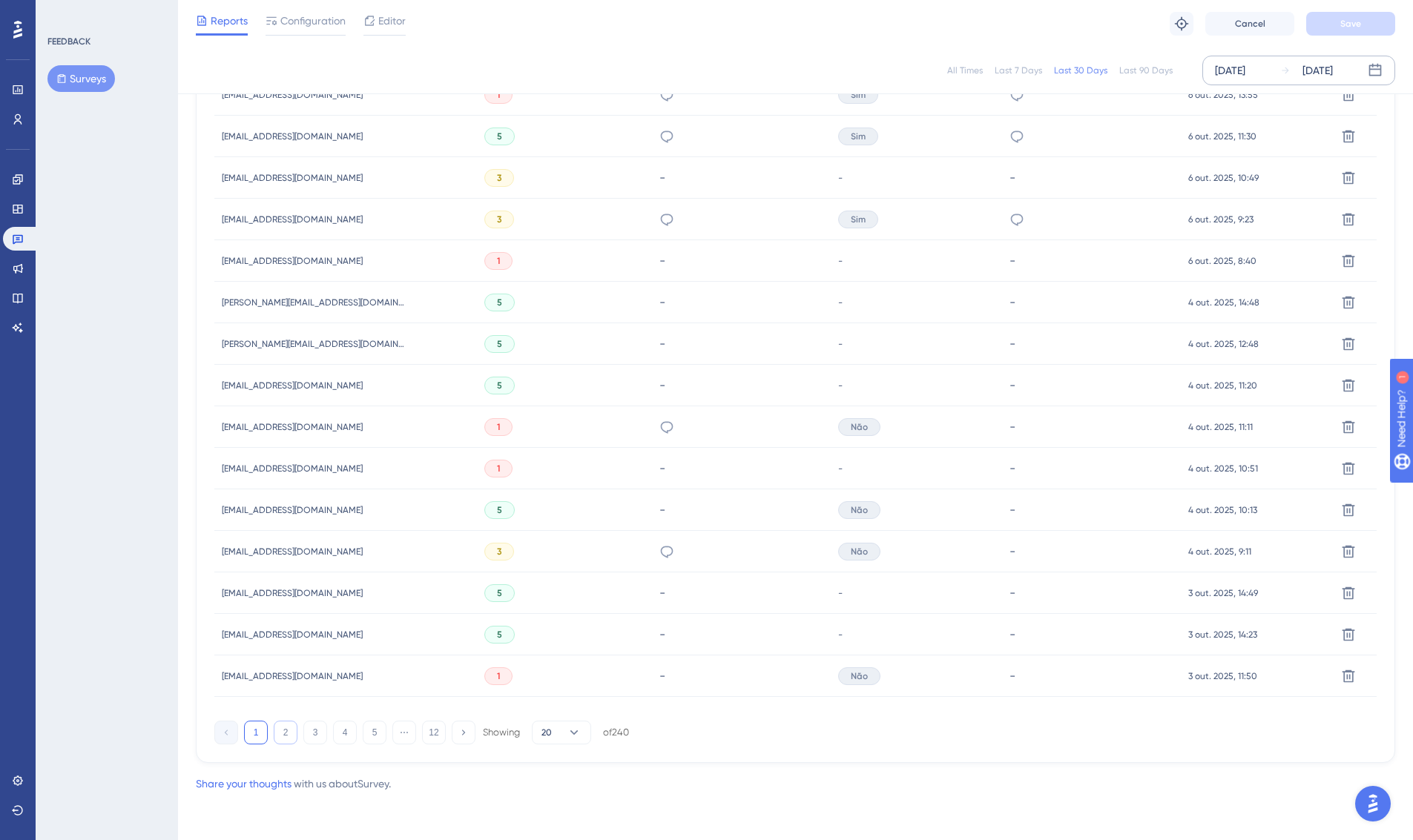
click at [279, 726] on button "2" at bounding box center [285, 732] width 24 height 24
click at [312, 731] on button "3" at bounding box center [315, 732] width 24 height 24
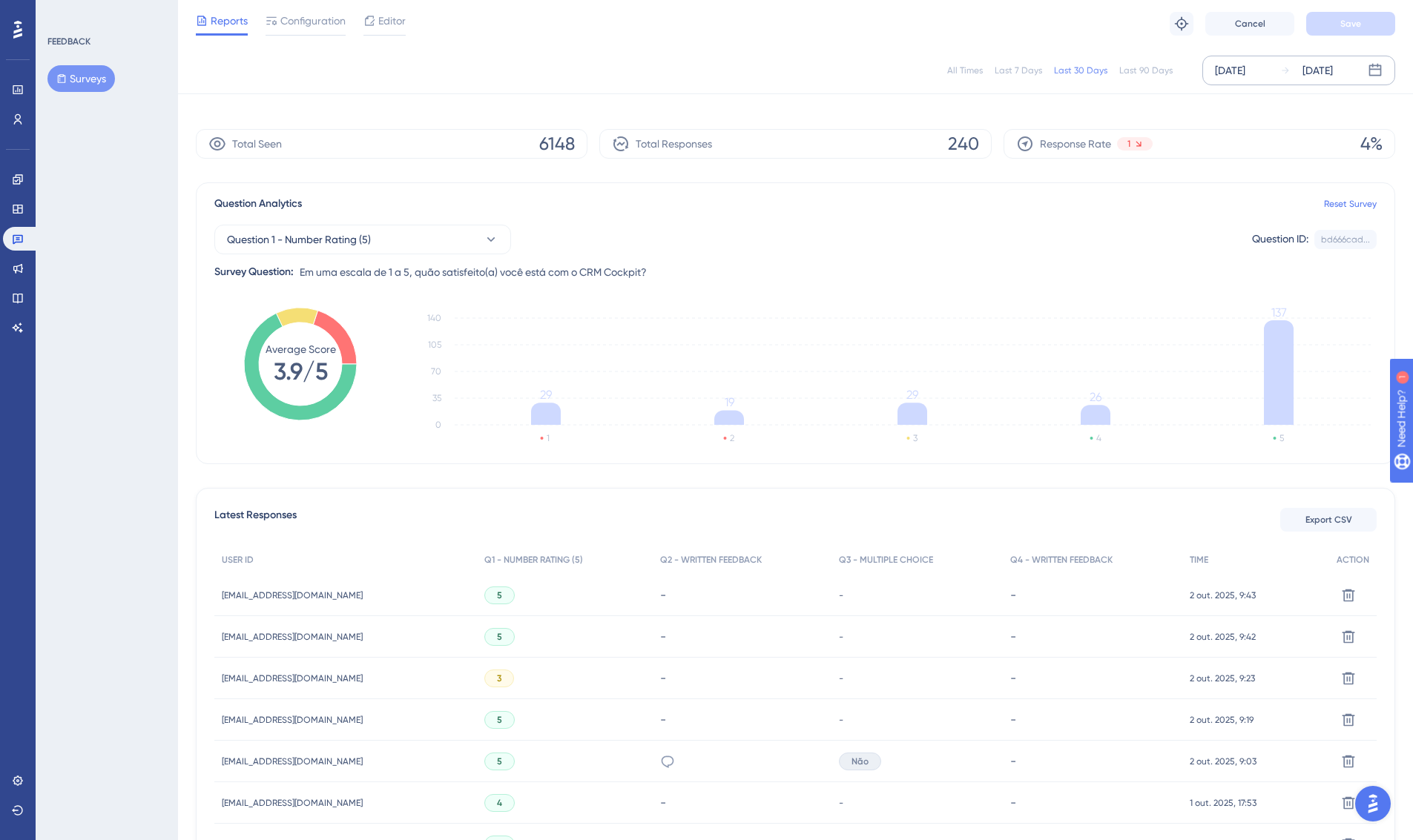
scroll to position [740, 0]
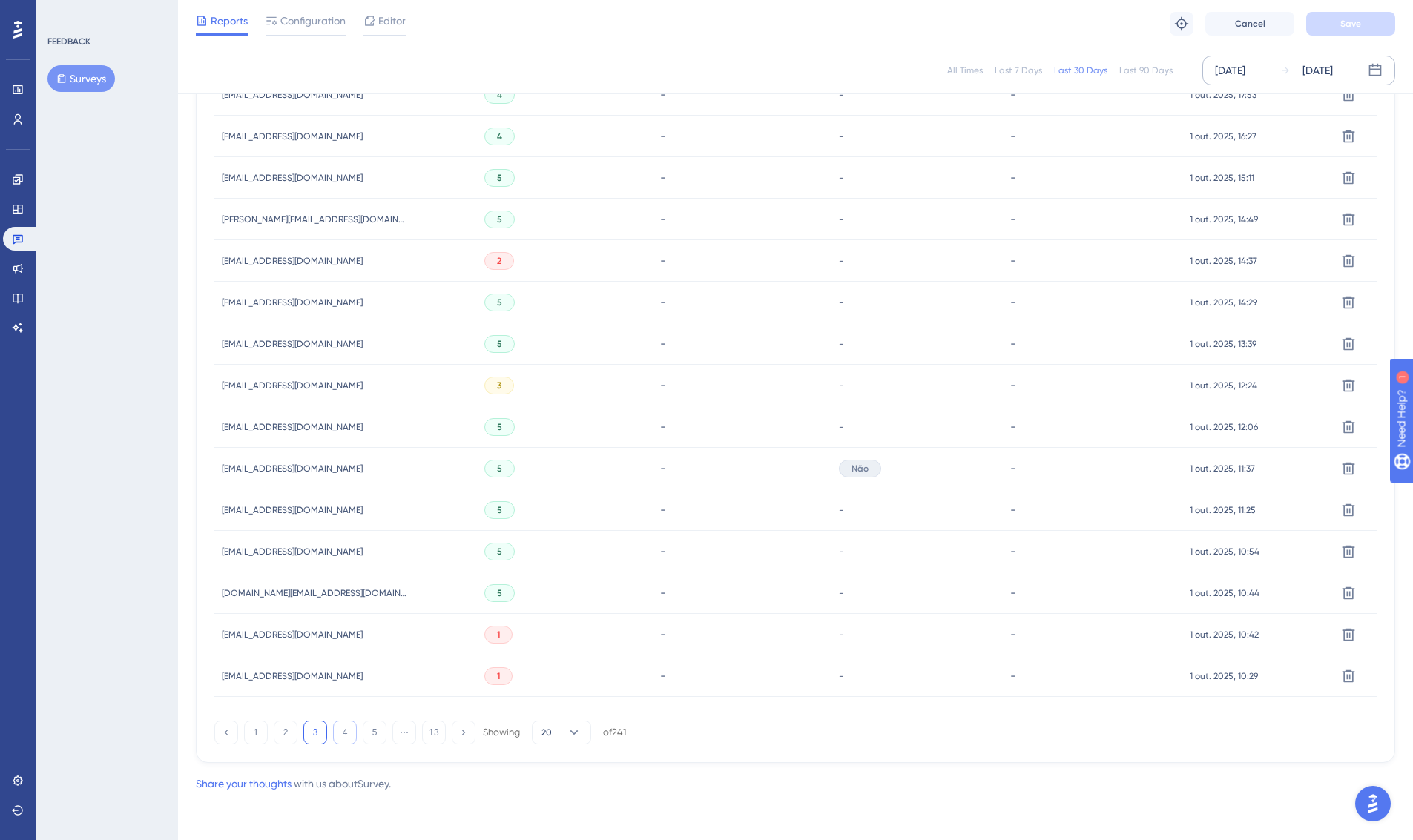
click at [346, 731] on button "4" at bounding box center [345, 732] width 24 height 24
click at [661, 465] on icon at bounding box center [668, 469] width 15 height 15
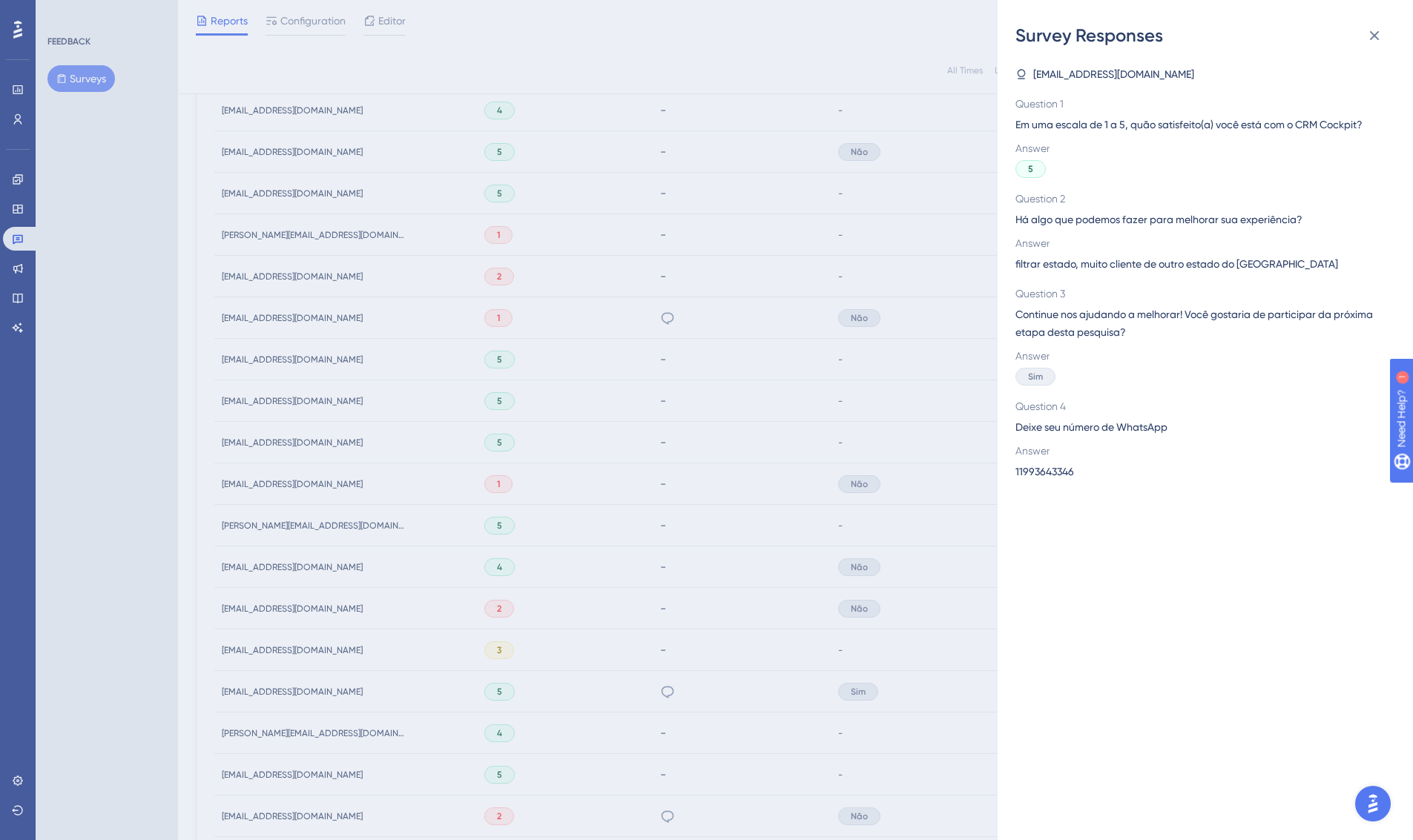
scroll to position [504, 0]
click at [660, 403] on div "Survey Responses [EMAIL_ADDRESS][DOMAIN_NAME] Question 1 Em uma escala de 1 a 5…" at bounding box center [706, 420] width 1413 height 840
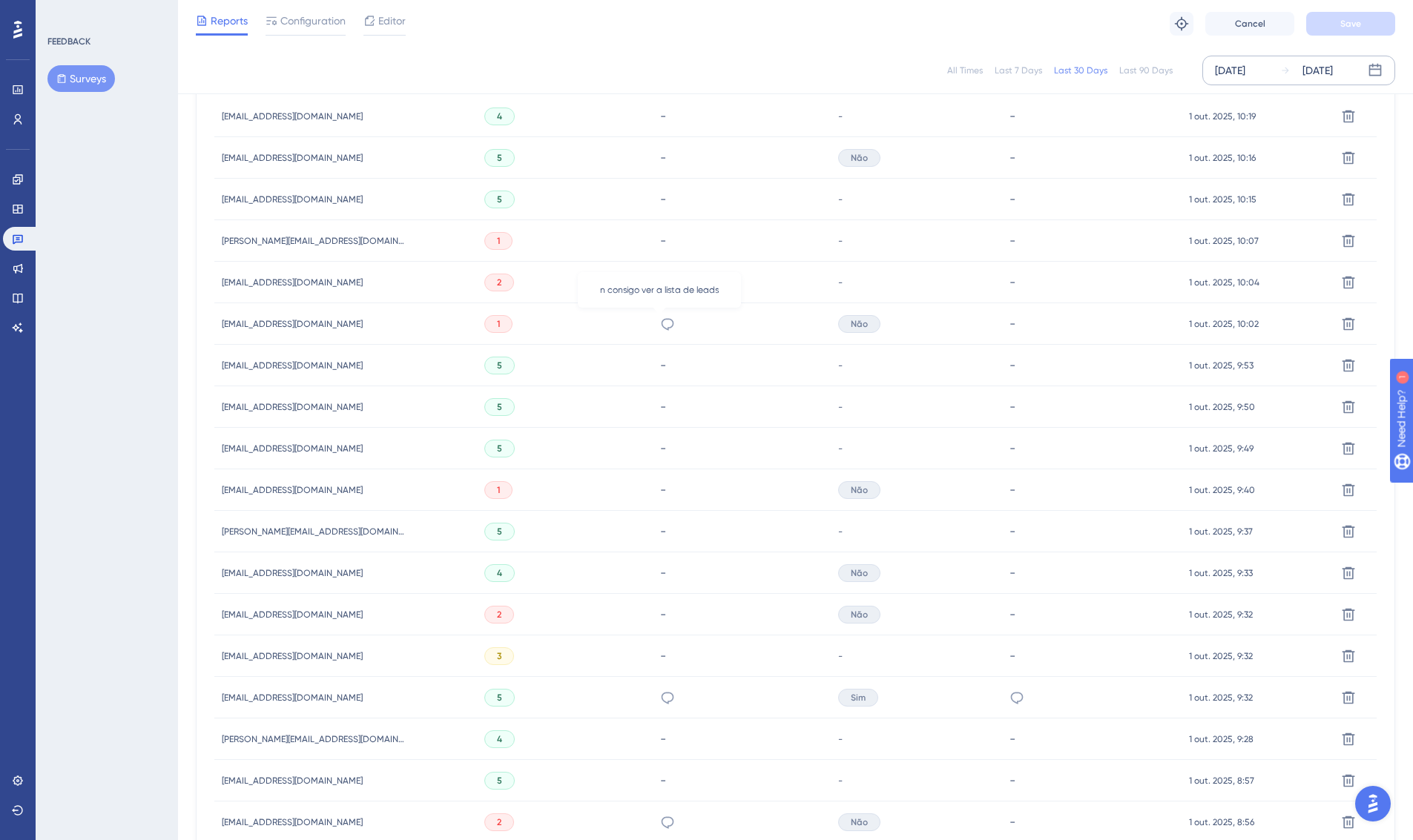
click at [661, 328] on icon at bounding box center [668, 324] width 15 height 15
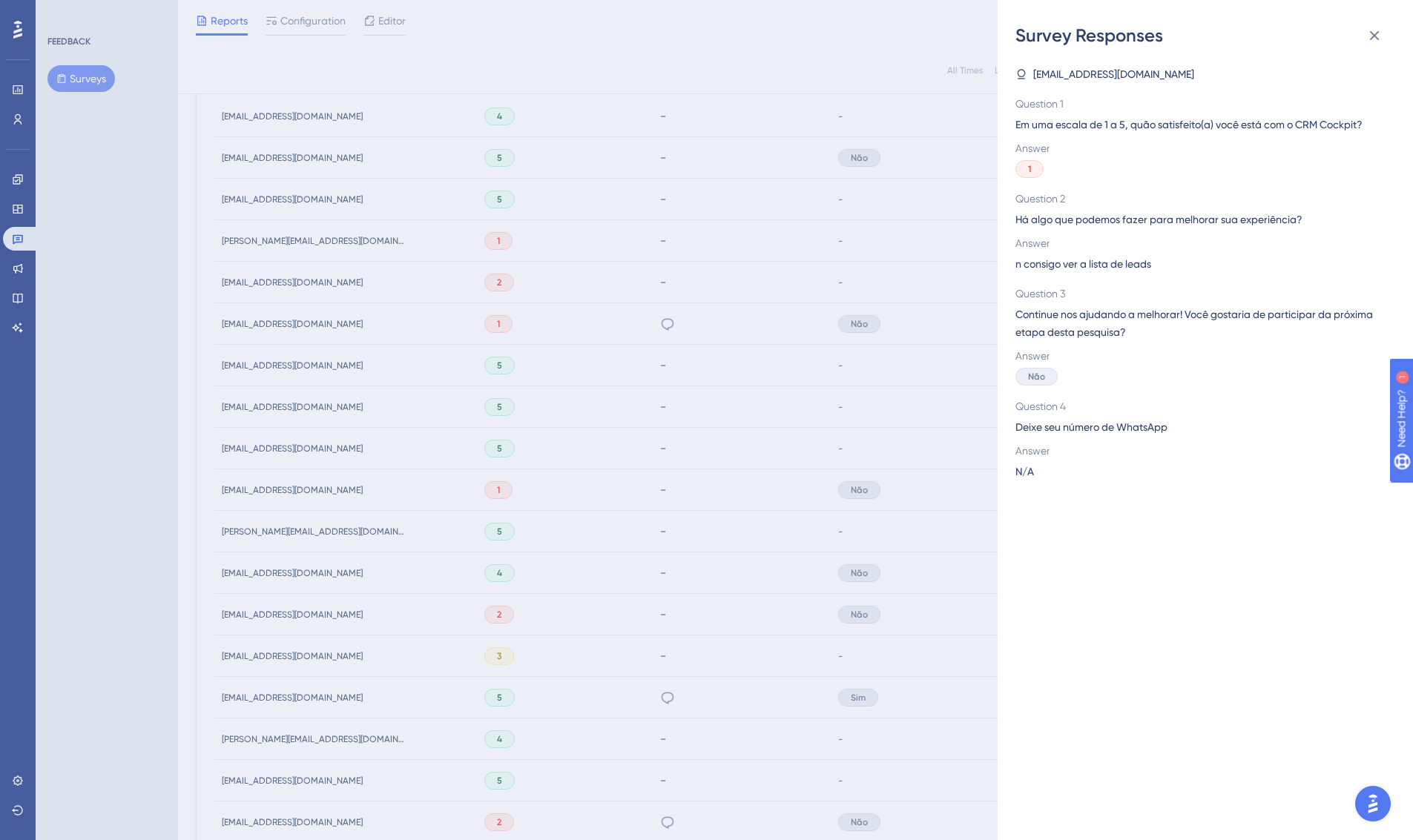
click at [706, 398] on div "Survey Responses [EMAIL_ADDRESS][DOMAIN_NAME] Question 1 Em uma escala de 1 a 5…" at bounding box center [706, 420] width 1413 height 840
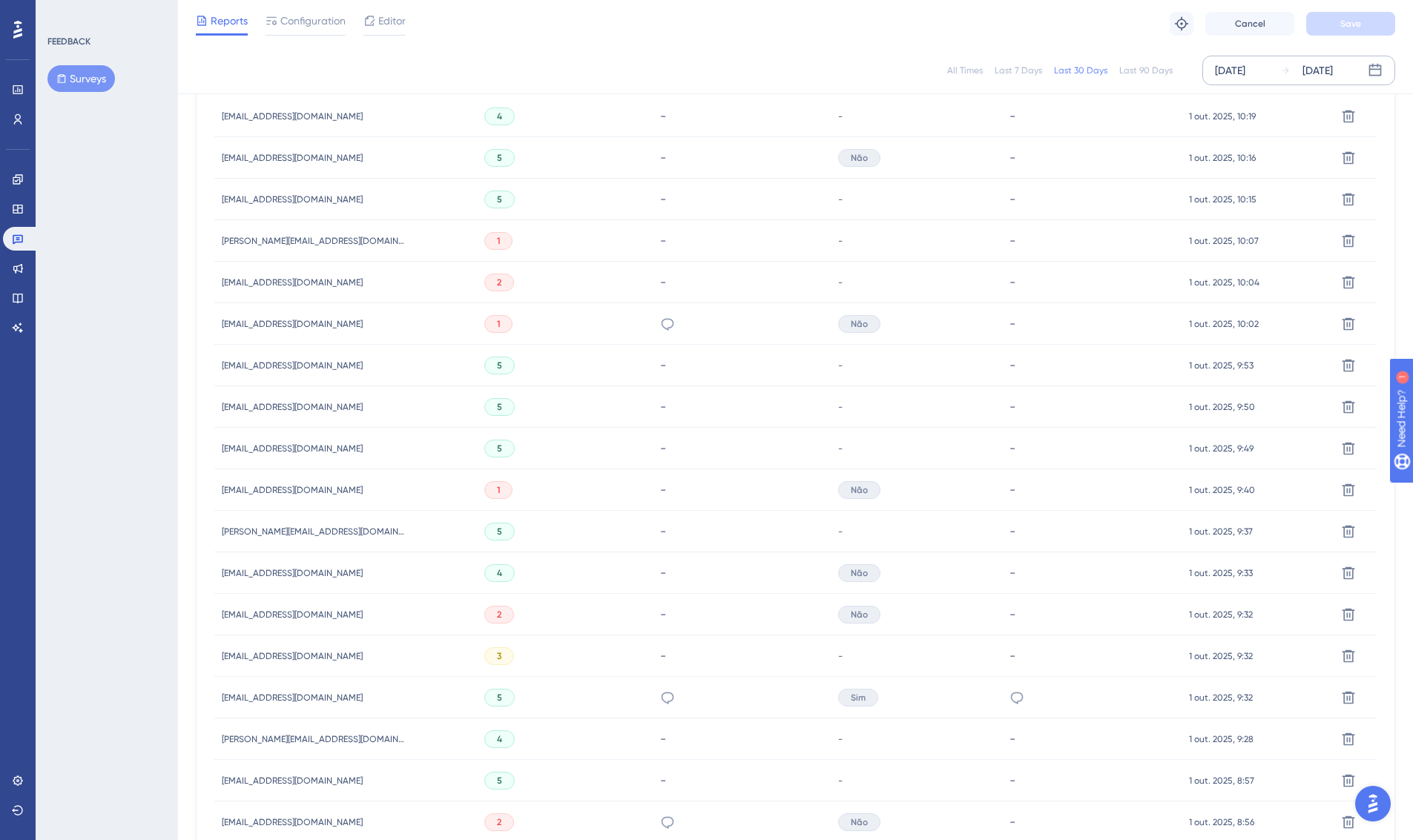
scroll to position [246, 0]
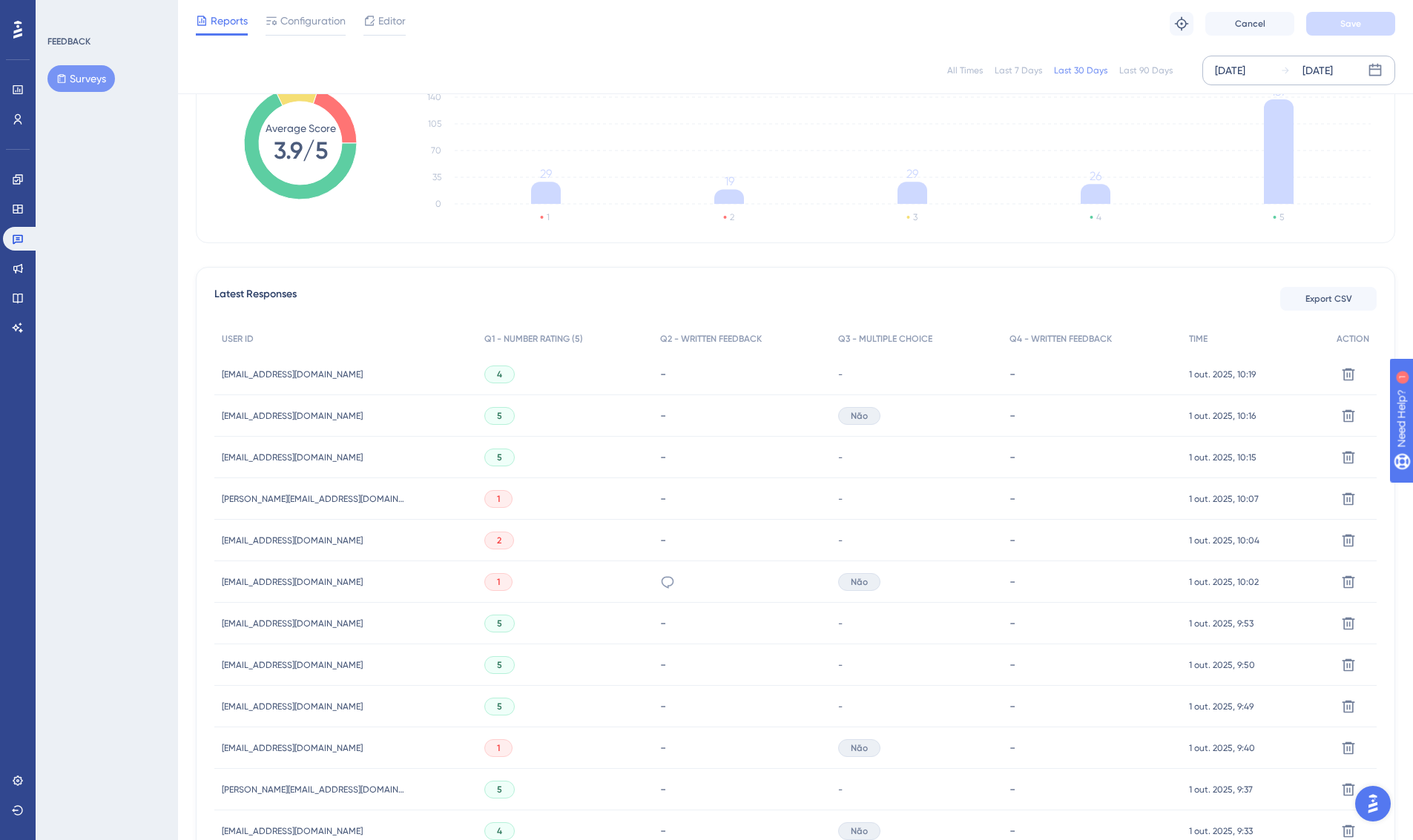
click at [661, 590] on div "n consigo ver a lista de leads" at bounding box center [668, 582] width 15 height 41
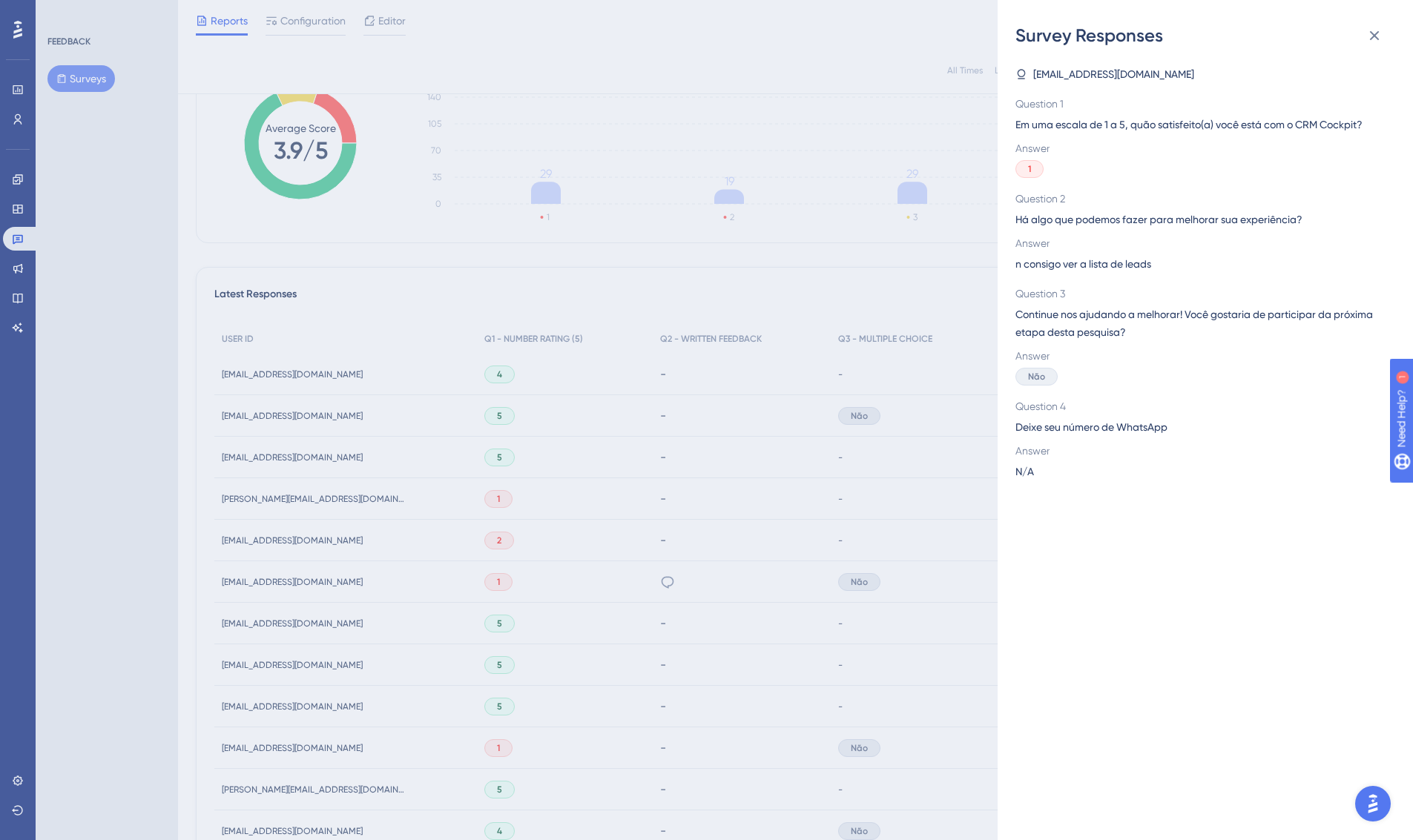
click at [313, 584] on div "Survey Responses [EMAIL_ADDRESS][DOMAIN_NAME] Question 1 Em uma escala de 1 a 5…" at bounding box center [706, 420] width 1413 height 840
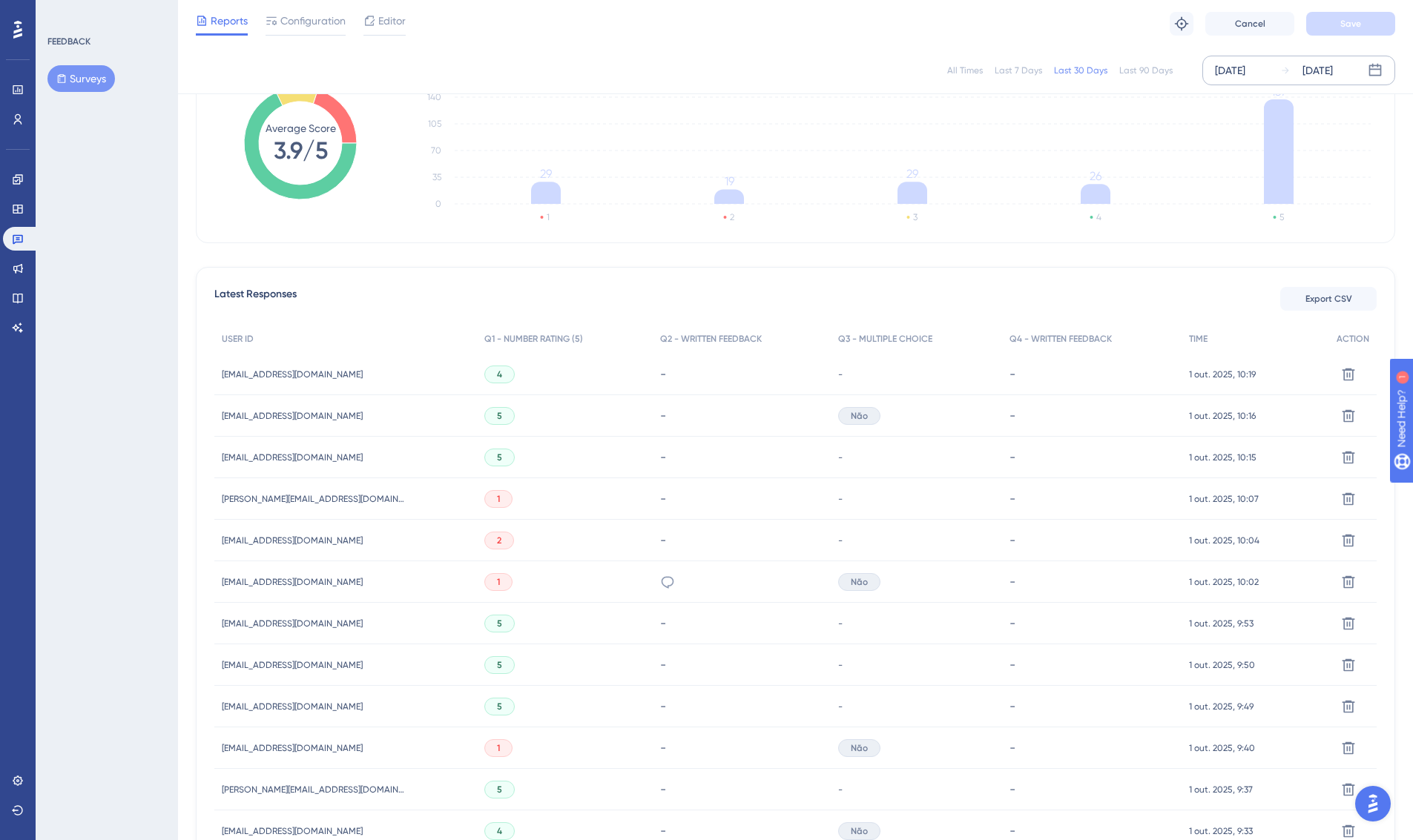
click at [266, 584] on span "[EMAIL_ADDRESS][DOMAIN_NAME]" at bounding box center [293, 582] width 141 height 12
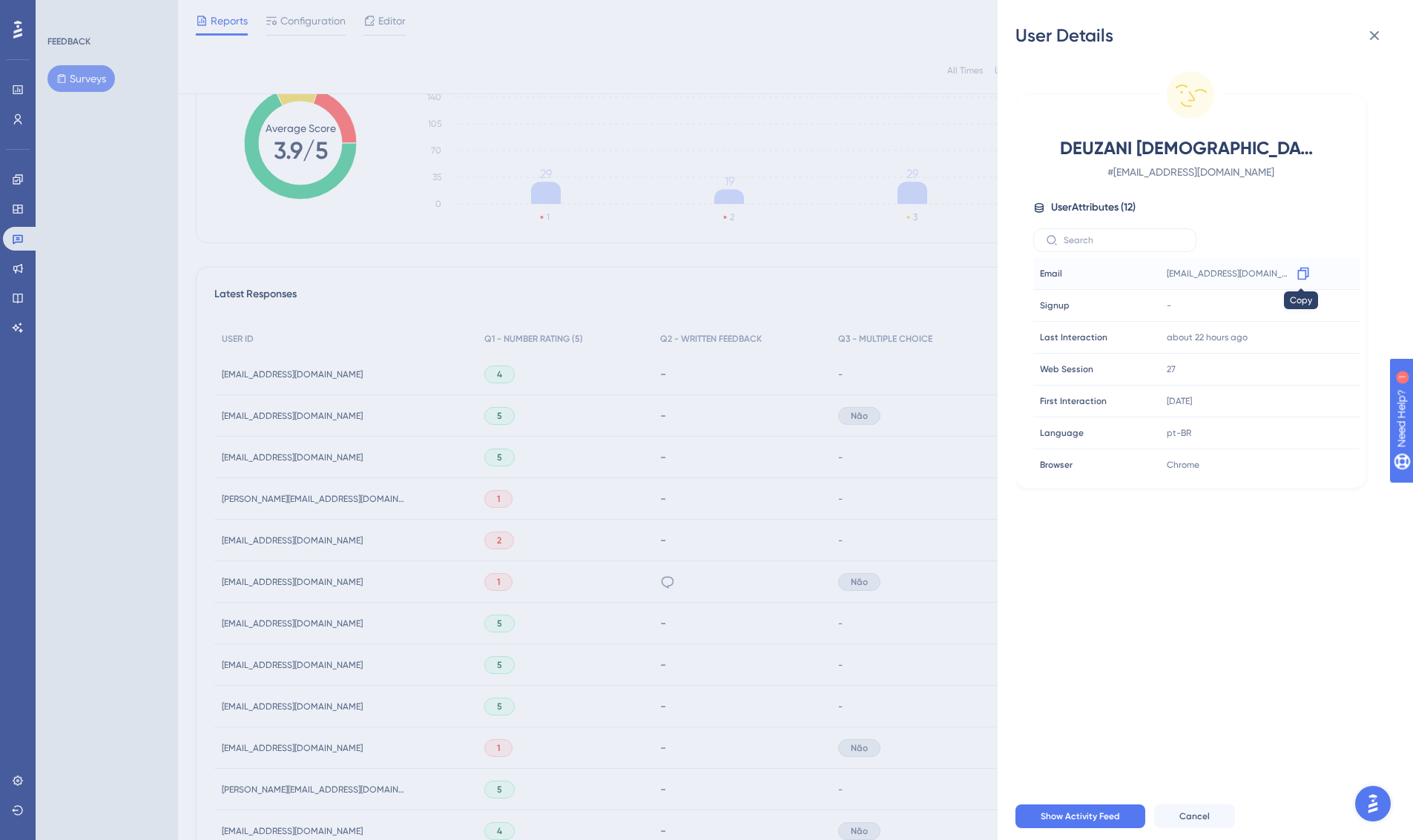
click at [1300, 273] on icon at bounding box center [1304, 273] width 15 height 15
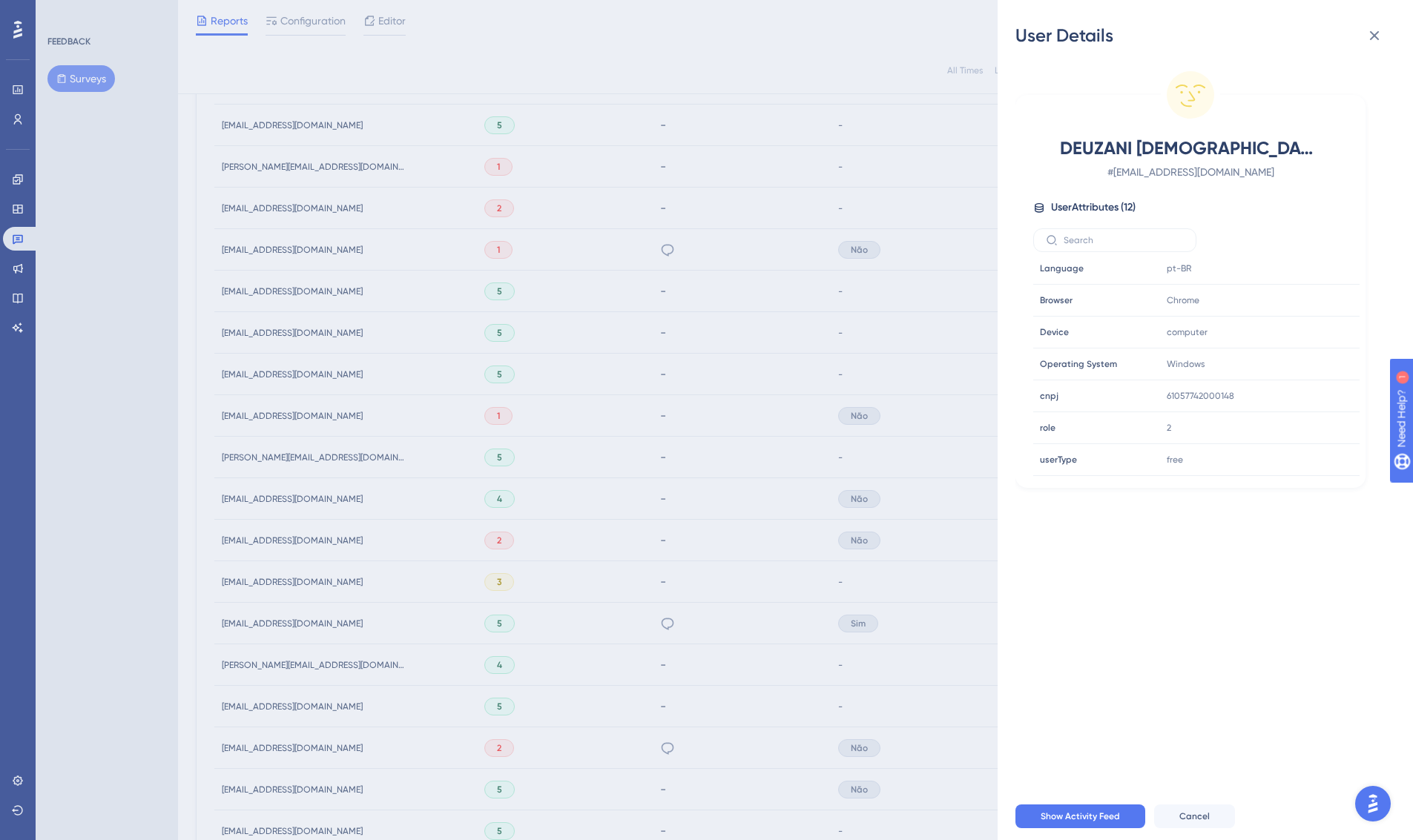
click at [754, 346] on div "User Details DEUZANI JESUS DE GODOY # [EMAIL_ADDRESS][DOMAIN_NAME] User Attribu…" at bounding box center [706, 420] width 1413 height 840
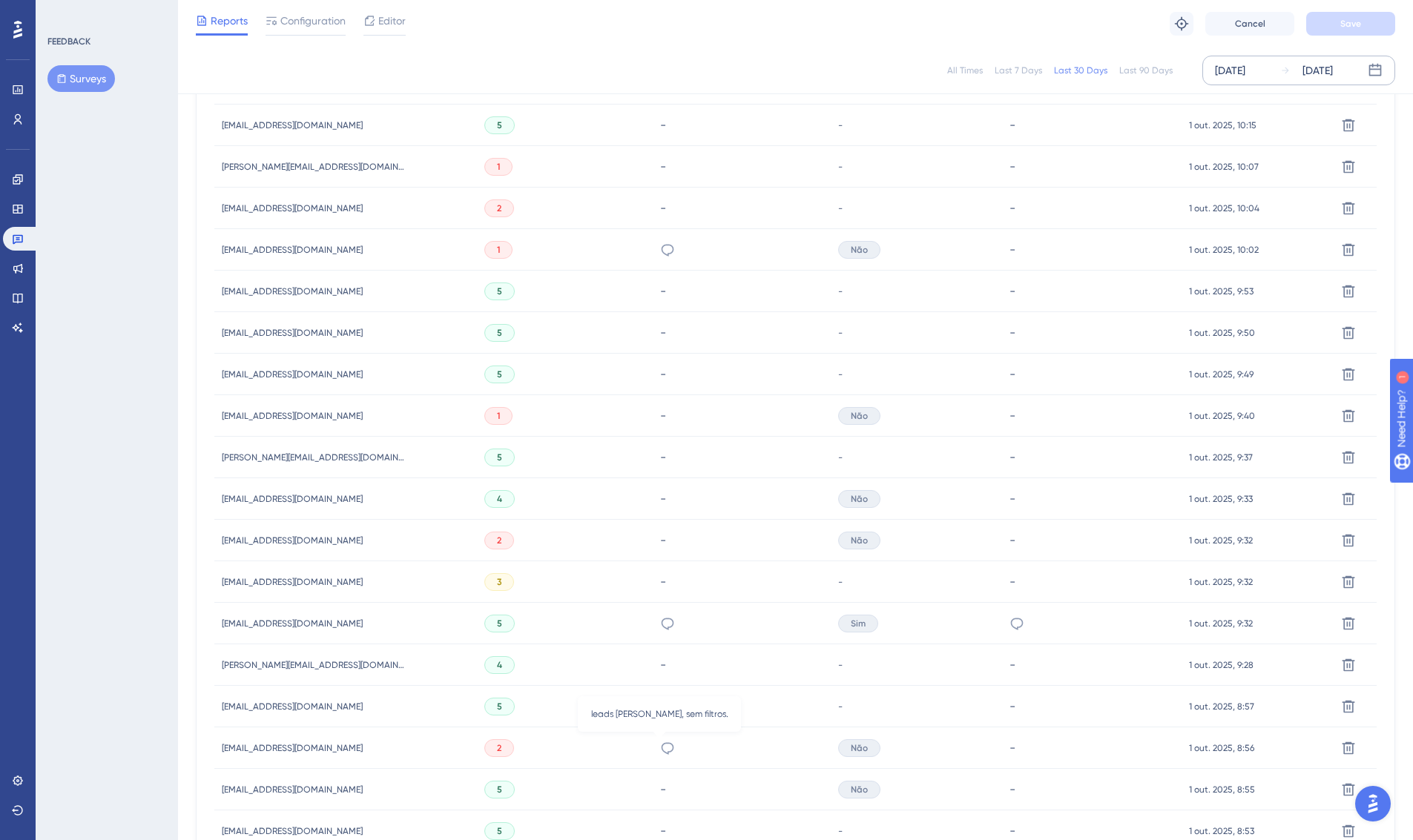
scroll to position [733, 0]
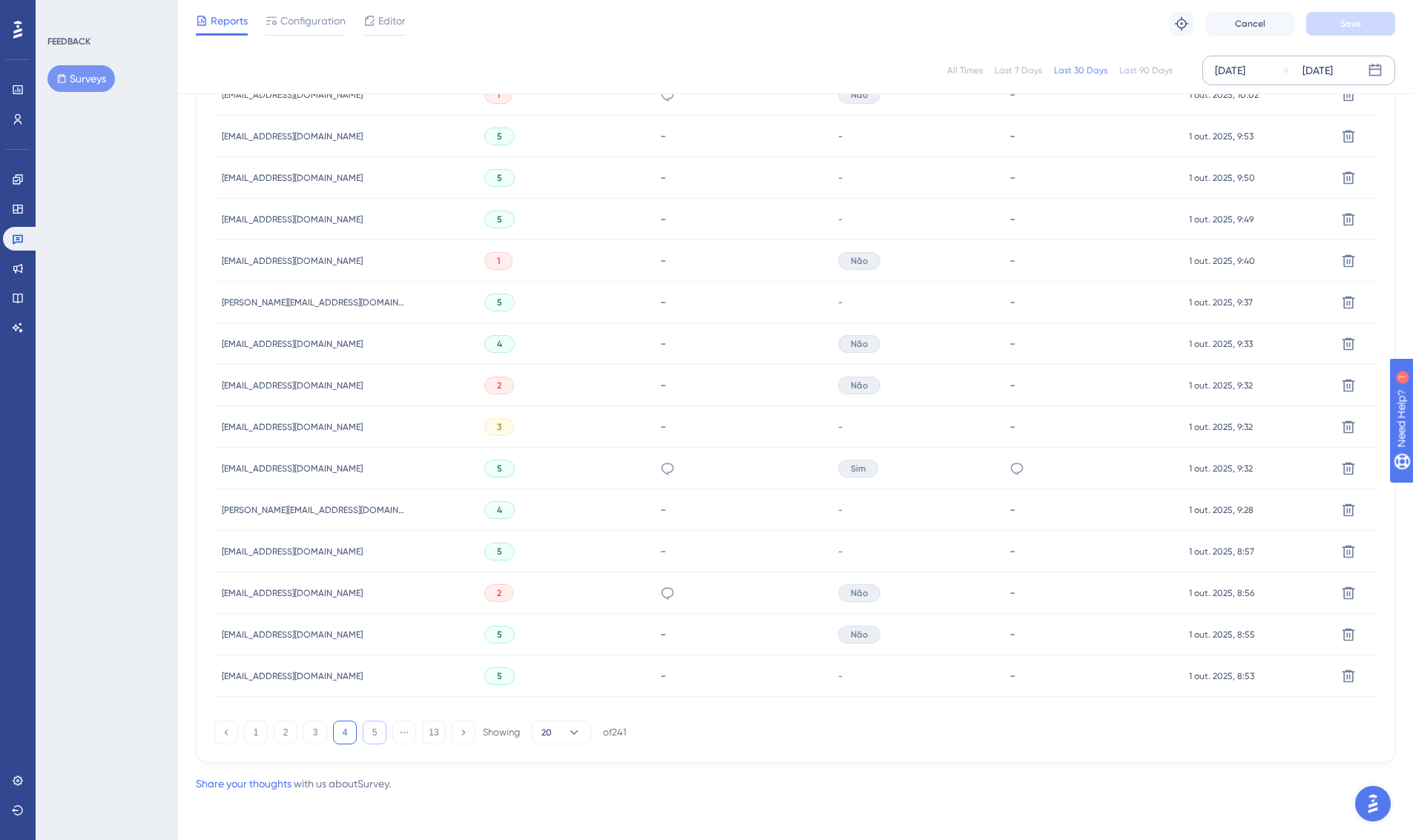
click at [377, 728] on button "5" at bounding box center [375, 732] width 24 height 24
click at [372, 733] on button "6" at bounding box center [375, 732] width 24 height 24
click at [369, 733] on button "7" at bounding box center [375, 732] width 24 height 24
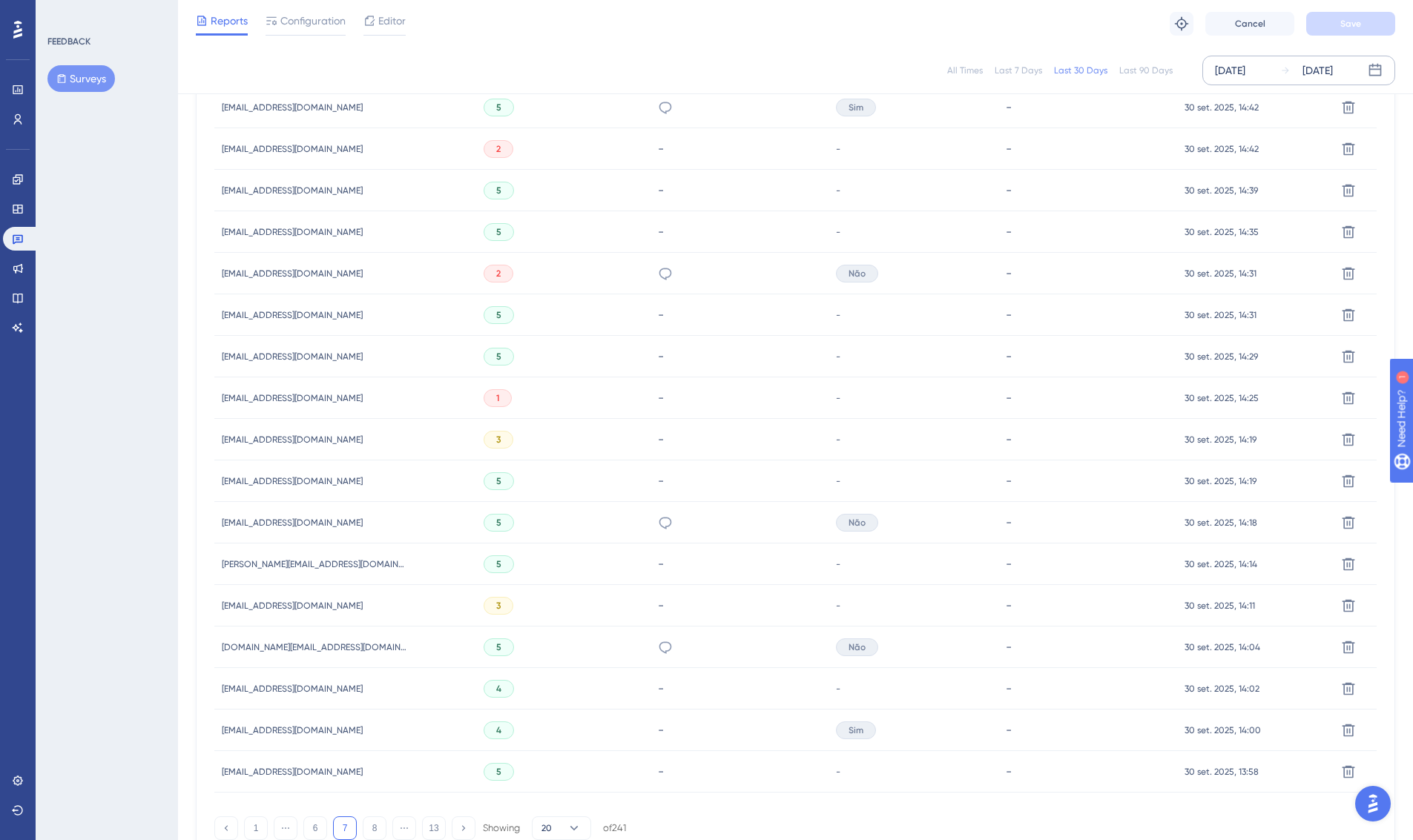
scroll to position [415, 0]
